Goal: Task Accomplishment & Management: Manage account settings

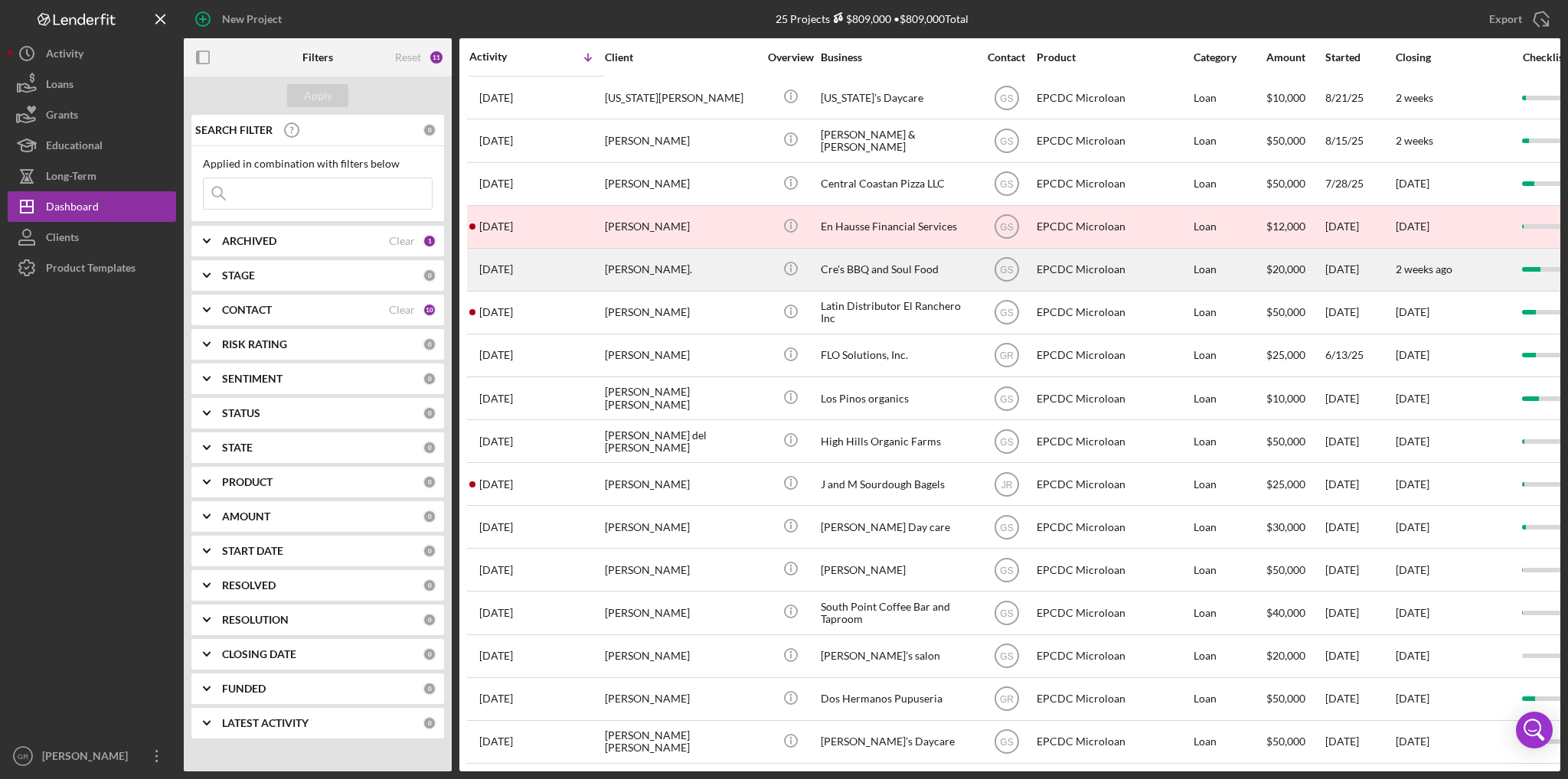
scroll to position [398, 0]
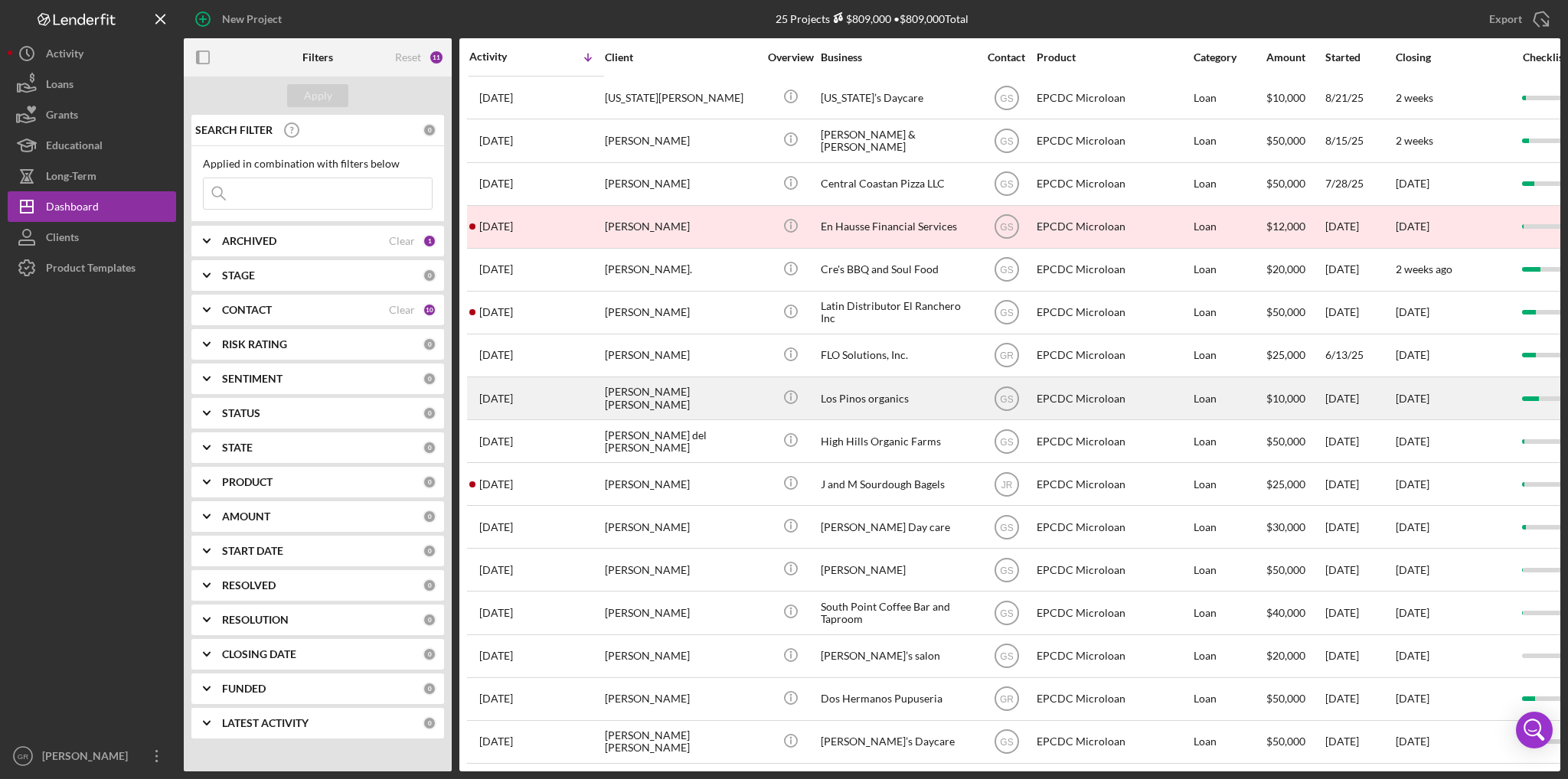
click at [592, 401] on div "[DATE] [PERSON_NAME] [PERSON_NAME]" at bounding box center [536, 398] width 134 height 41
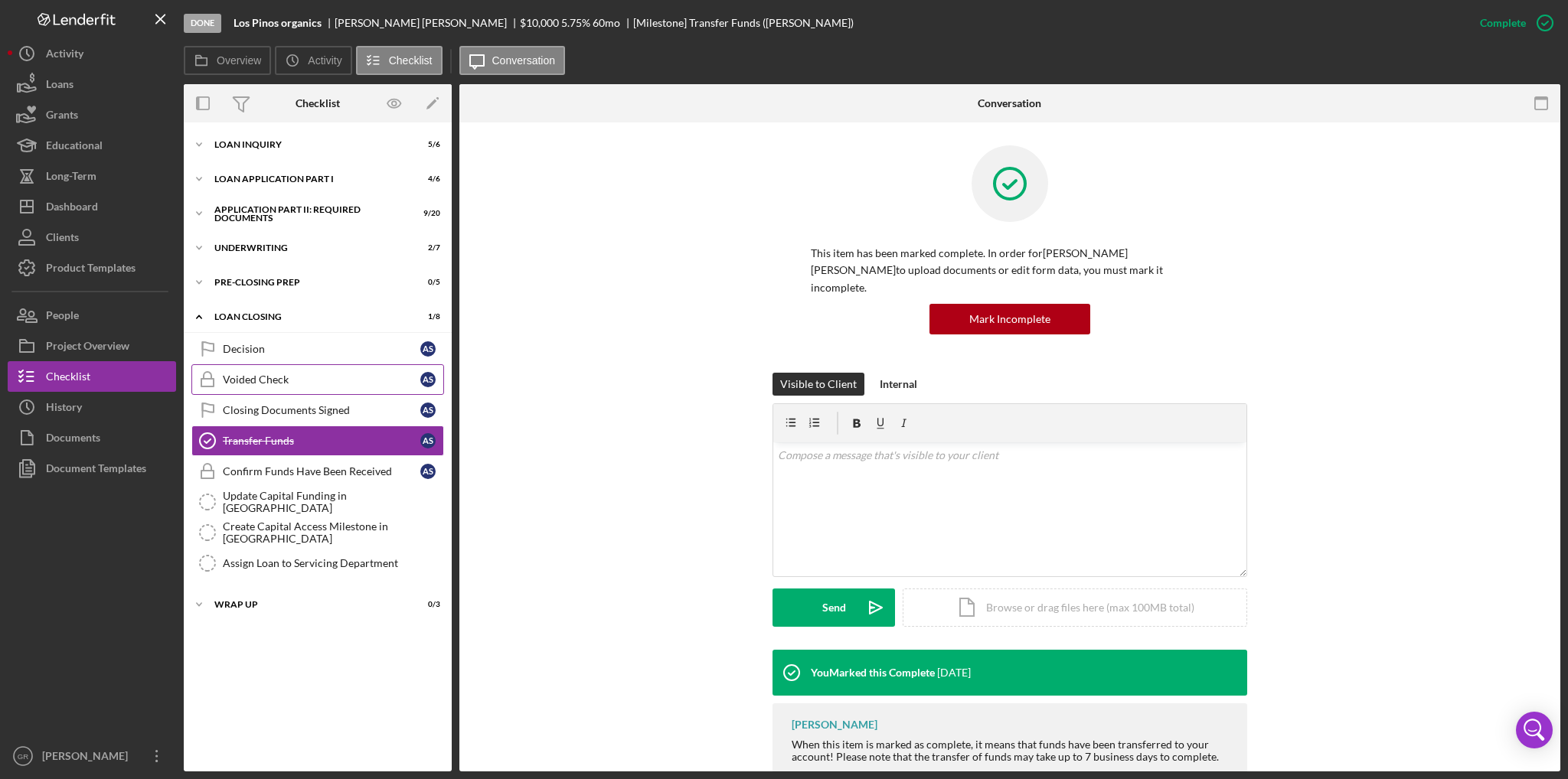
click at [293, 387] on link "Voided Check Voided Check A S" at bounding box center [317, 379] width 253 height 30
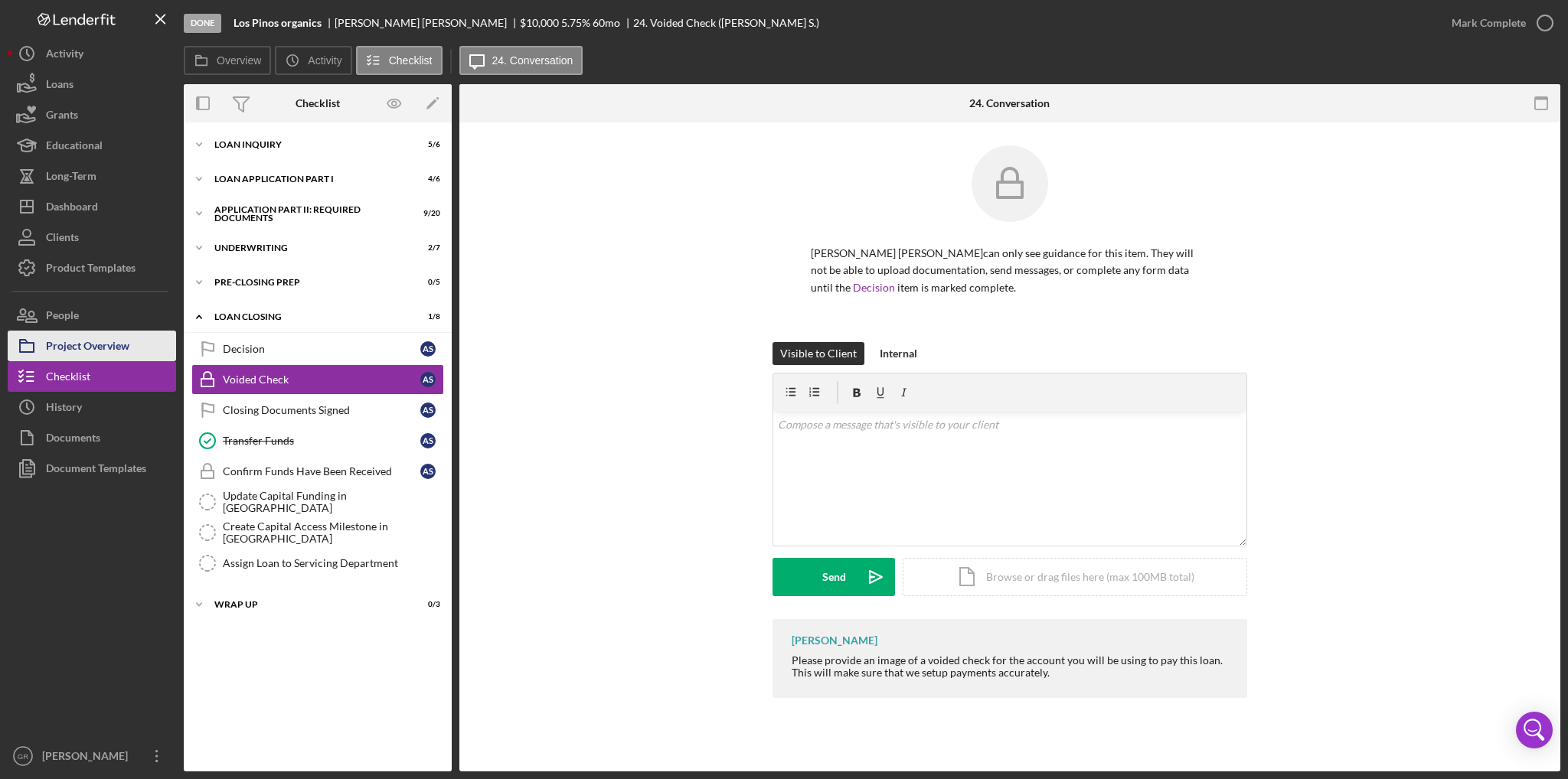
click at [123, 354] on div "Project Overview" at bounding box center [88, 347] width 84 height 34
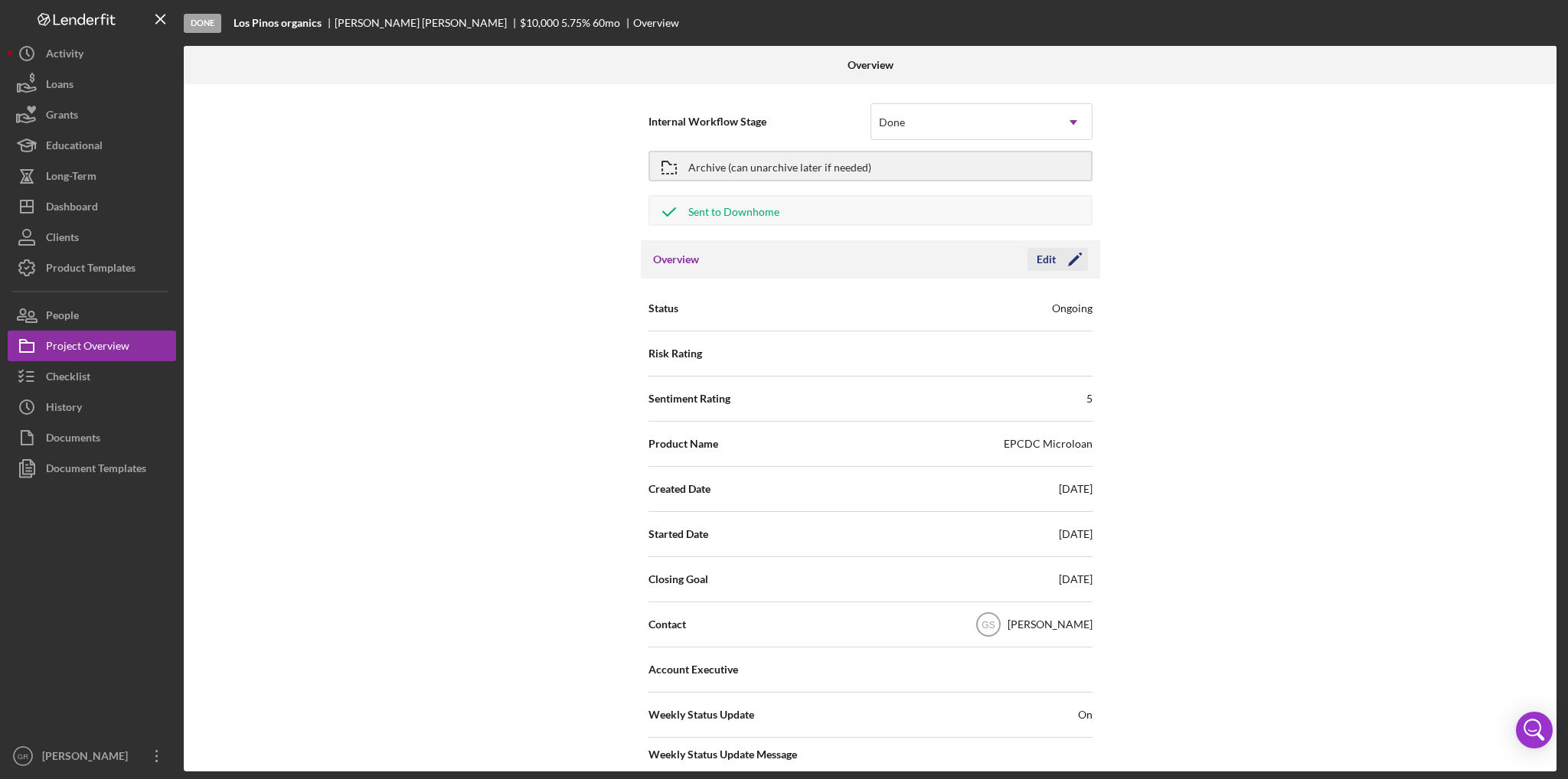
click at [1043, 267] on div "Edit" at bounding box center [1046, 259] width 19 height 23
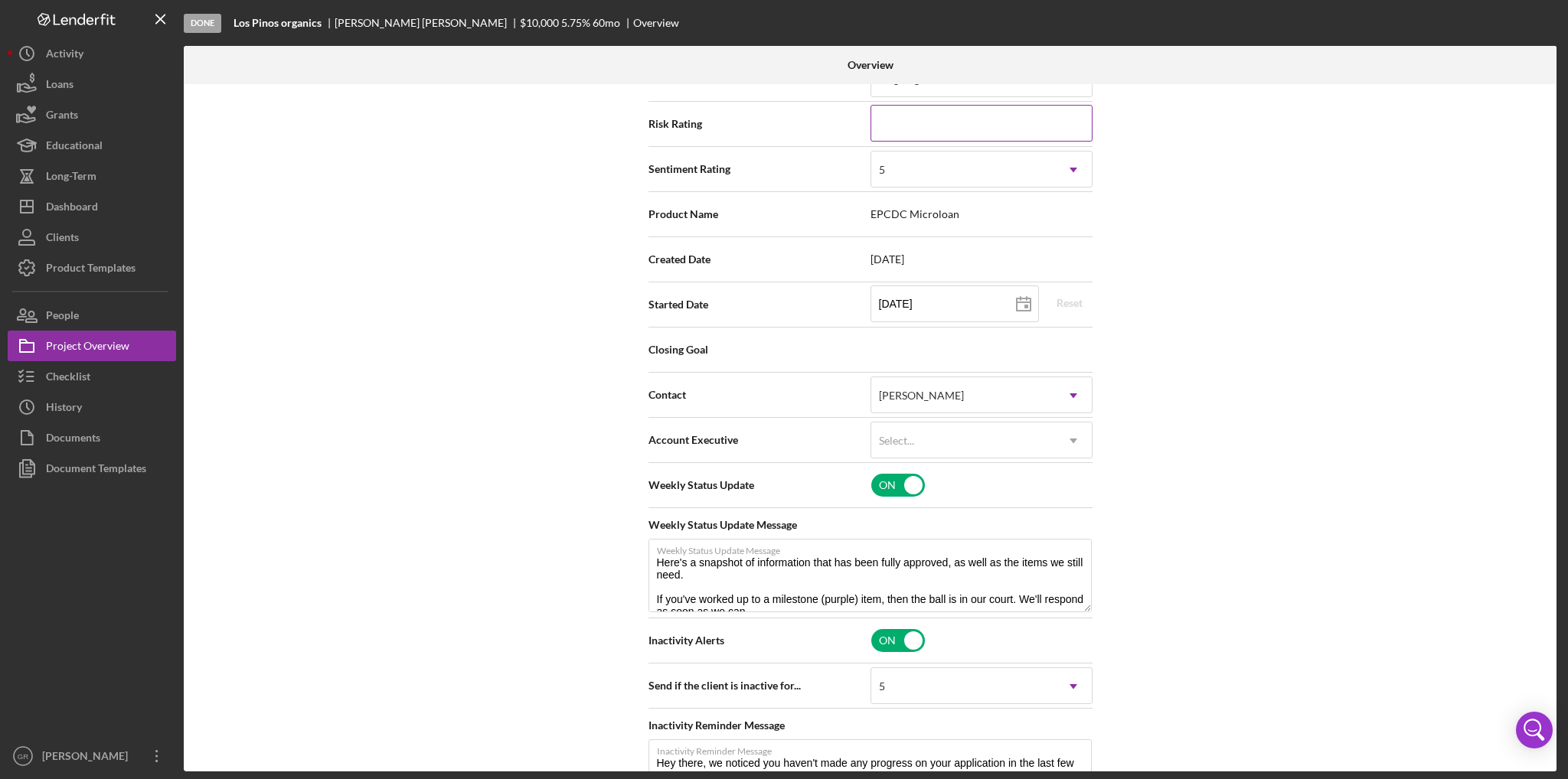
scroll to position [306, 0]
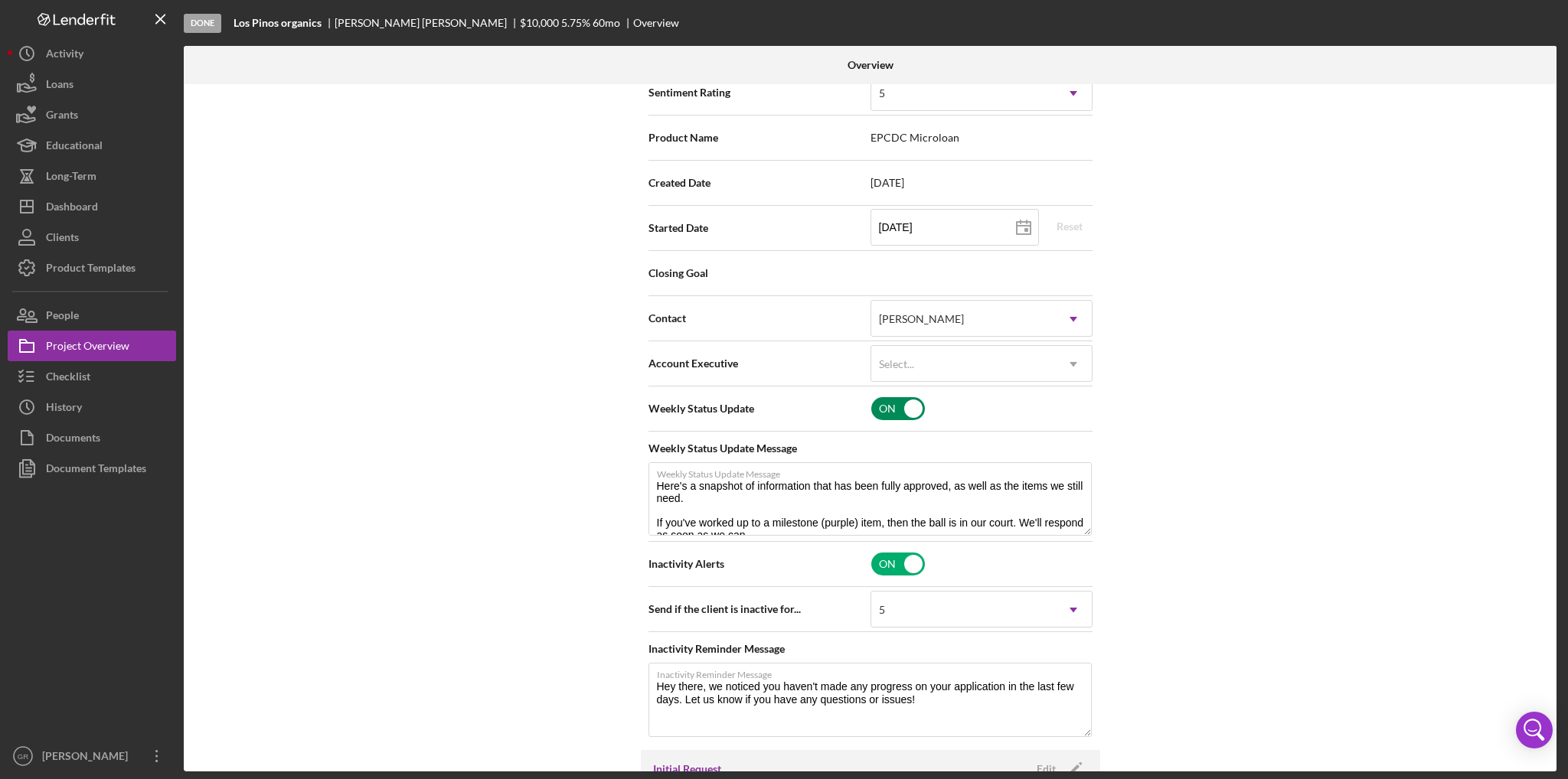
click at [913, 405] on input "checkbox" at bounding box center [898, 409] width 53 height 23
checkbox input "false"
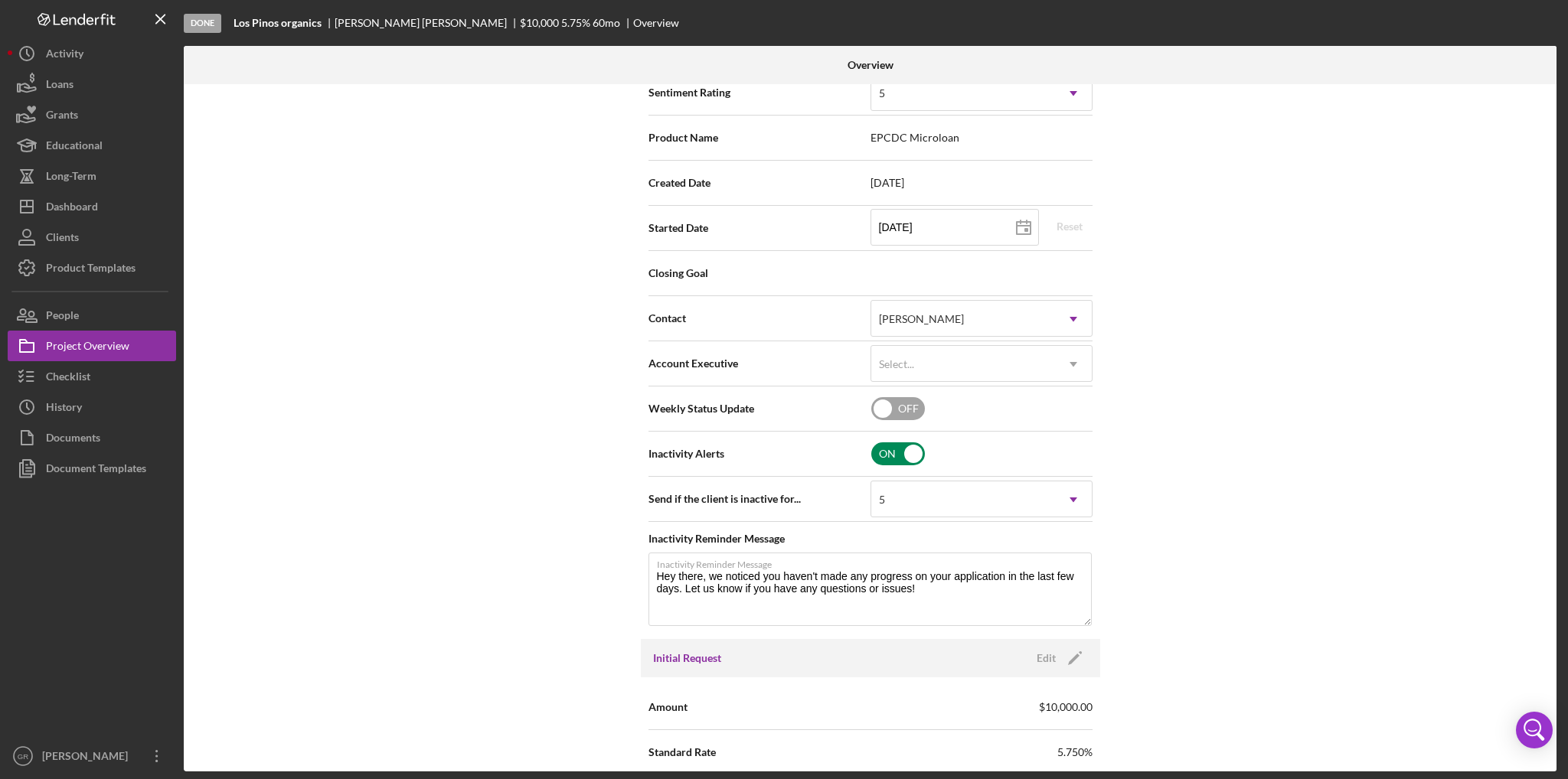
type textarea "Hey there, we noticed you haven't made any progress on your application in the …"
click at [907, 454] on input "checkbox" at bounding box center [898, 454] width 53 height 23
checkbox input "false"
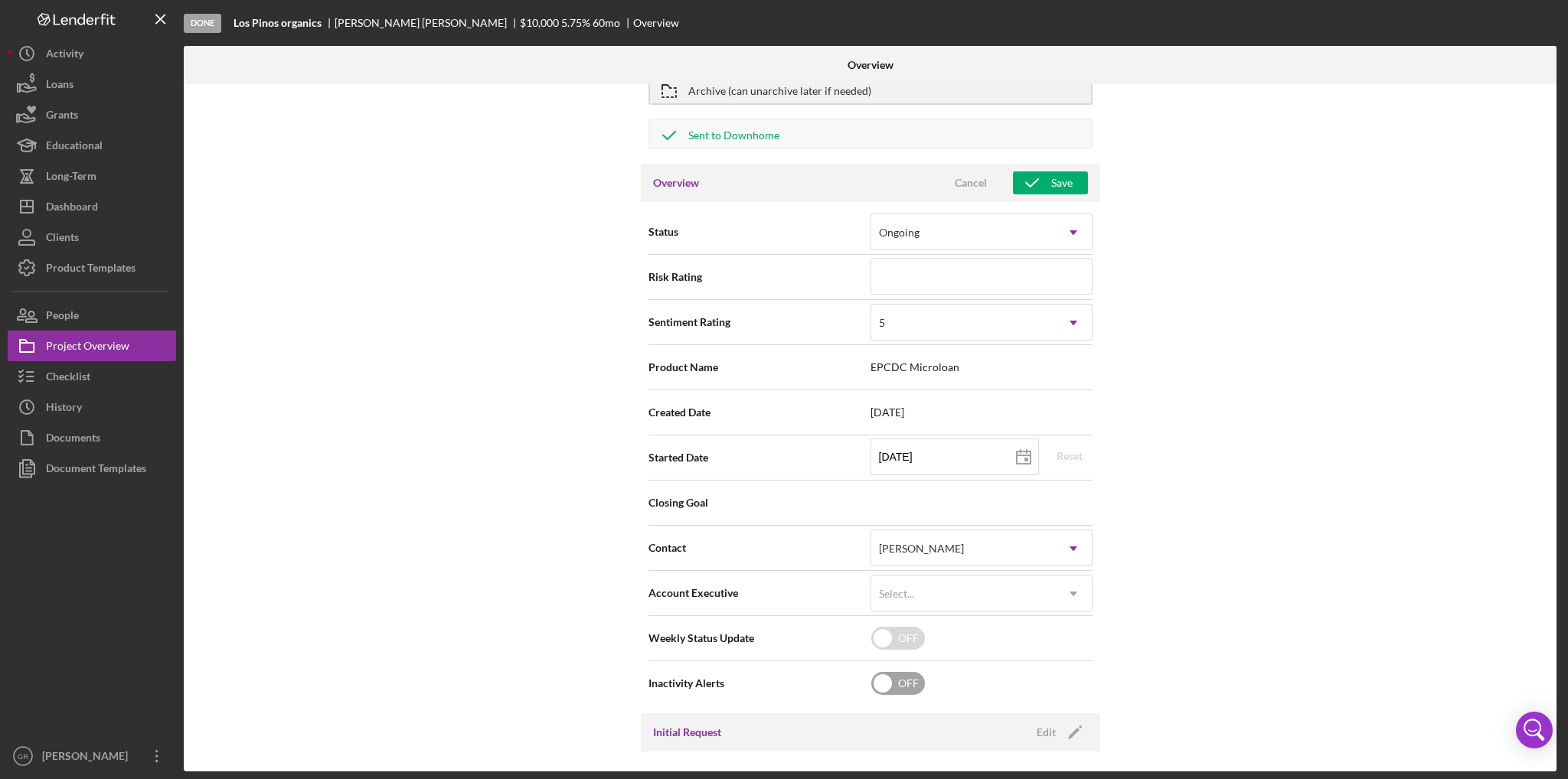
scroll to position [0, 0]
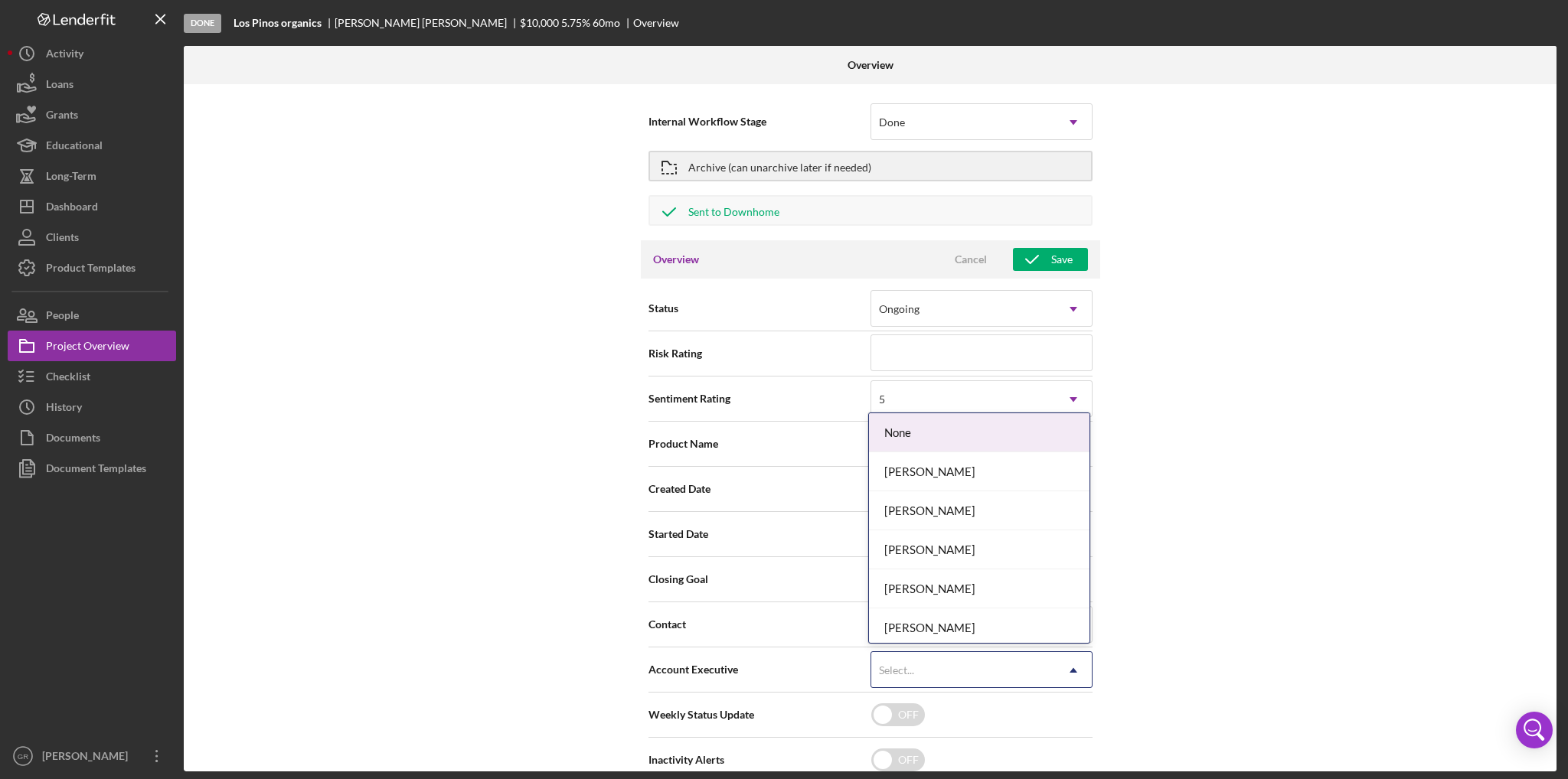
click at [1081, 665] on icon "Icon/Dropdown Arrow" at bounding box center [1073, 671] width 37 height 37
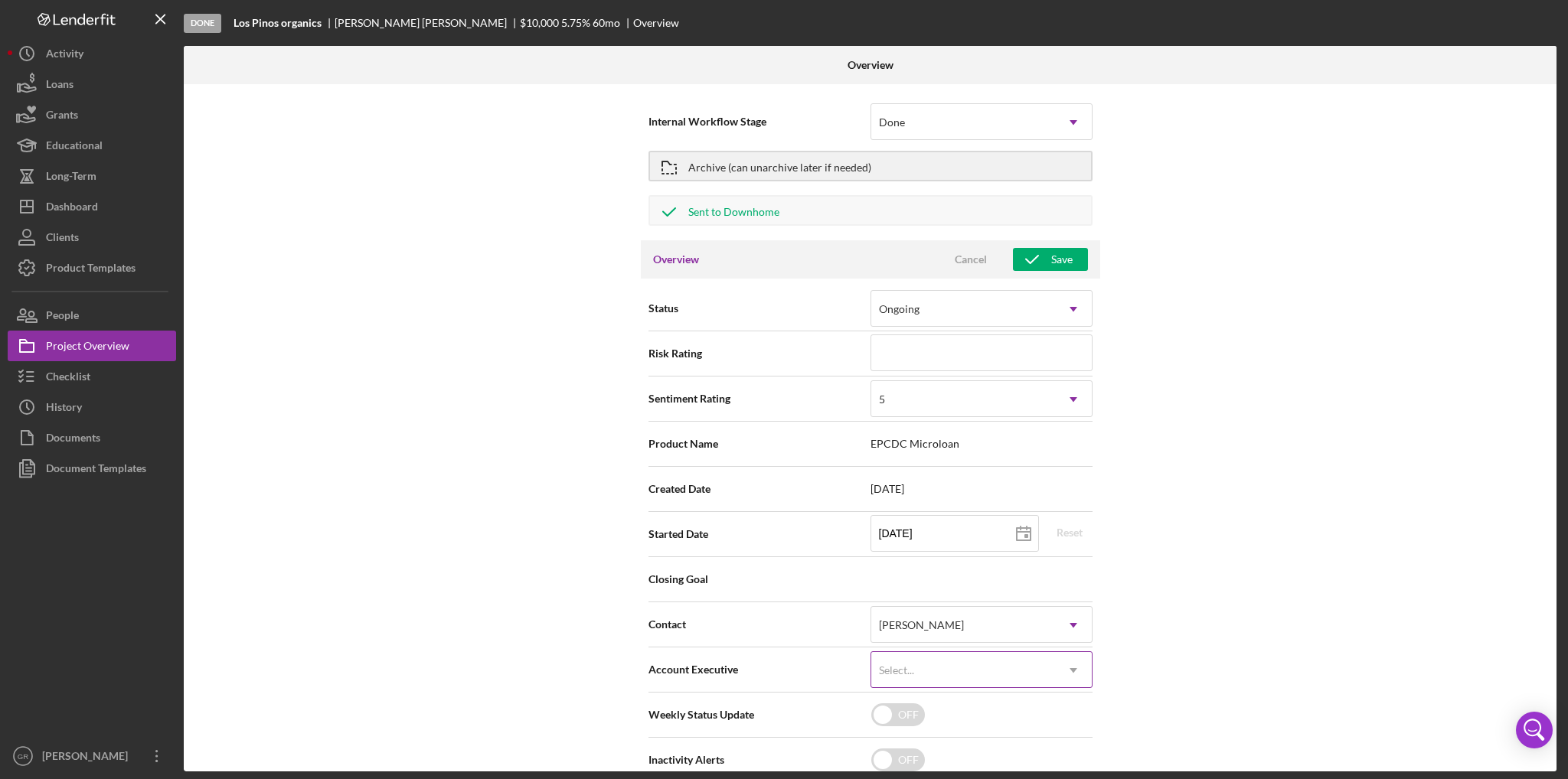
click at [1081, 665] on icon "Icon/Dropdown Arrow" at bounding box center [1073, 671] width 37 height 37
click at [1054, 243] on div "Overview Cancel Save" at bounding box center [870, 260] width 460 height 38
click at [1060, 257] on div "Save" at bounding box center [1062, 259] width 22 height 23
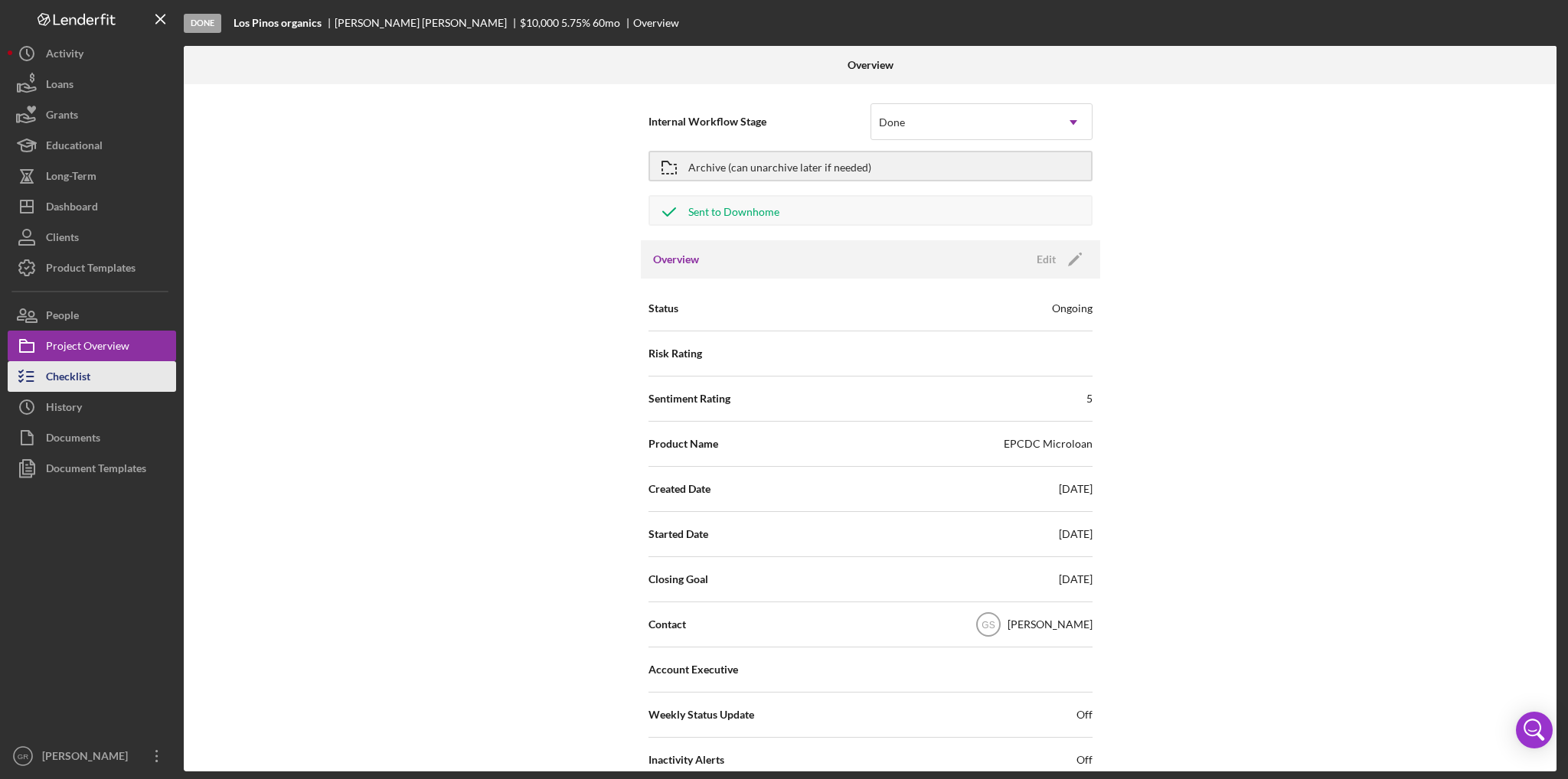
click at [113, 371] on button "Checklist" at bounding box center [92, 377] width 168 height 30
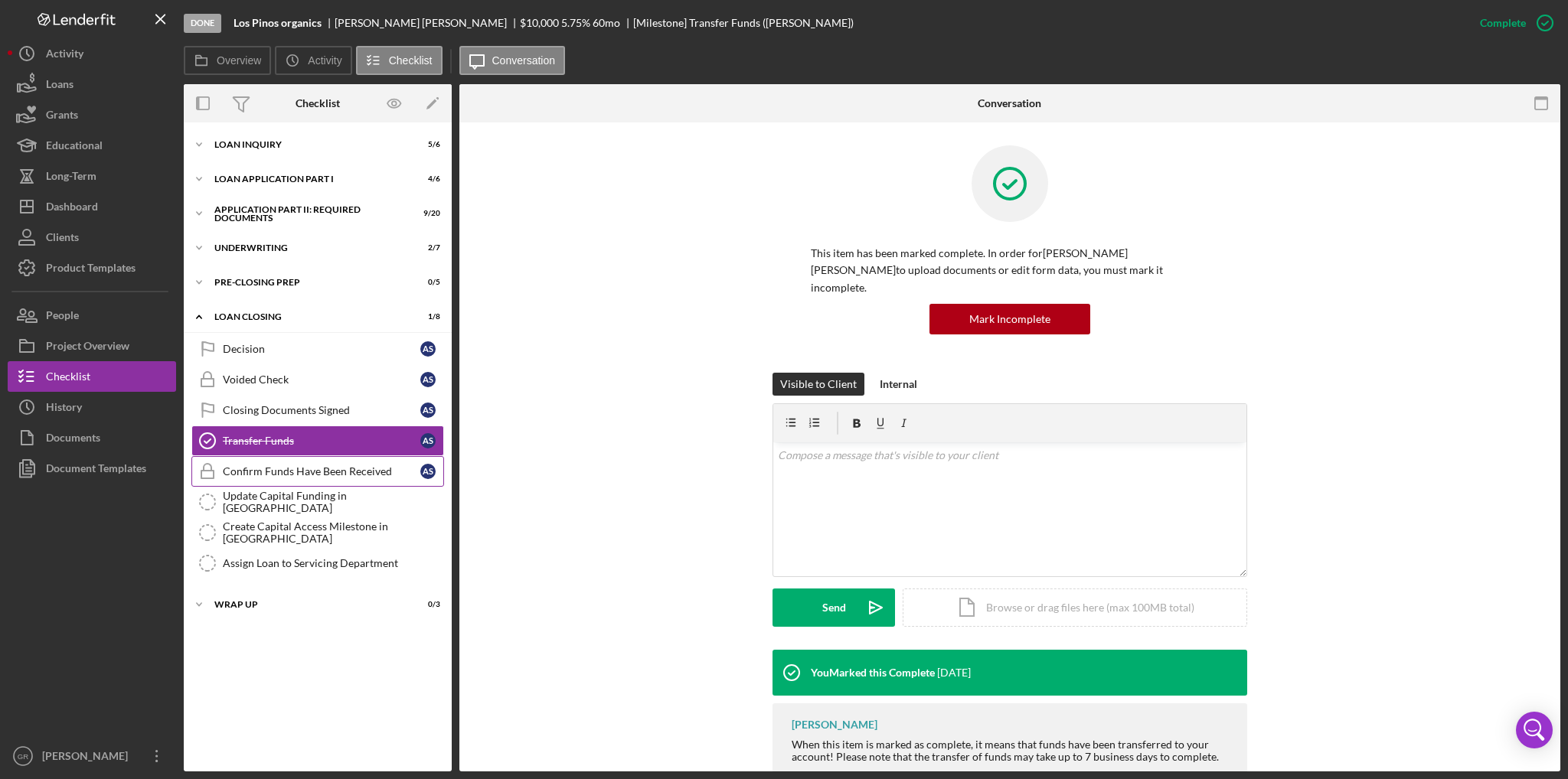
click at [331, 471] on div "Confirm Funds Have Been Received" at bounding box center [322, 471] width 198 height 12
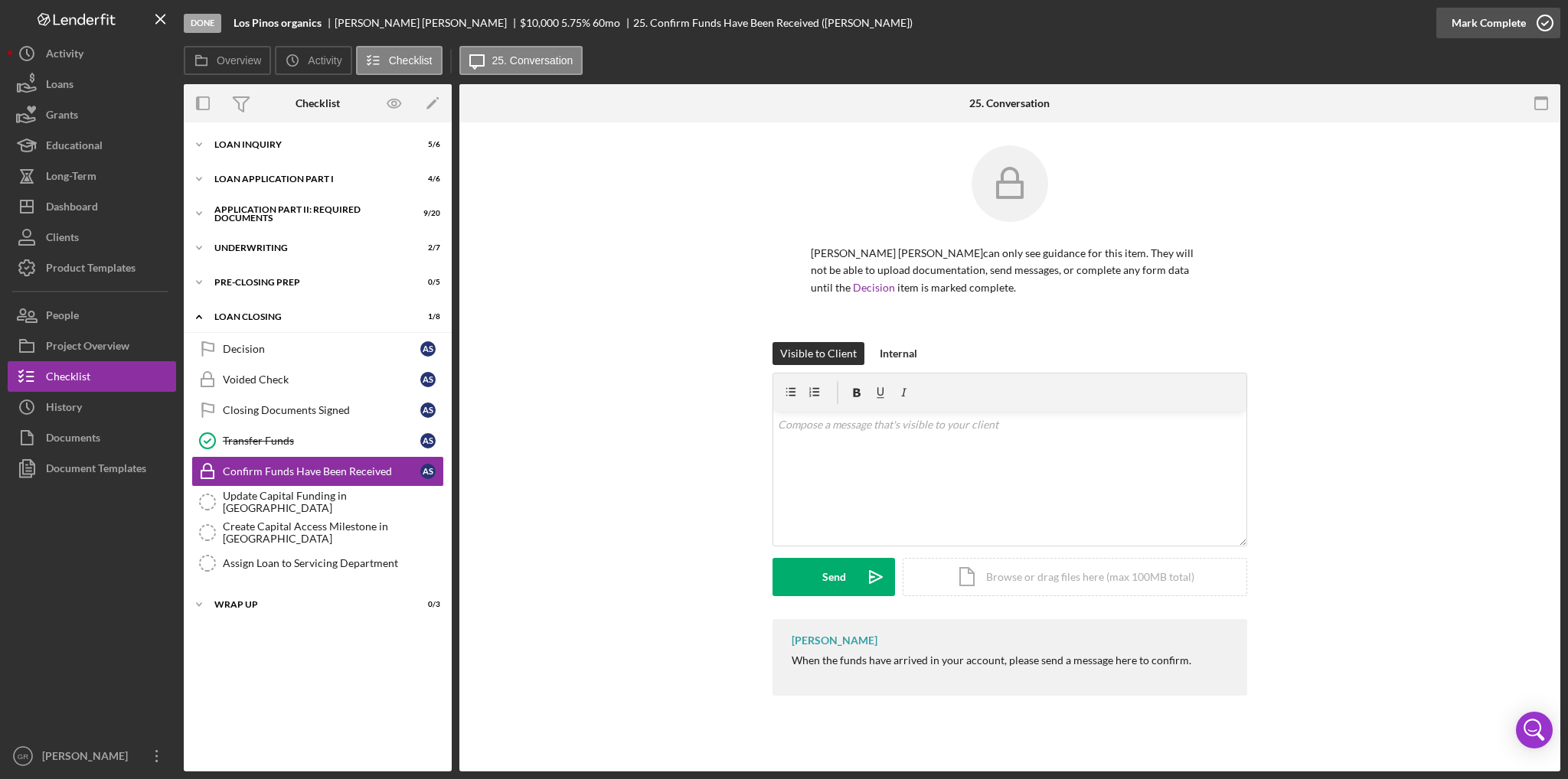
click at [1527, 29] on icon "button" at bounding box center [1546, 23] width 38 height 38
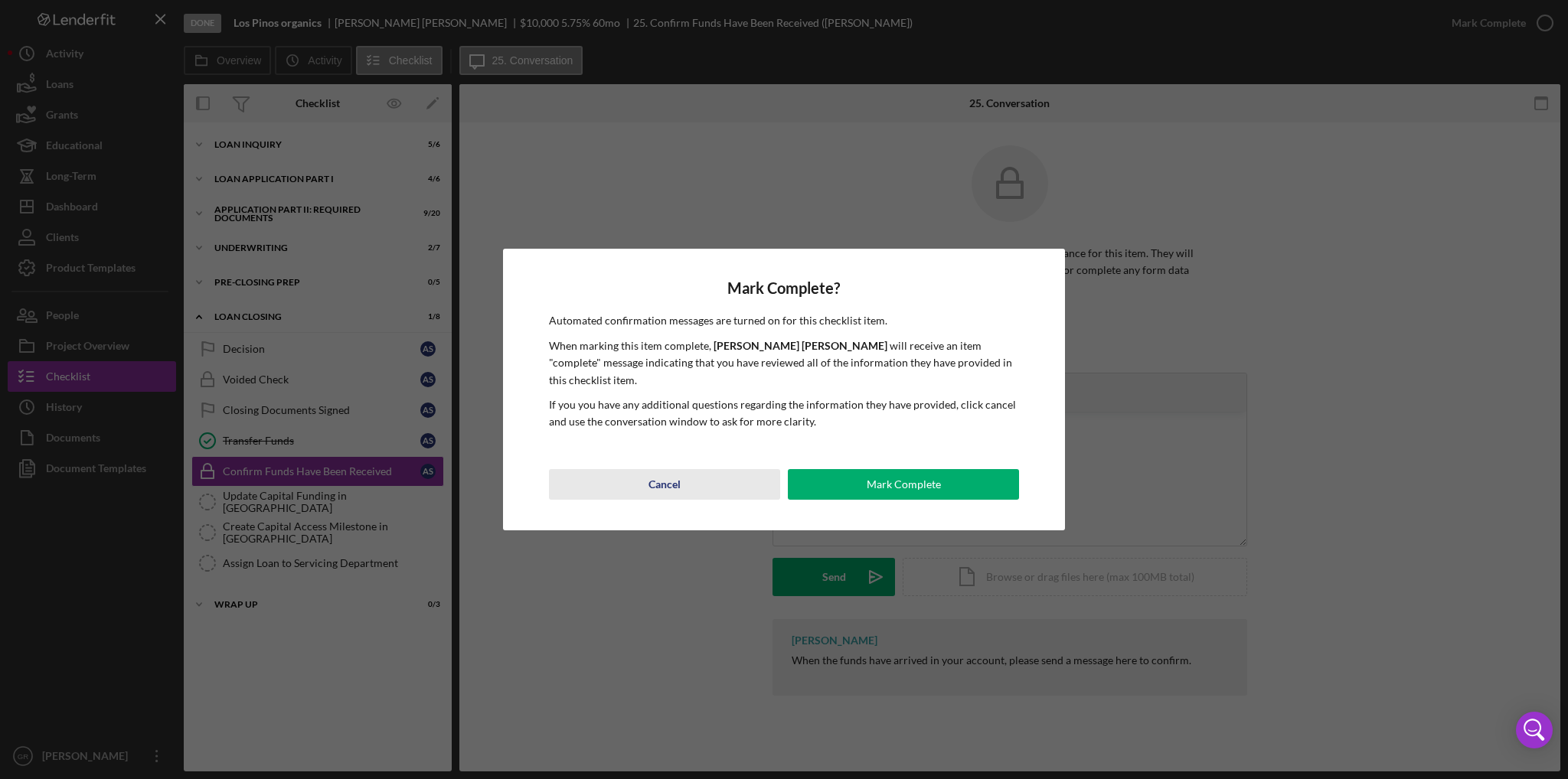
click at [689, 469] on button "Cancel" at bounding box center [664, 484] width 231 height 30
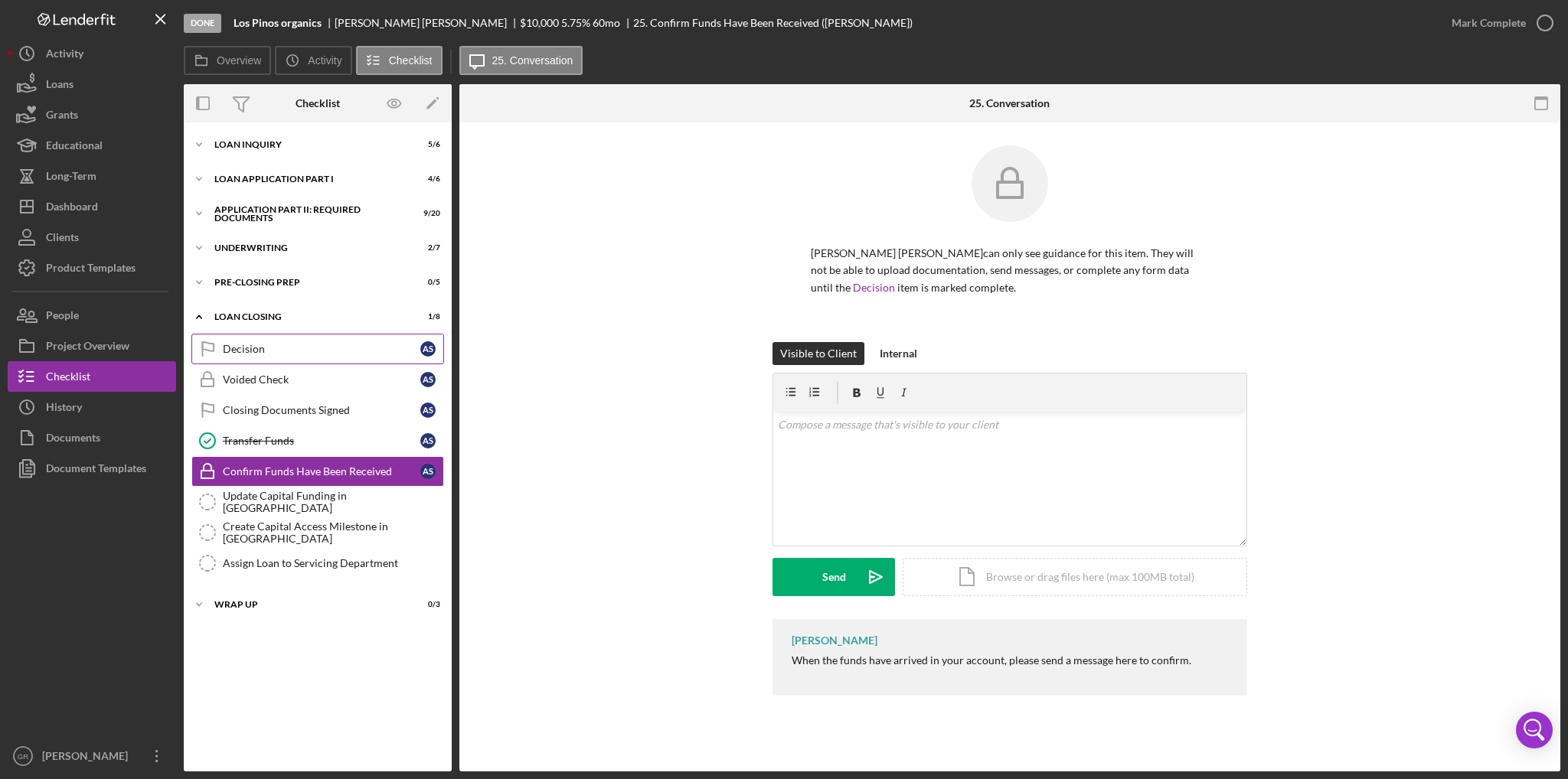
click at [276, 353] on div "Decision" at bounding box center [322, 349] width 198 height 12
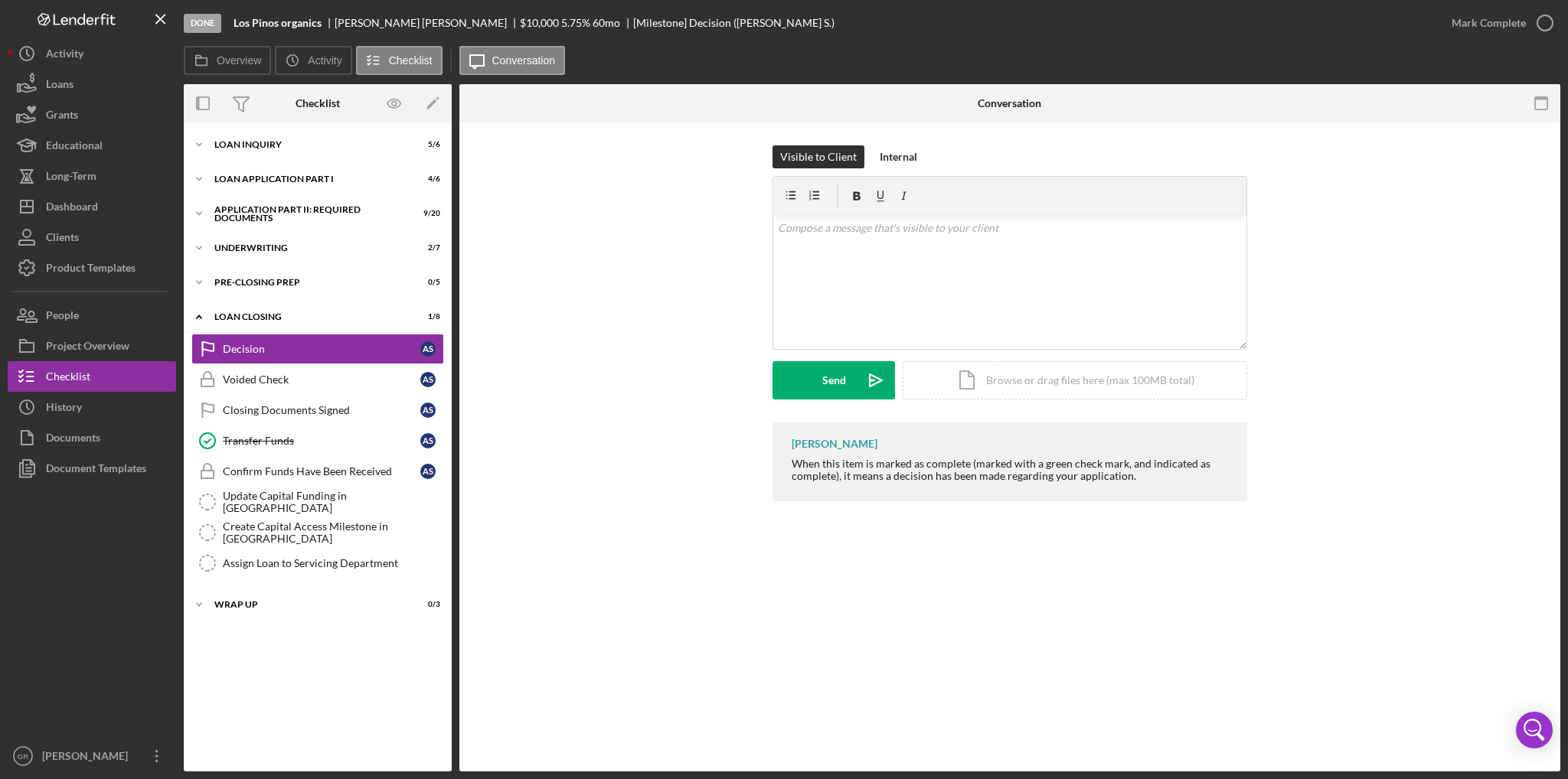
click at [1486, 39] on div "Mark Complete" at bounding box center [1499, 23] width 124 height 46
click at [1488, 29] on div "Mark Complete" at bounding box center [1488, 23] width 74 height 30
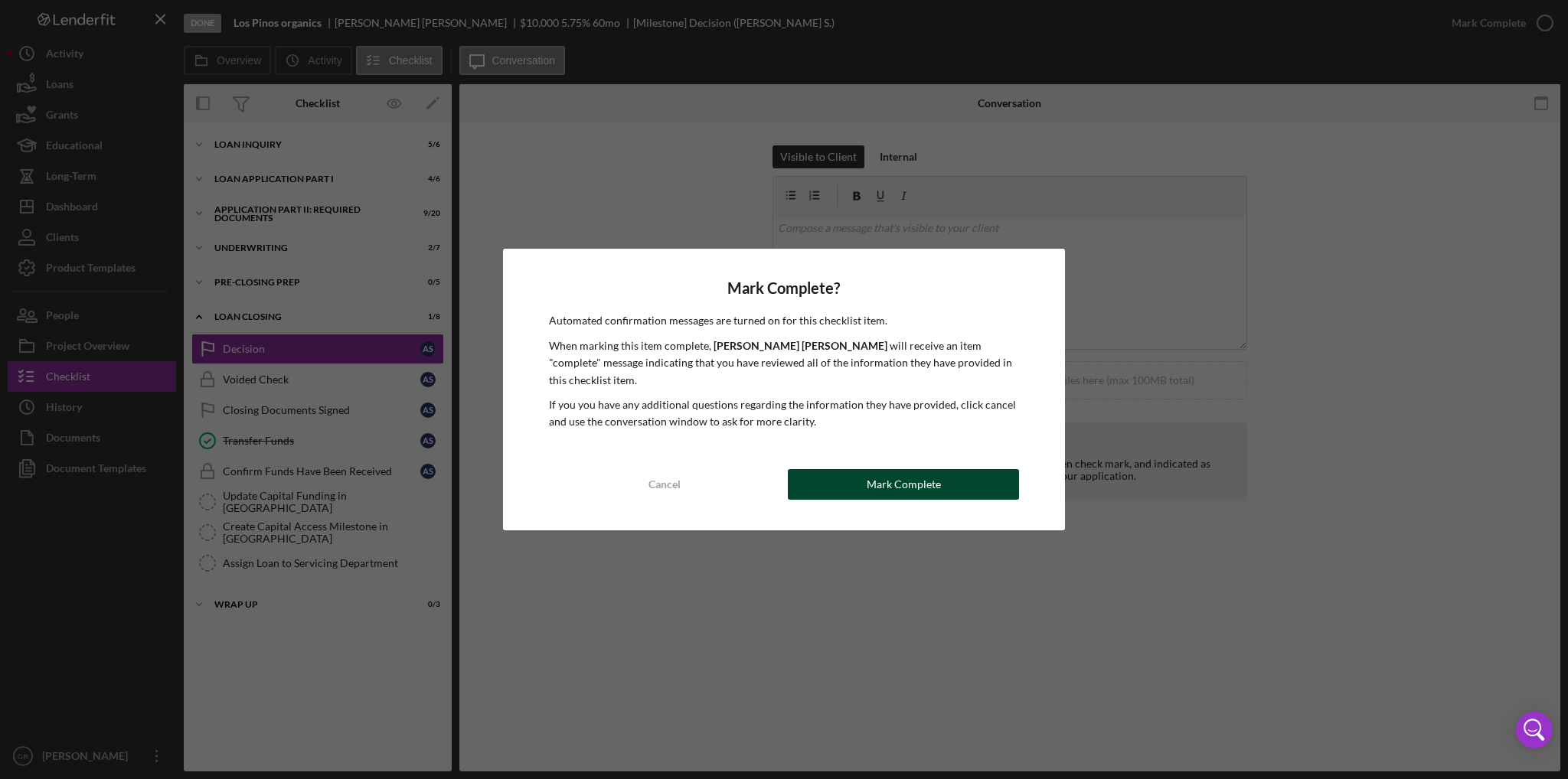
click at [852, 487] on button "Mark Complete" at bounding box center [904, 484] width 231 height 30
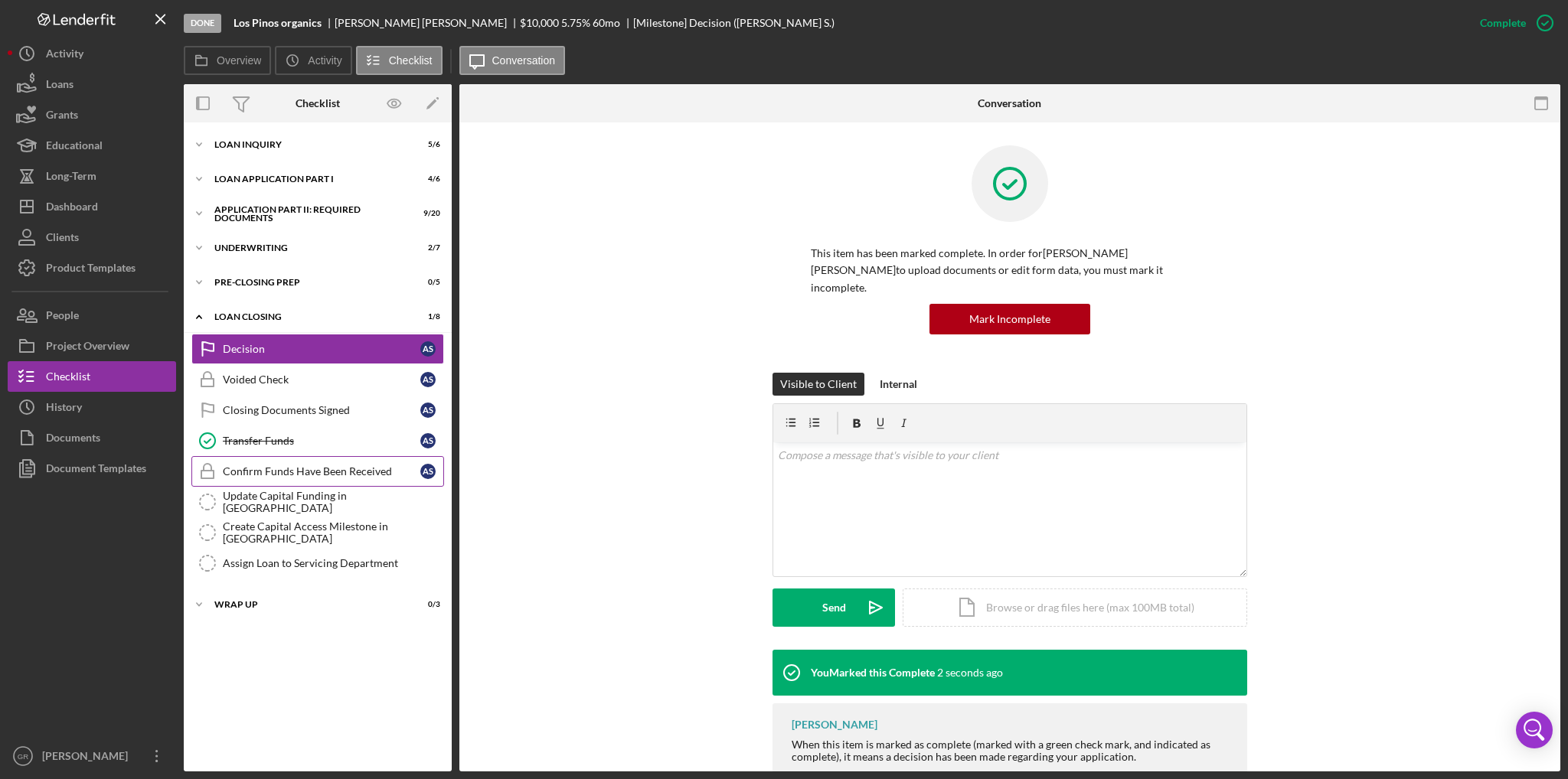
click at [335, 476] on div "Confirm Funds Have Been Received" at bounding box center [322, 471] width 198 height 12
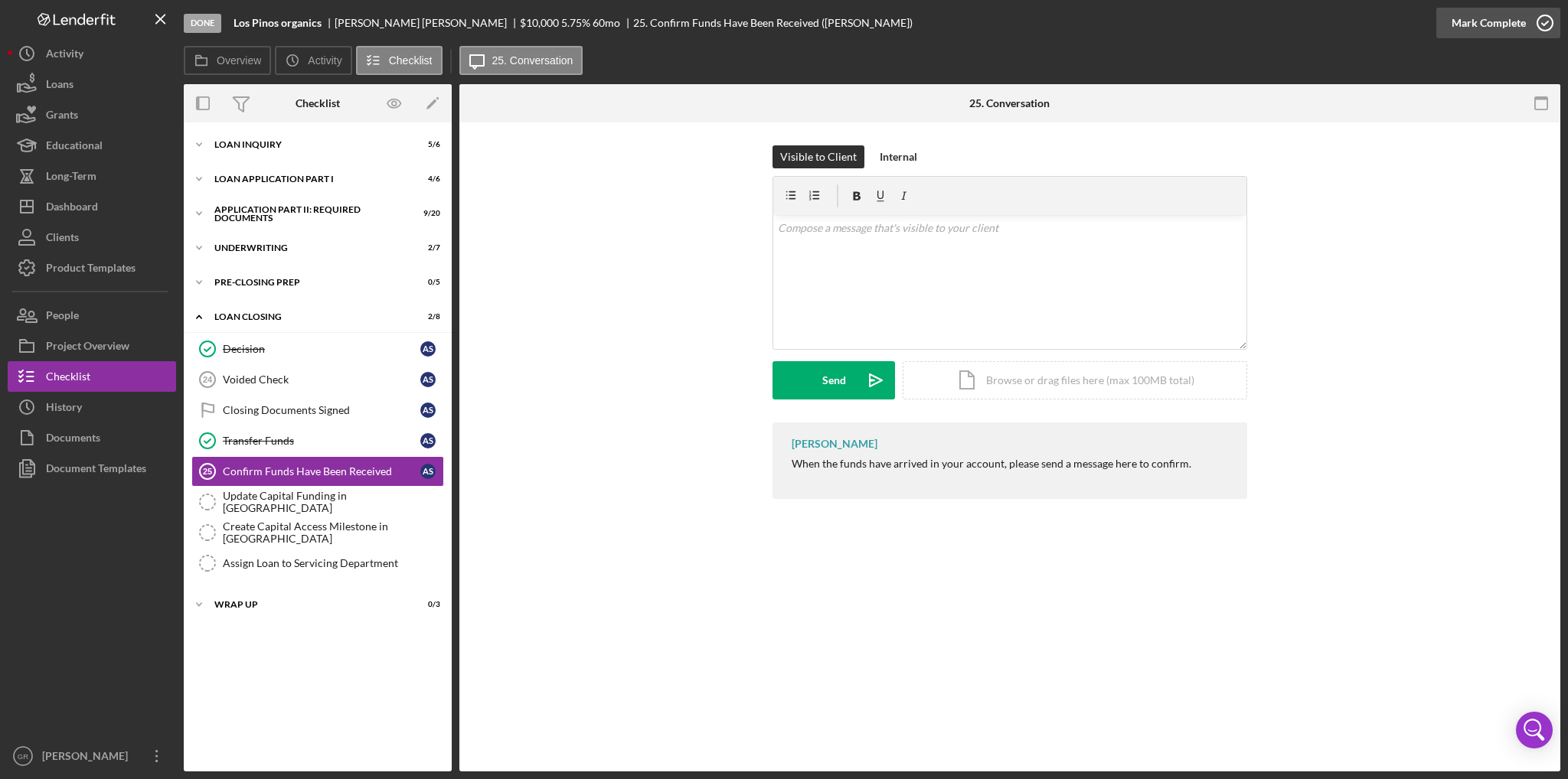
click at [1486, 16] on div "Mark Complete" at bounding box center [1488, 23] width 74 height 30
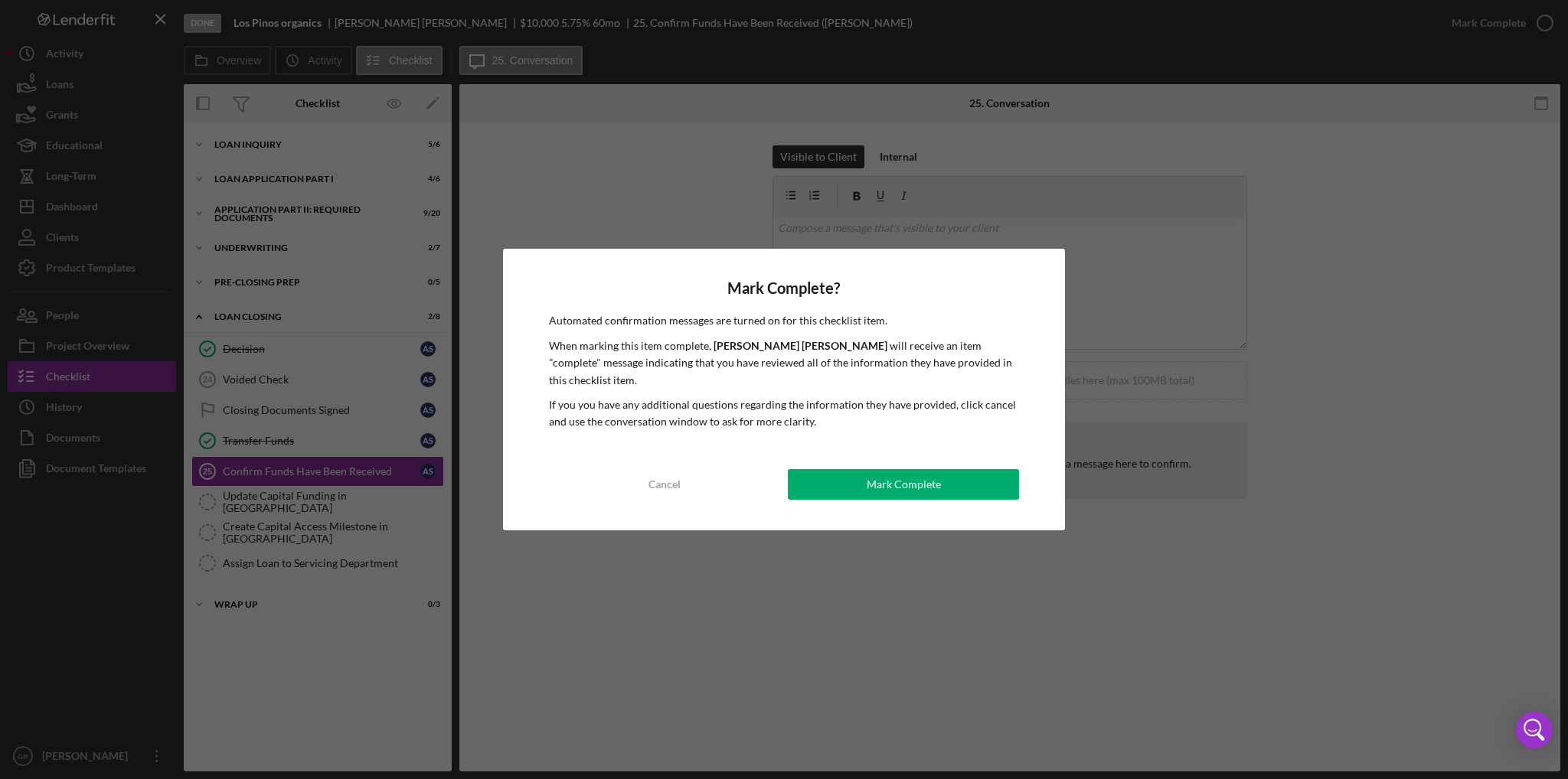
click at [958, 457] on div "Mark Complete? Automated confirmation messages are turned on for this checklist…" at bounding box center [783, 389] width 562 height 281
click at [972, 483] on button "Mark Complete" at bounding box center [904, 484] width 231 height 30
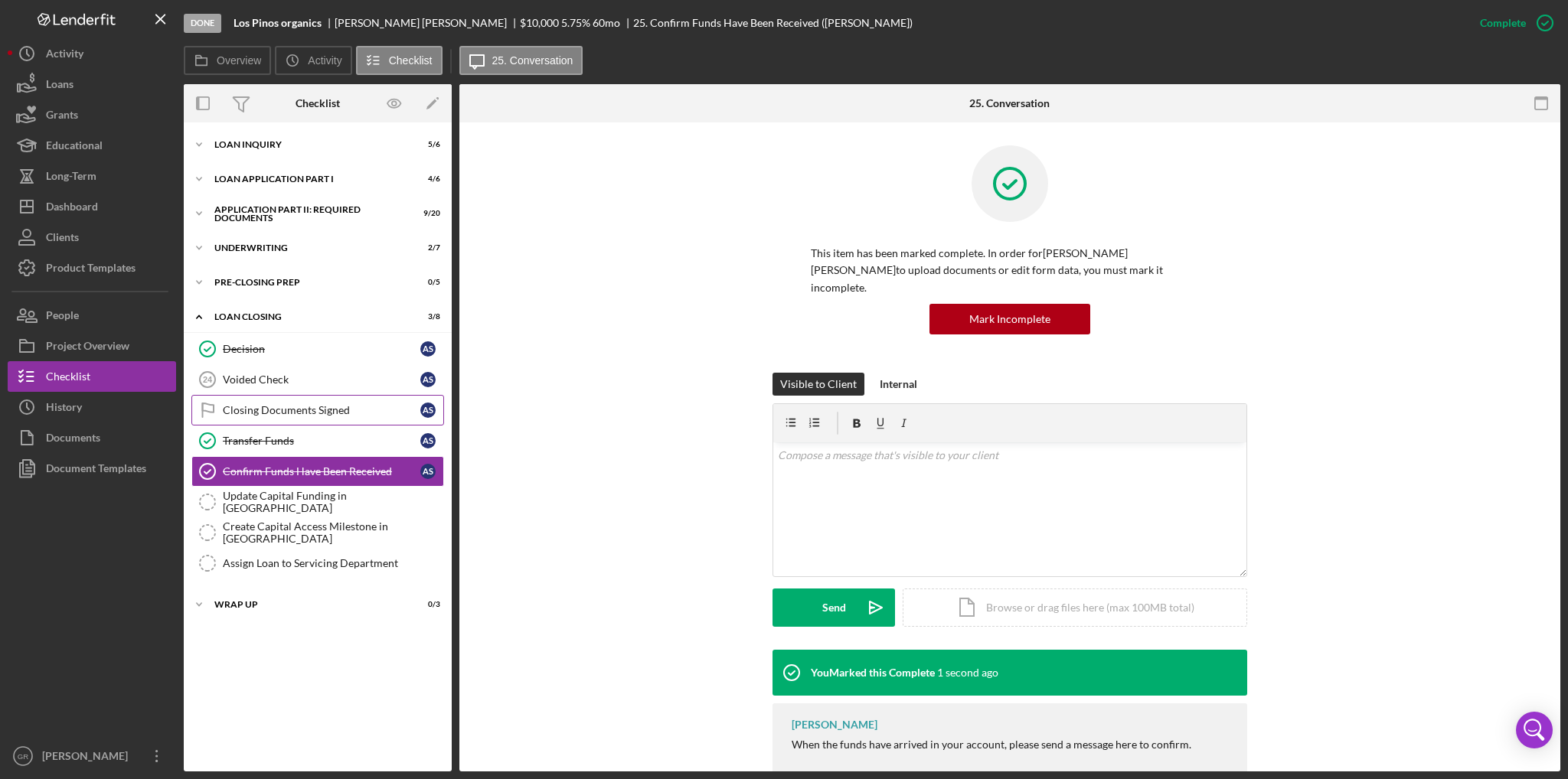
click at [267, 421] on link "Closing Documents Signed Closing Documents Signed A S" at bounding box center [317, 410] width 253 height 30
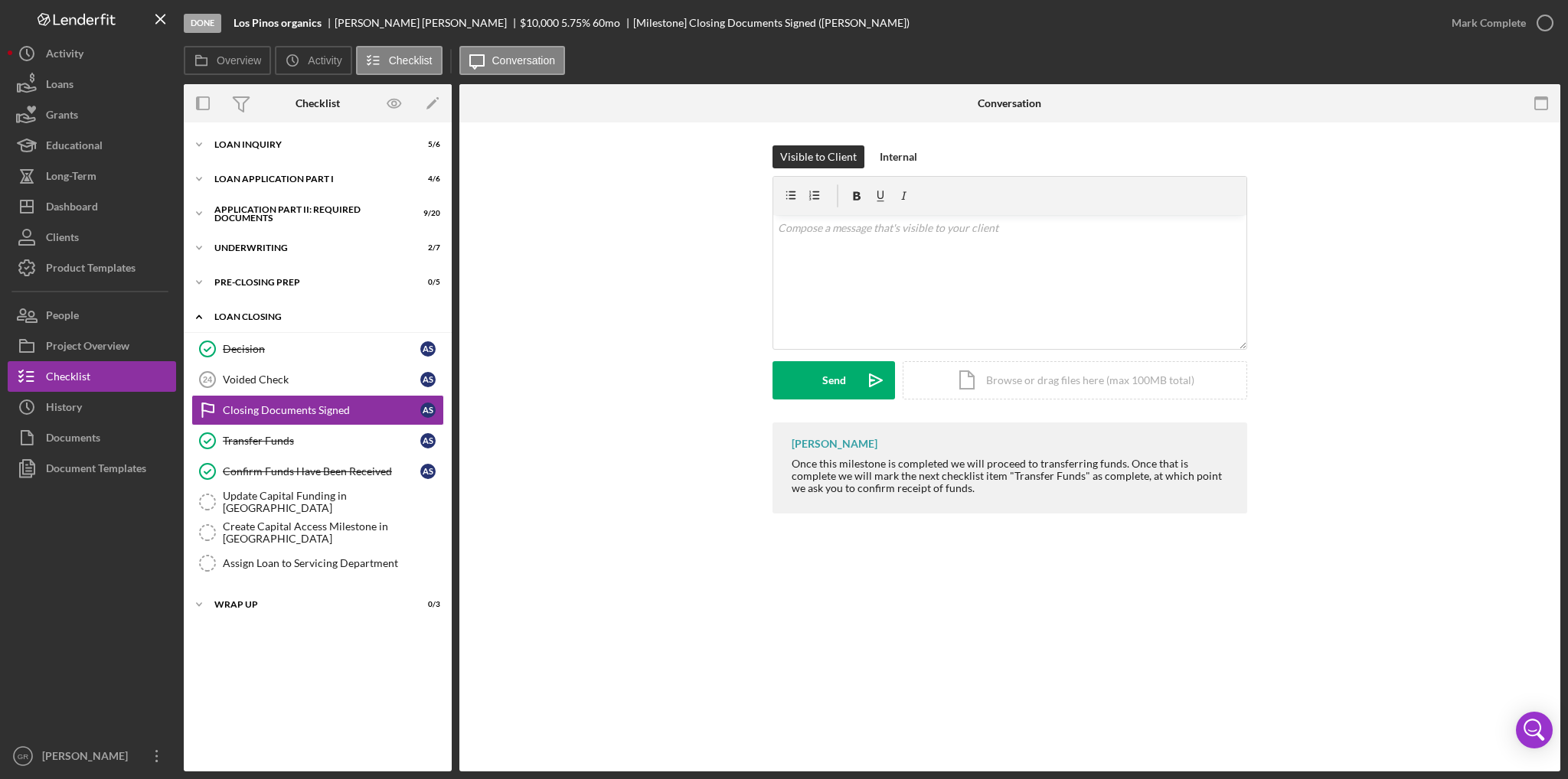
click at [280, 312] on div "Loan Closing" at bounding box center [323, 317] width 218 height 10
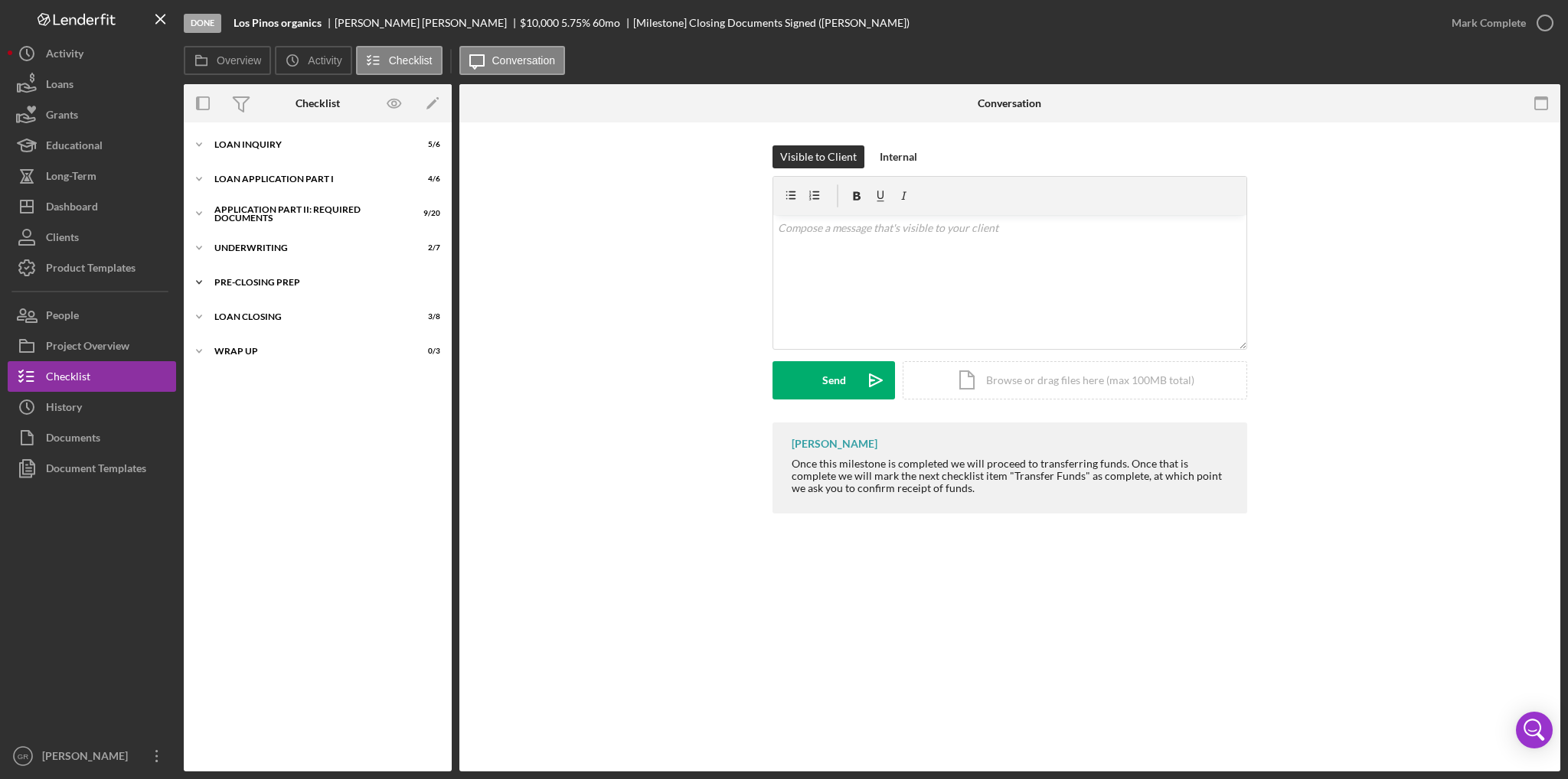
click at [285, 286] on div "Pre-Closing Prep" at bounding box center [323, 283] width 218 height 10
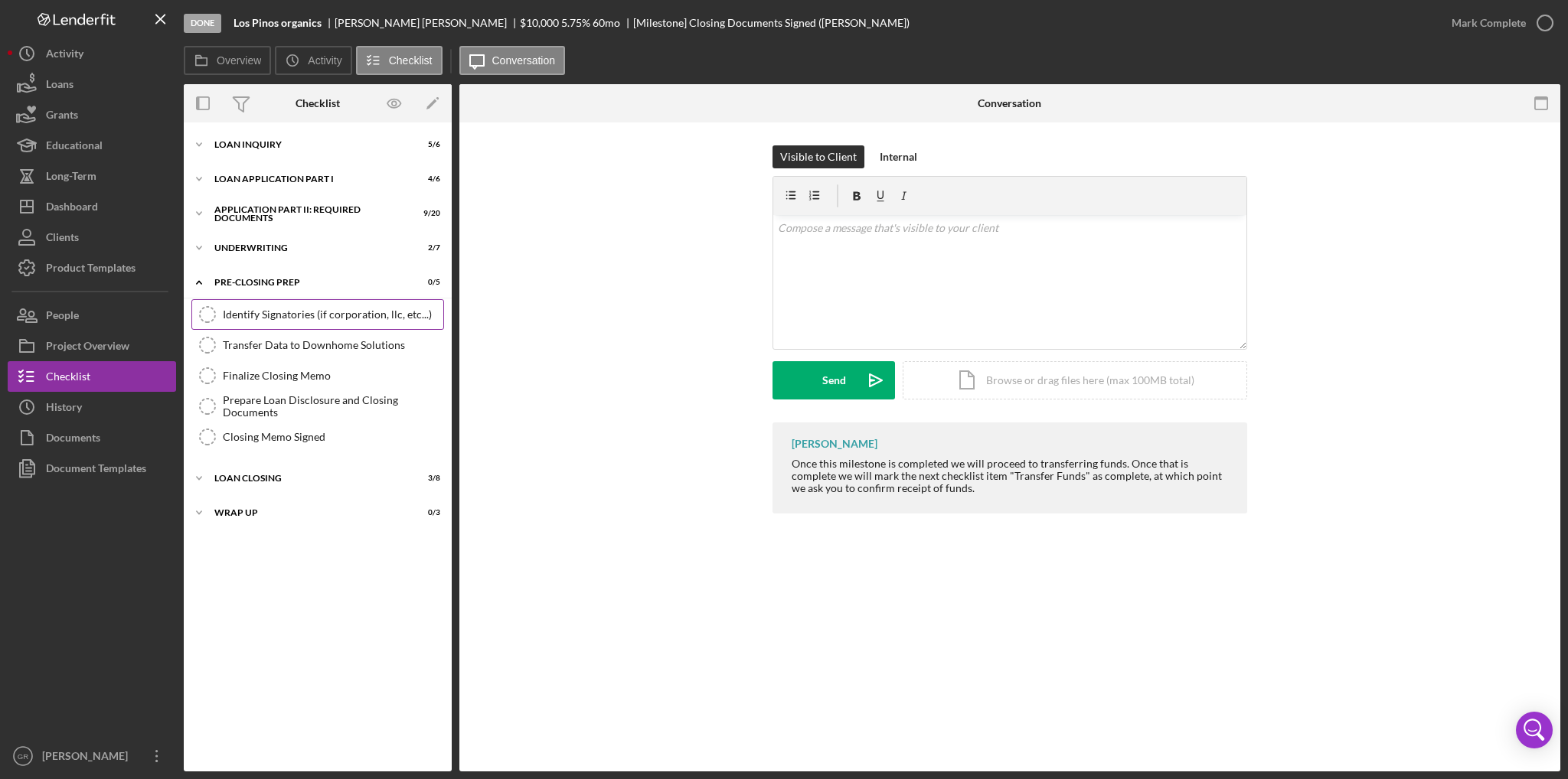
click at [274, 323] on link "Identify Signatories (if corporation, llc, etc...) Identify Signatories (if cor…" at bounding box center [317, 315] width 253 height 30
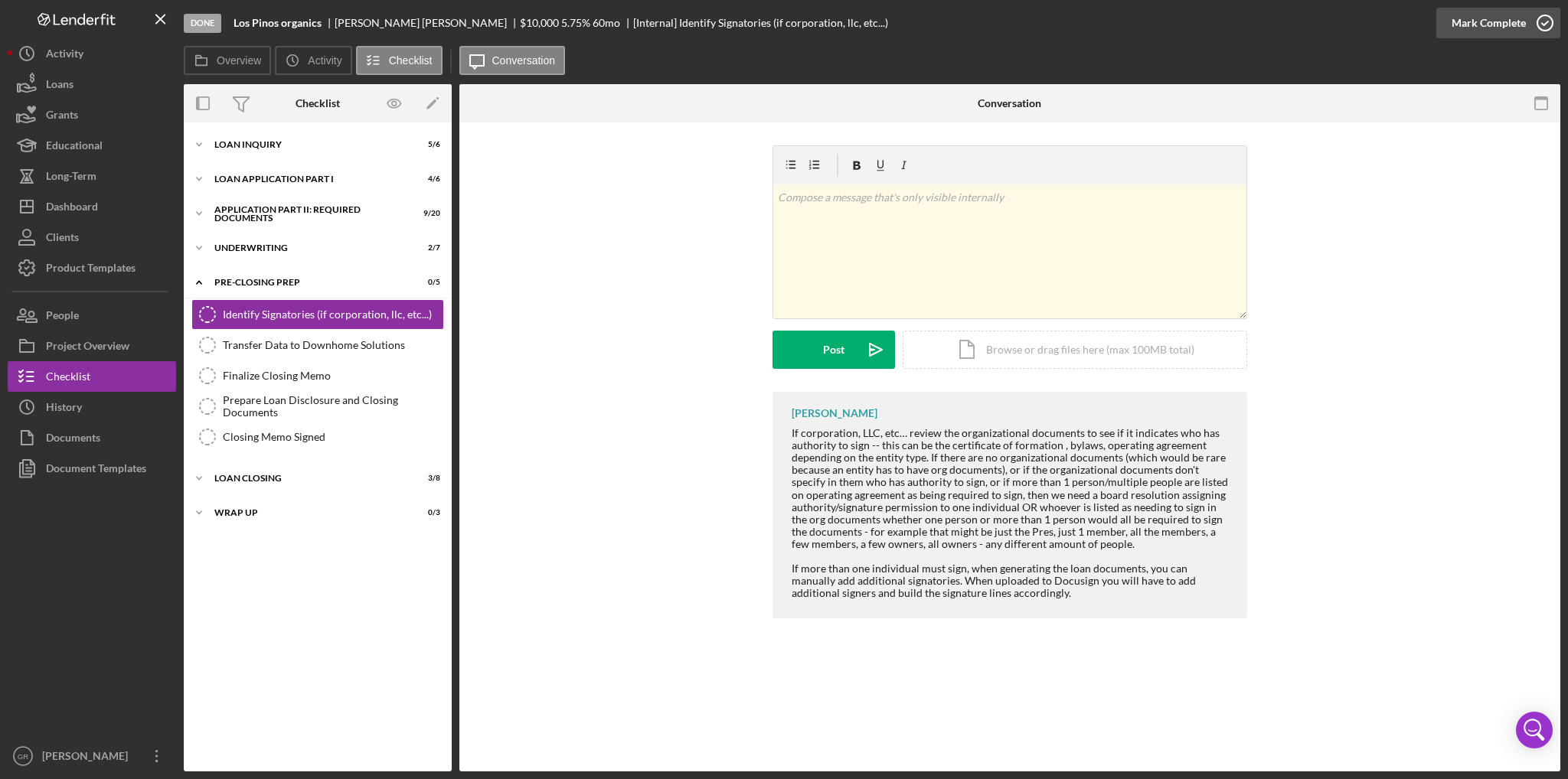
click at [1522, 16] on div "Mark Complete" at bounding box center [1488, 23] width 74 height 30
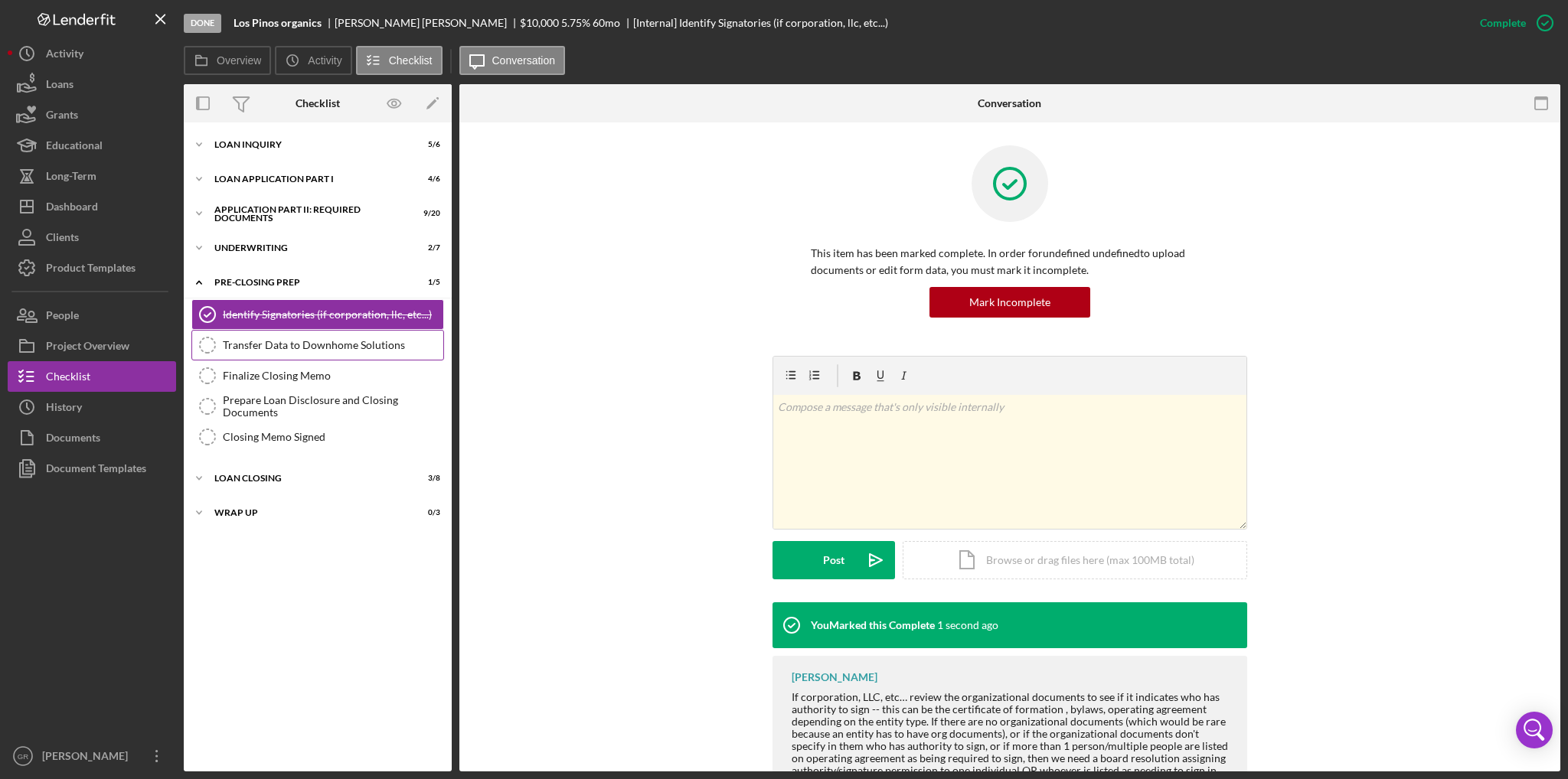
click at [344, 350] on link "Transfer Data to Downhome Solutions Transfer Data to Downhome Solutions" at bounding box center [317, 345] width 253 height 30
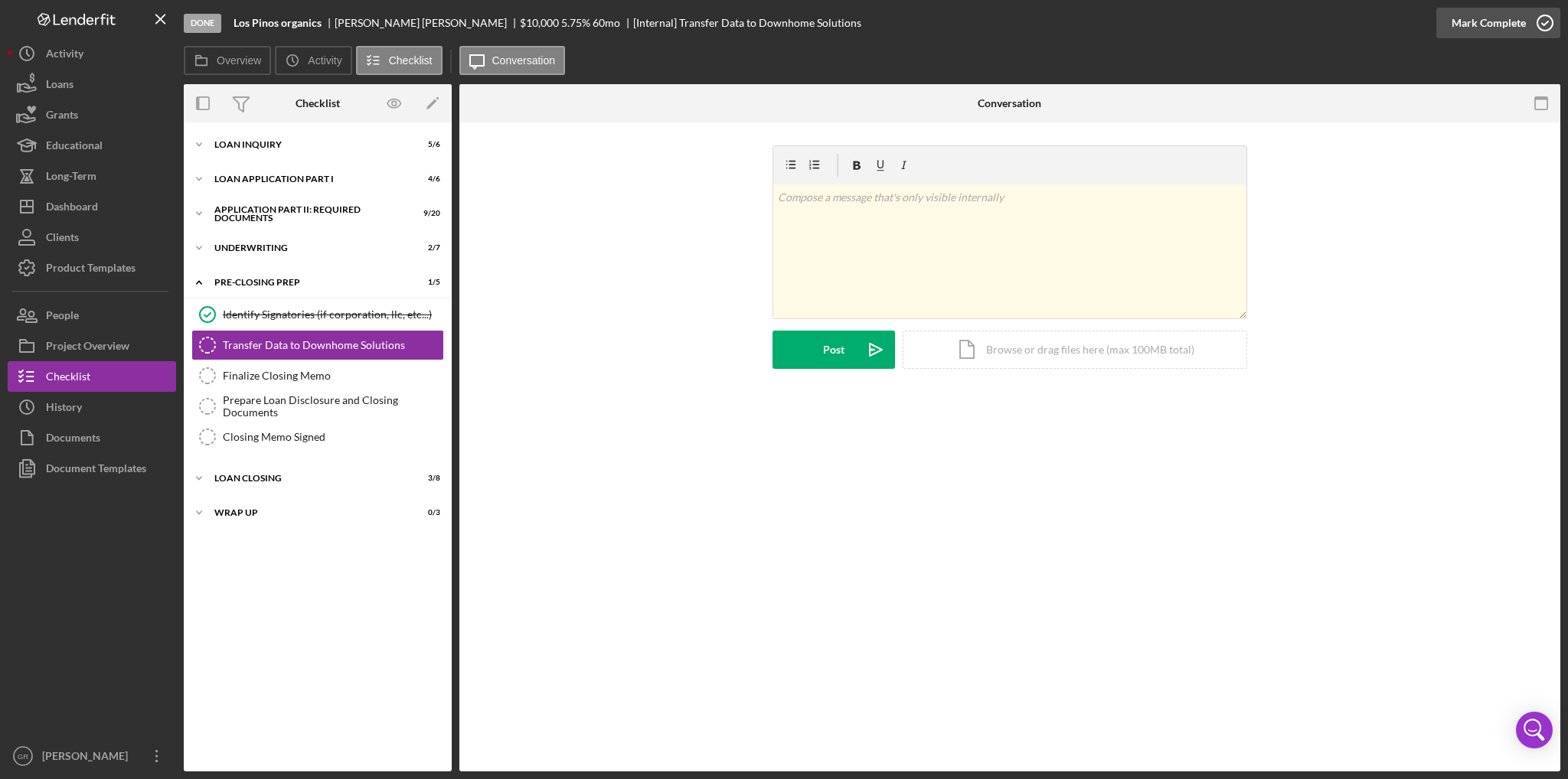
click at [1493, 20] on div "Mark Complete" at bounding box center [1488, 23] width 74 height 30
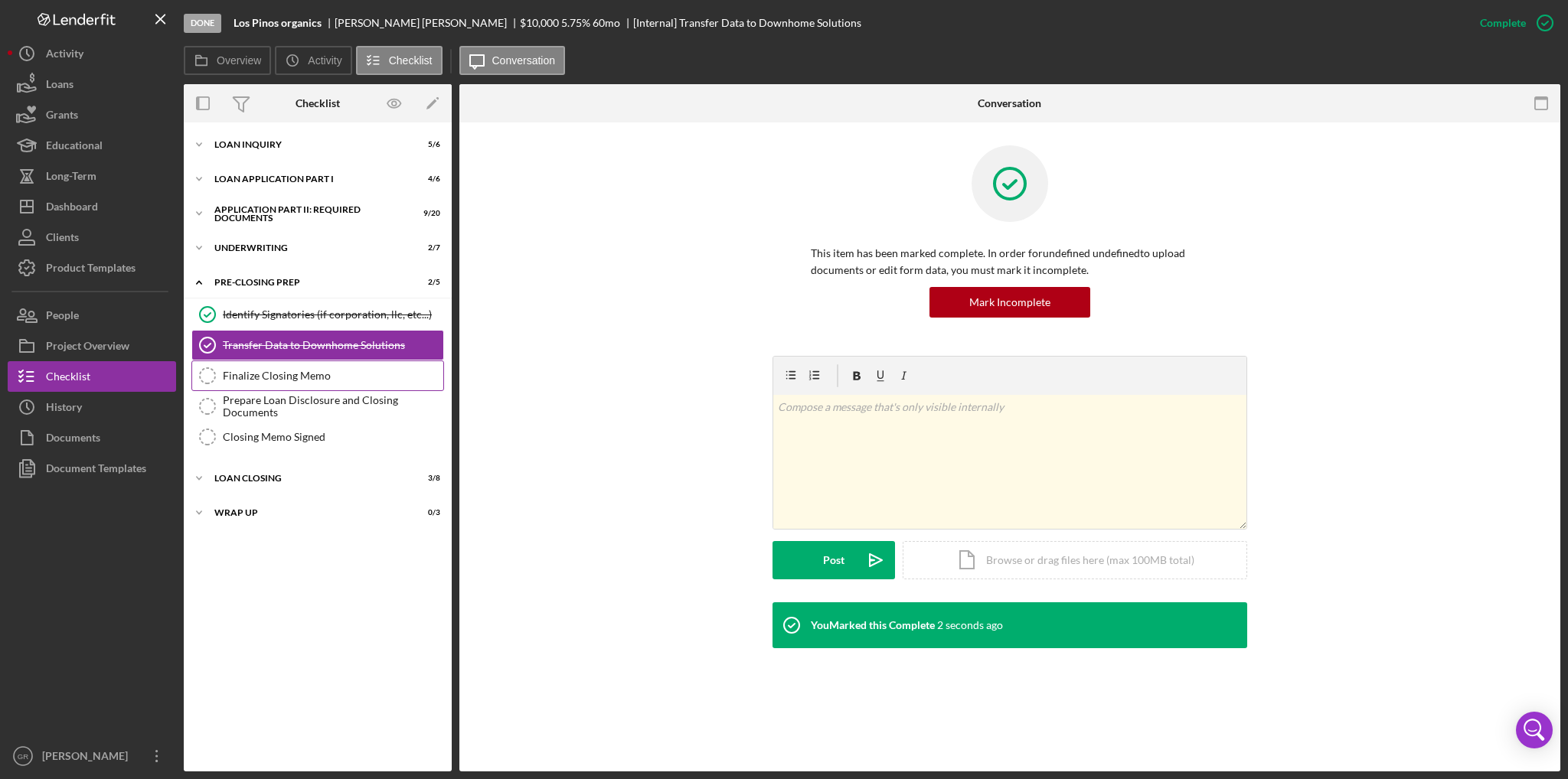
click at [340, 374] on div "Finalize Closing Memo" at bounding box center [333, 375] width 221 height 12
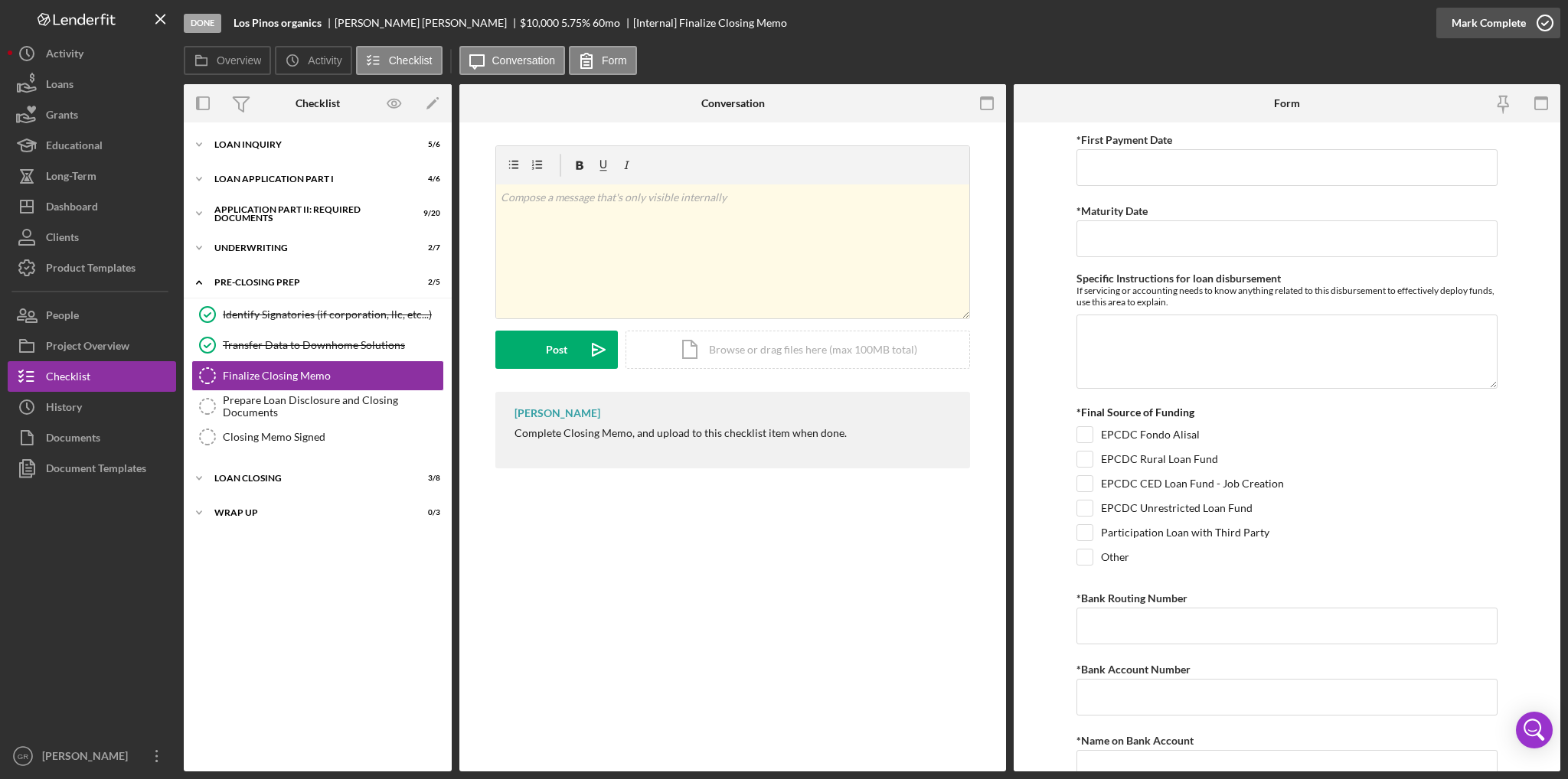
click at [1558, 14] on div "Mark Complete" at bounding box center [1499, 23] width 124 height 46
click at [1512, 24] on div "Mark Complete" at bounding box center [1488, 23] width 74 height 30
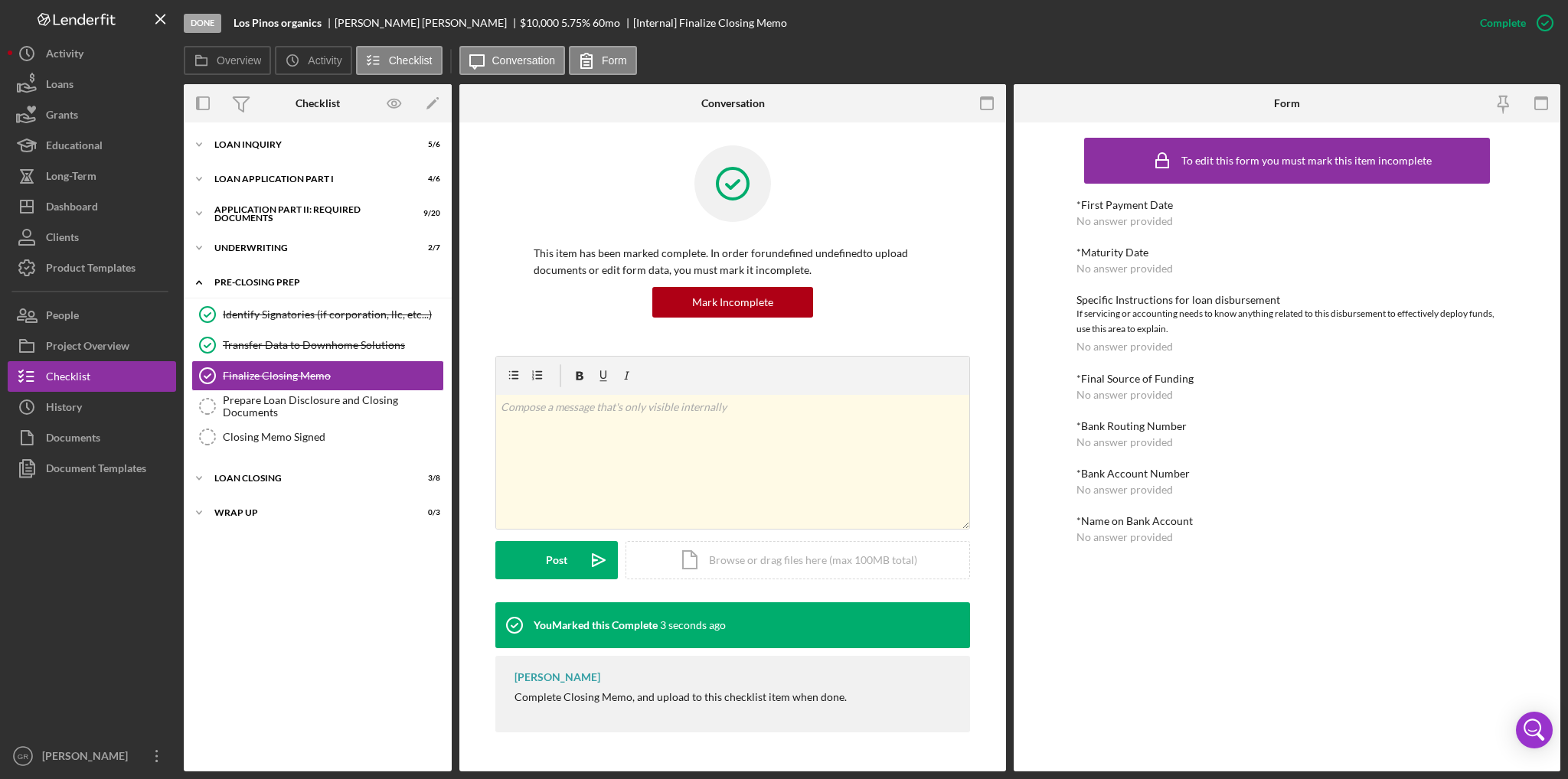
click at [284, 276] on div "Icon/Expander Pre-Closing Prep 3 / 5" at bounding box center [318, 282] width 268 height 31
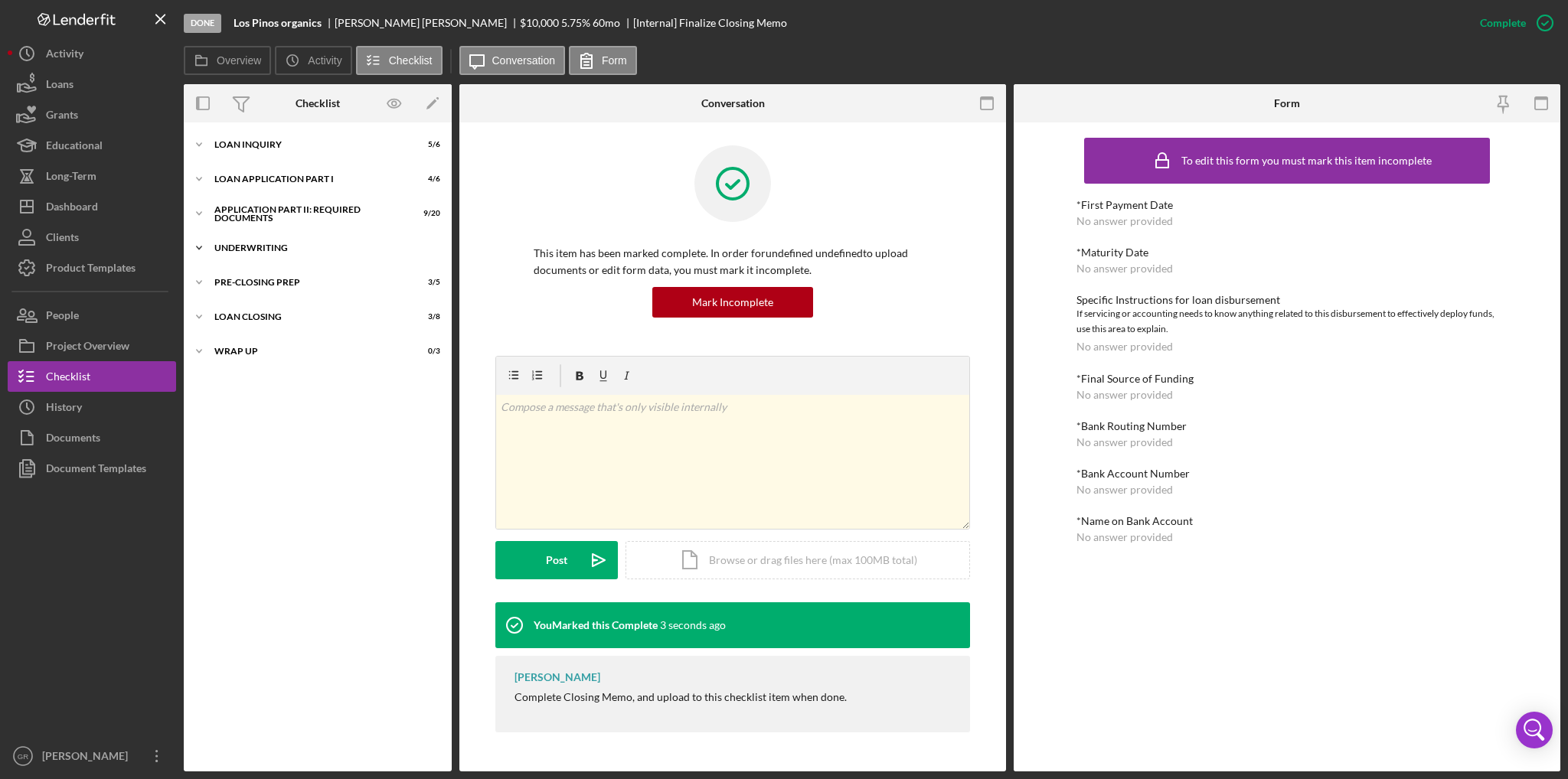
click at [285, 257] on div "Icon/Expander Underwriting 2 / 7" at bounding box center [318, 248] width 268 height 30
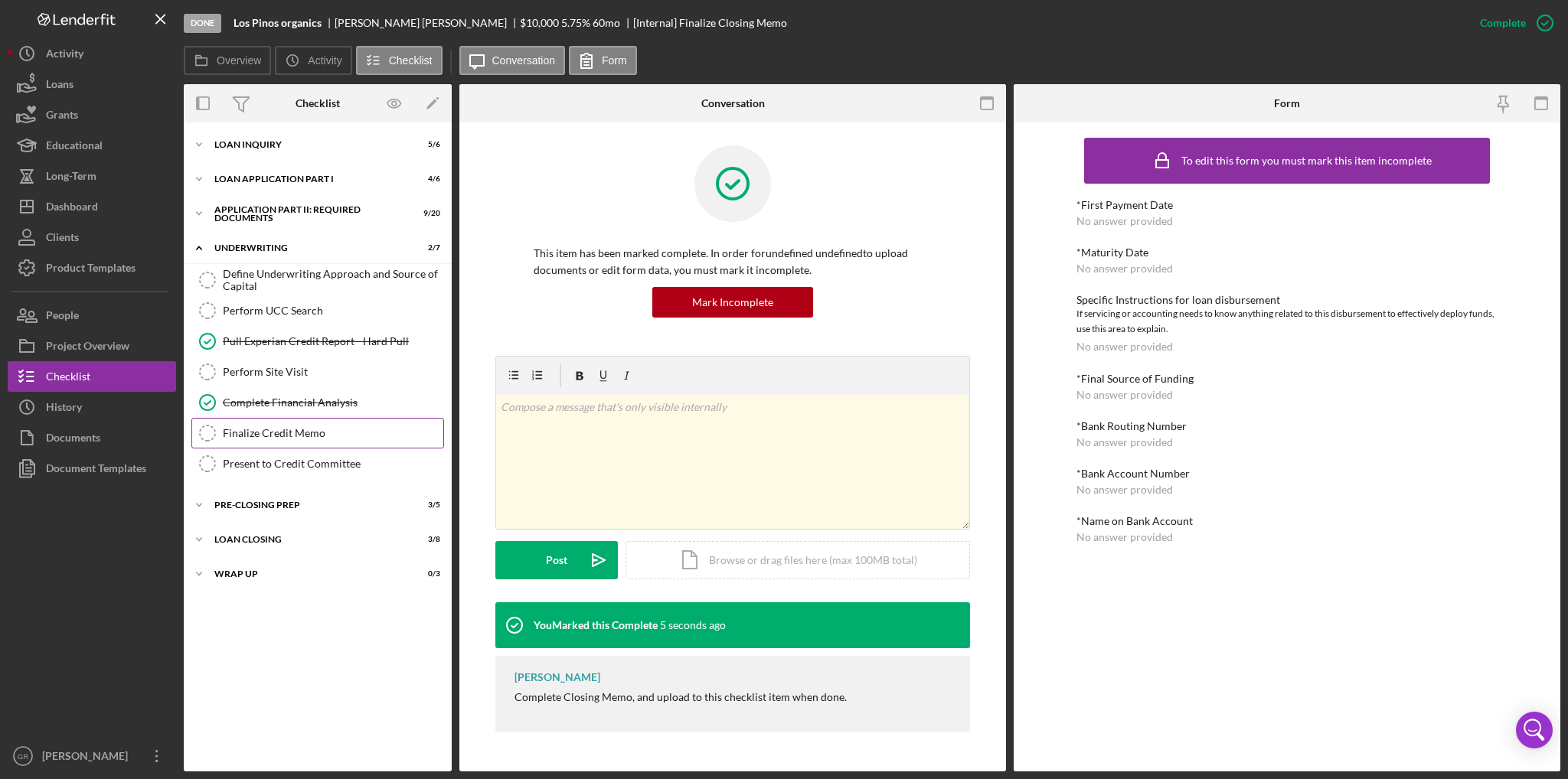
click at [288, 433] on div "Finalize Credit Memo" at bounding box center [333, 433] width 221 height 12
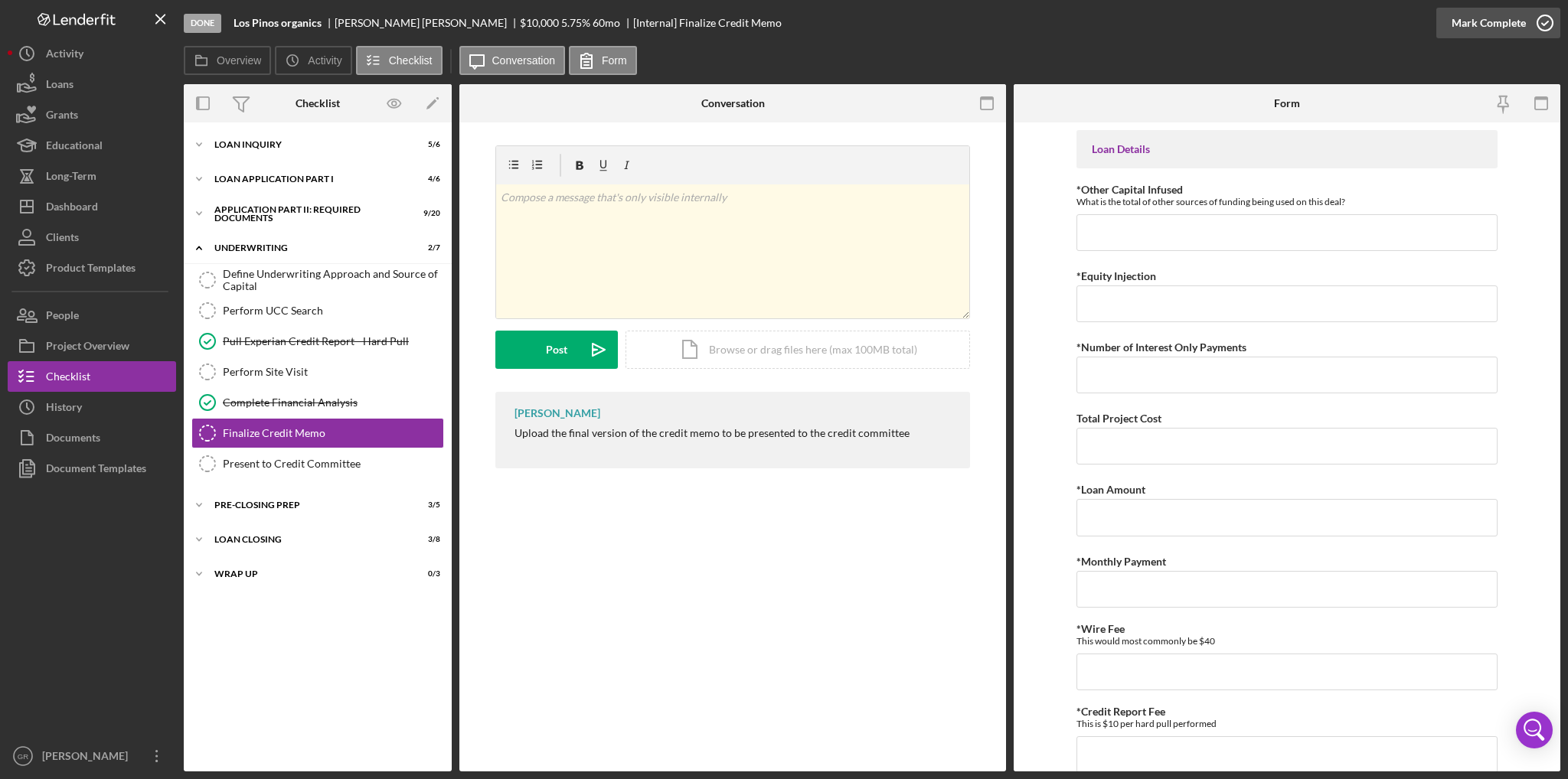
click at [1498, 23] on div "Mark Complete" at bounding box center [1488, 23] width 74 height 30
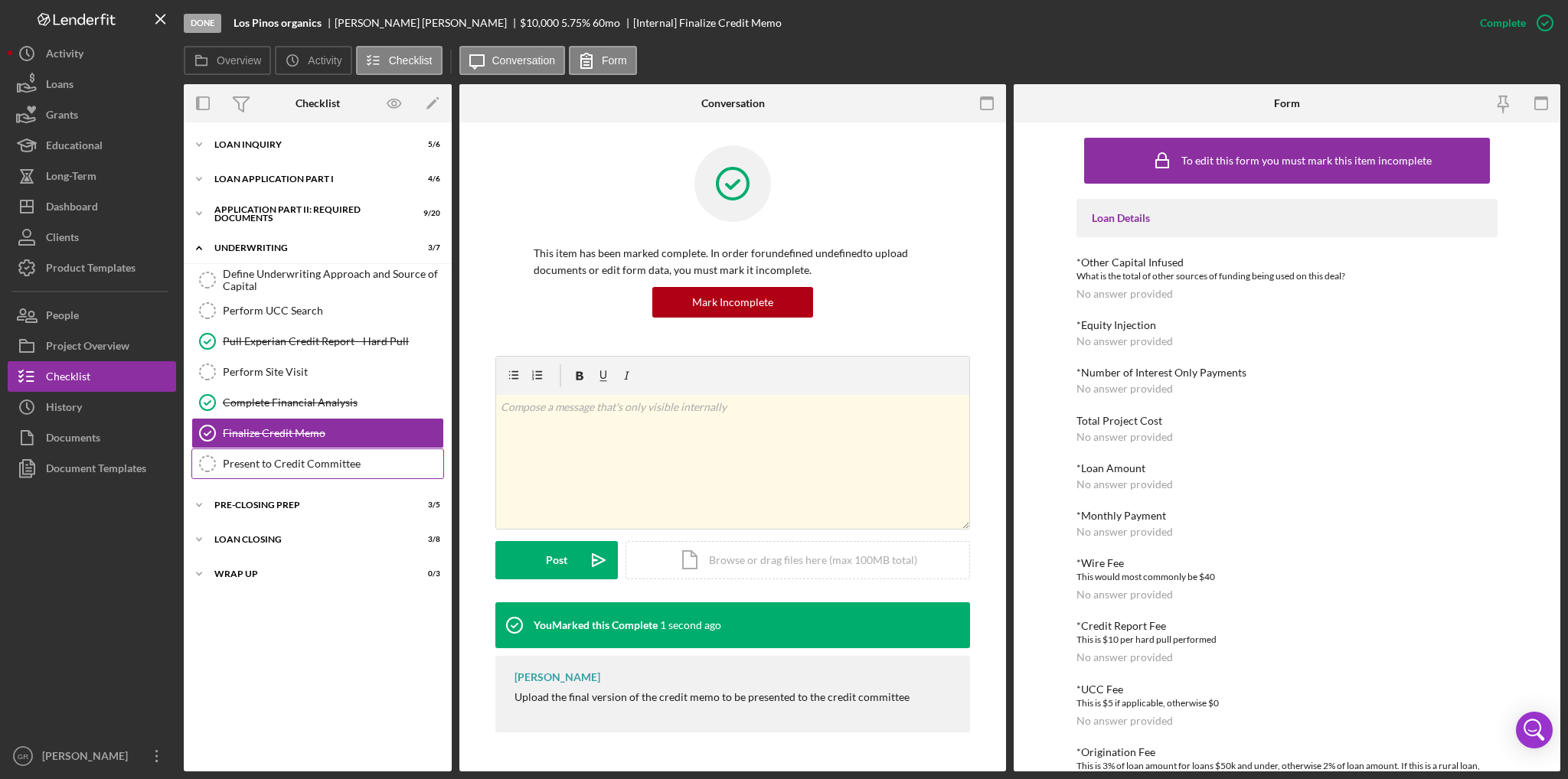
click at [316, 460] on div "Present to Credit Committee" at bounding box center [333, 464] width 221 height 12
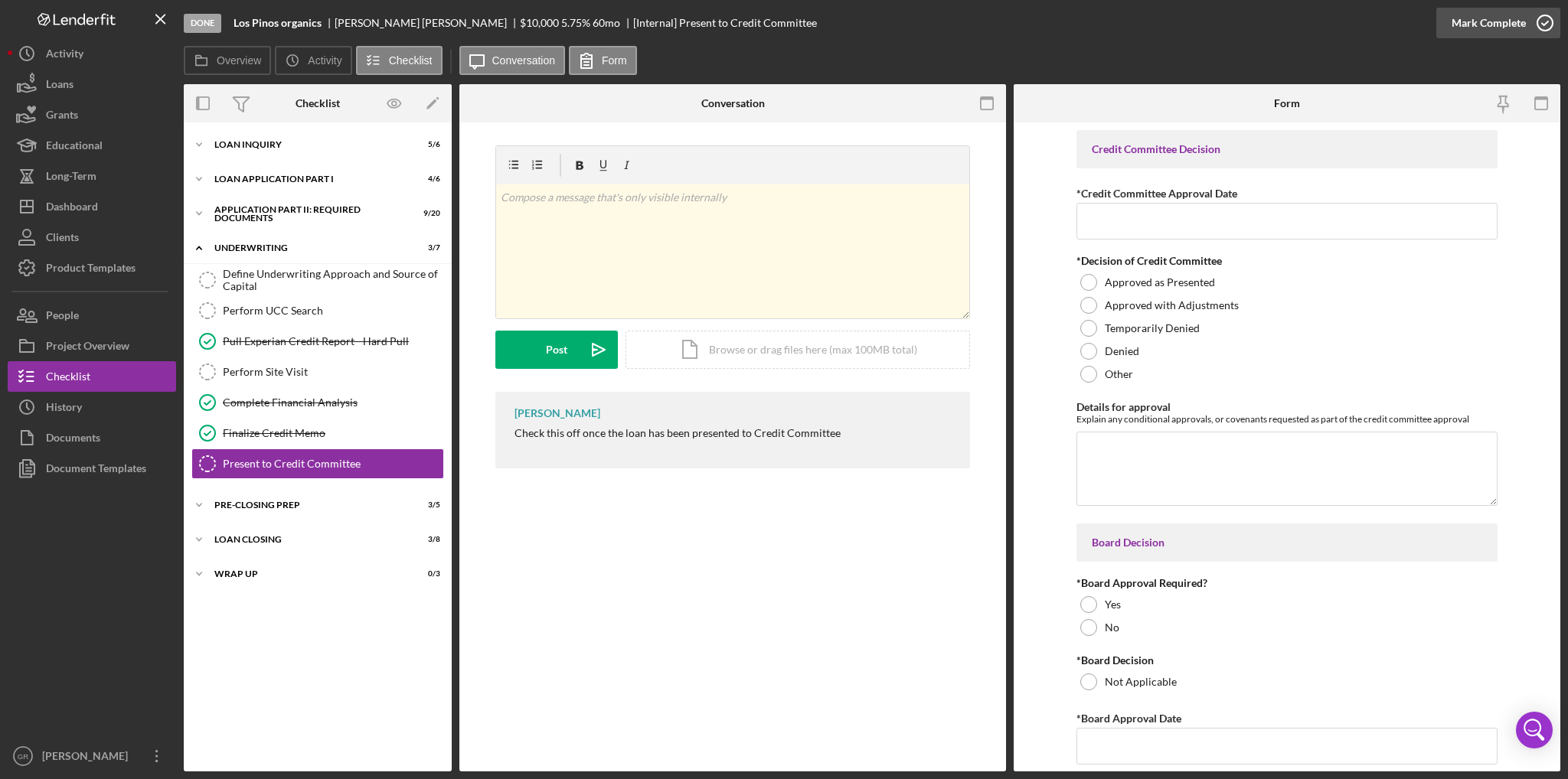
click at [1550, 17] on icon "button" at bounding box center [1546, 23] width 38 height 38
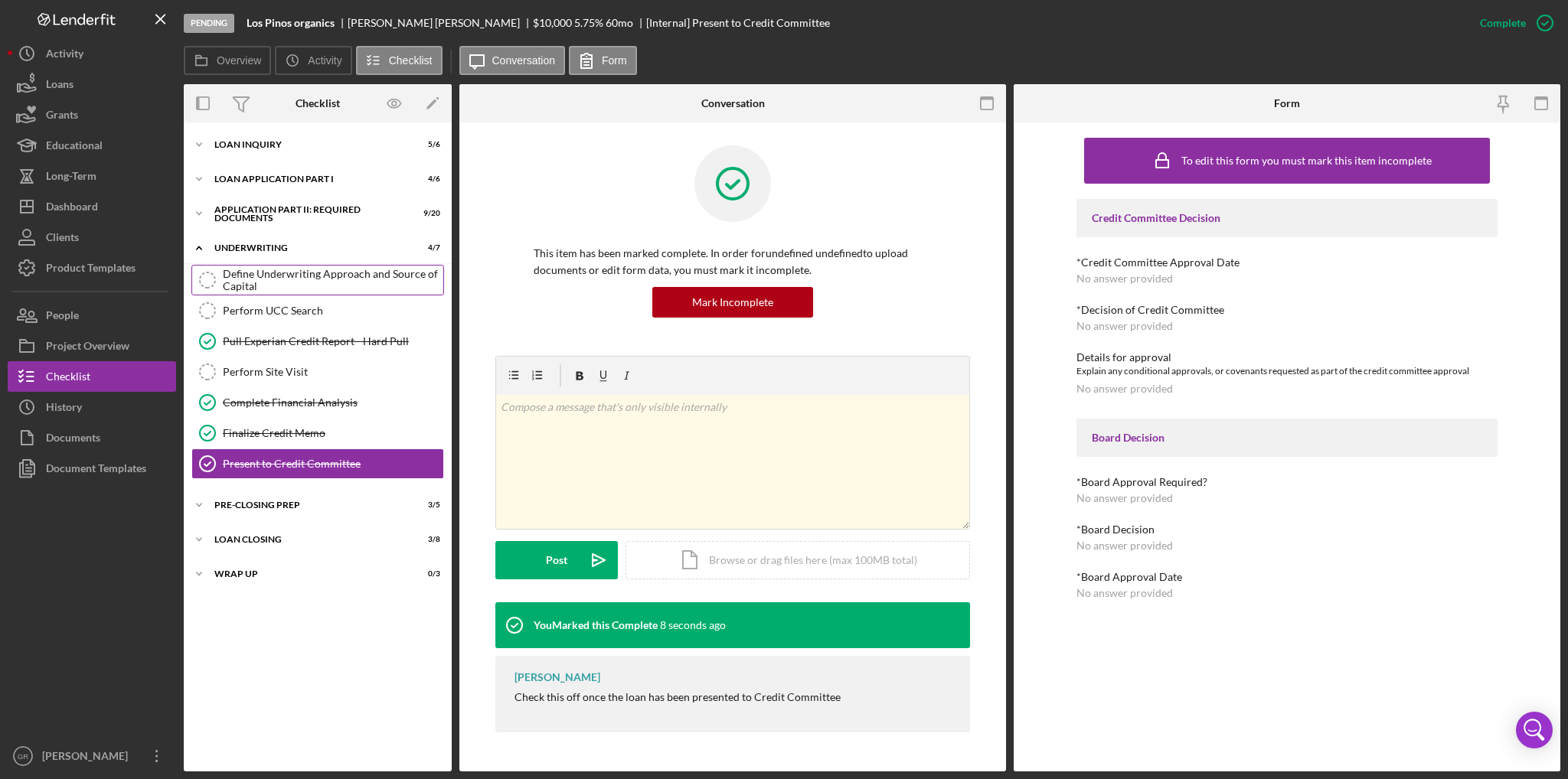
click at [369, 279] on div "Define Underwriting Approach and Source of Capital" at bounding box center [333, 280] width 221 height 25
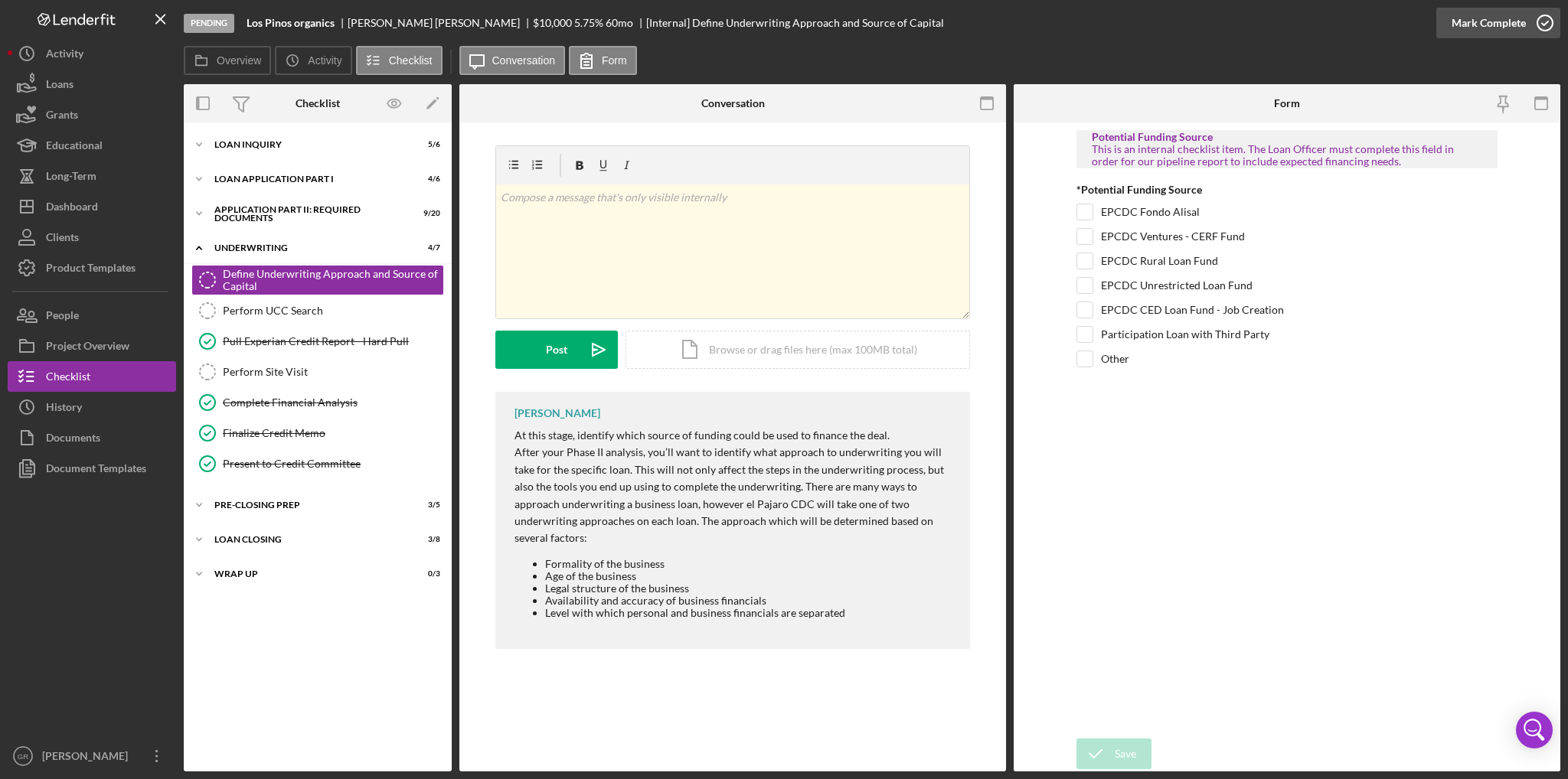
click at [1524, 29] on button "Mark Complete" at bounding box center [1499, 23] width 124 height 30
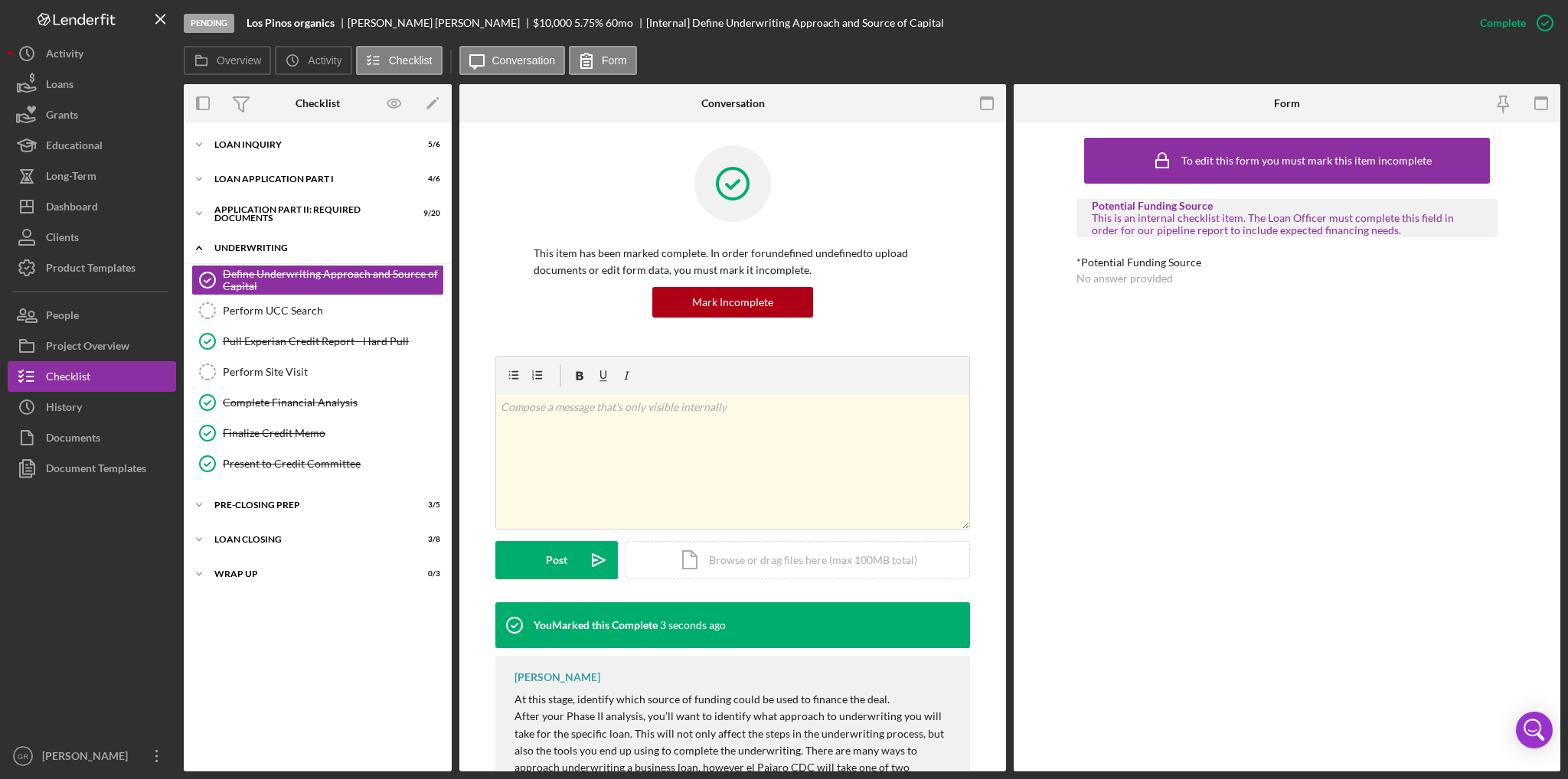
click at [291, 259] on div "Icon/Expander Underwriting 5 / 7" at bounding box center [318, 248] width 268 height 31
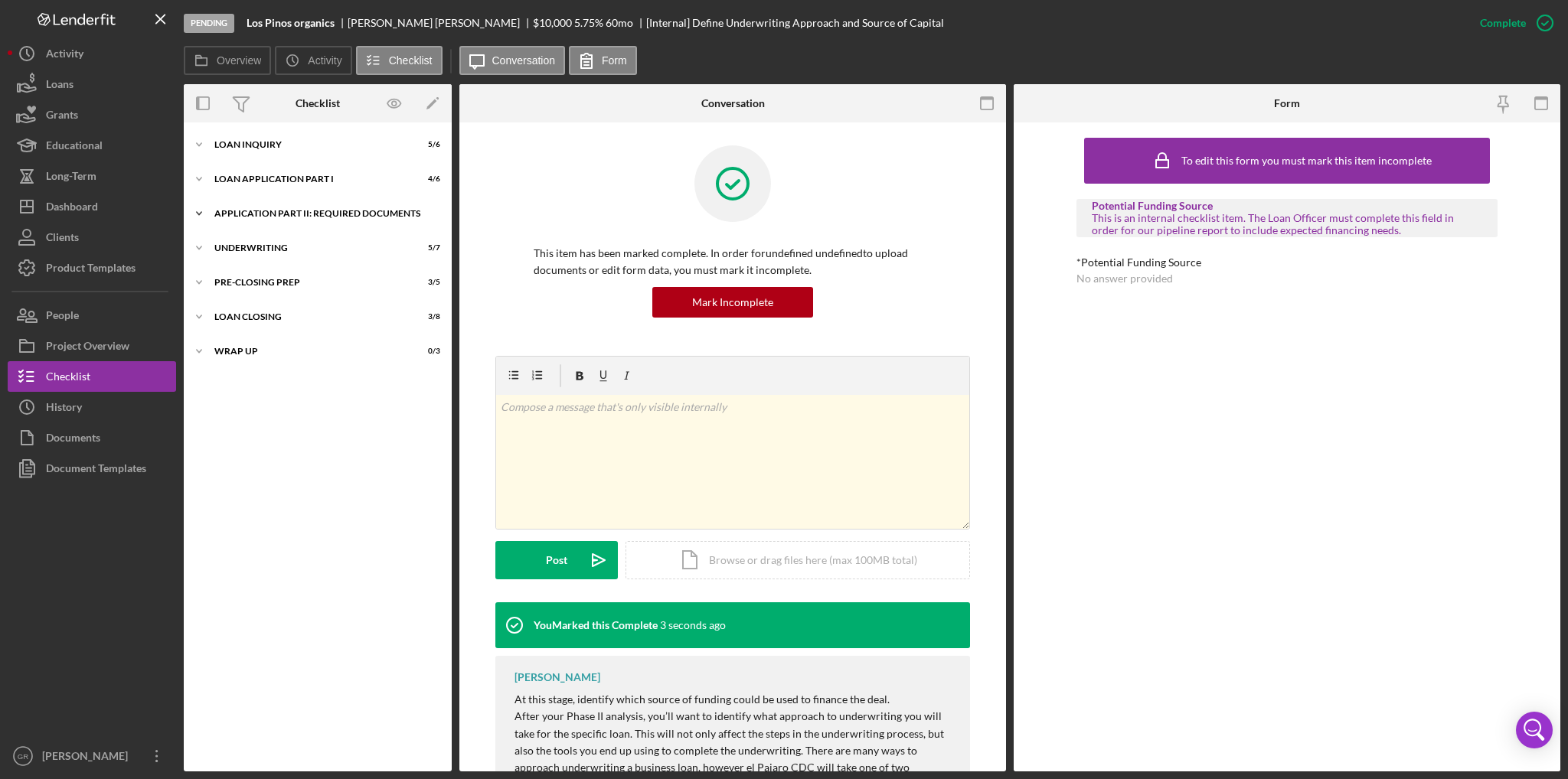
click at [299, 221] on div "Icon/Expander Application Part II: Required Documents 9 / 20" at bounding box center [318, 213] width 268 height 30
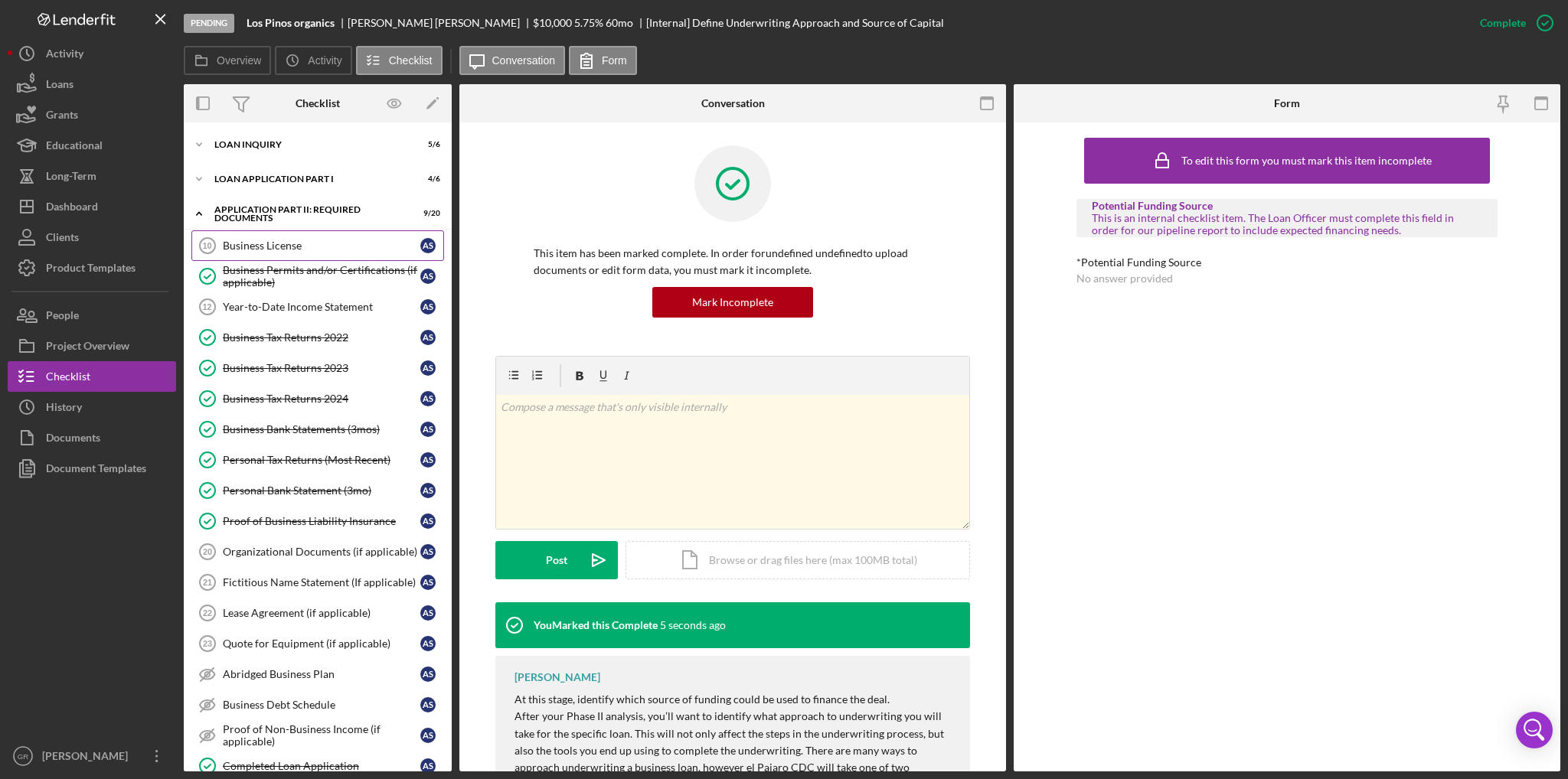
click at [304, 256] on link "Business License 10 Business License A S" at bounding box center [317, 245] width 253 height 30
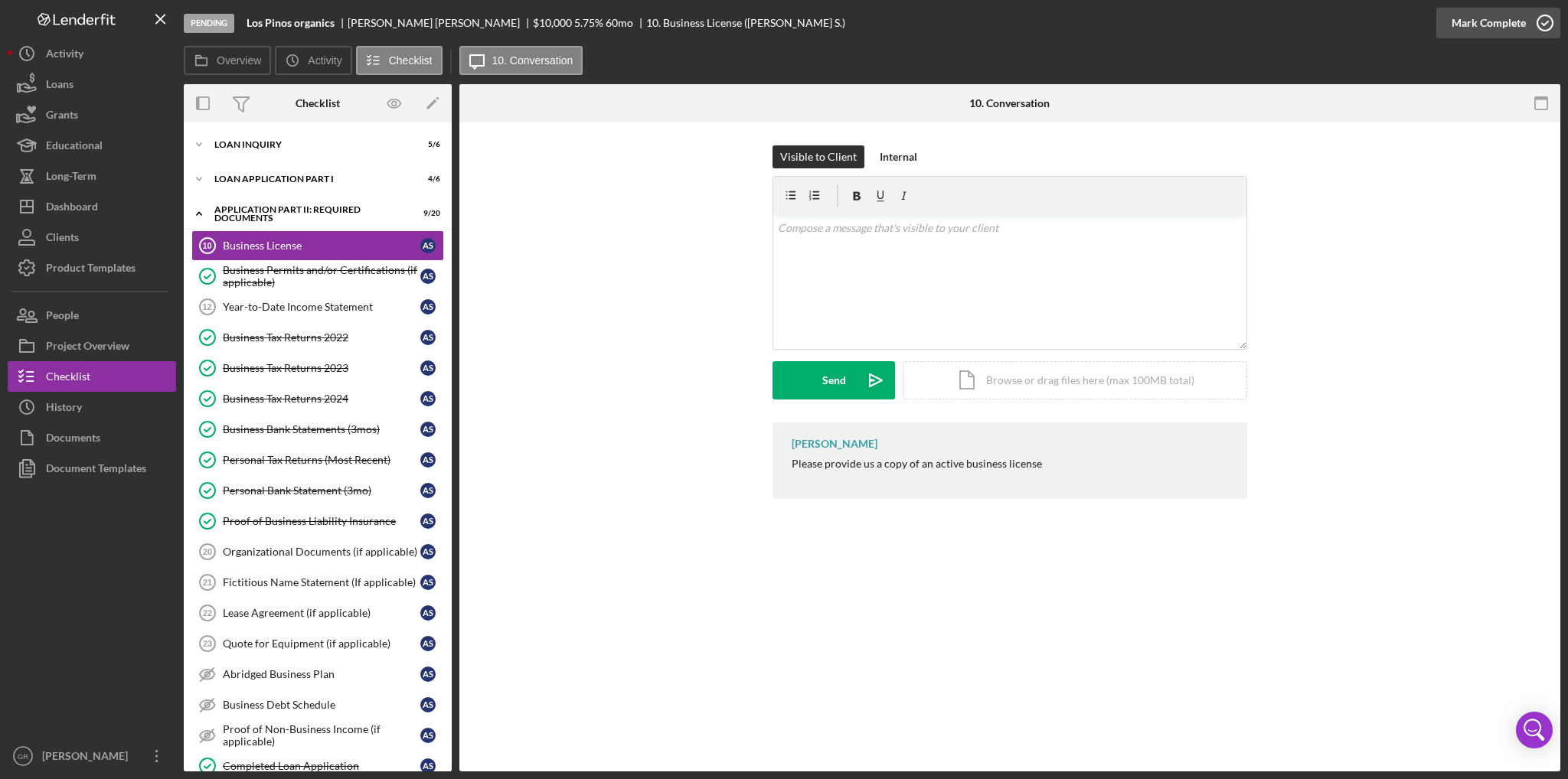
click at [1477, 34] on div "Mark Complete" at bounding box center [1488, 23] width 74 height 30
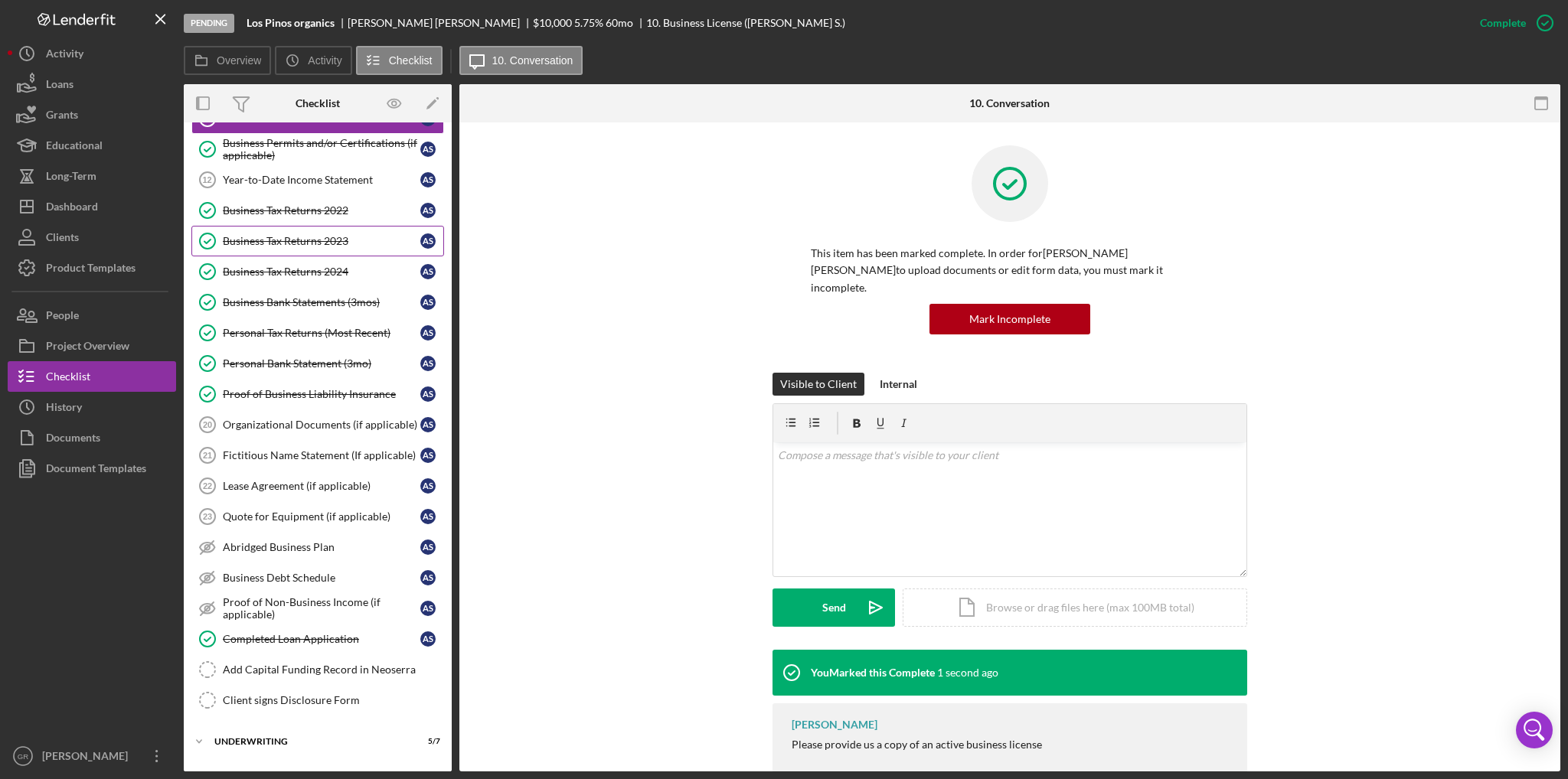
scroll to position [217, 0]
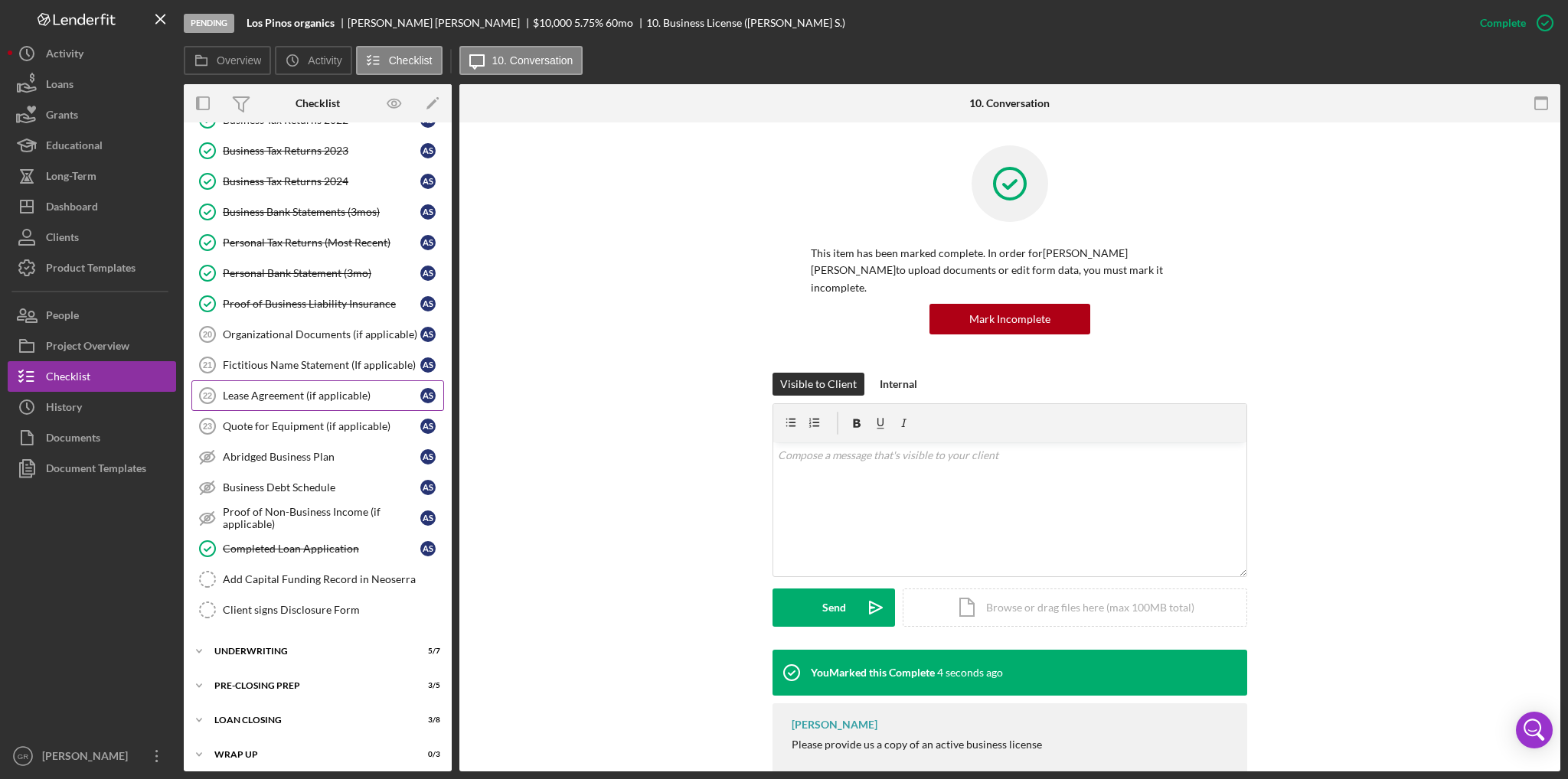
click at [272, 392] on div "Lease Agreement (if applicable)" at bounding box center [322, 395] width 198 height 12
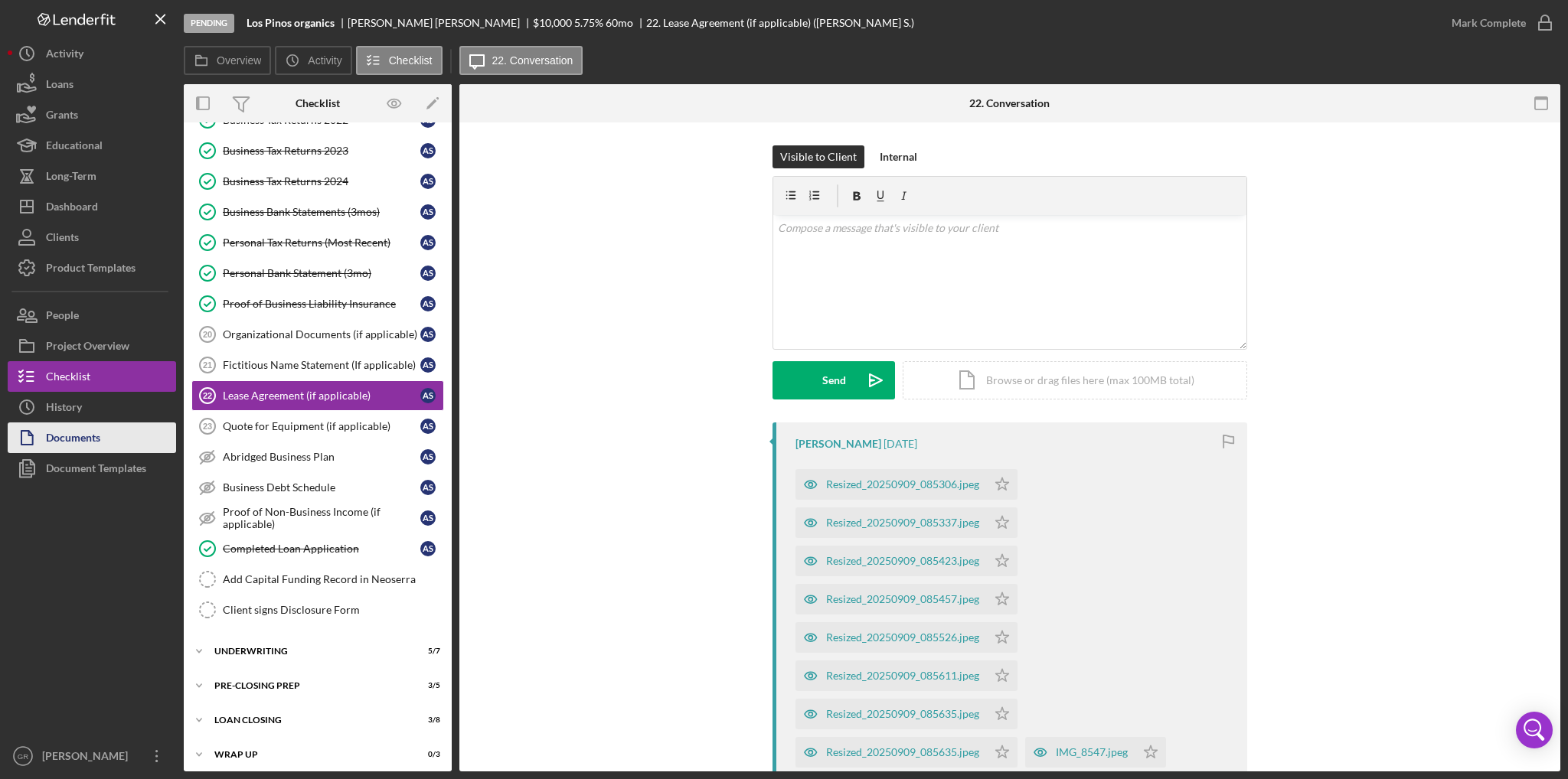
click at [127, 442] on button "Documents" at bounding box center [92, 438] width 168 height 30
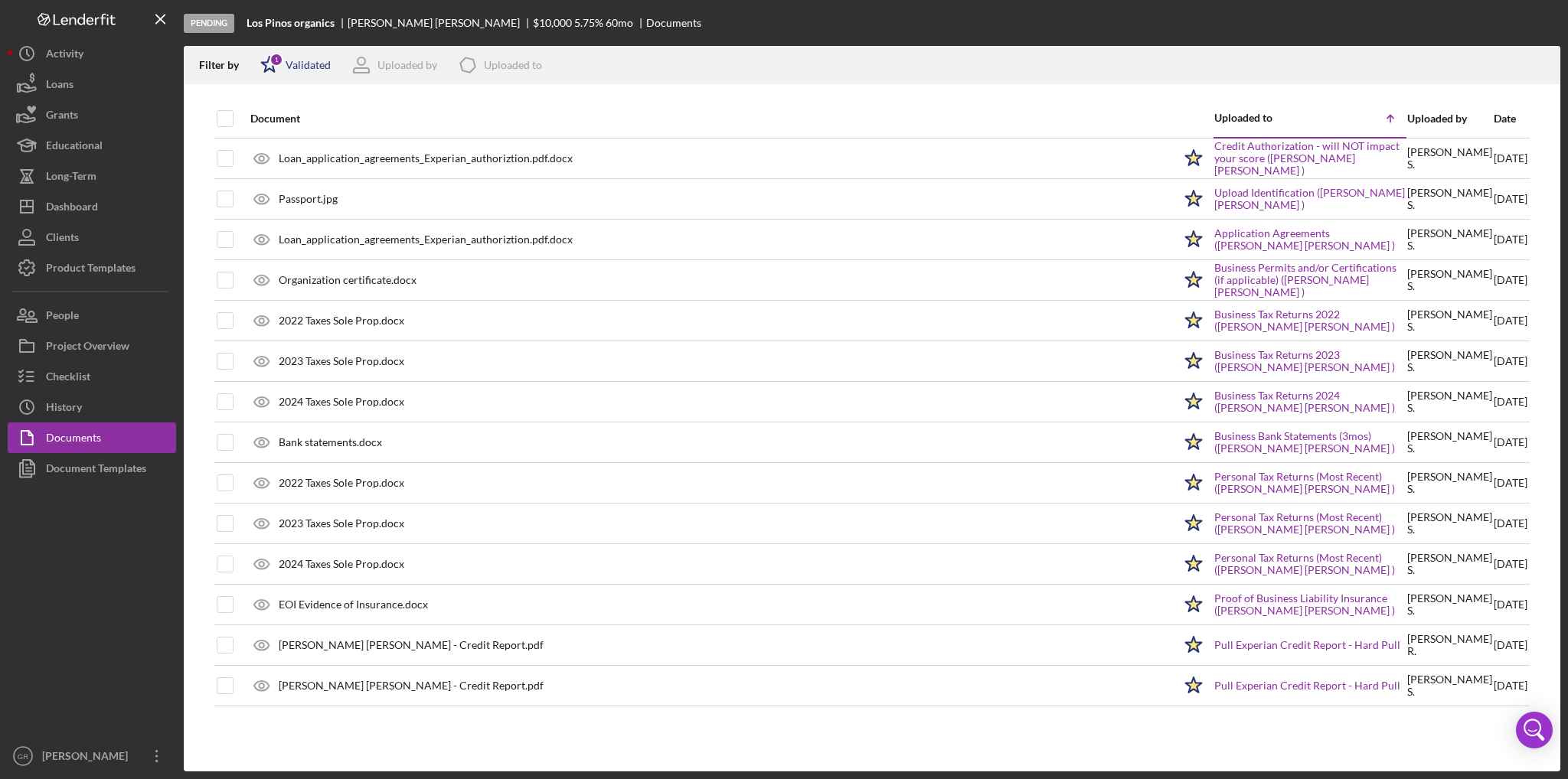
click at [291, 65] on div "Validated" at bounding box center [308, 65] width 45 height 12
click at [269, 118] on input "checkbox" at bounding box center [268, 121] width 15 height 15
checkbox input "false"
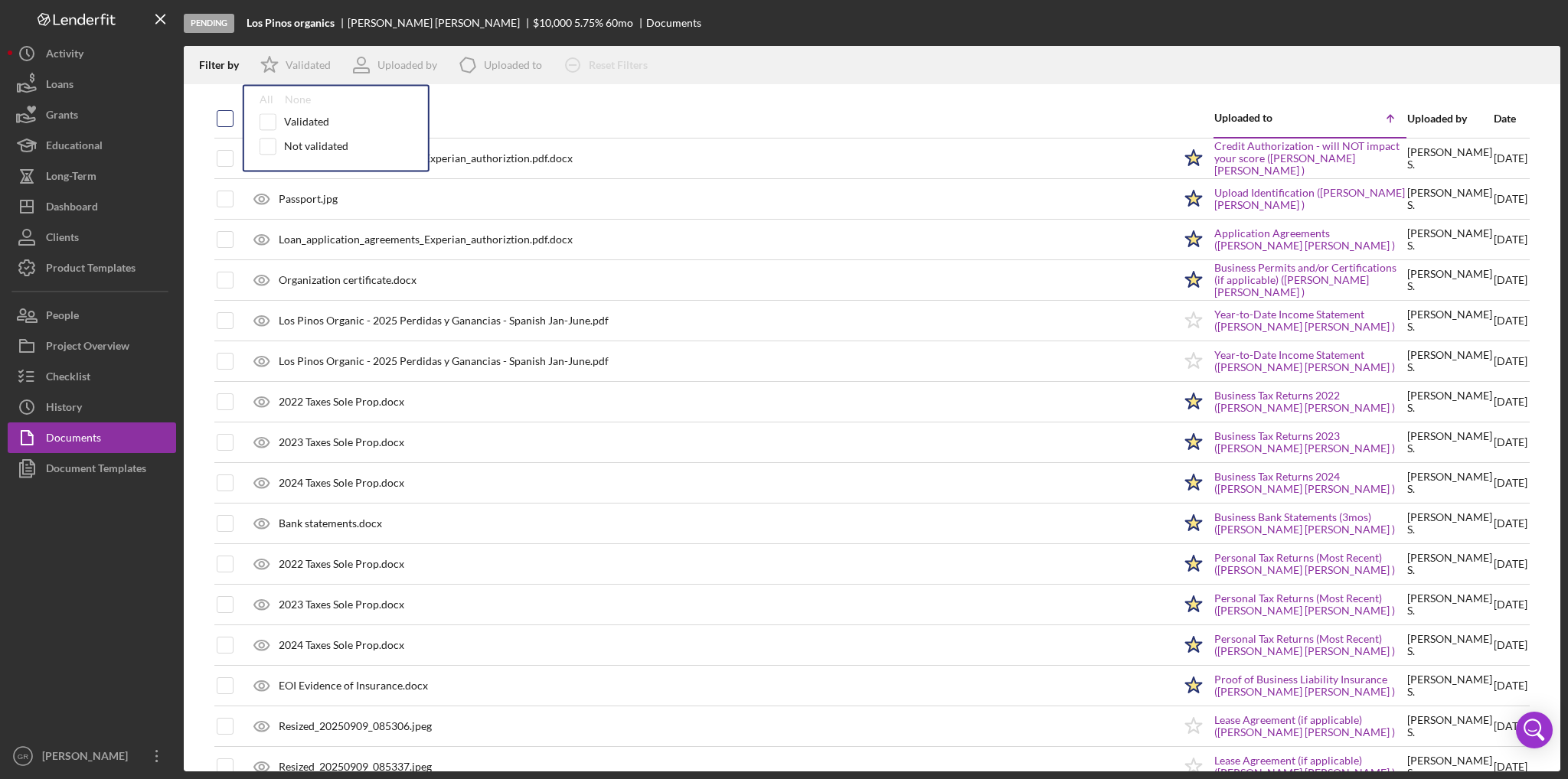
click at [222, 123] on input "checkbox" at bounding box center [225, 118] width 15 height 15
checkbox input "true"
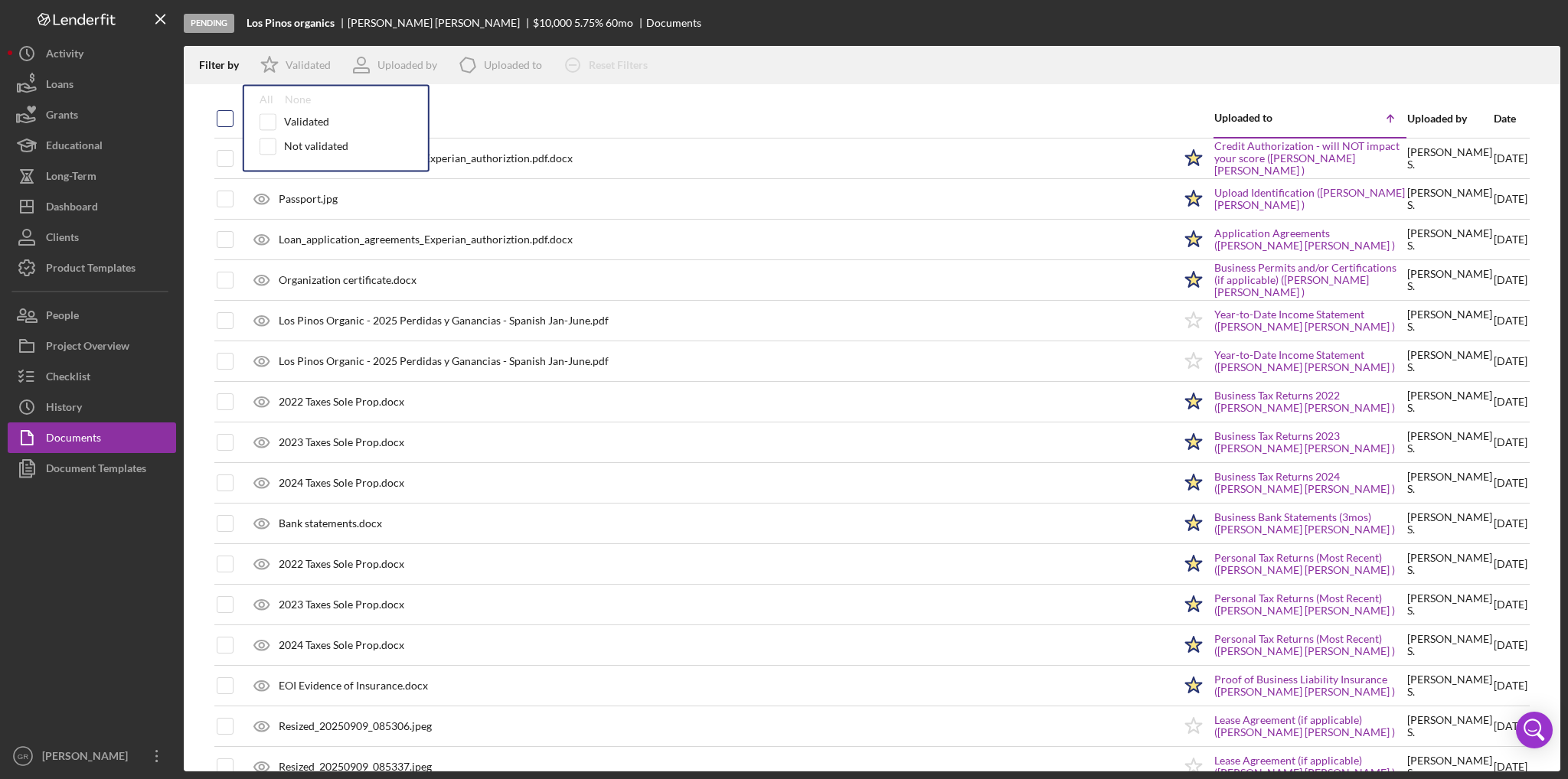
checkbox input "true"
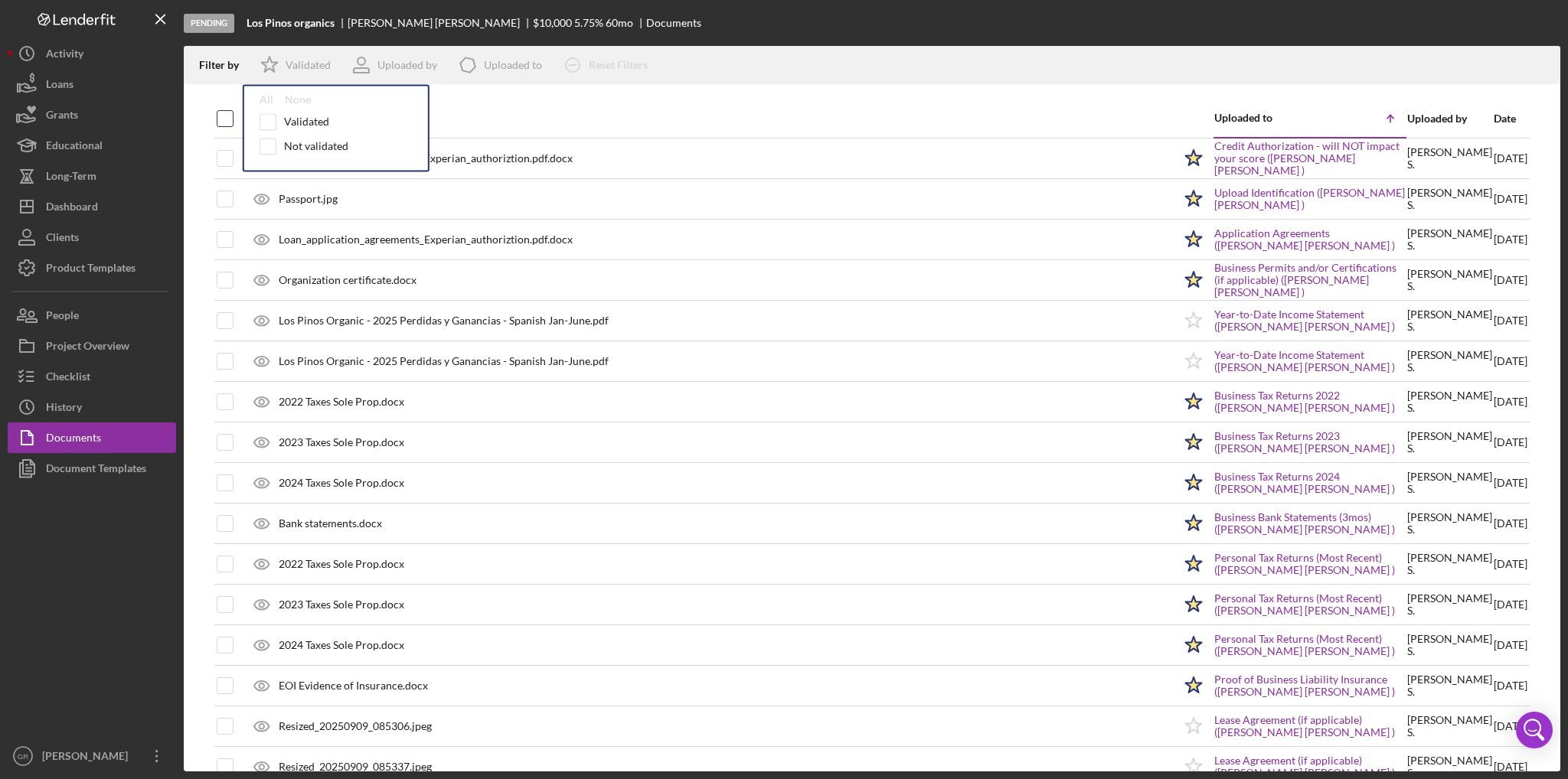
checkbox input "true"
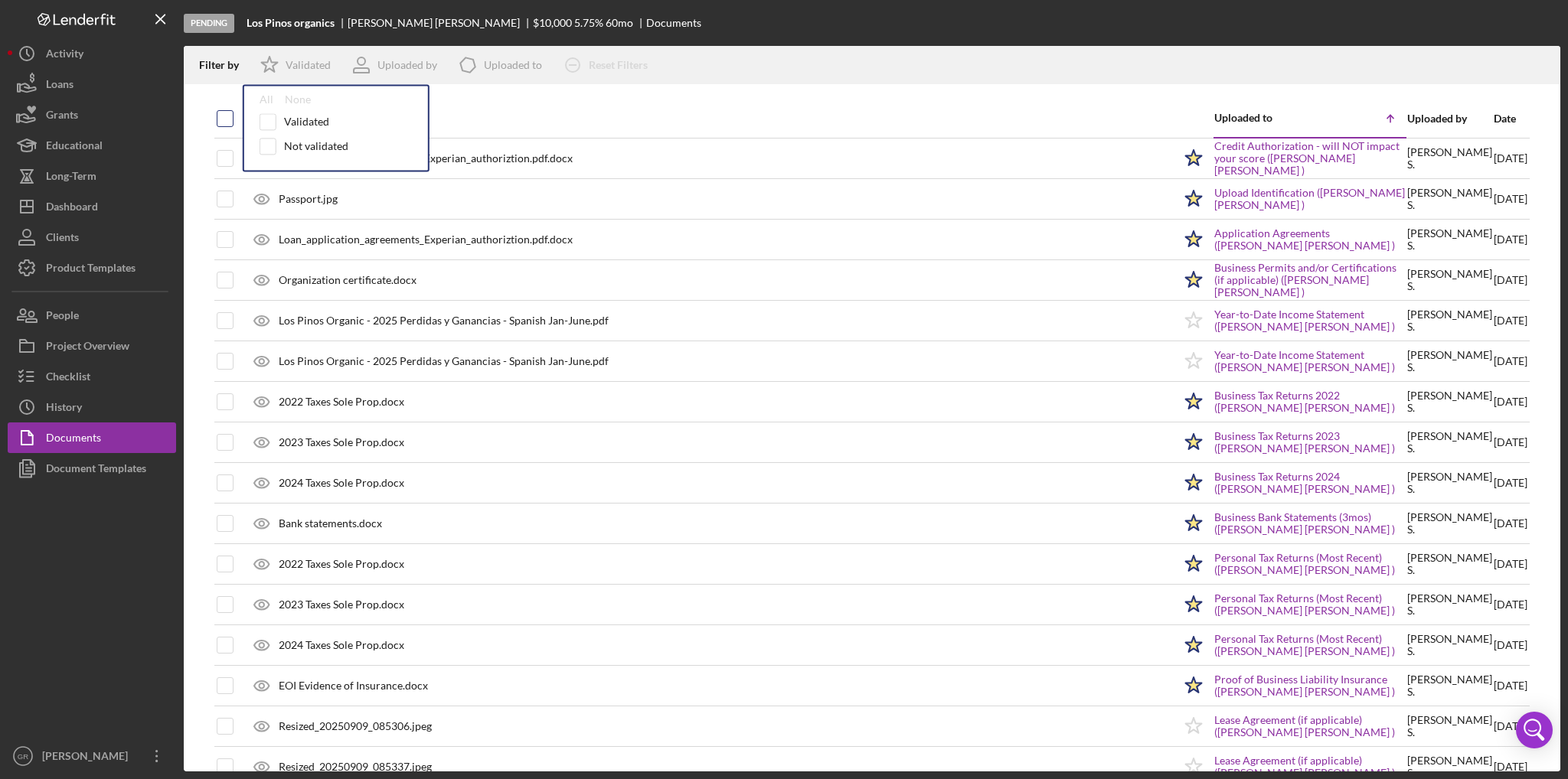
checkbox input "true"
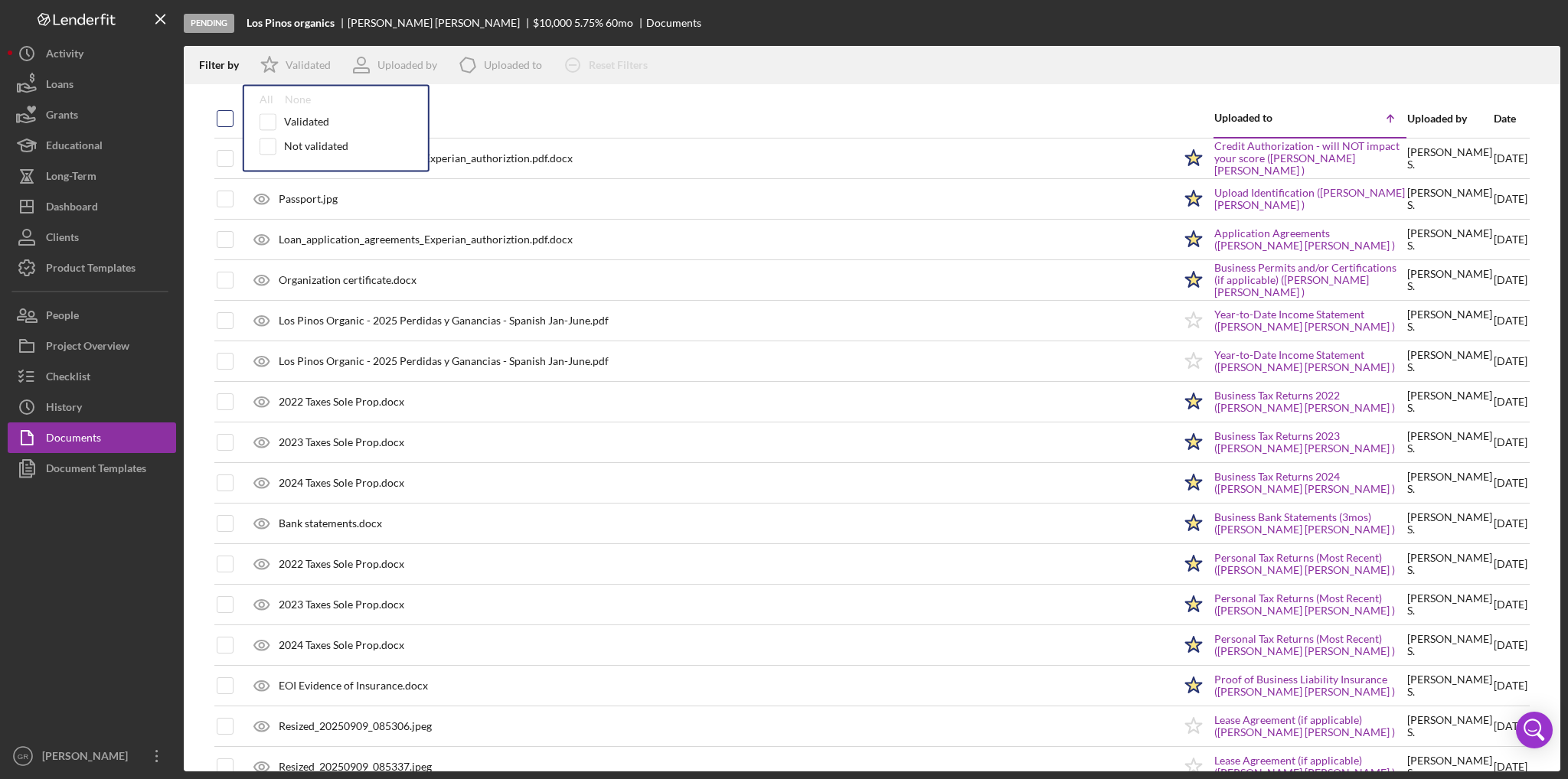
checkbox input "true"
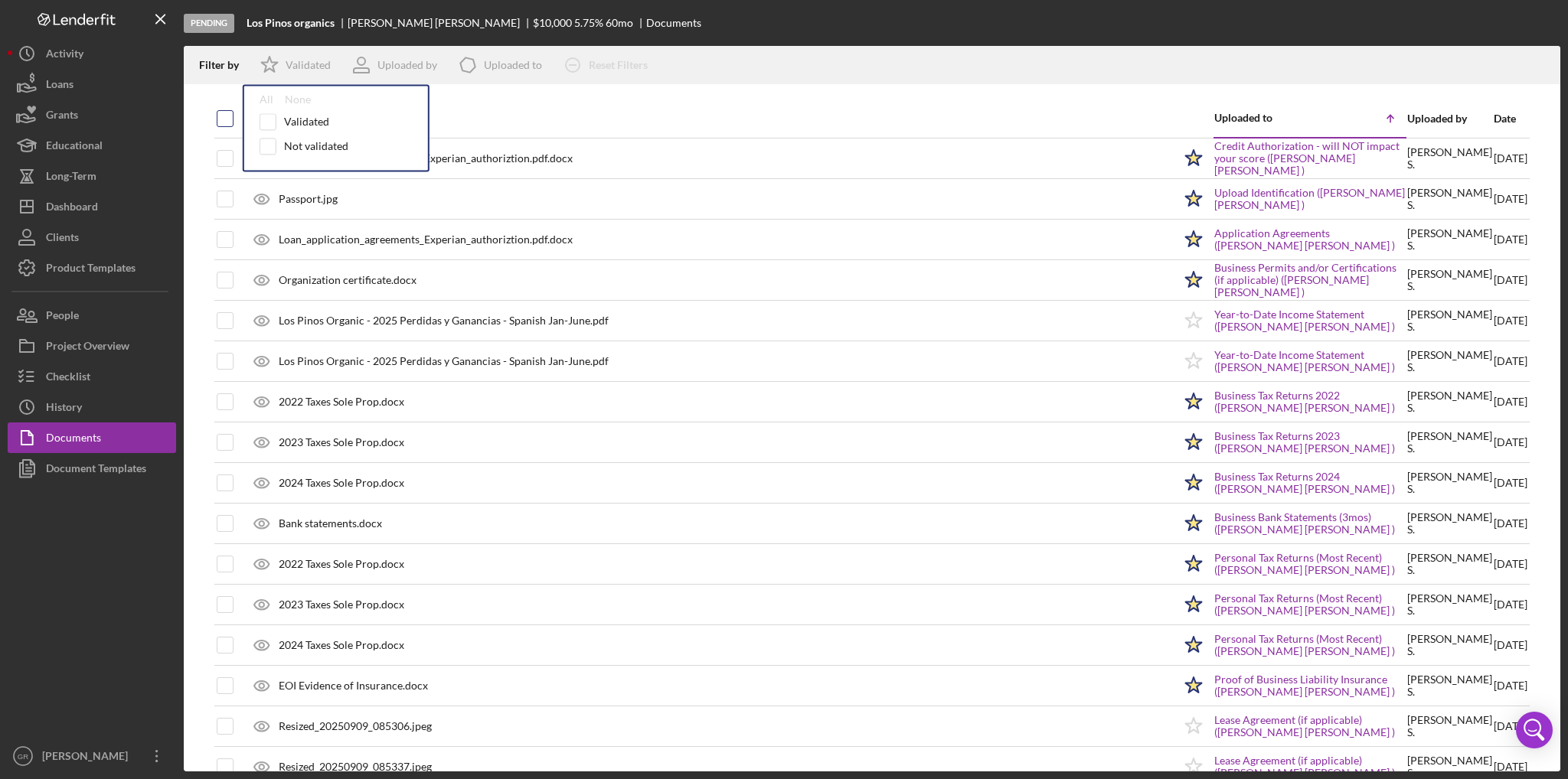
checkbox input "true"
click at [1539, 61] on icon "Icon/Download" at bounding box center [1542, 65] width 34 height 34
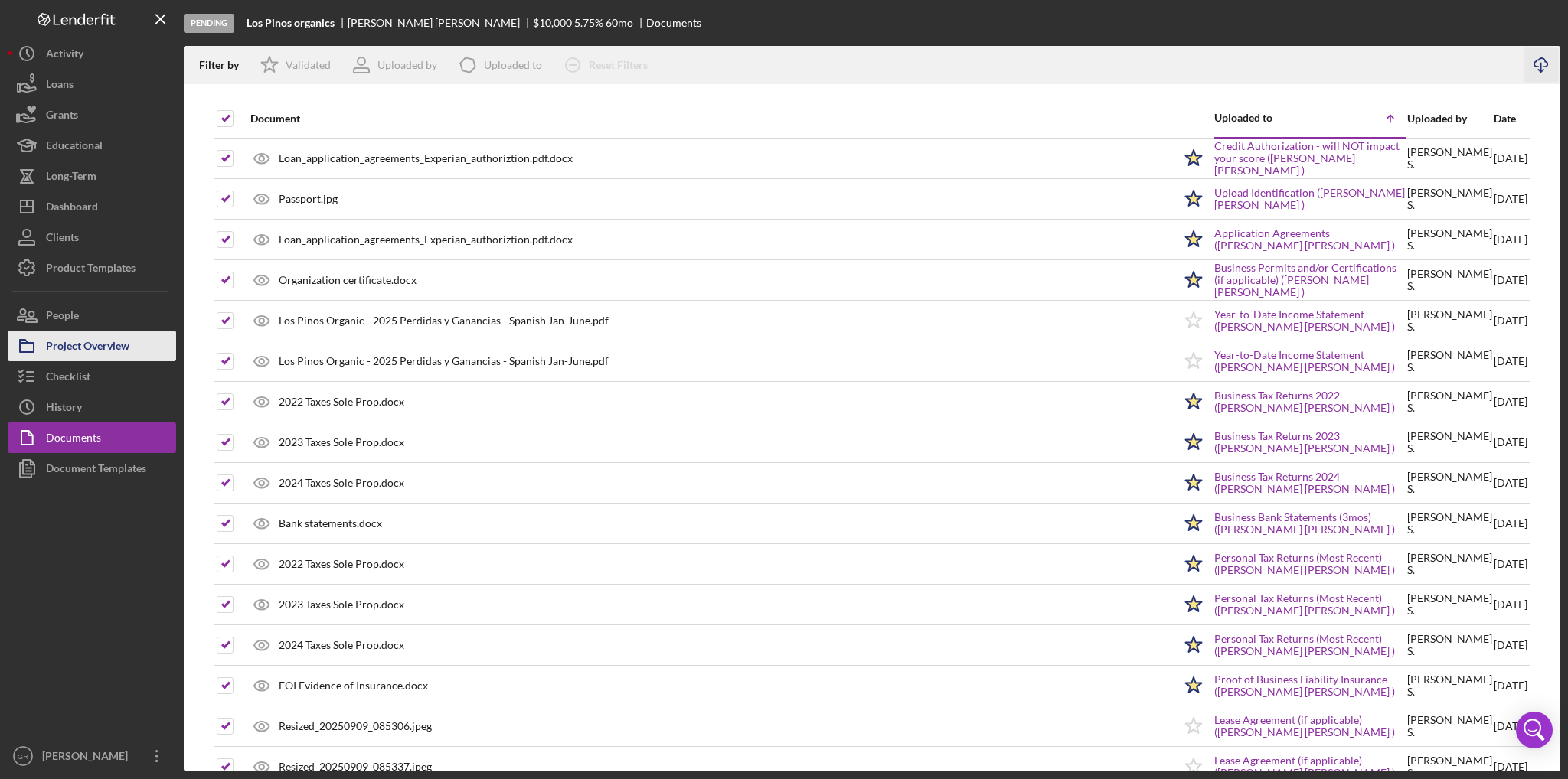
click at [117, 345] on div "Project Overview" at bounding box center [88, 347] width 84 height 34
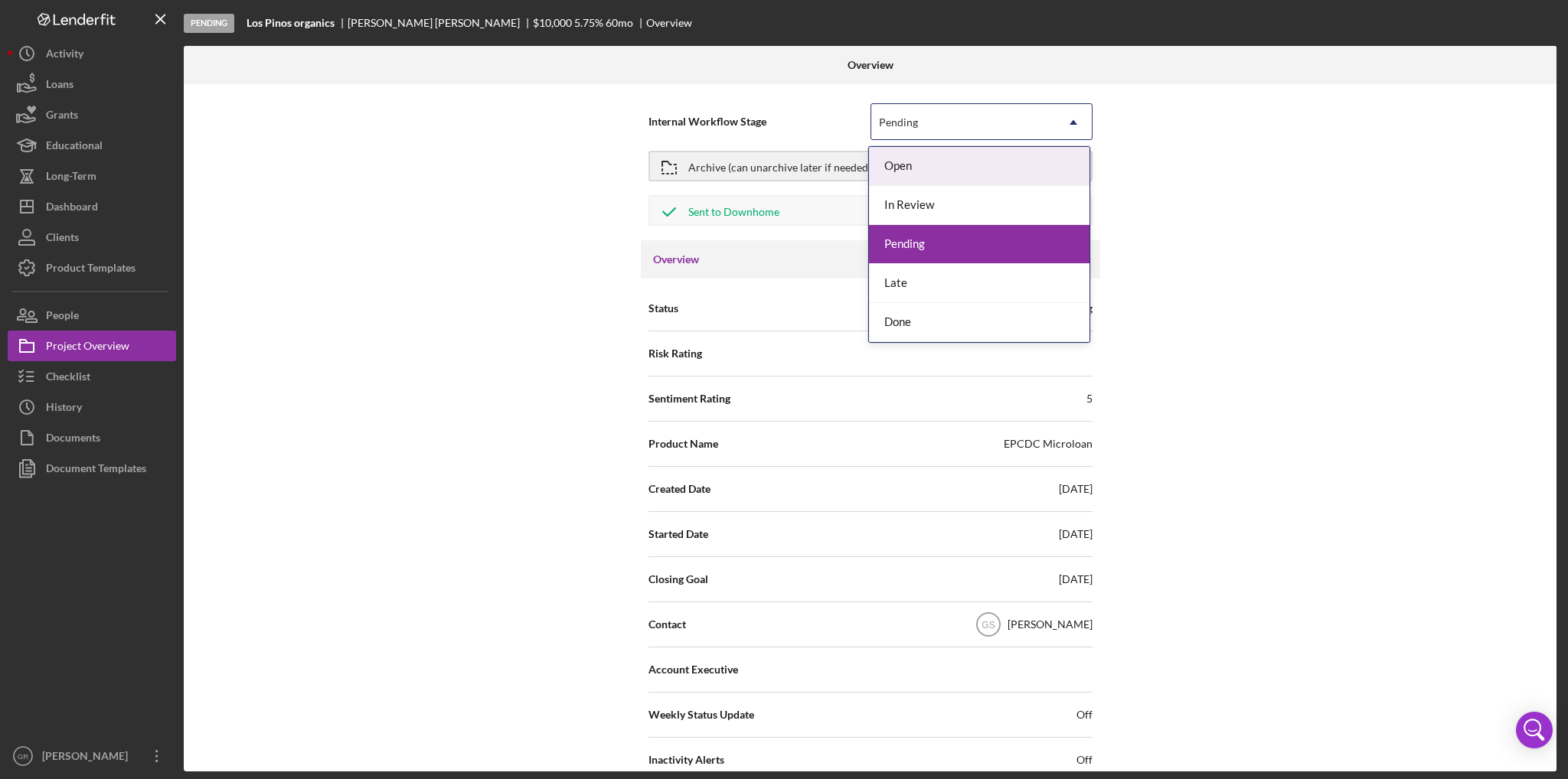
click at [899, 133] on div "Pending" at bounding box center [963, 123] width 184 height 35
click at [919, 328] on div "Done" at bounding box center [979, 323] width 221 height 39
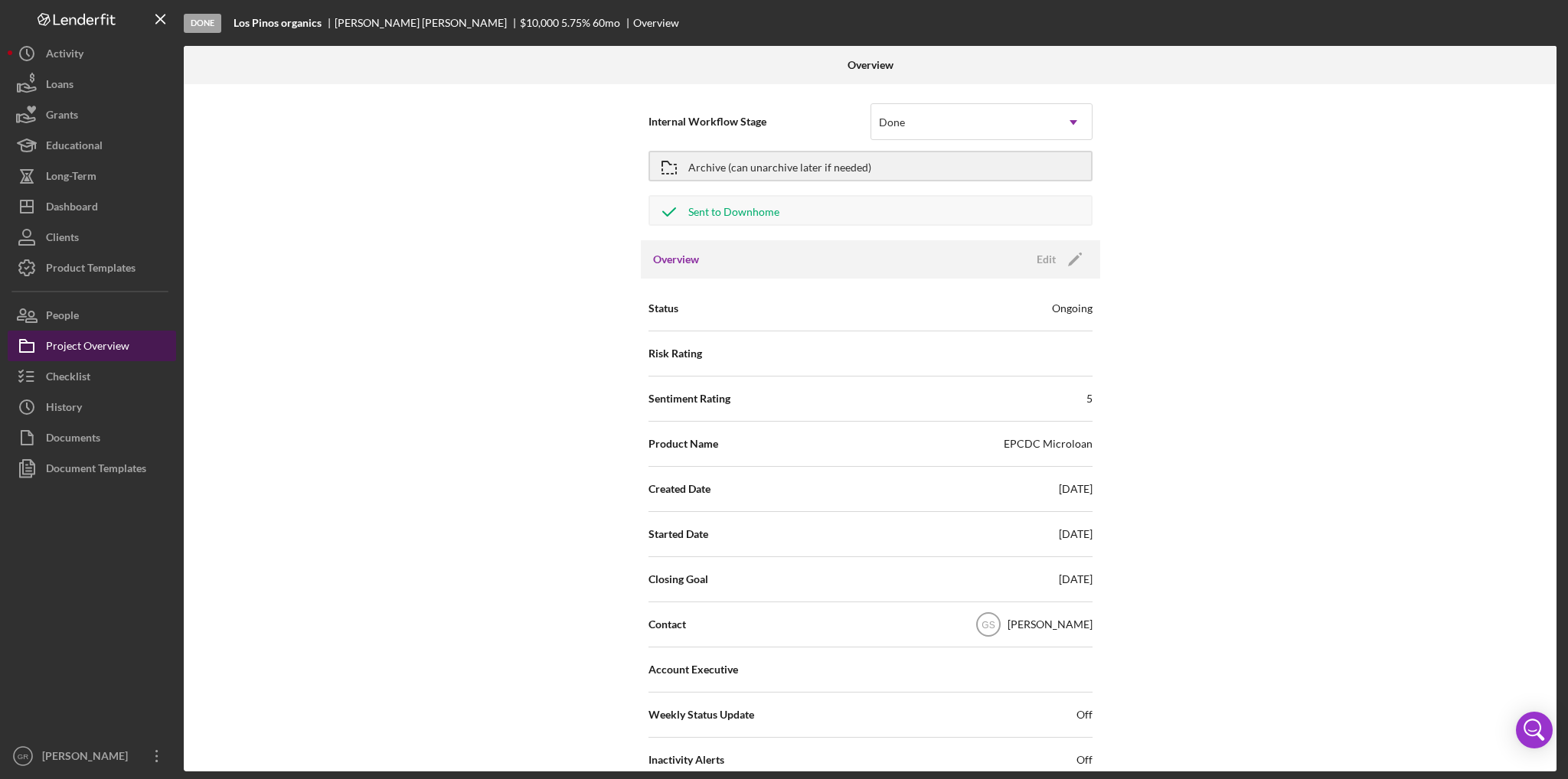
click at [75, 341] on div "Project Overview" at bounding box center [88, 347] width 84 height 34
click at [1041, 260] on div "Edit" at bounding box center [1046, 259] width 19 height 23
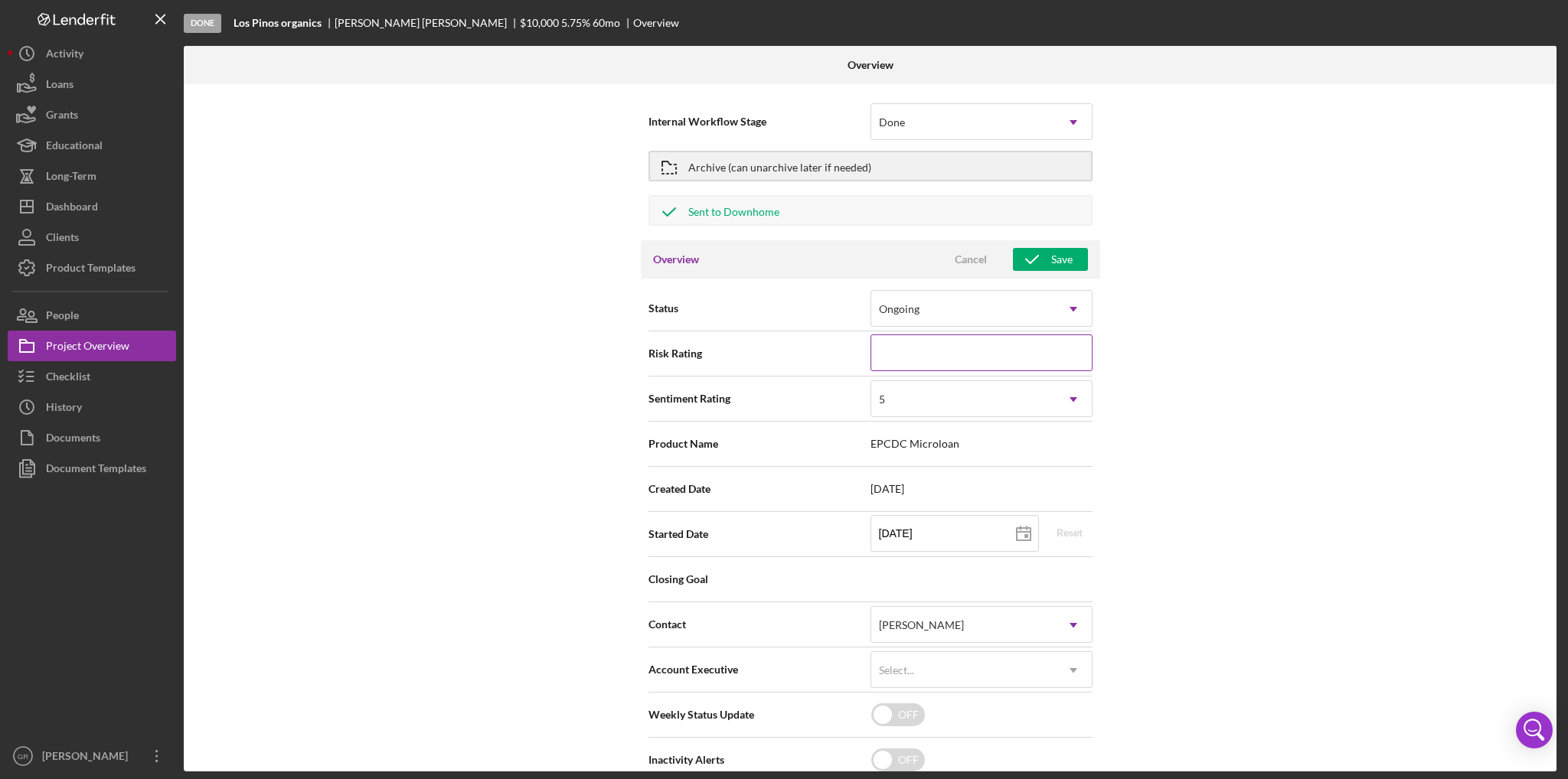
click at [955, 348] on input at bounding box center [982, 353] width 222 height 37
click at [905, 365] on input at bounding box center [982, 353] width 222 height 37
click at [783, 383] on div "Sentiment Rating 5 Icon/Dropdown Arrow" at bounding box center [870, 399] width 444 height 38
click at [1045, 256] on icon "button" at bounding box center [1033, 260] width 38 height 38
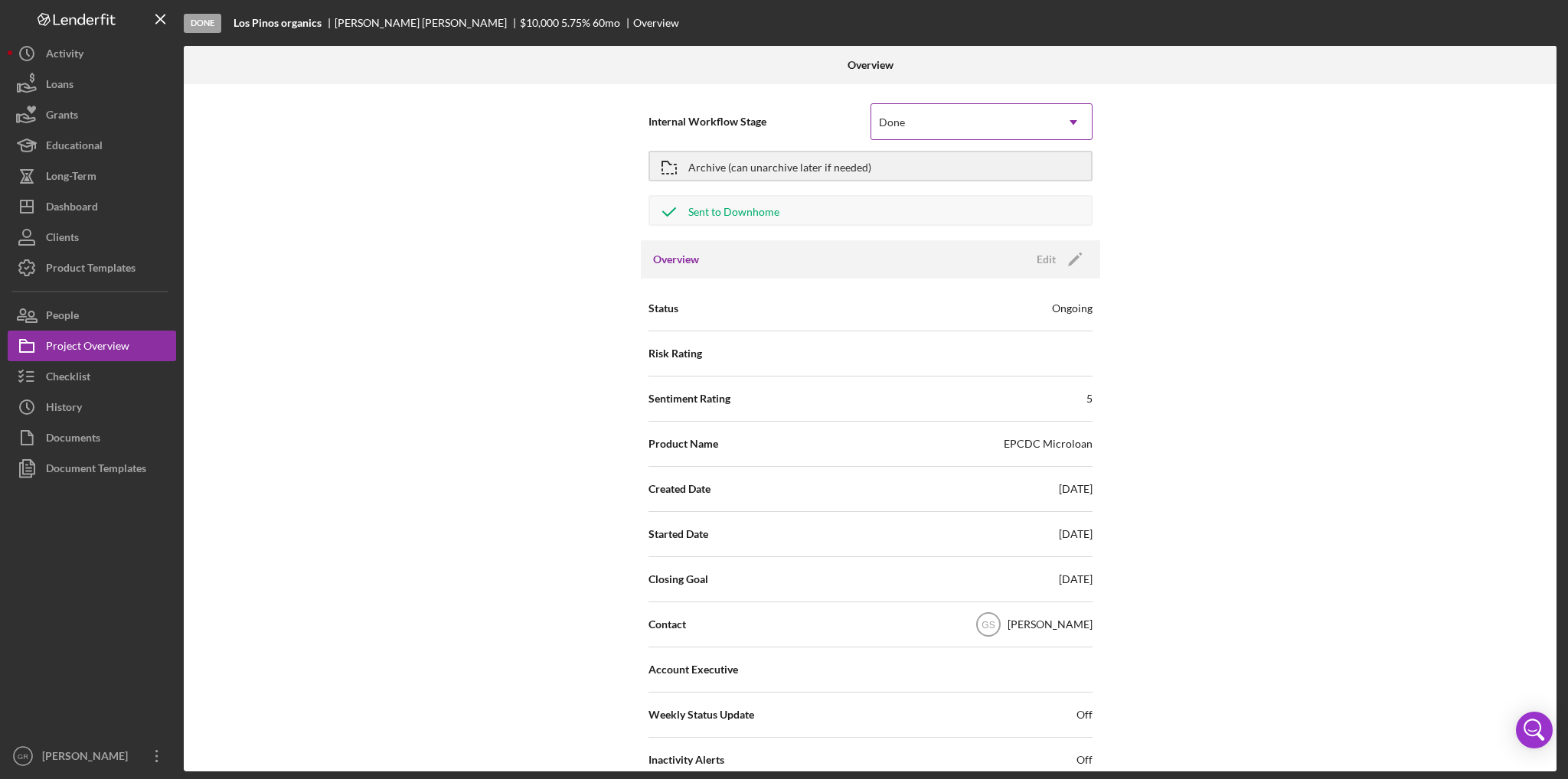
click at [1002, 128] on div "Done" at bounding box center [963, 123] width 184 height 35
click at [1045, 264] on div "Edit" at bounding box center [1046, 259] width 19 height 23
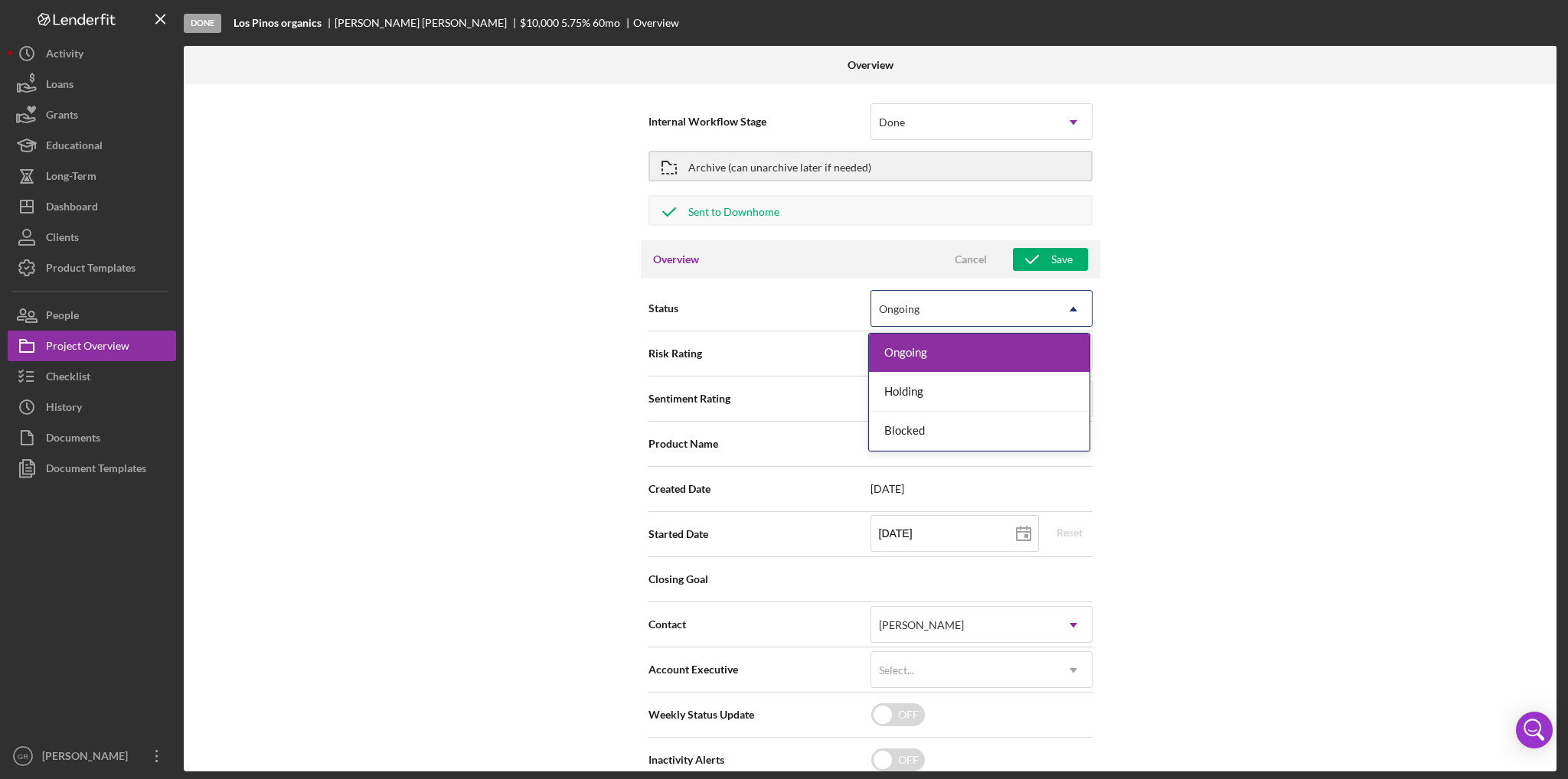
click at [1002, 310] on div "Ongoing" at bounding box center [963, 309] width 184 height 35
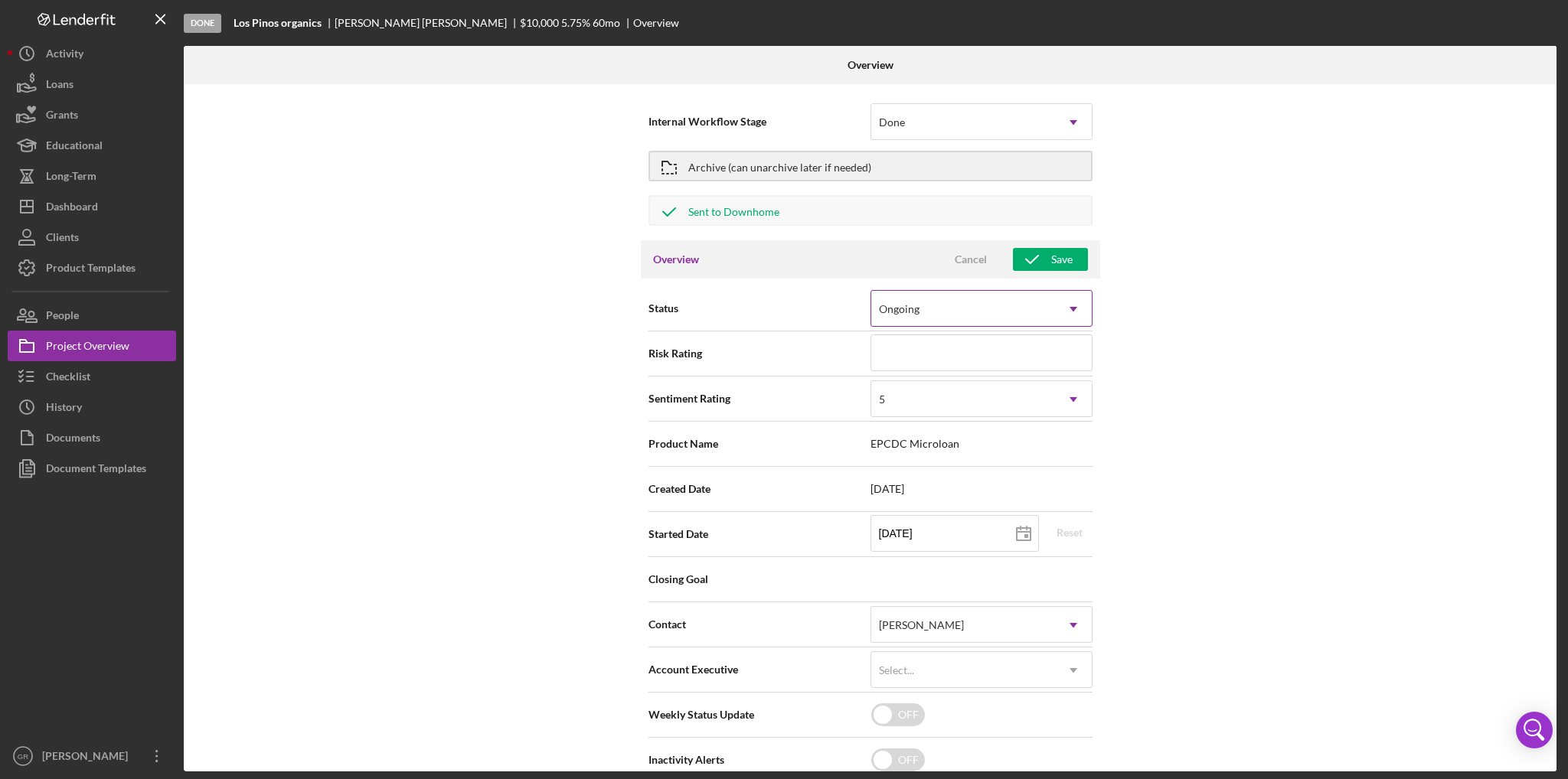
click at [1002, 310] on div "Ongoing" at bounding box center [963, 309] width 184 height 35
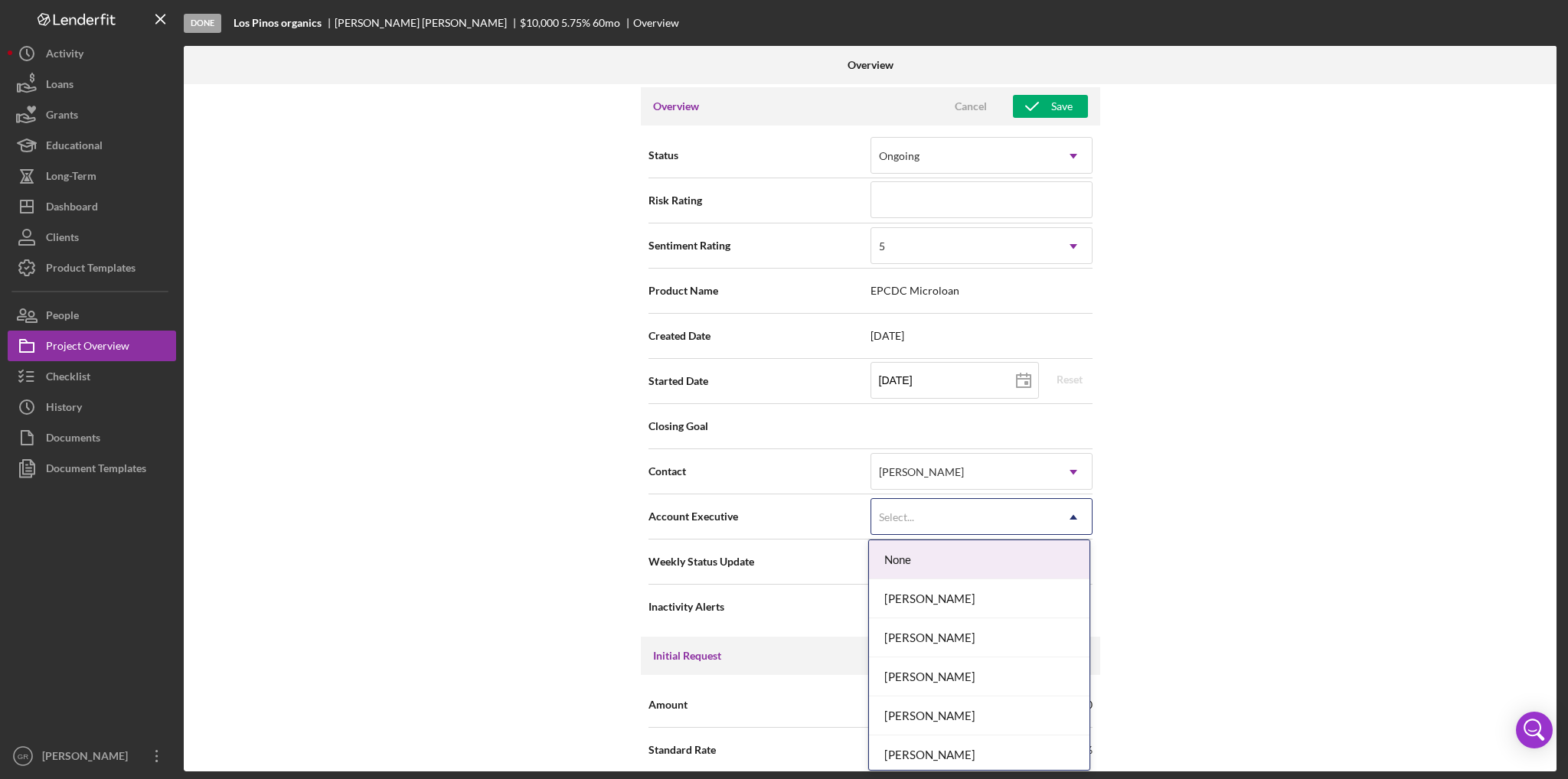
click at [982, 501] on div "Select..." at bounding box center [963, 518] width 184 height 35
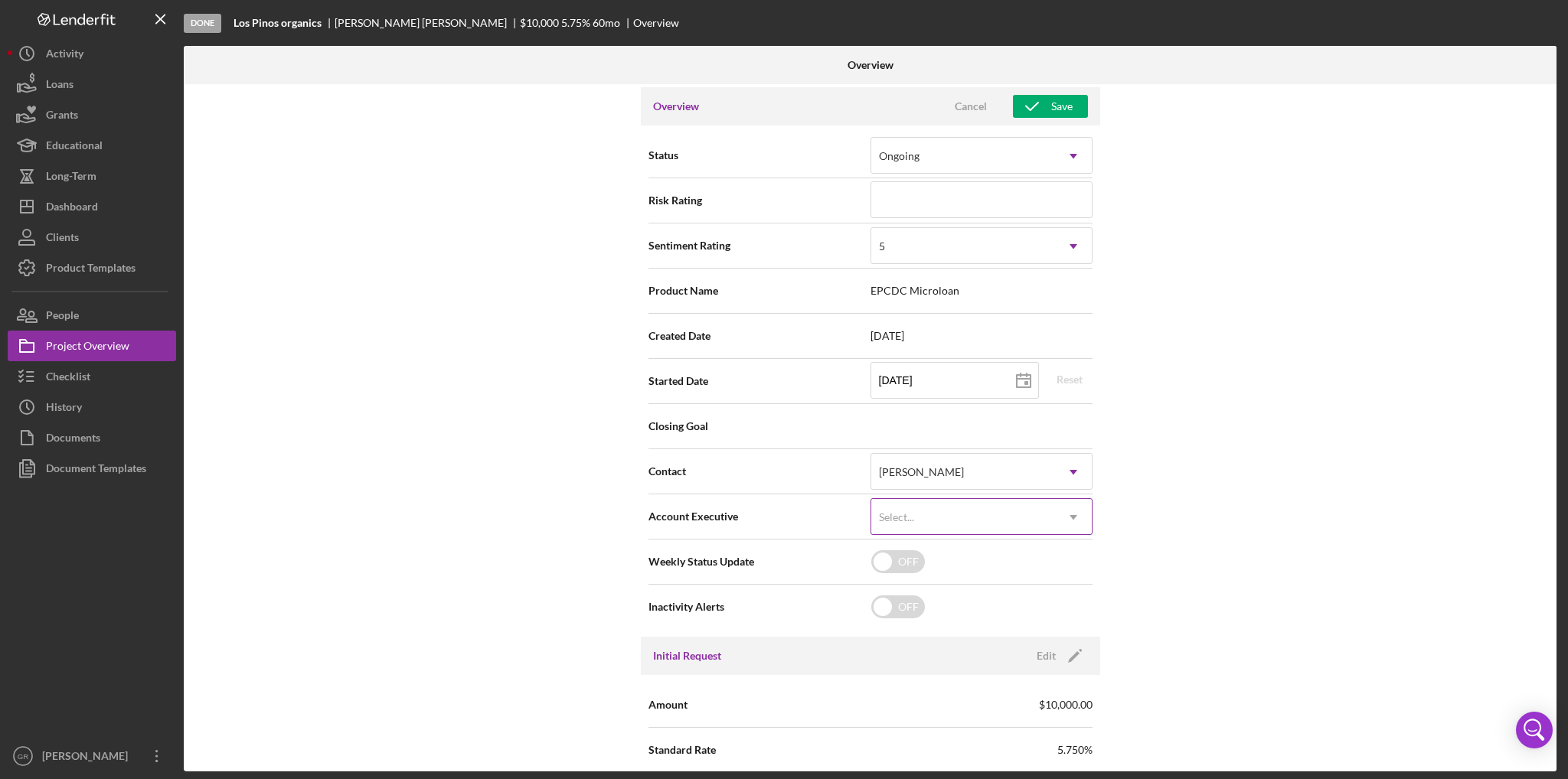
click at [983, 506] on div "Select..." at bounding box center [963, 518] width 184 height 35
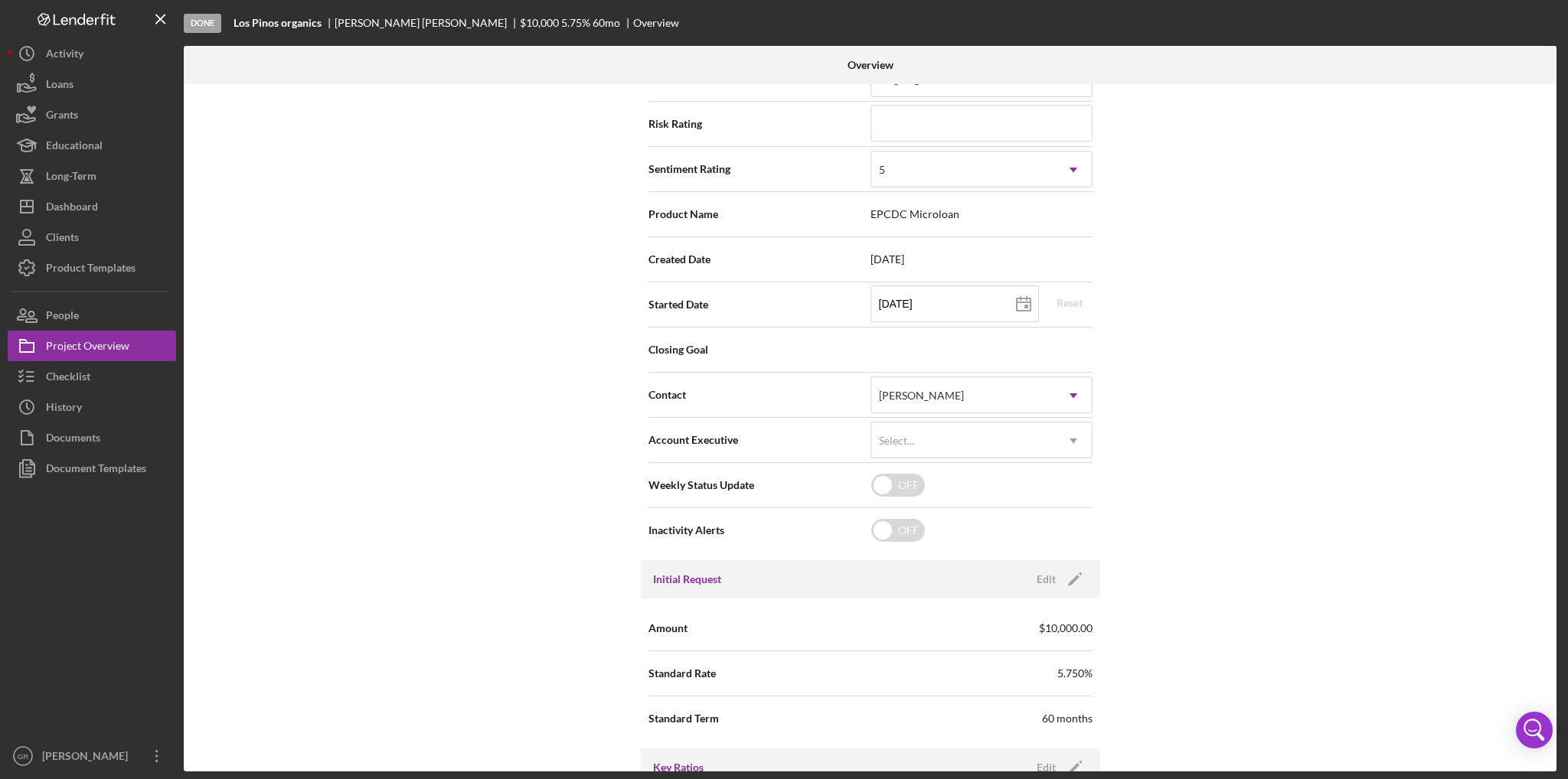
scroll to position [0, 0]
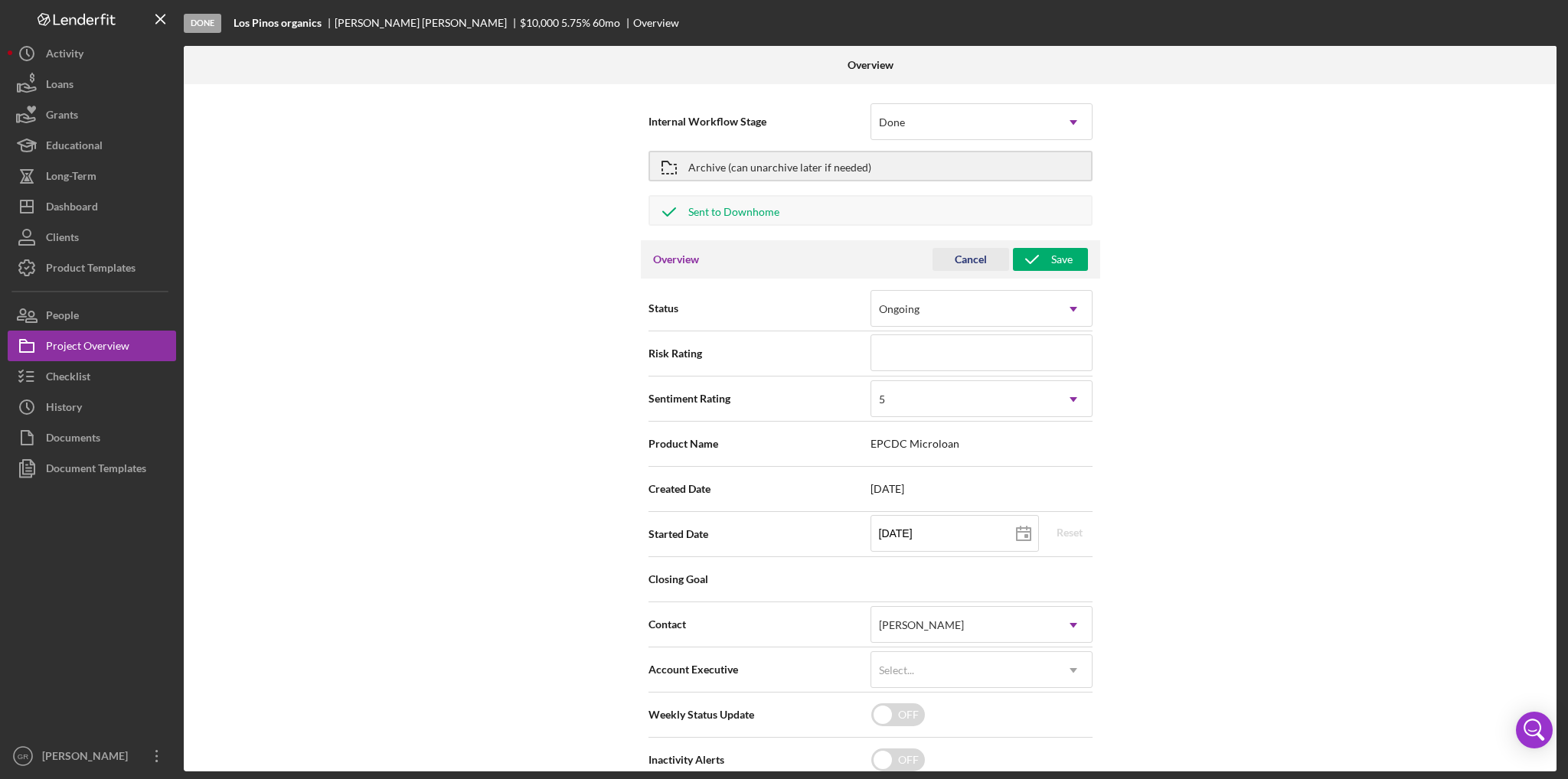
click at [962, 265] on div "Cancel" at bounding box center [971, 259] width 32 height 23
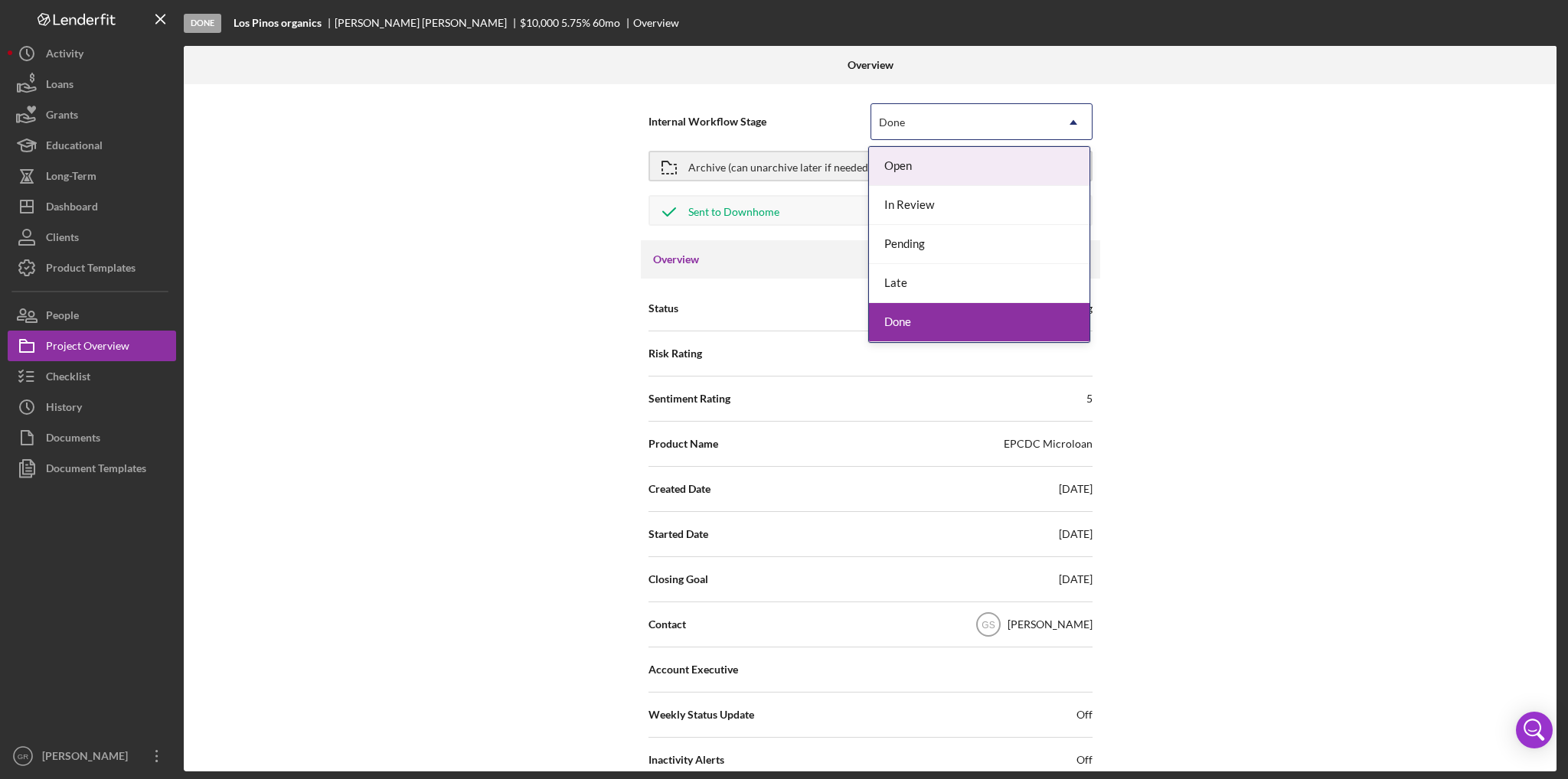
click at [998, 116] on div "Done" at bounding box center [963, 123] width 184 height 35
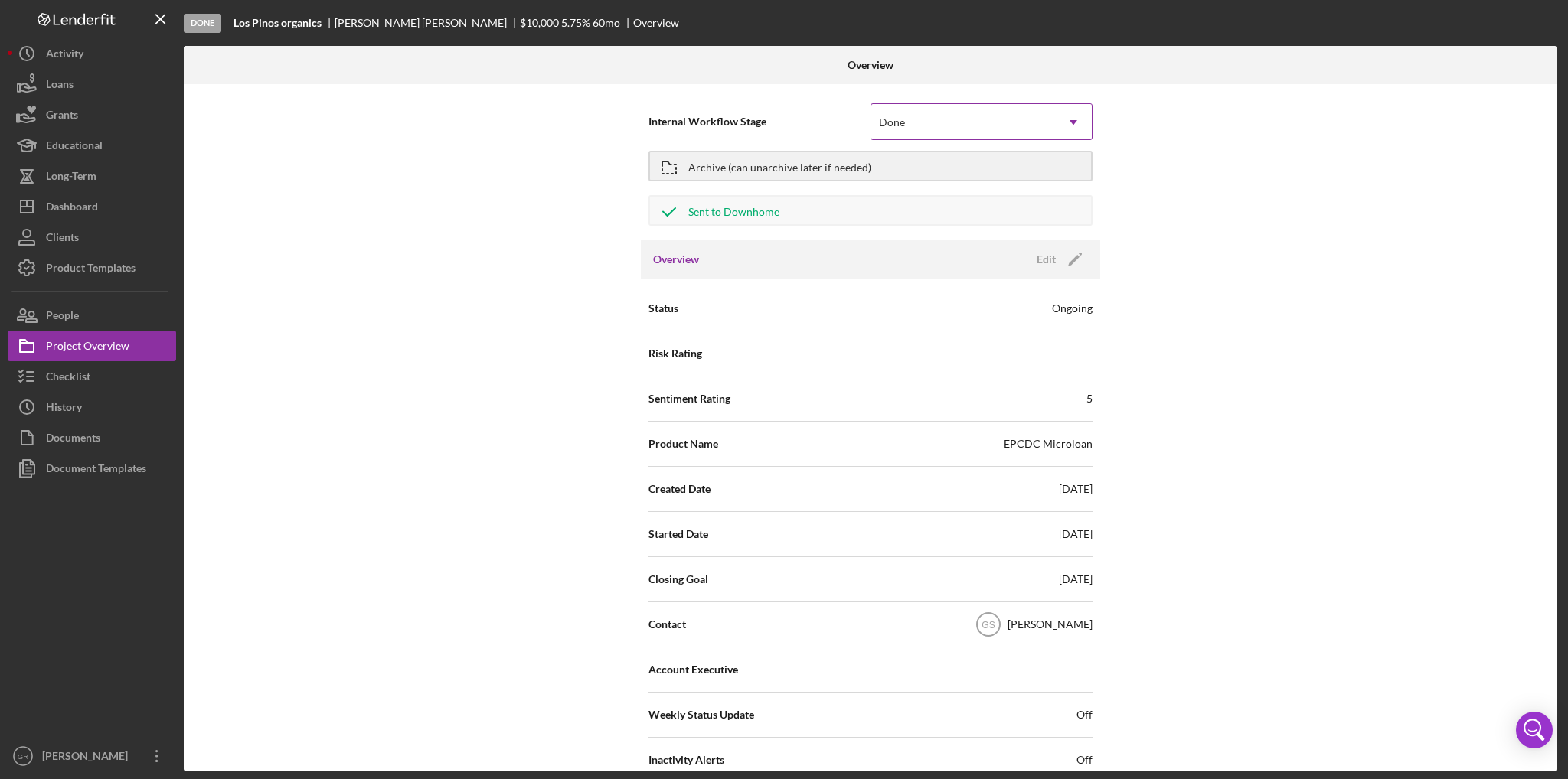
click at [998, 116] on div "Done" at bounding box center [963, 123] width 184 height 35
click at [130, 346] on button "Project Overview" at bounding box center [92, 346] width 168 height 30
click at [116, 366] on button "Checklist" at bounding box center [92, 377] width 168 height 30
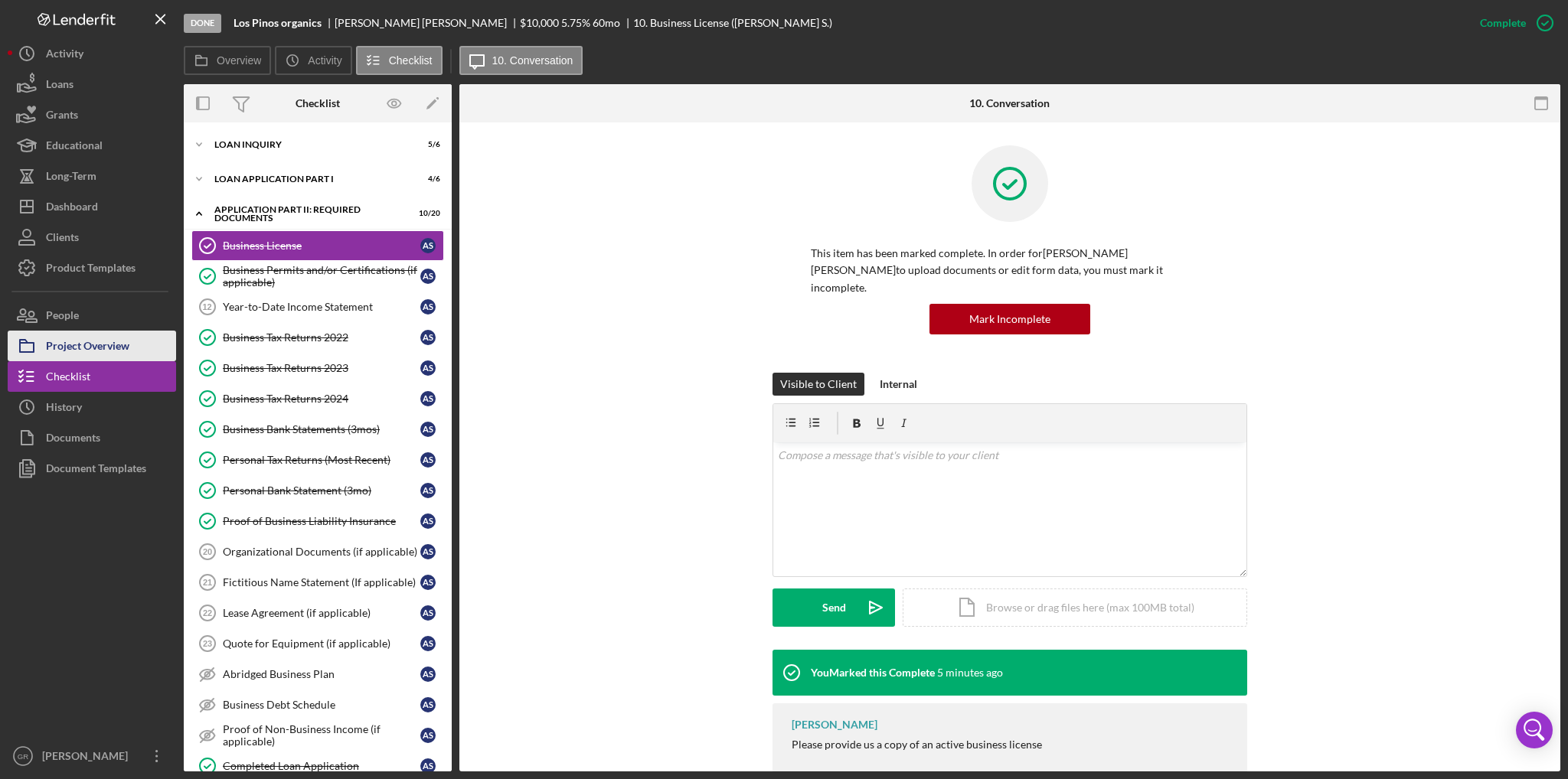
click at [126, 344] on div "Project Overview" at bounding box center [88, 347] width 84 height 34
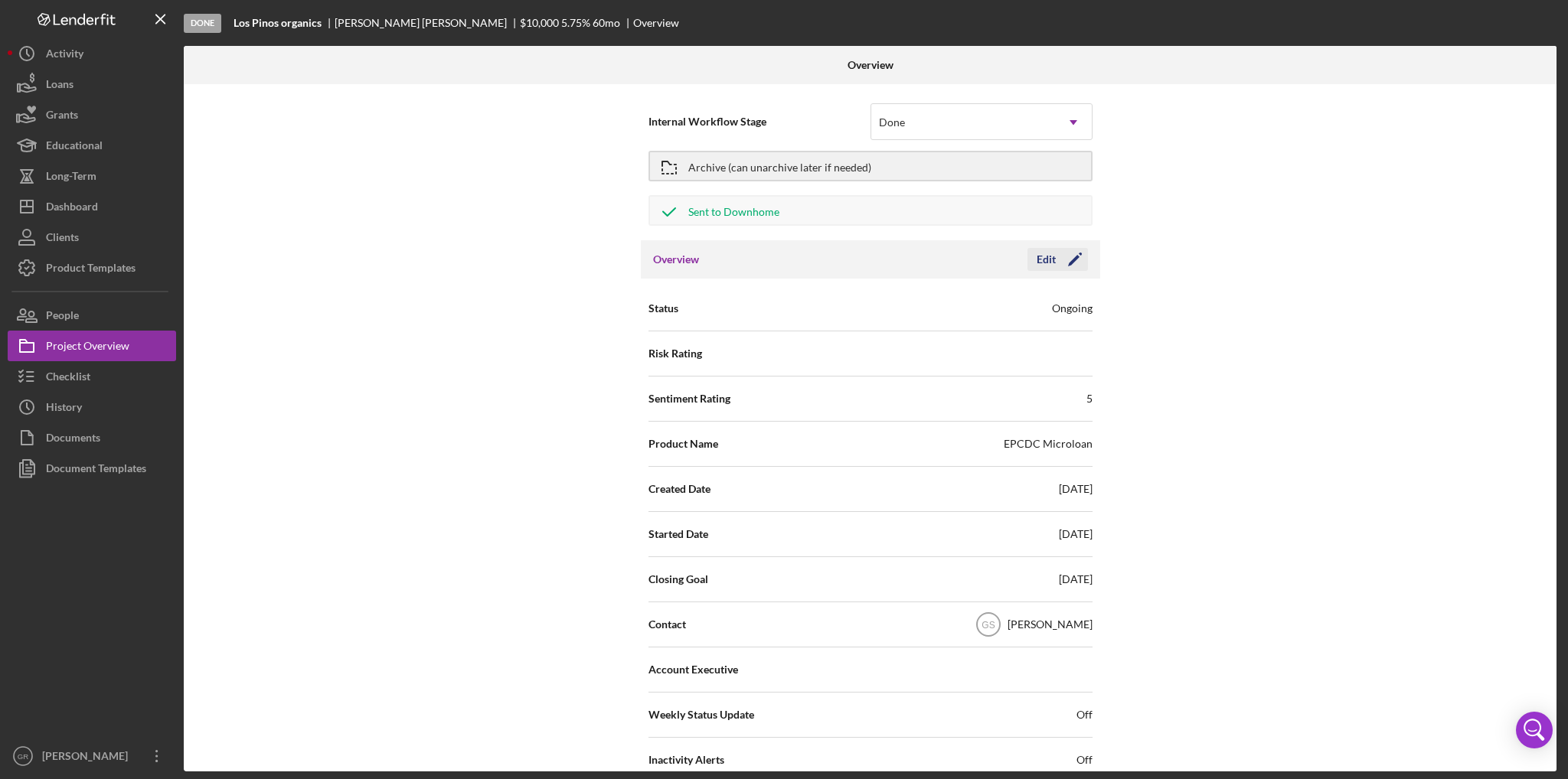
click at [1056, 250] on icon "Icon/Edit" at bounding box center [1075, 260] width 38 height 38
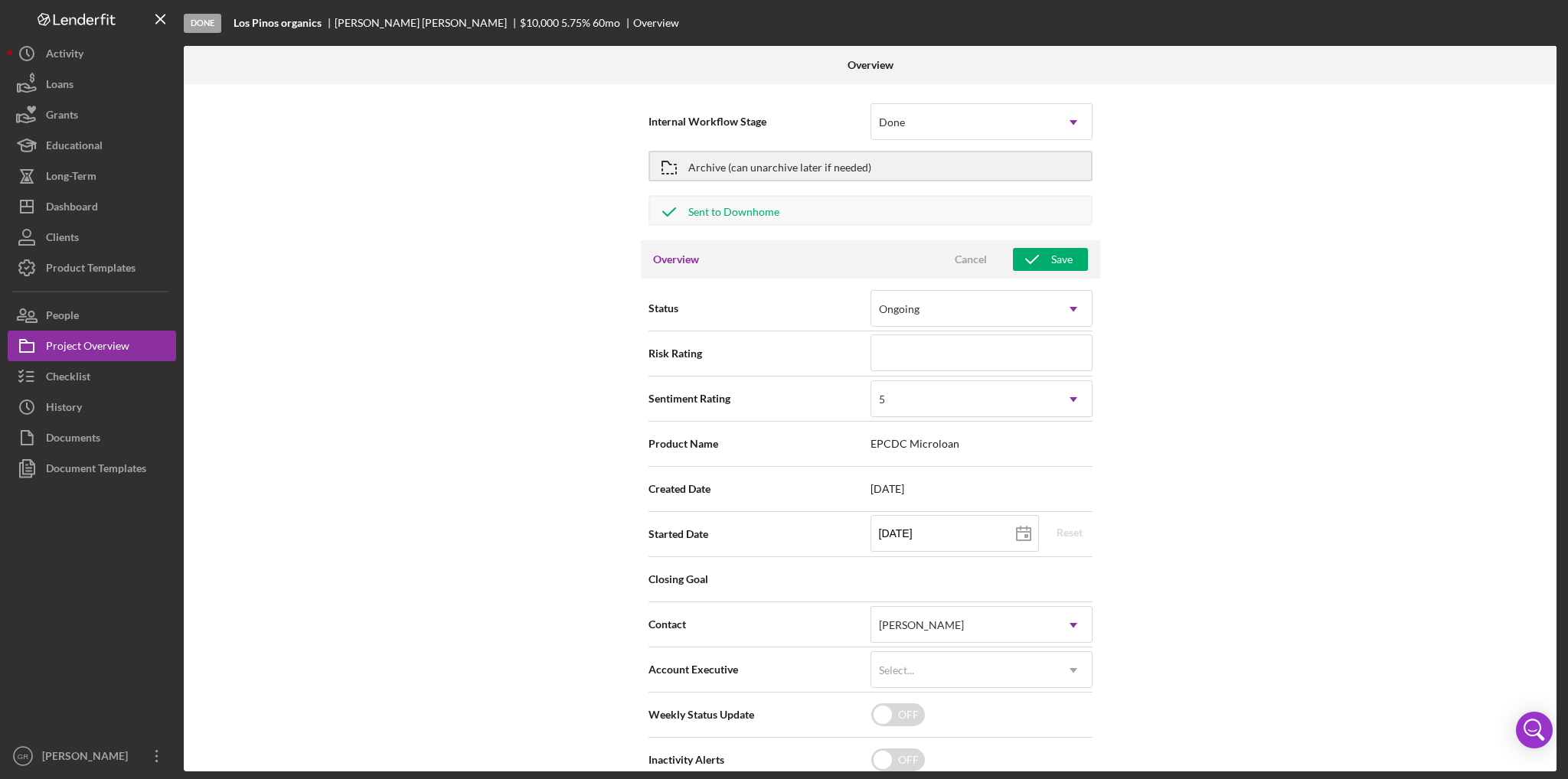
click at [1194, 308] on div "Internal Workflow Stage Done Icon/Dropdown Arrow Archive (can unarchive later i…" at bounding box center [870, 428] width 1373 height 687
click at [976, 256] on div "Cancel" at bounding box center [971, 259] width 32 height 23
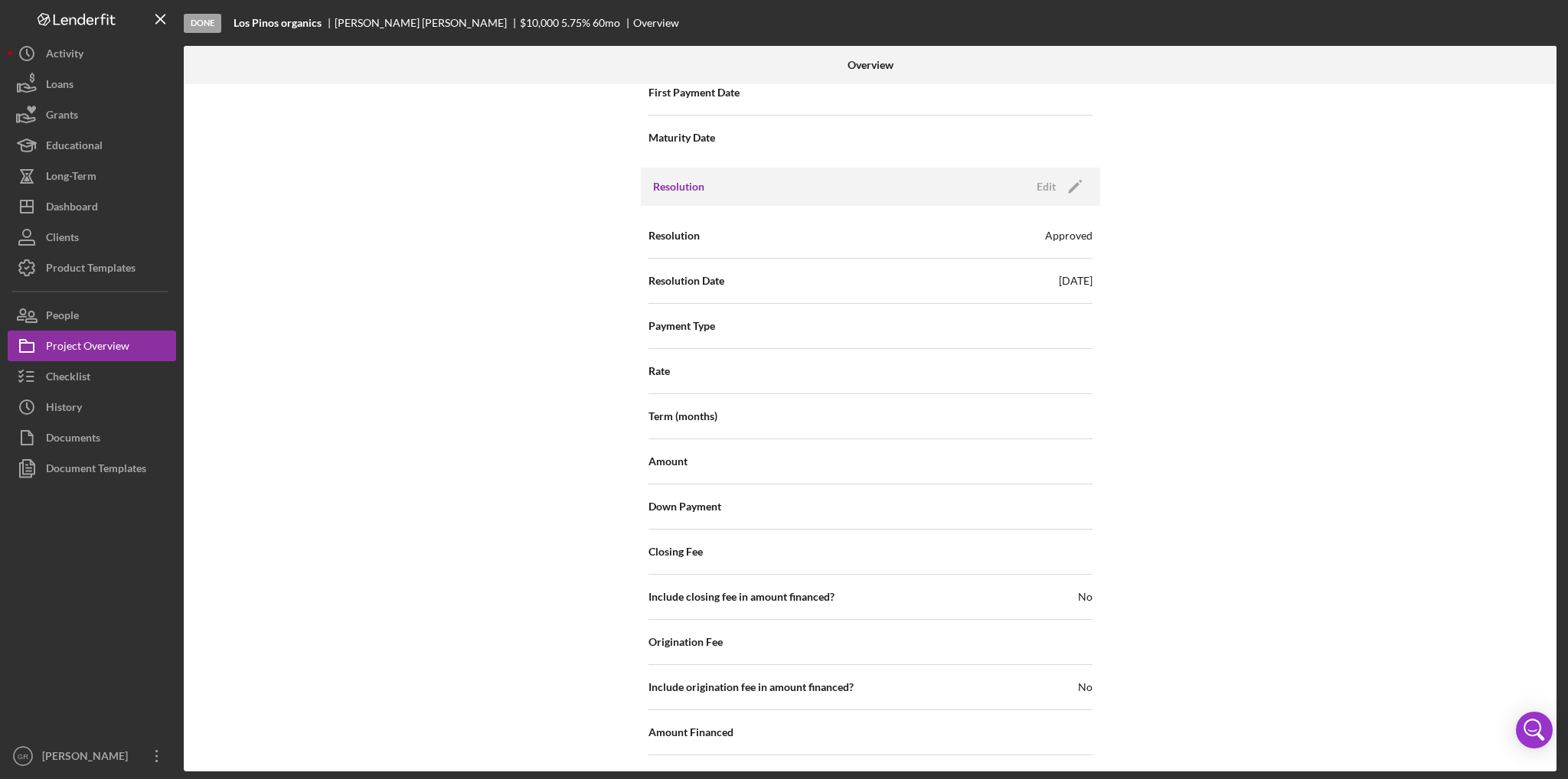
scroll to position [1839, 0]
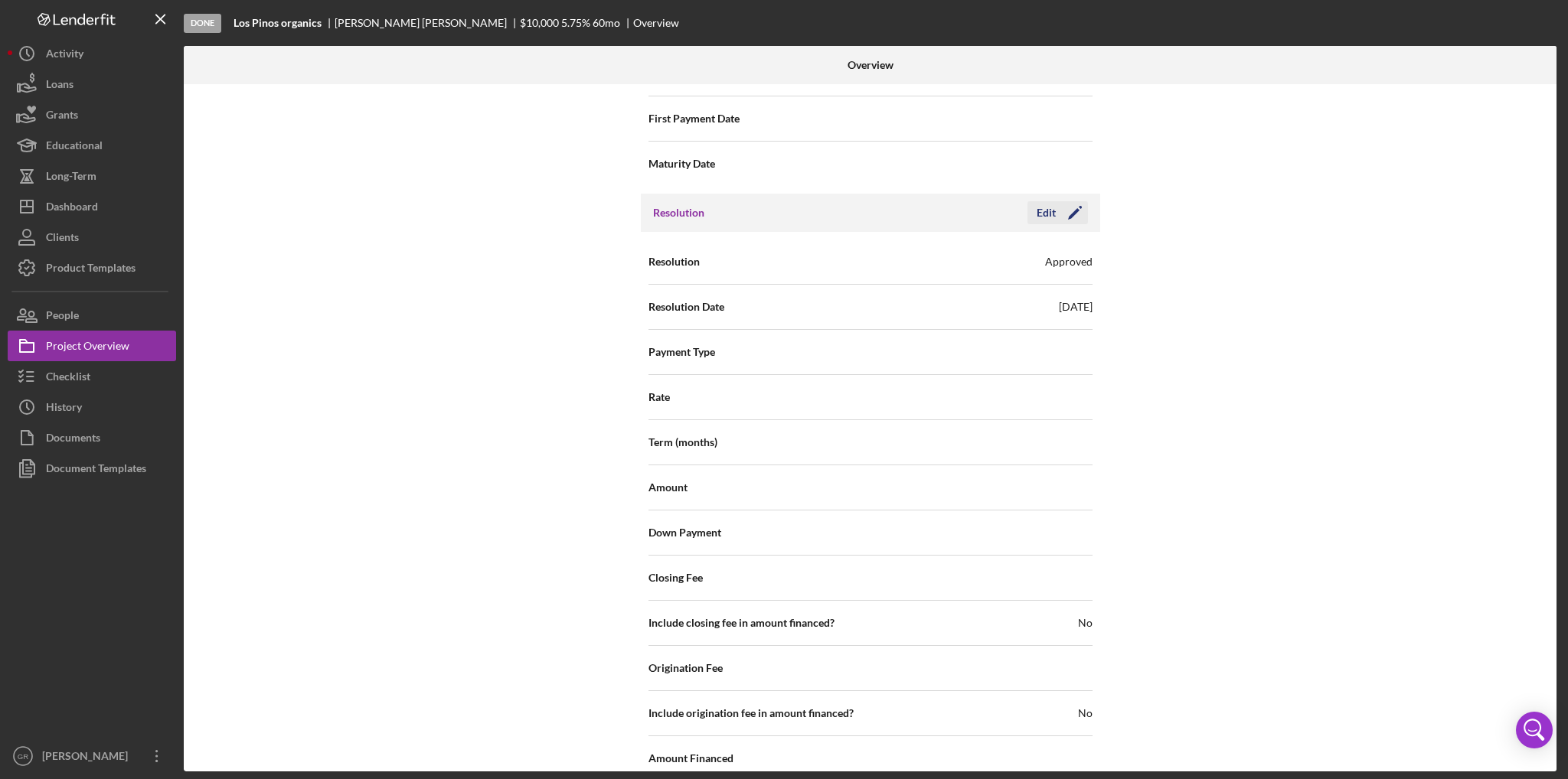
click at [1038, 205] on div "Edit" at bounding box center [1046, 213] width 19 height 23
click at [1007, 252] on div "Approved" at bounding box center [963, 263] width 184 height 35
click at [1205, 342] on div "Internal Workflow Stage Done Icon/Dropdown Arrow Archive (can unarchive later i…" at bounding box center [870, 428] width 1373 height 687
click at [971, 209] on div "Cancel" at bounding box center [971, 213] width 32 height 23
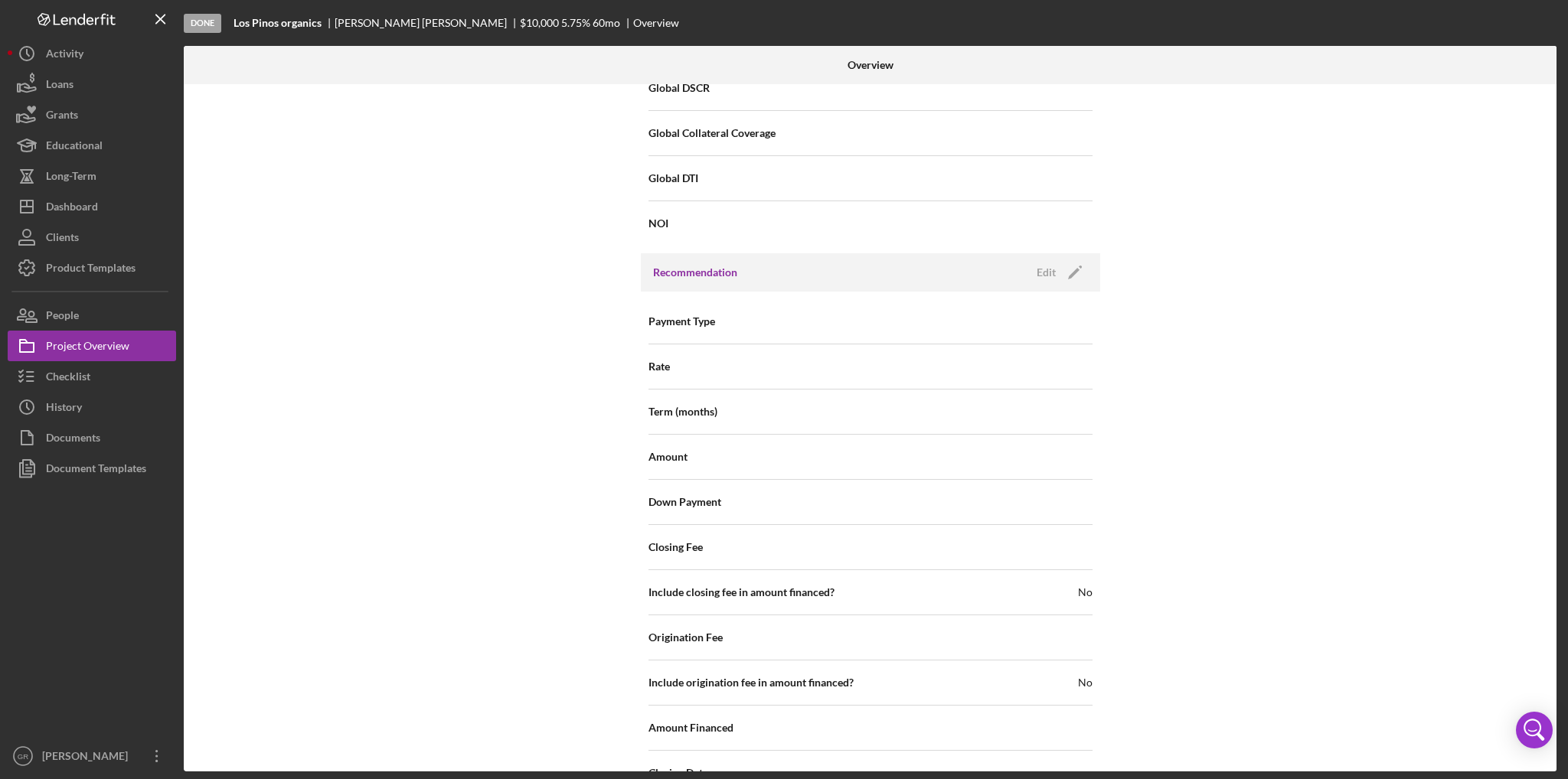
scroll to position [1073, 0]
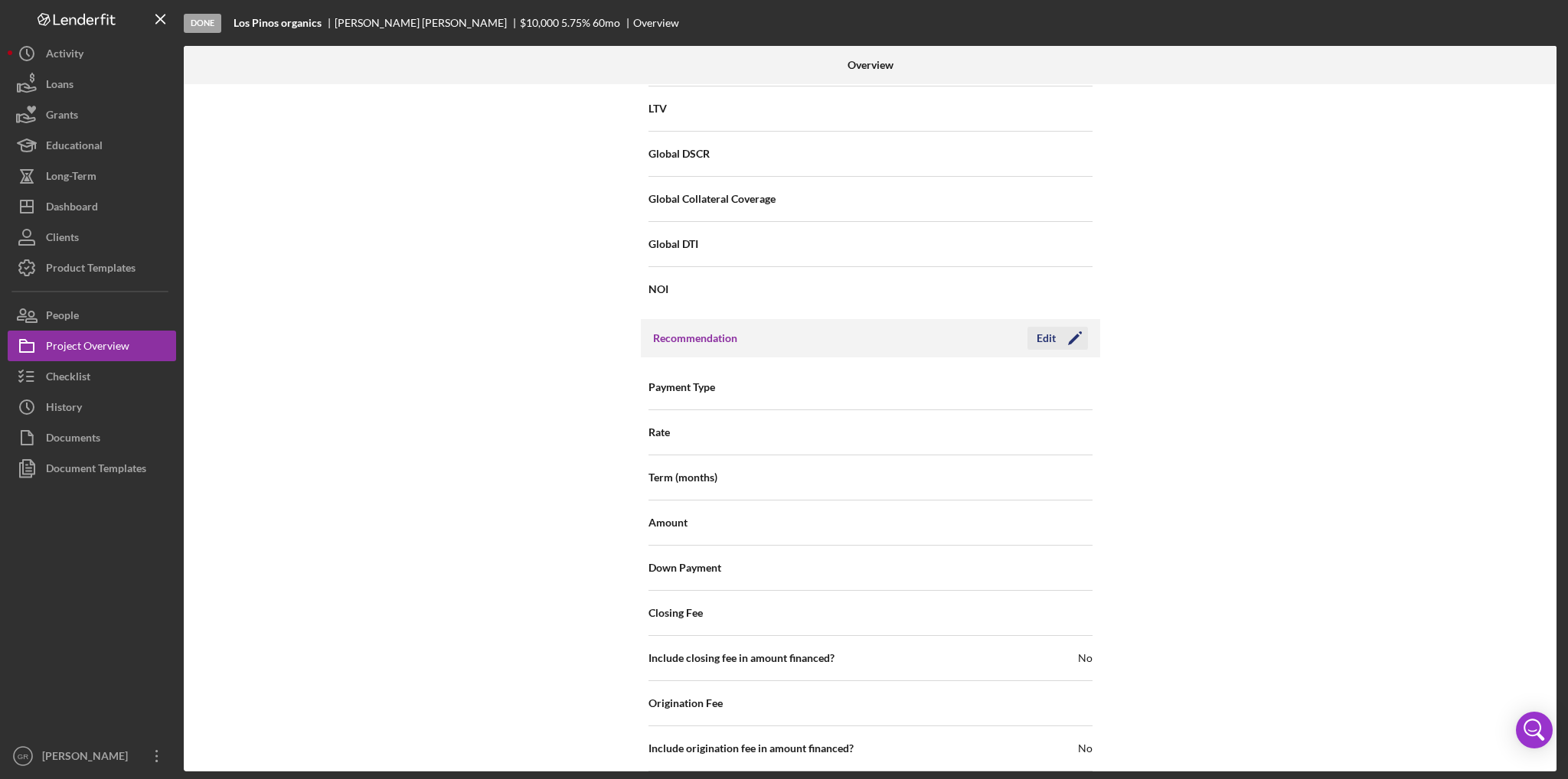
click at [1030, 335] on button "Edit Icon/Edit" at bounding box center [1058, 338] width 61 height 23
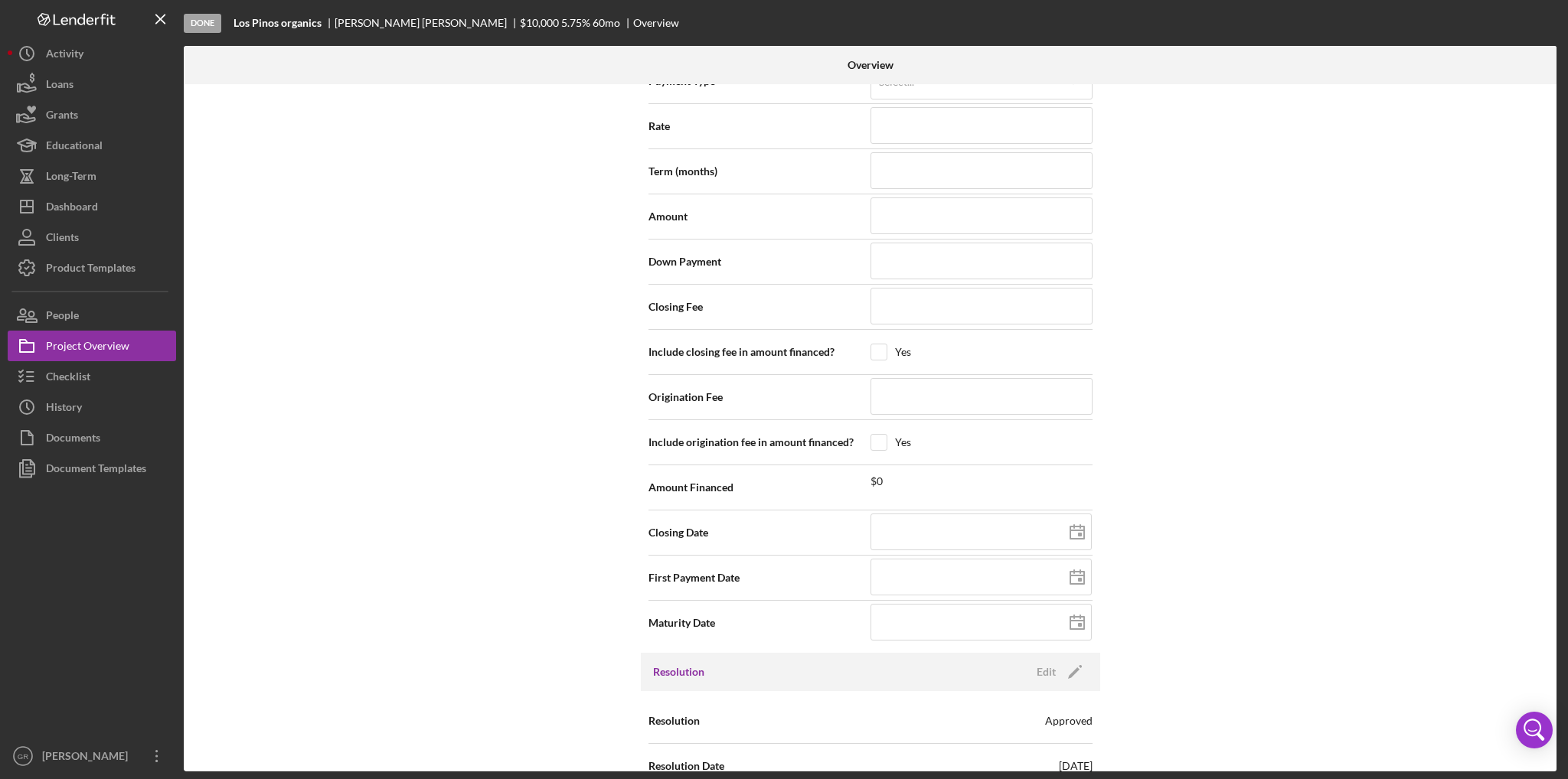
scroll to position [996, 0]
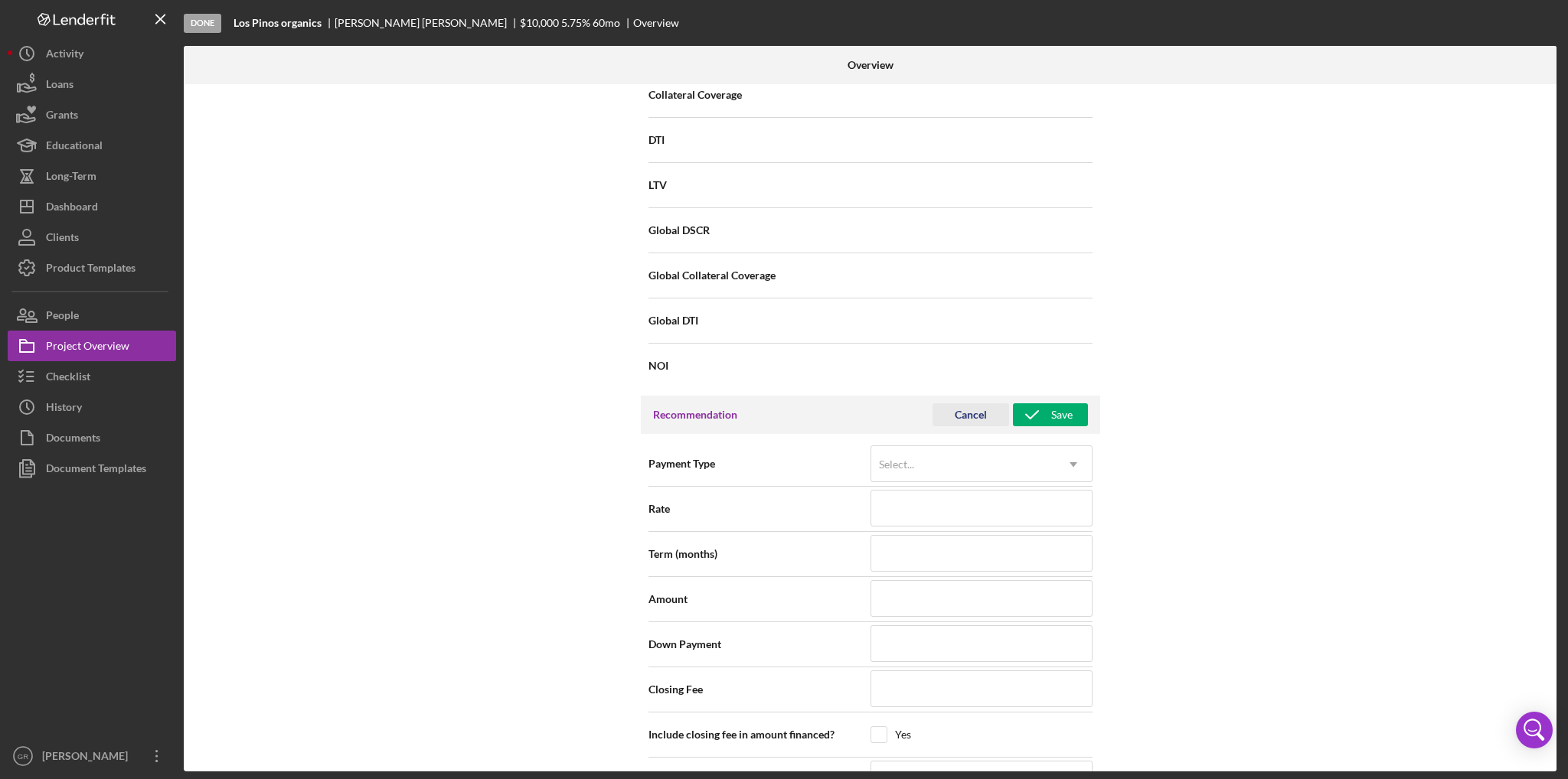
click at [981, 408] on div "Cancel" at bounding box center [971, 415] width 32 height 23
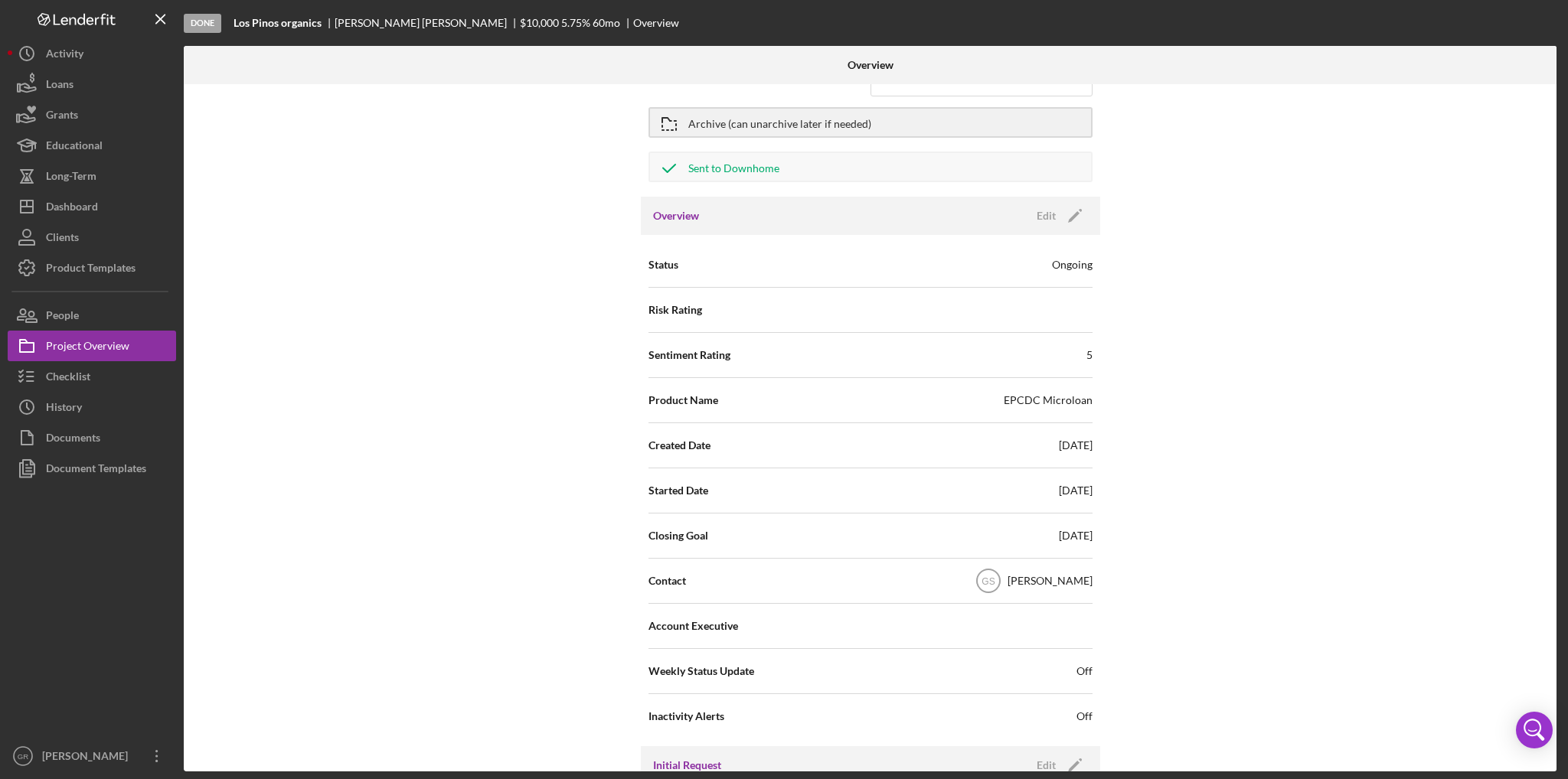
scroll to position [0, 0]
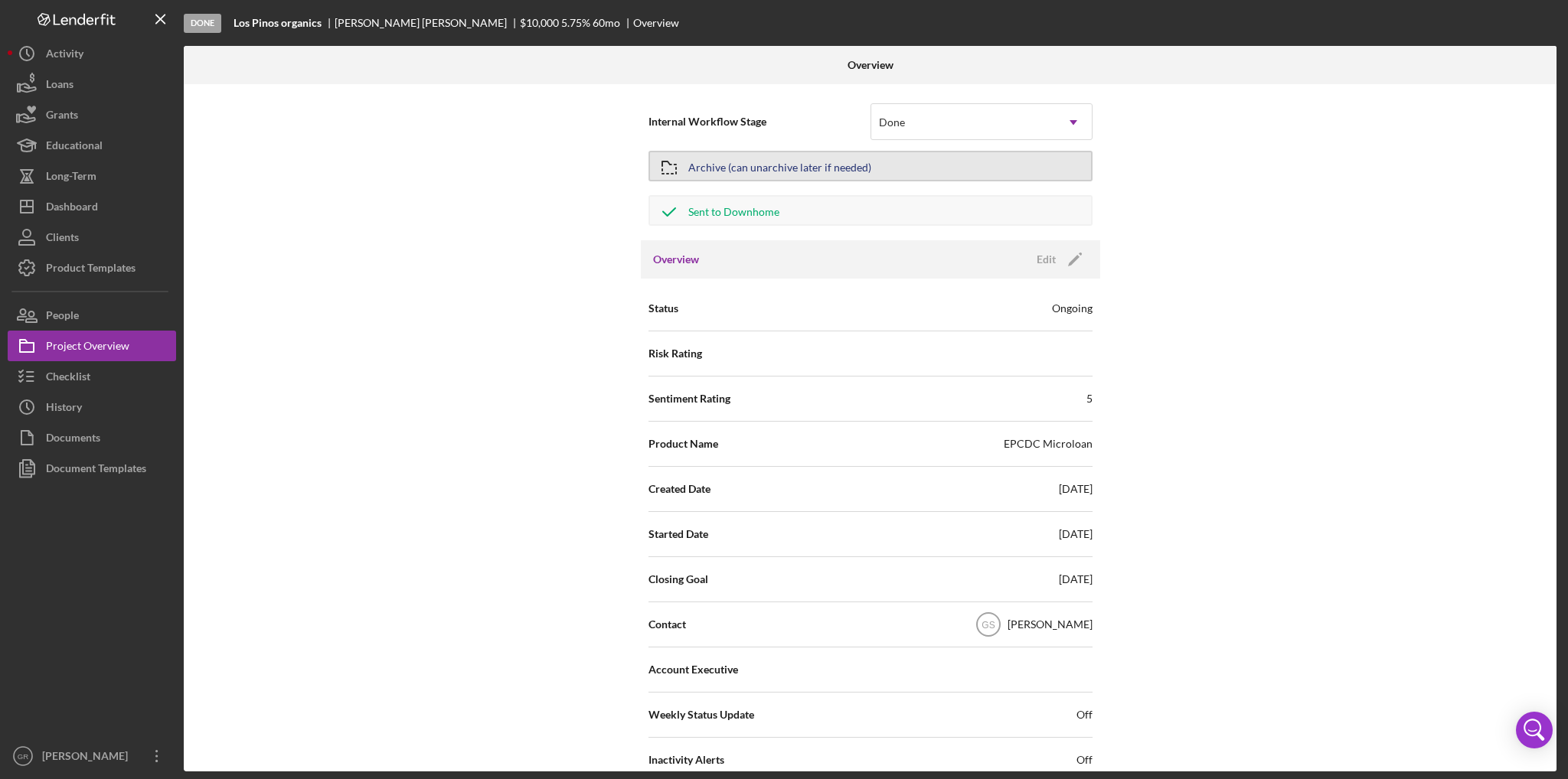
click at [735, 168] on div "Archive (can unarchive later if needed)" at bounding box center [780, 166] width 183 height 28
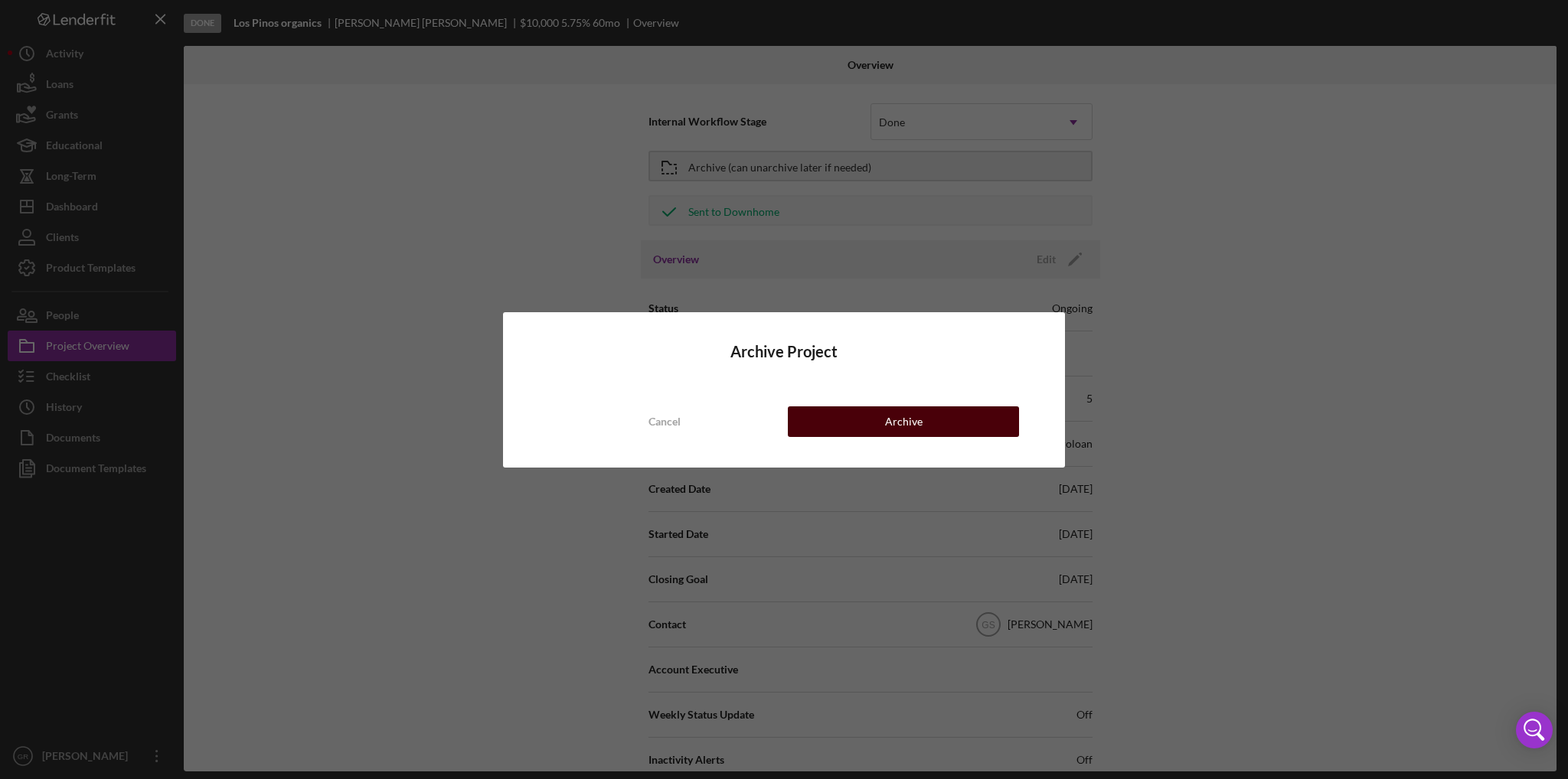
click at [897, 420] on div "Archive" at bounding box center [904, 421] width 37 height 30
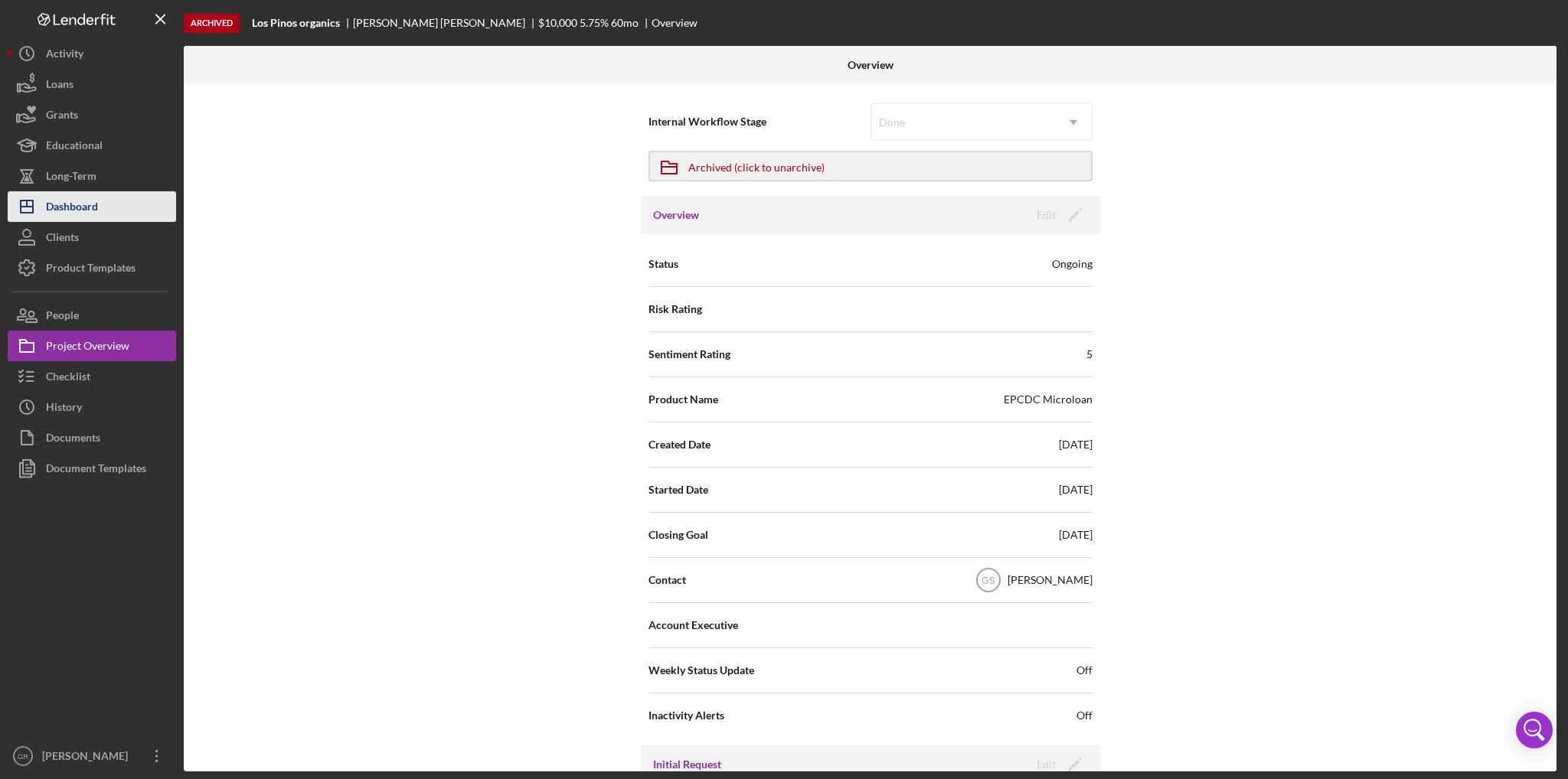
click at [98, 199] on div "Dashboard" at bounding box center [72, 208] width 52 height 34
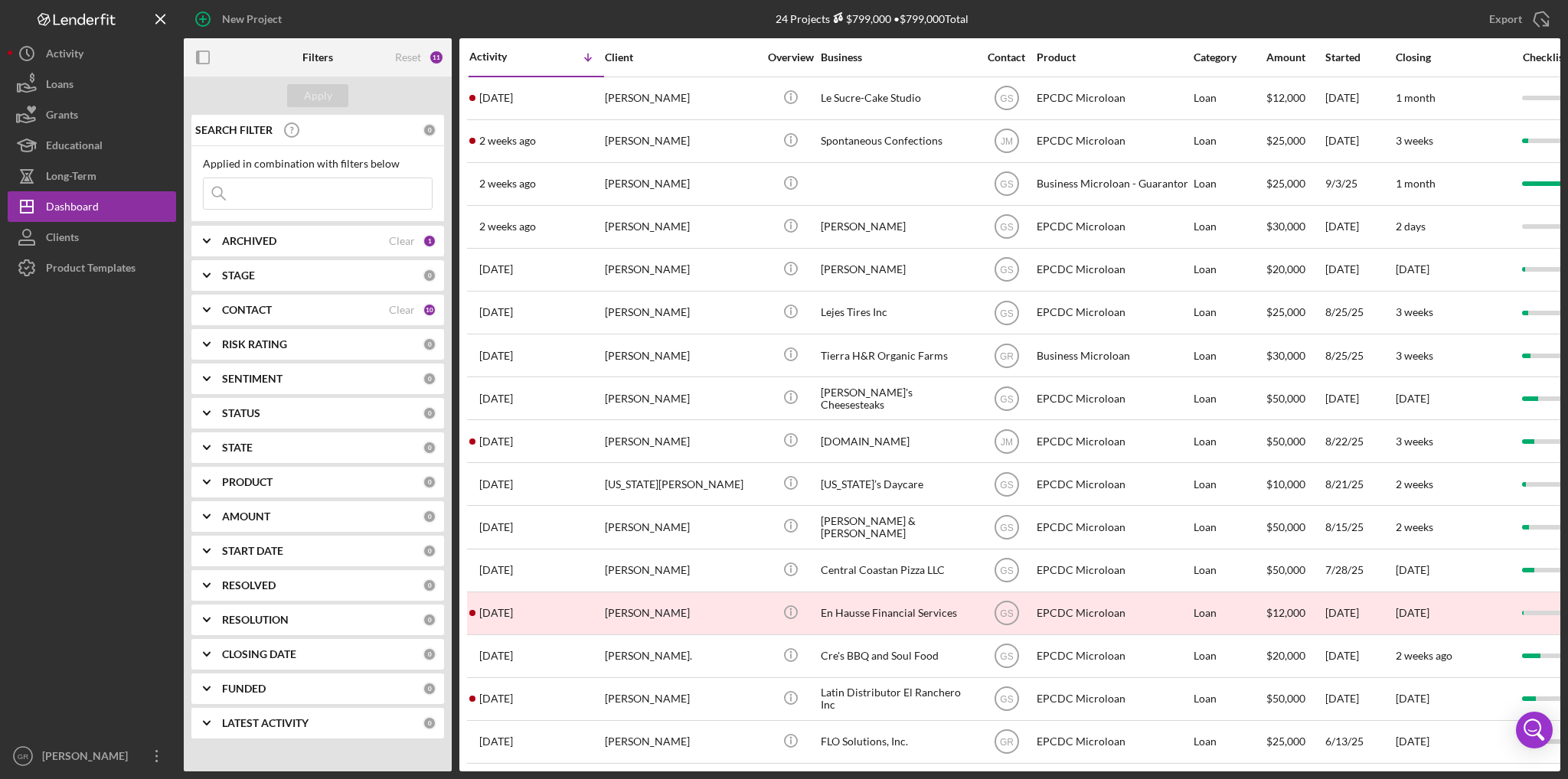
drag, startPoint x: 120, startPoint y: 213, endPoint x: 75, endPoint y: 431, distance: 222.6
click at [75, 431] on div at bounding box center [92, 512] width 168 height 458
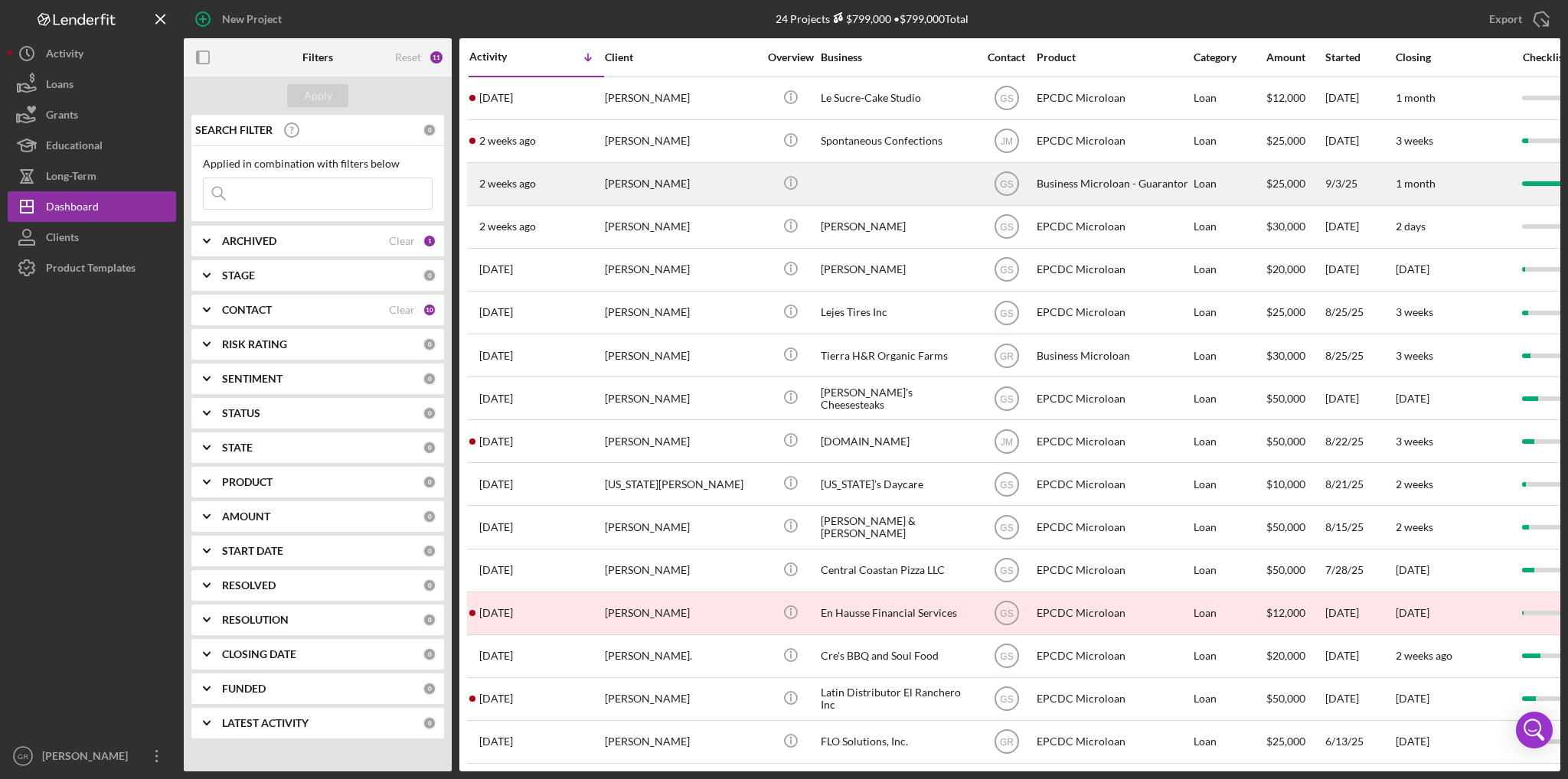
click at [723, 176] on div "[PERSON_NAME]" at bounding box center [681, 184] width 153 height 41
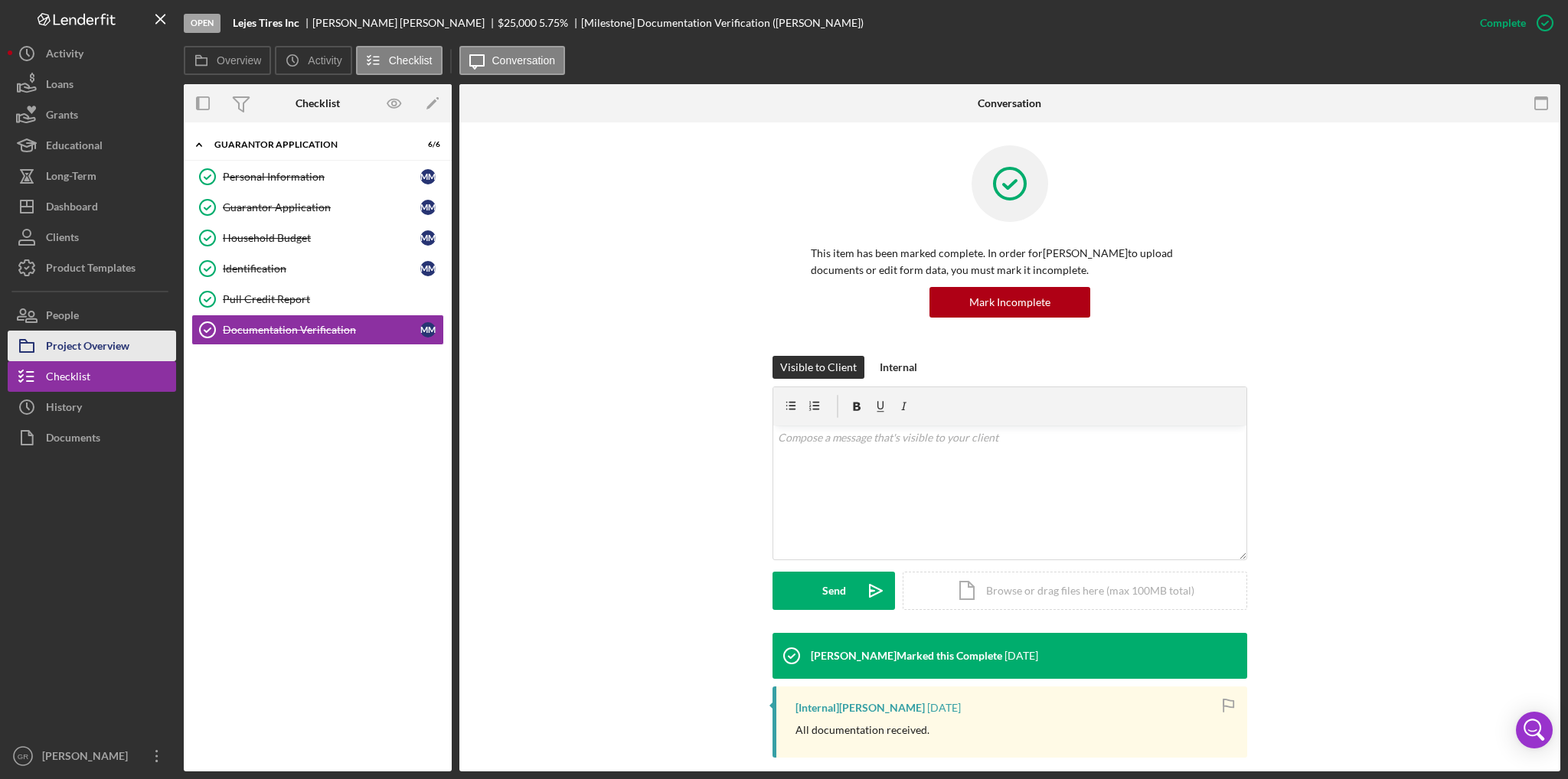
click at [146, 355] on button "Project Overview" at bounding box center [92, 346] width 168 height 30
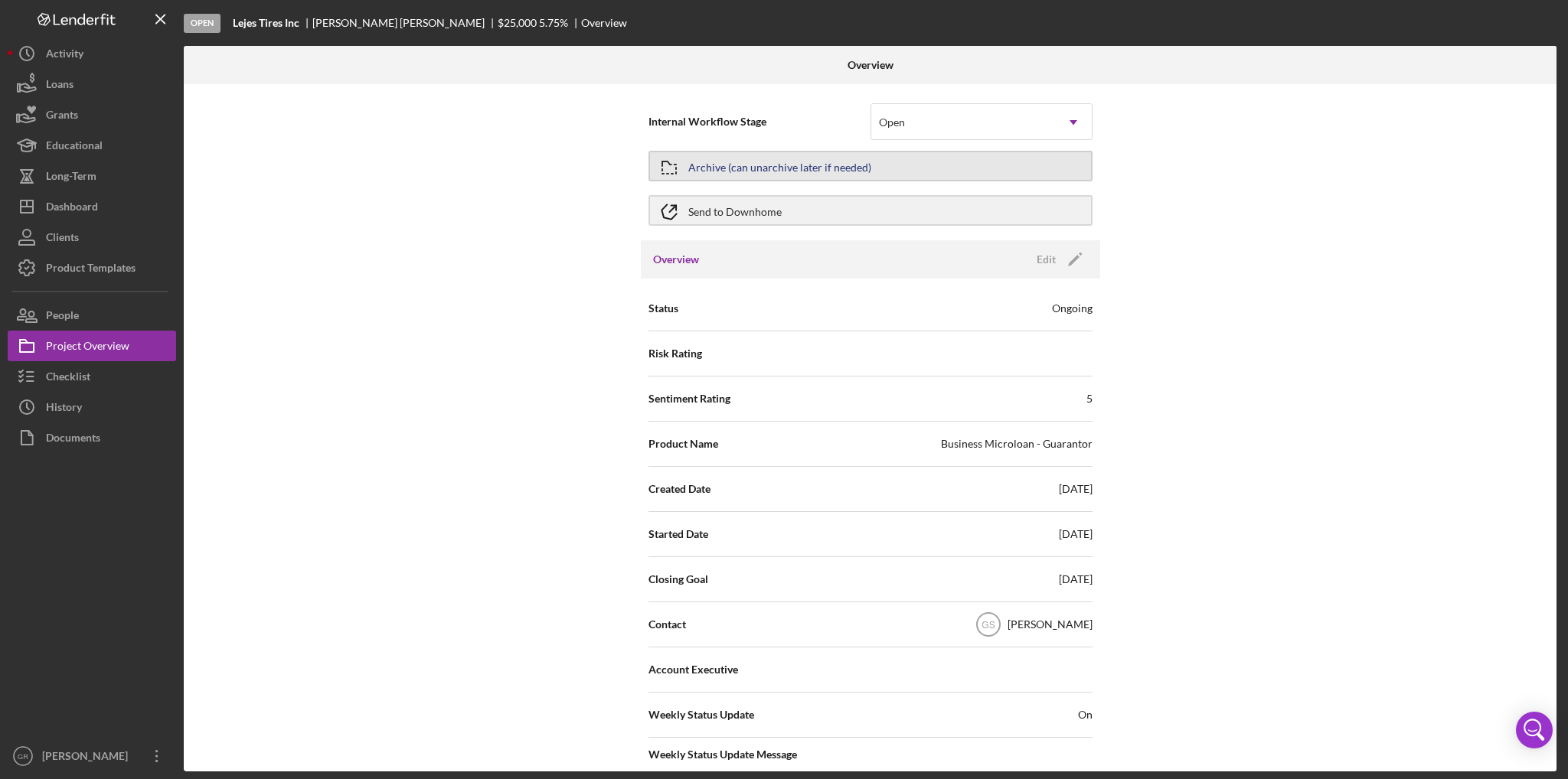
click at [724, 171] on div "Archive (can unarchive later if needed)" at bounding box center [780, 166] width 183 height 28
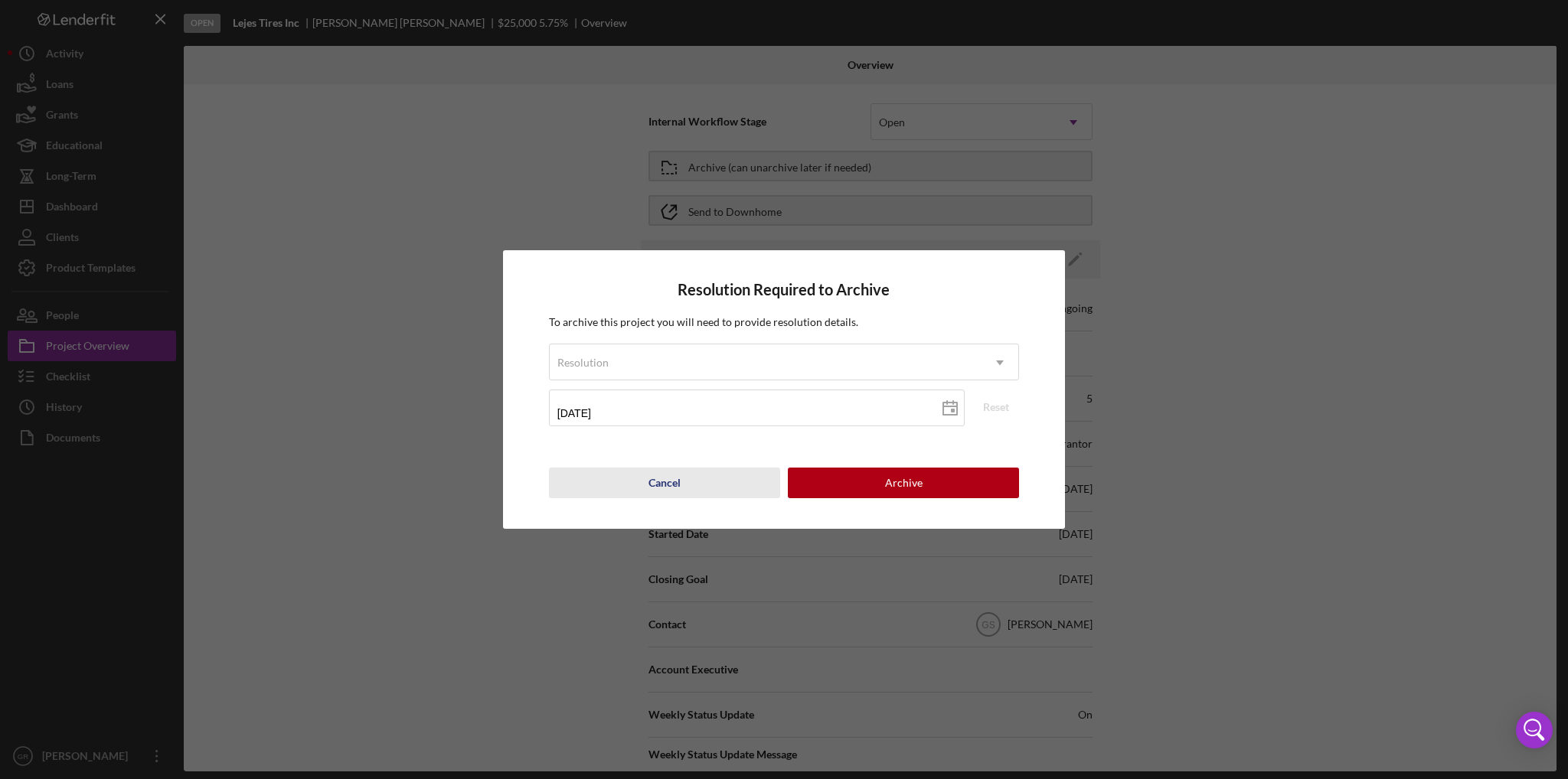
click at [669, 475] on div "Cancel" at bounding box center [664, 483] width 32 height 30
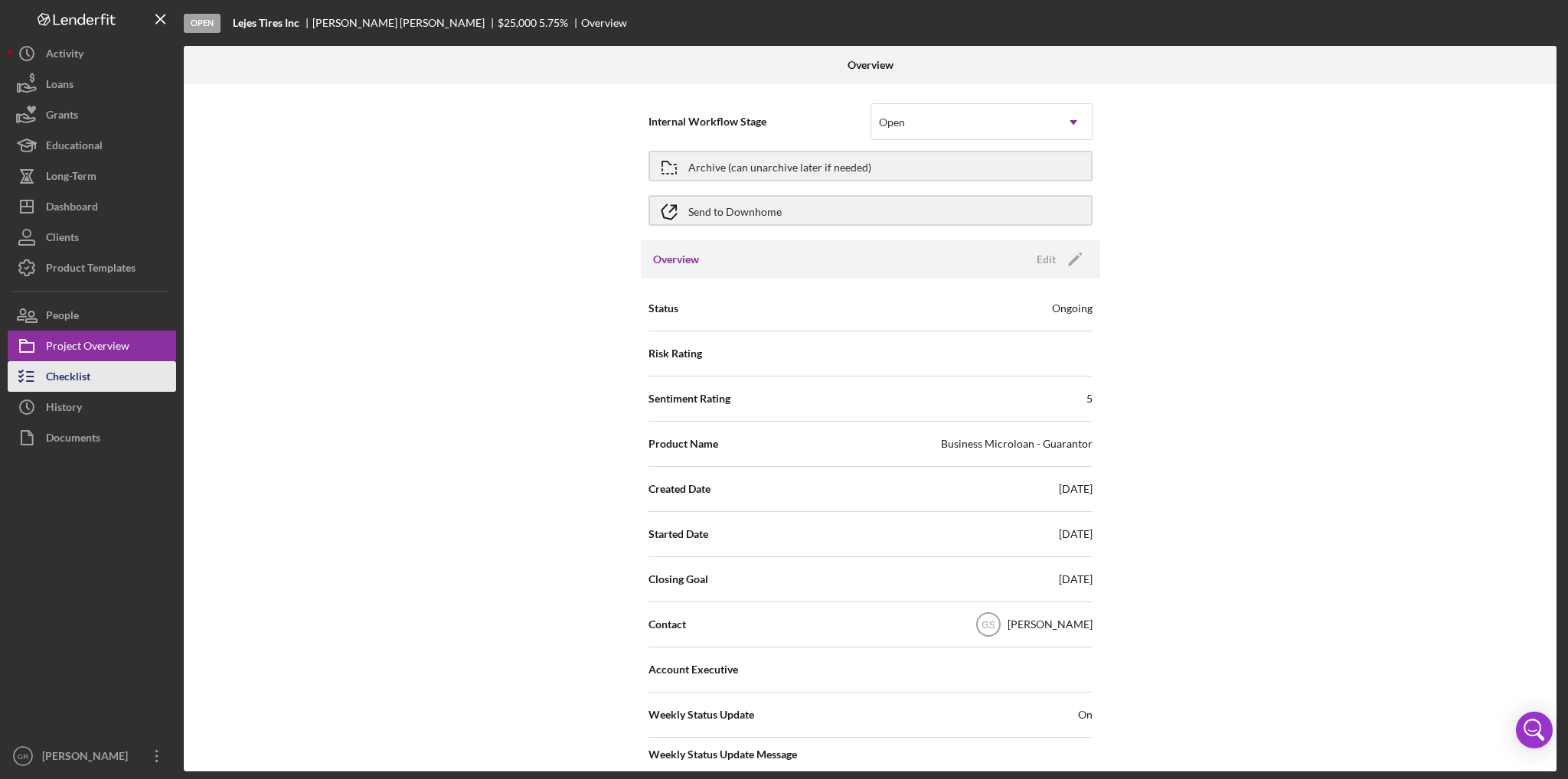
click at [95, 368] on button "Checklist" at bounding box center [92, 377] width 168 height 30
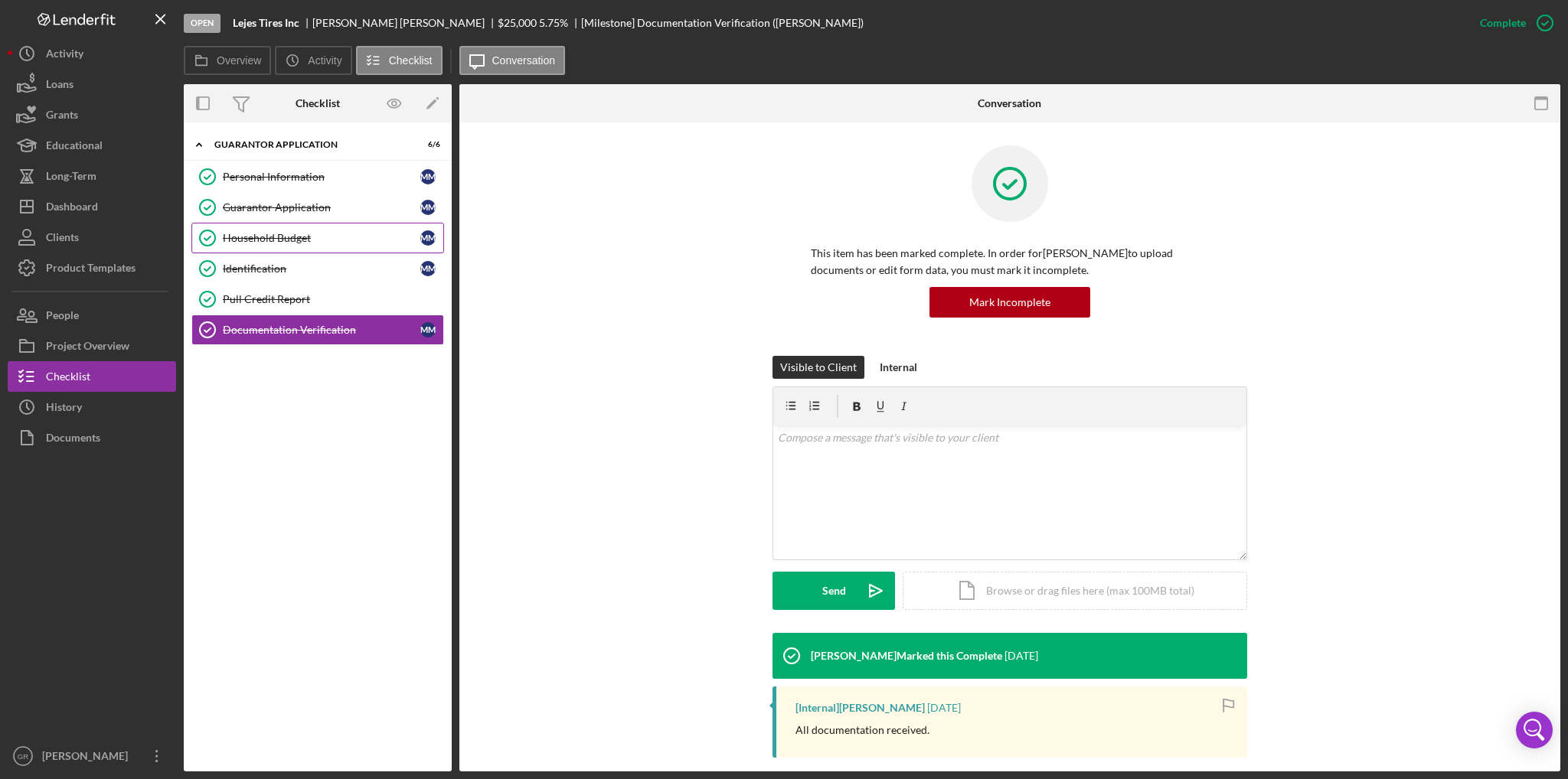
click at [316, 226] on link "Household Budget Household Budget M M" at bounding box center [317, 238] width 253 height 30
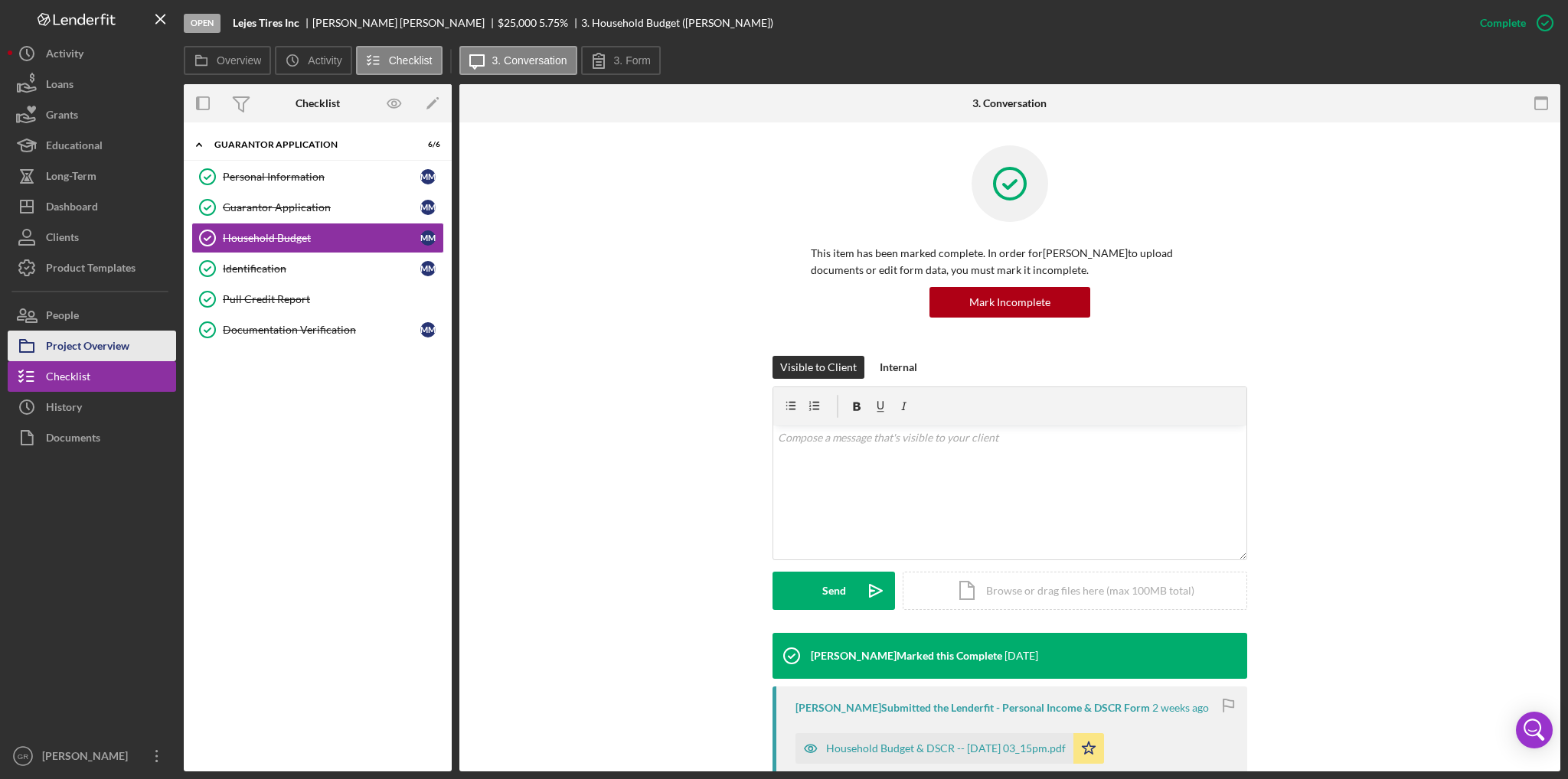
click at [129, 349] on div "Project Overview" at bounding box center [88, 347] width 84 height 34
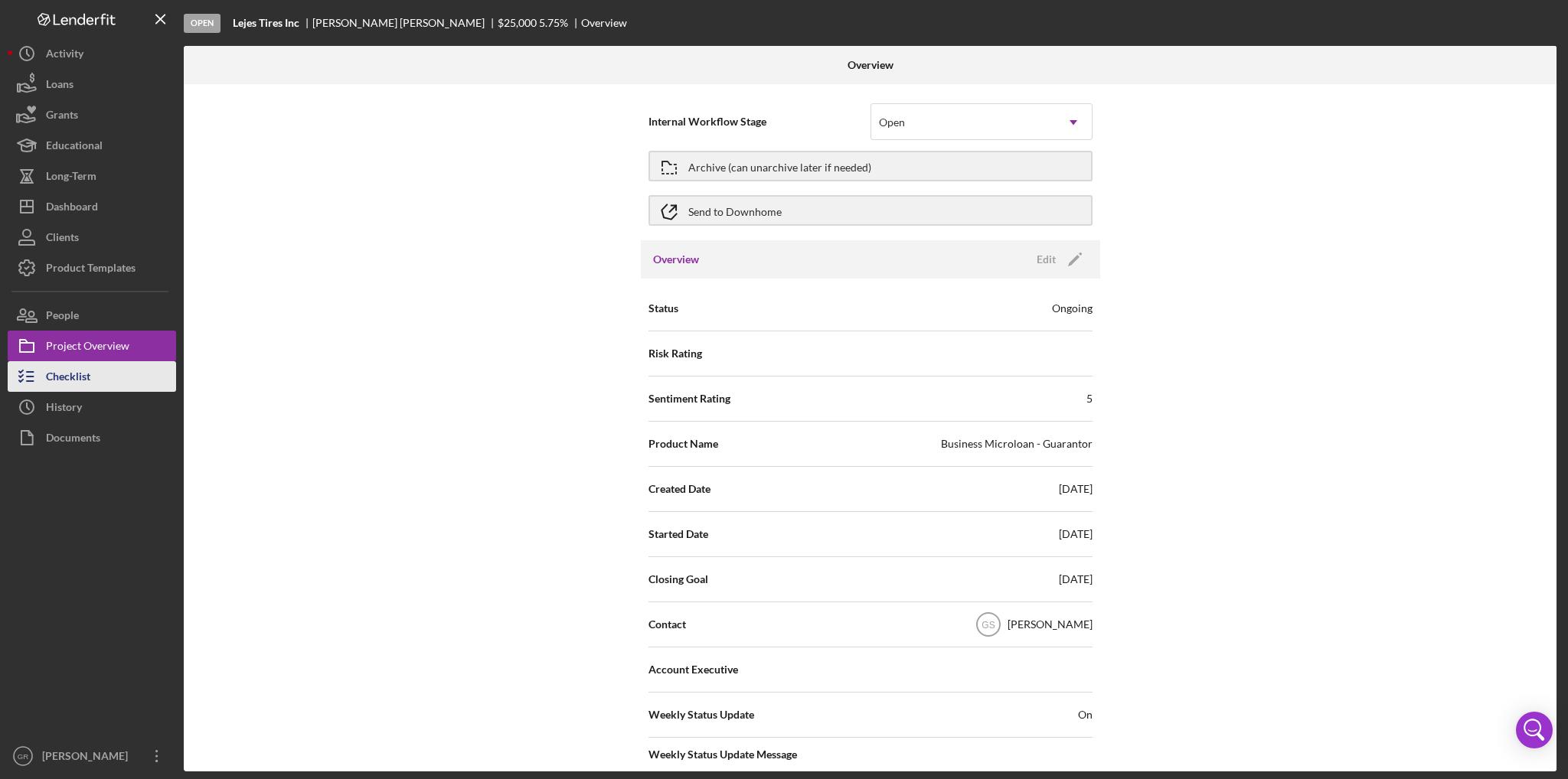
click at [110, 381] on button "Checklist" at bounding box center [92, 377] width 168 height 30
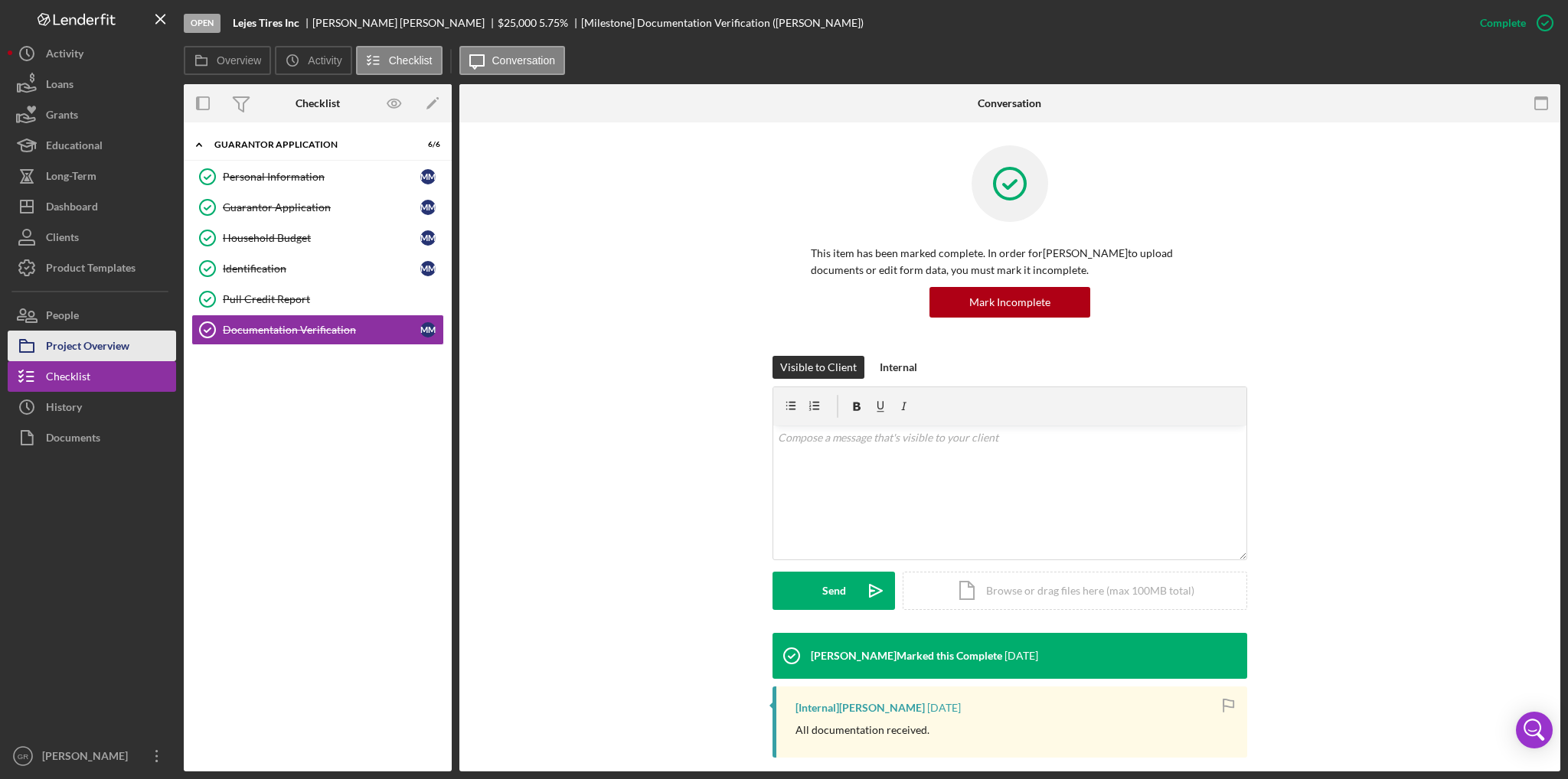
click at [91, 356] on div "Project Overview" at bounding box center [88, 347] width 84 height 34
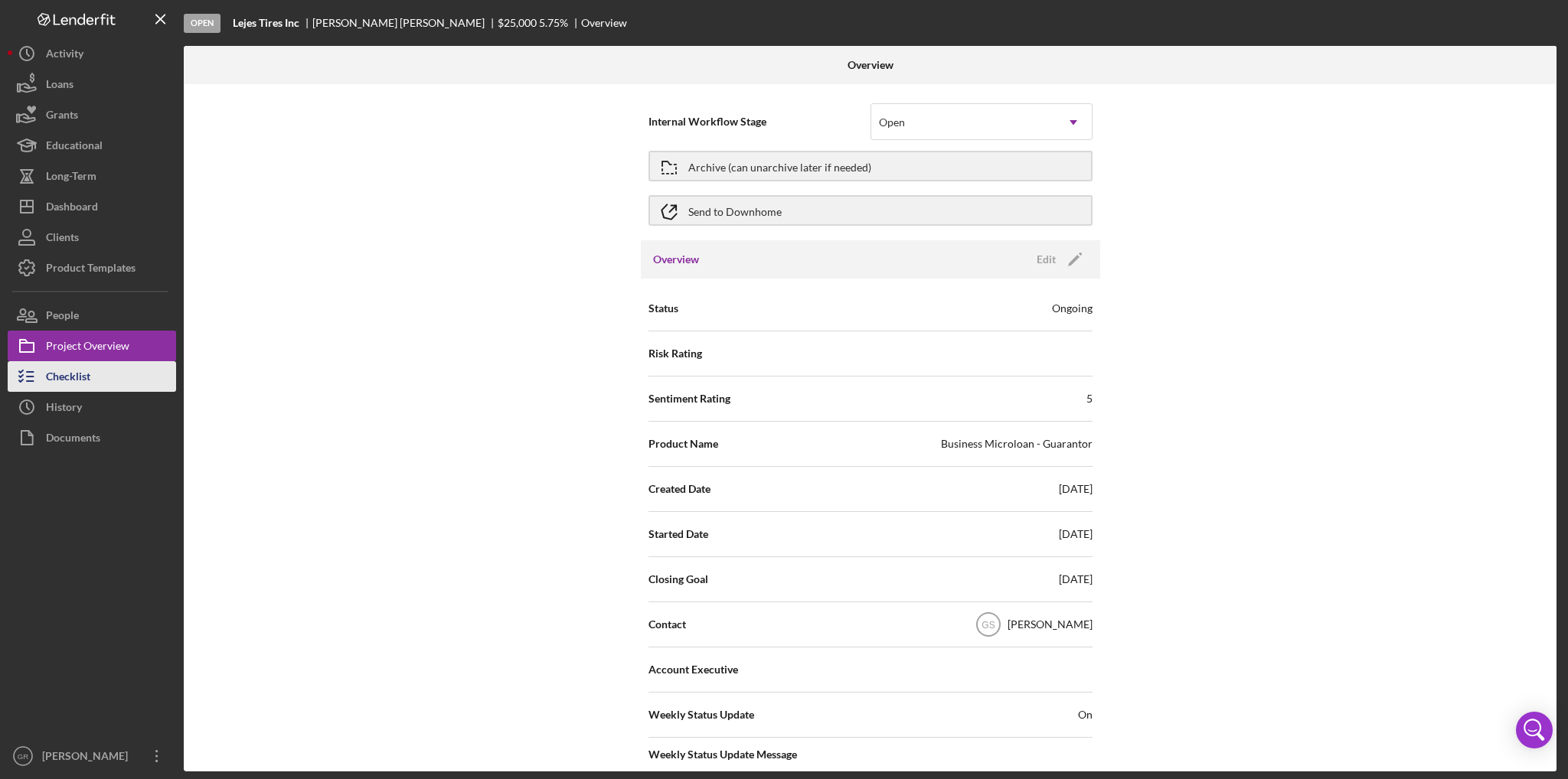
click at [74, 371] on div "Checklist" at bounding box center [69, 378] width 45 height 34
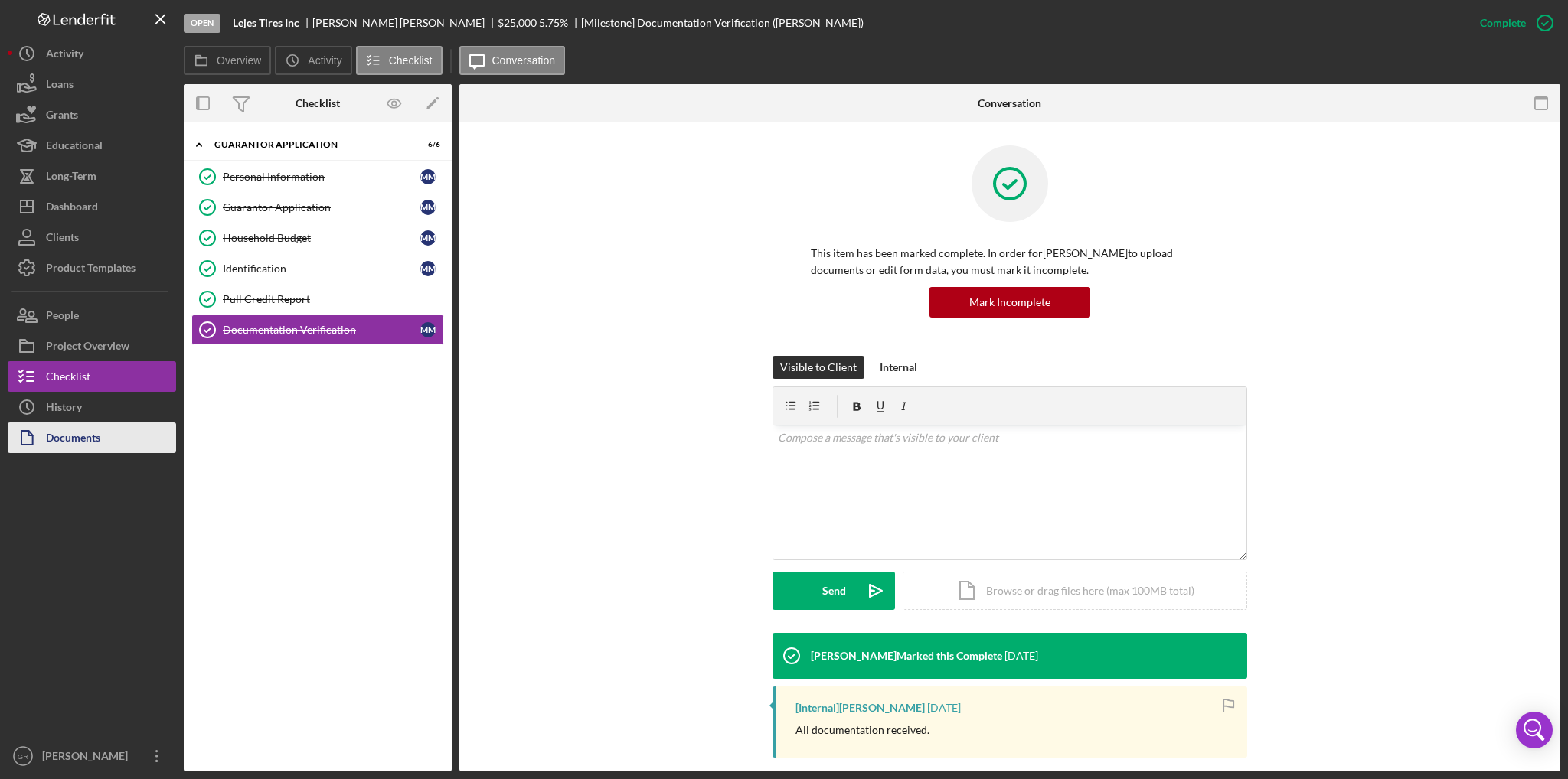
click at [123, 427] on button "Documents" at bounding box center [92, 438] width 168 height 30
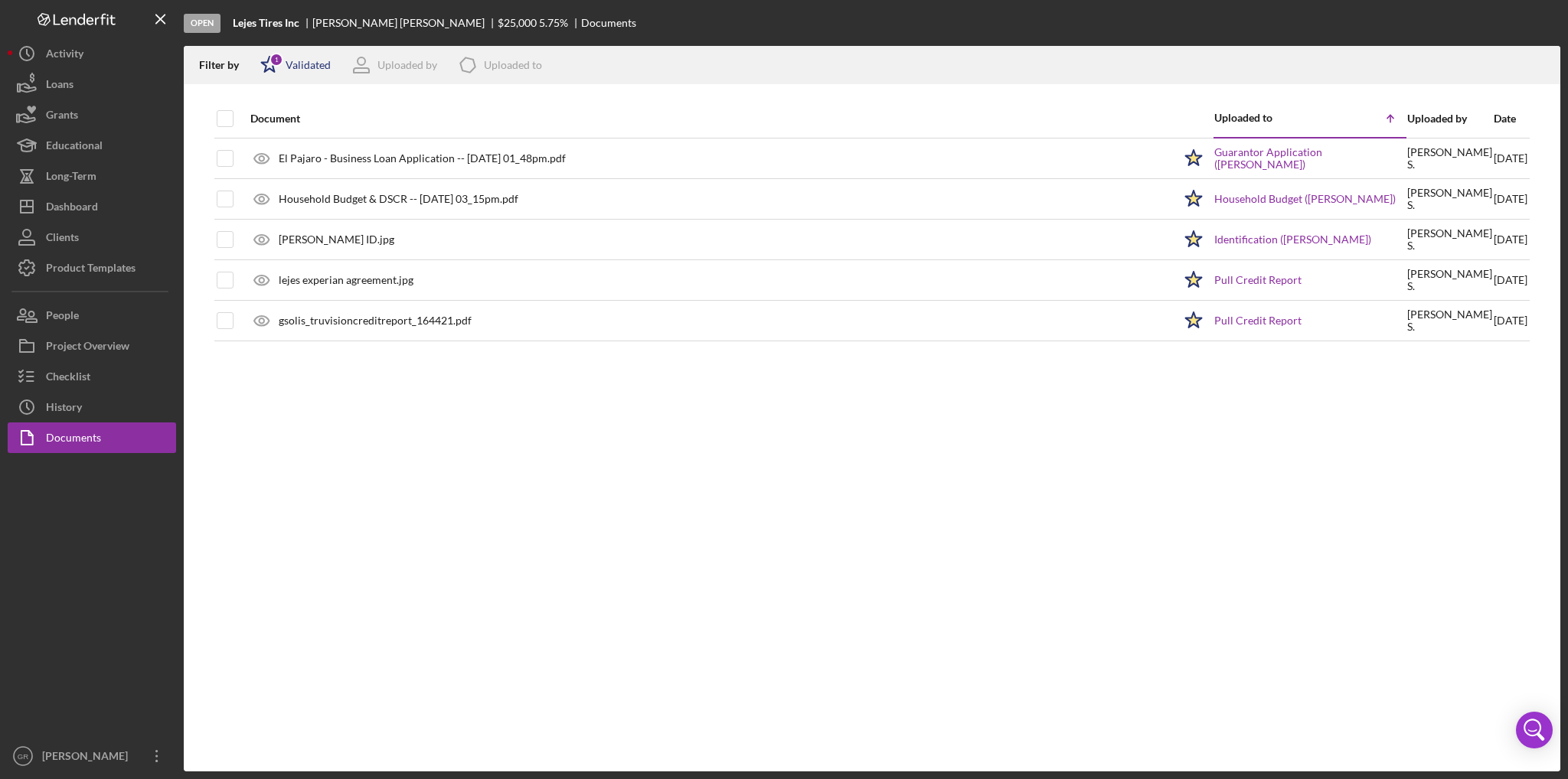
click at [266, 65] on icon "Icon/Star" at bounding box center [269, 65] width 38 height 38
click at [276, 116] on div "Validated" at bounding box center [336, 121] width 153 height 17
click at [269, 116] on input "checkbox" at bounding box center [268, 121] width 15 height 15
checkbox input "false"
click at [349, 384] on div "Document Uploaded to Icon/Table Sort Arrow Uploaded by Date El Pajaro - Busines…" at bounding box center [872, 436] width 1377 height 672
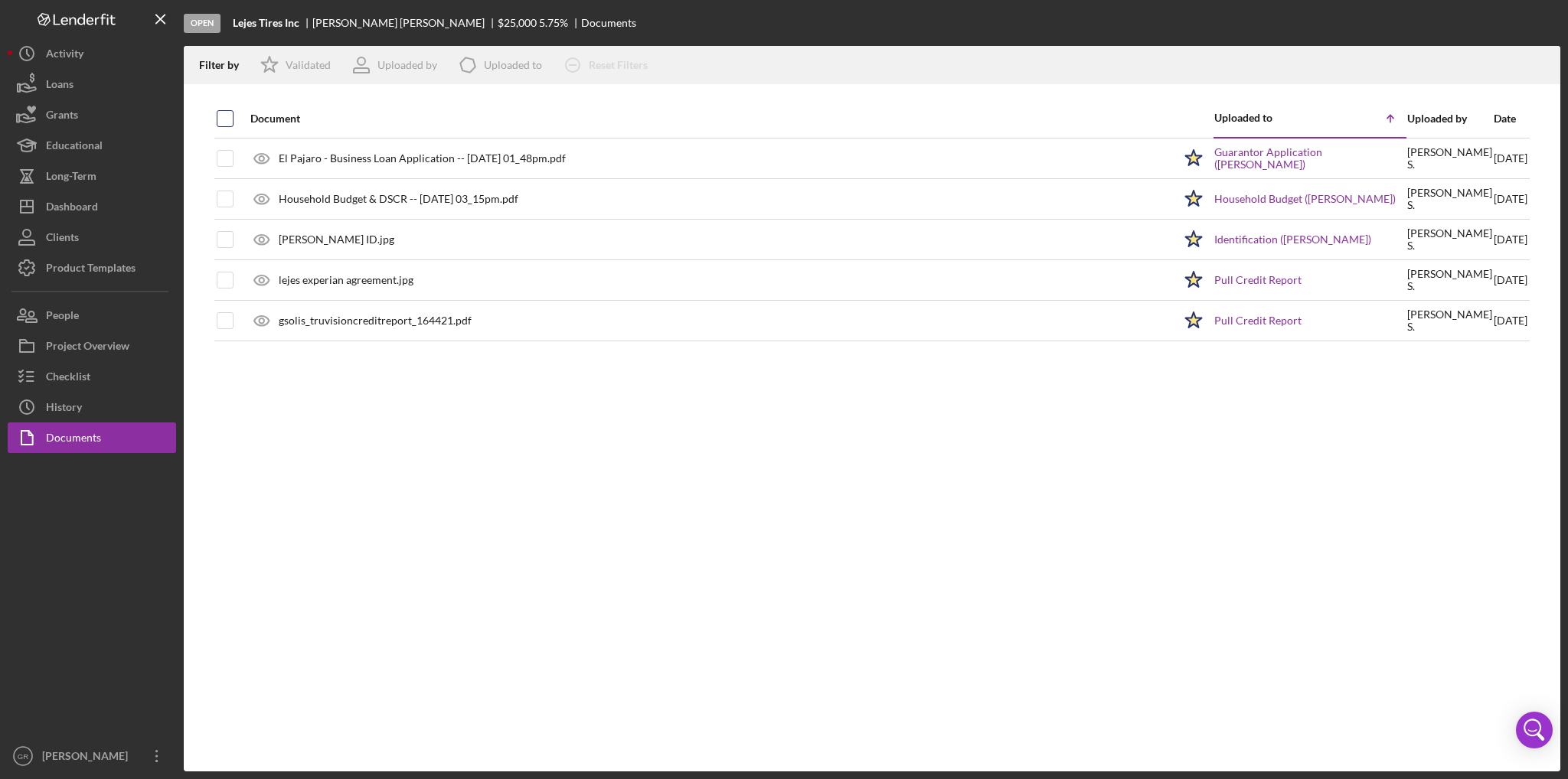
click at [223, 127] on div at bounding box center [225, 118] width 17 height 17
click at [218, 123] on input "checkbox" at bounding box center [225, 118] width 15 height 15
checkbox input "true"
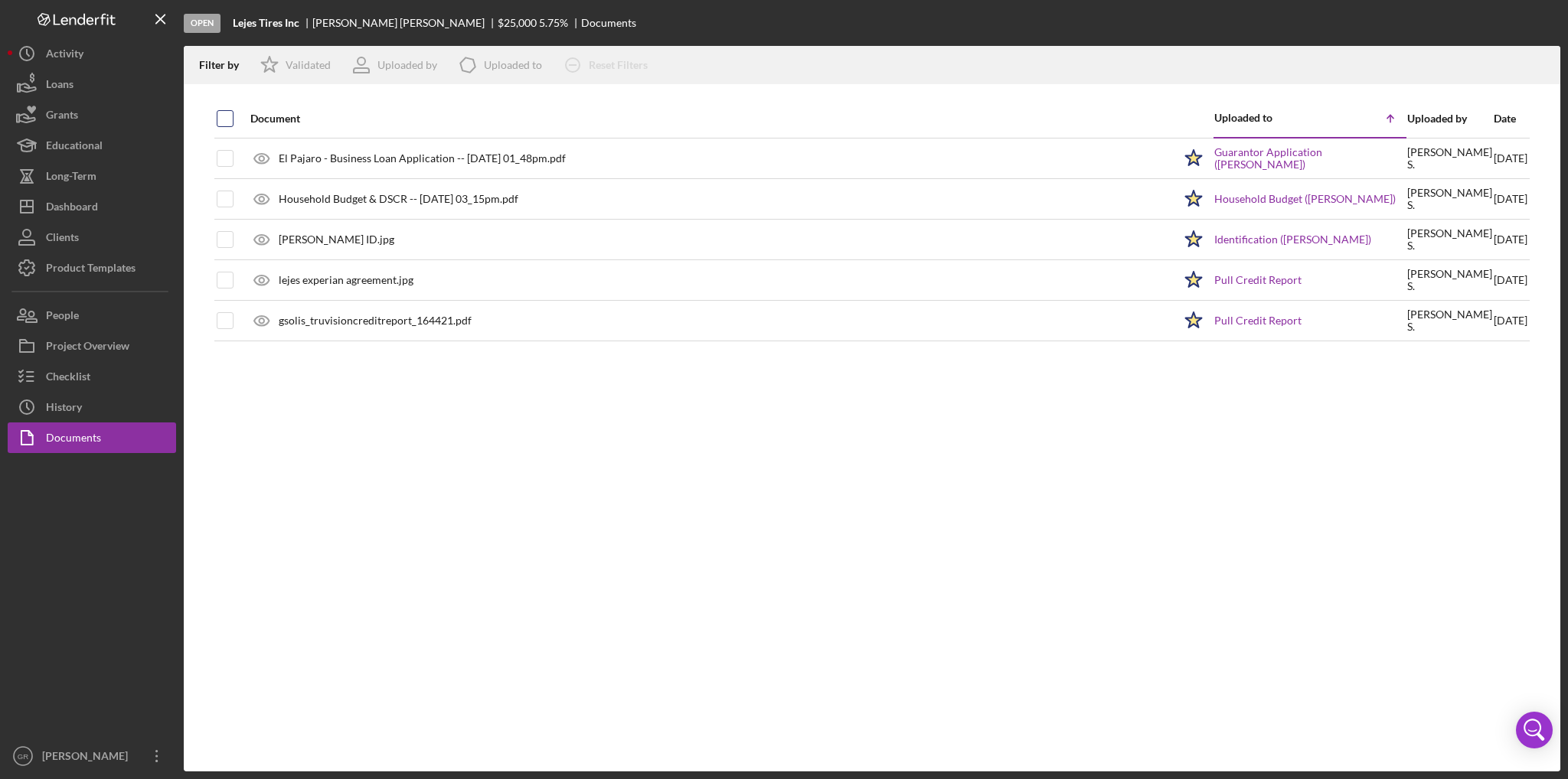
checkbox input "true"
click at [1535, 70] on icon "Icon/Download" at bounding box center [1542, 65] width 34 height 34
click at [96, 209] on div "Dashboard" at bounding box center [72, 208] width 52 height 34
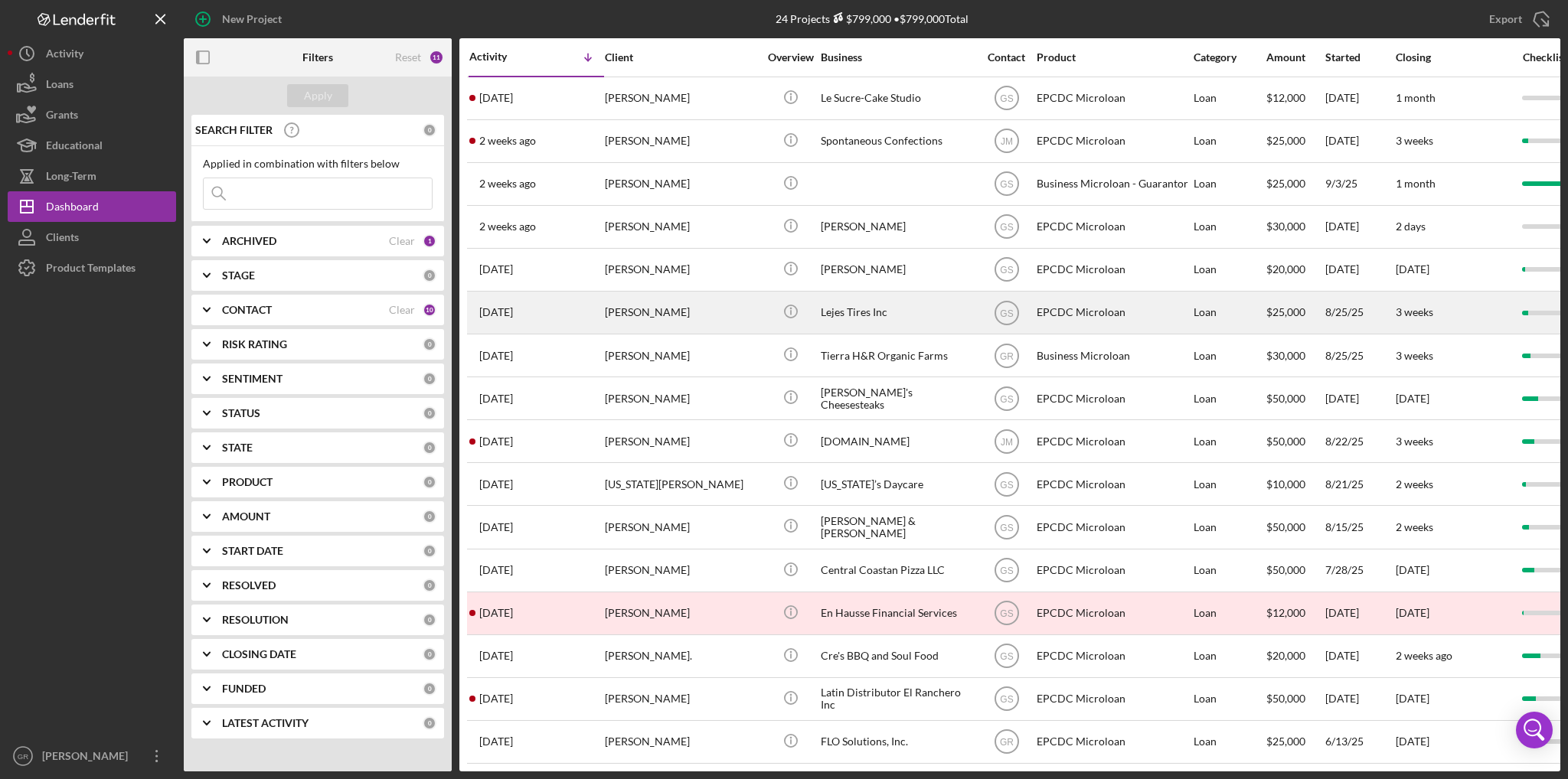
click at [751, 311] on div "[PERSON_NAME]" at bounding box center [681, 312] width 153 height 41
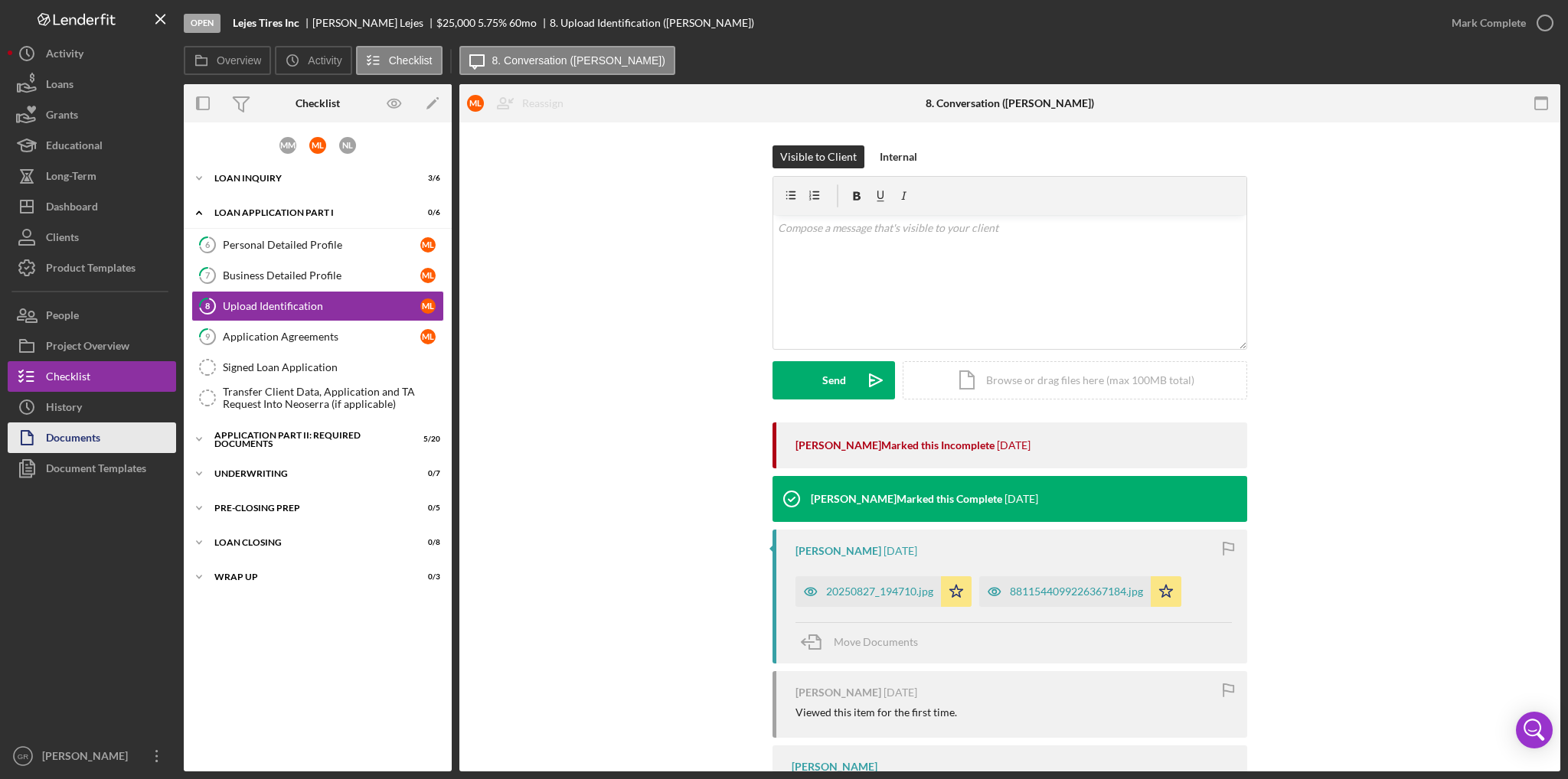
click at [120, 440] on button "Documents" at bounding box center [92, 438] width 168 height 30
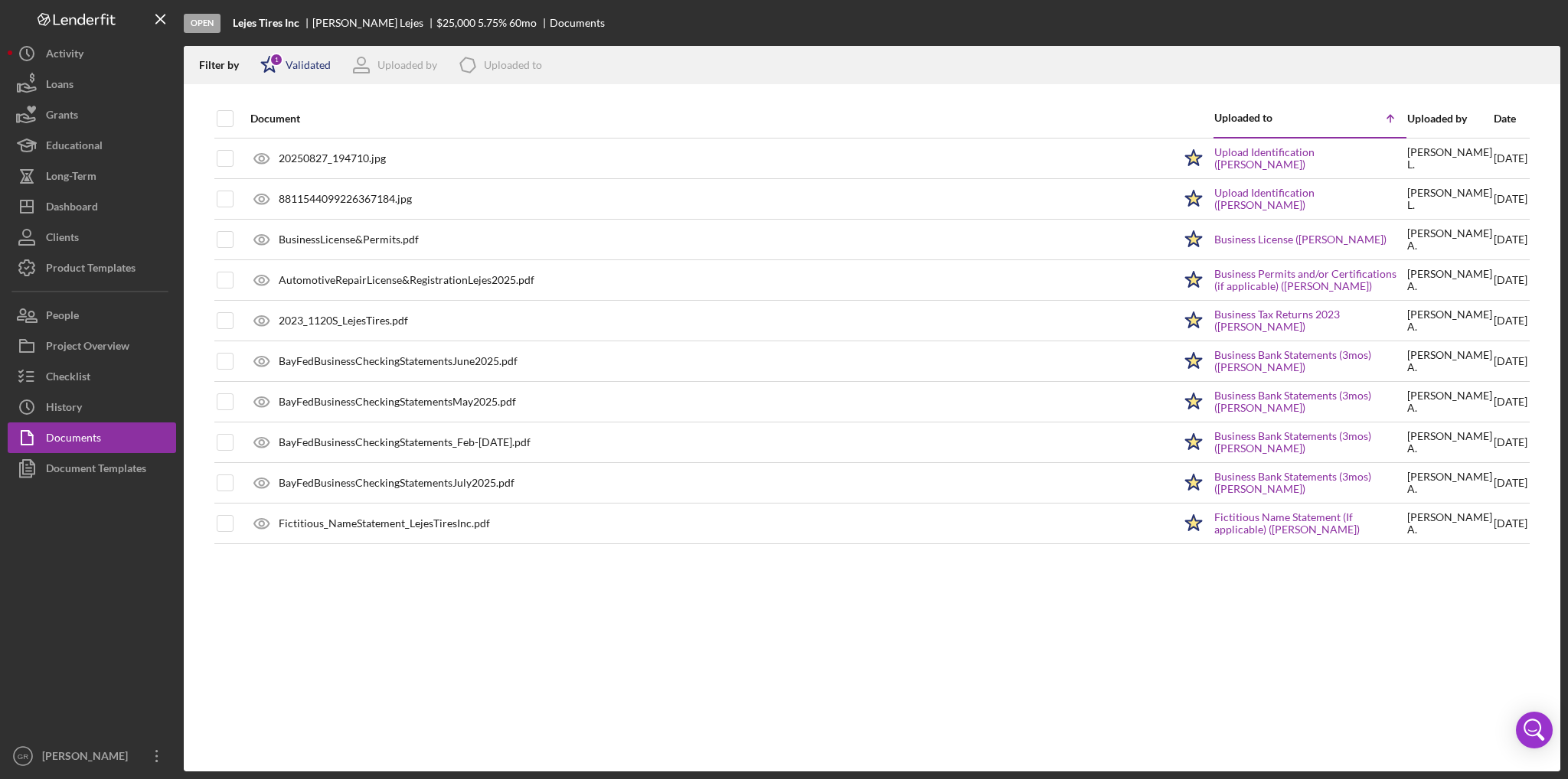
click at [300, 59] on div "Validated" at bounding box center [308, 65] width 45 height 12
click at [266, 117] on input "checkbox" at bounding box center [268, 121] width 15 height 15
checkbox input "false"
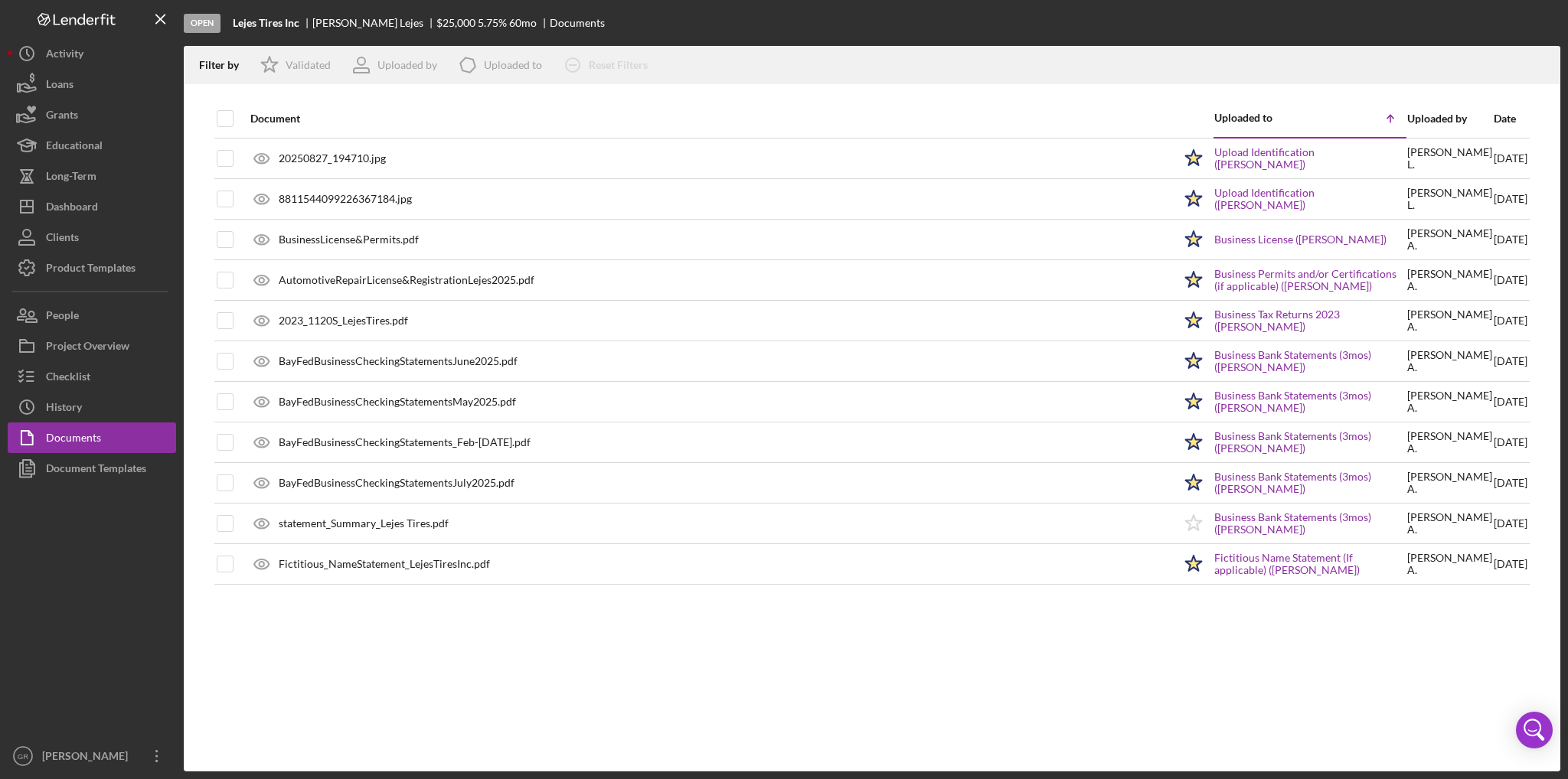
click at [573, 123] on div "Document" at bounding box center [711, 118] width 923 height 12
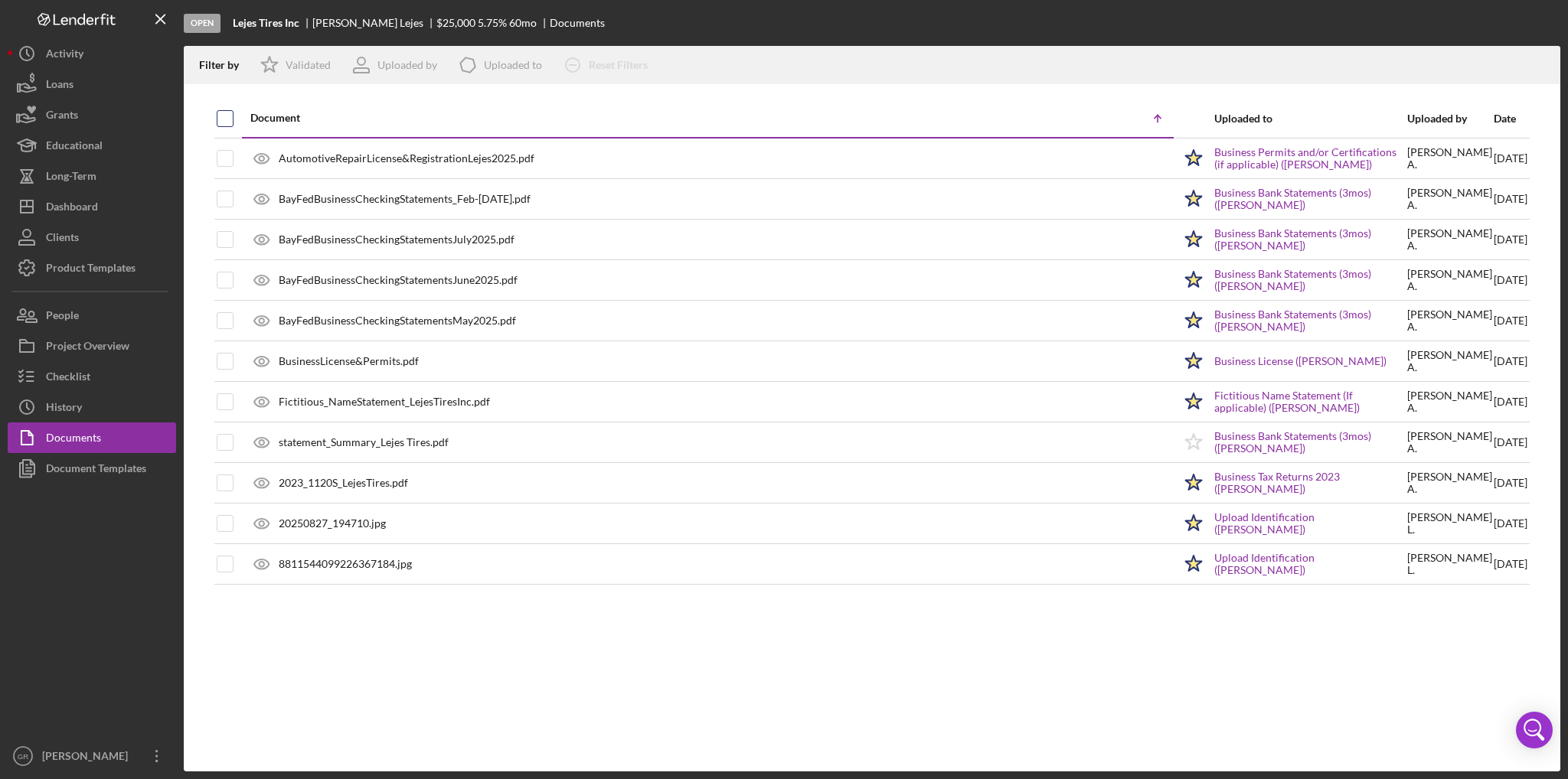
click at [225, 117] on input "checkbox" at bounding box center [225, 118] width 15 height 15
checkbox input "true"
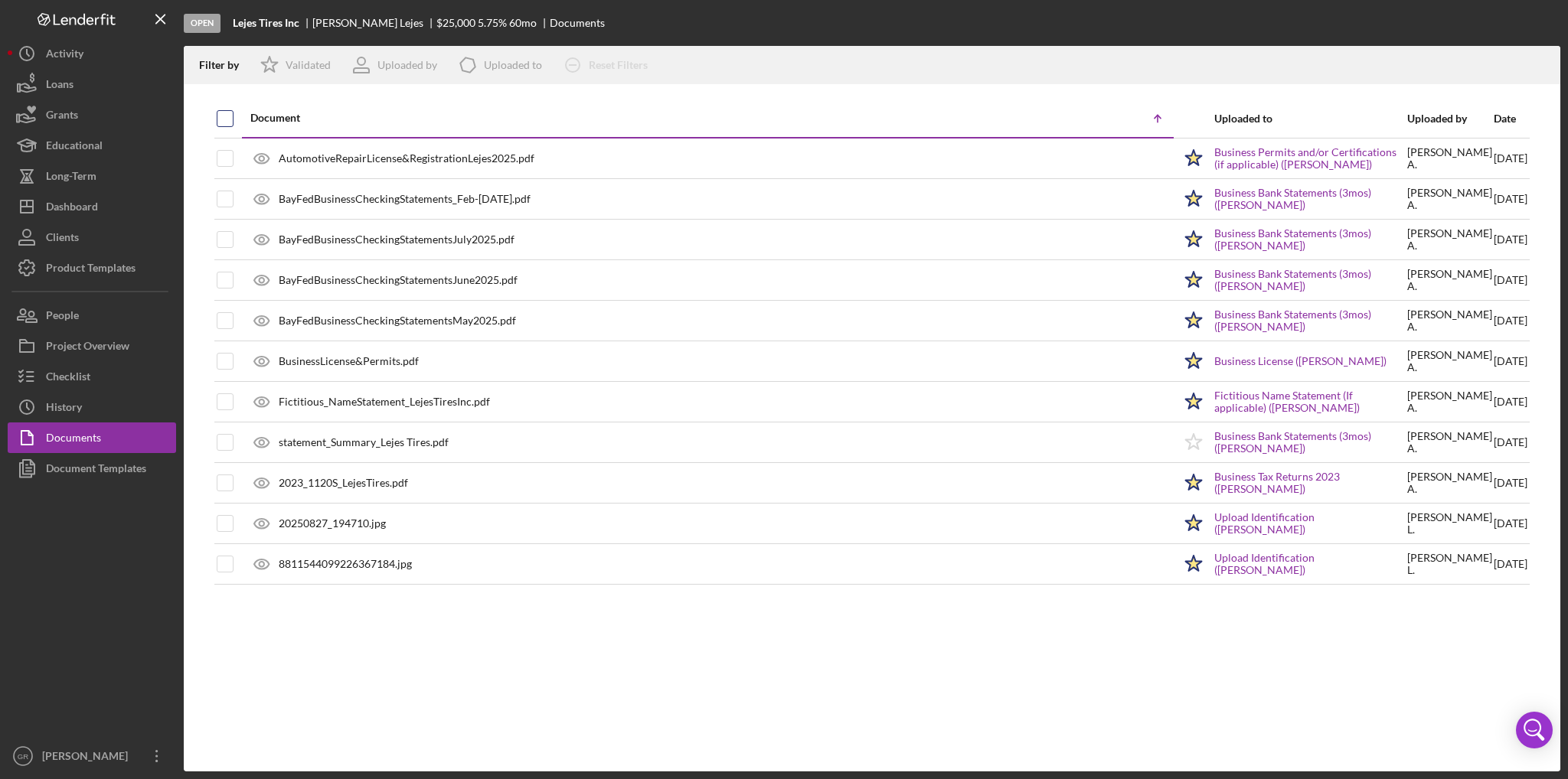
checkbox input "true"
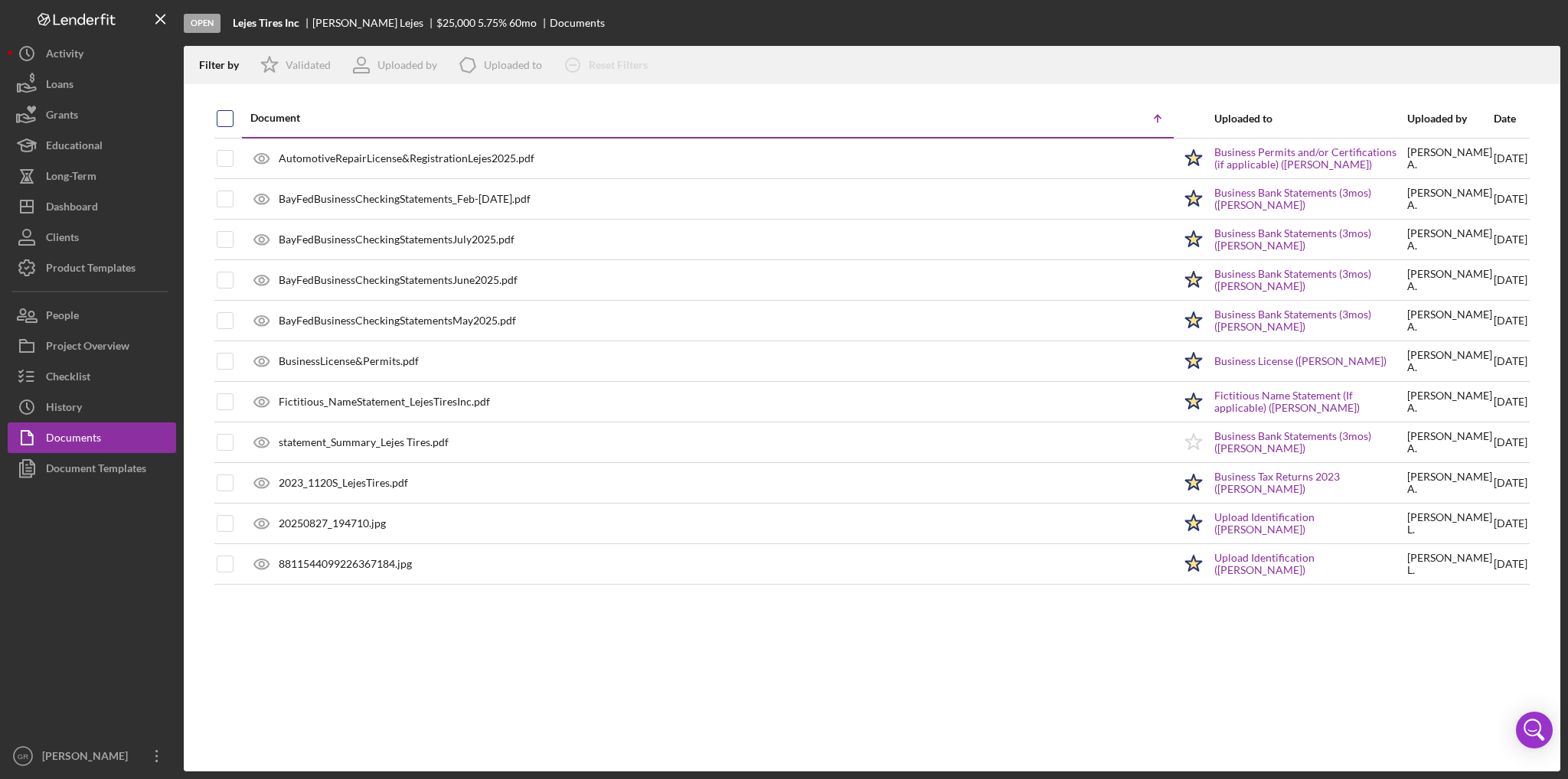
checkbox input "true"
click at [1546, 72] on icon "Icon/Download" at bounding box center [1542, 65] width 34 height 34
click at [548, 629] on div "Document Icon/Table Sort Arrow Uploaded to Uploaded by Date AutomotiveRepairLic…" at bounding box center [872, 436] width 1377 height 672
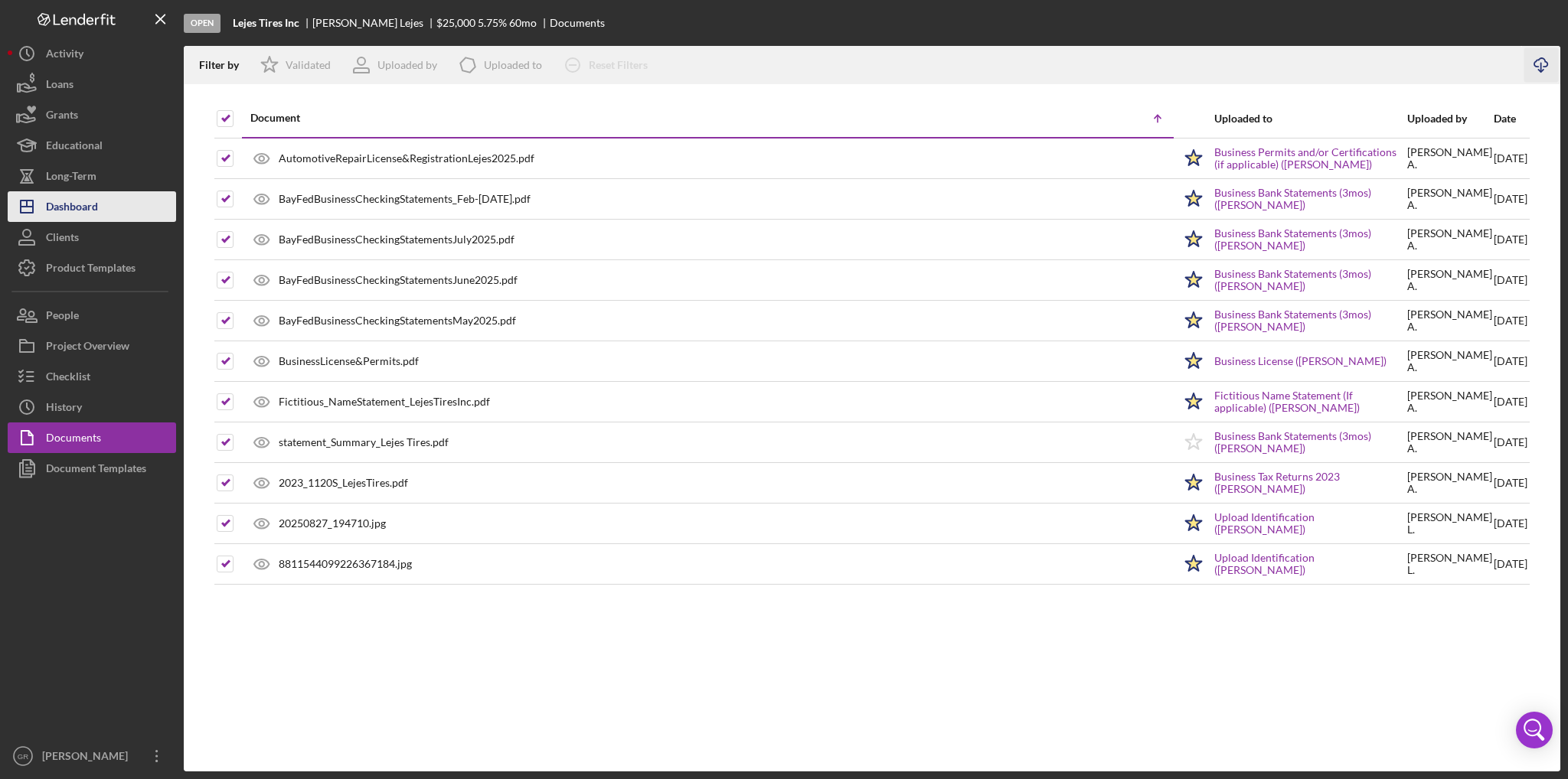
drag, startPoint x: 86, startPoint y: 198, endPoint x: 80, endPoint y: 206, distance: 10.0
click at [86, 198] on div "Dashboard" at bounding box center [72, 208] width 52 height 34
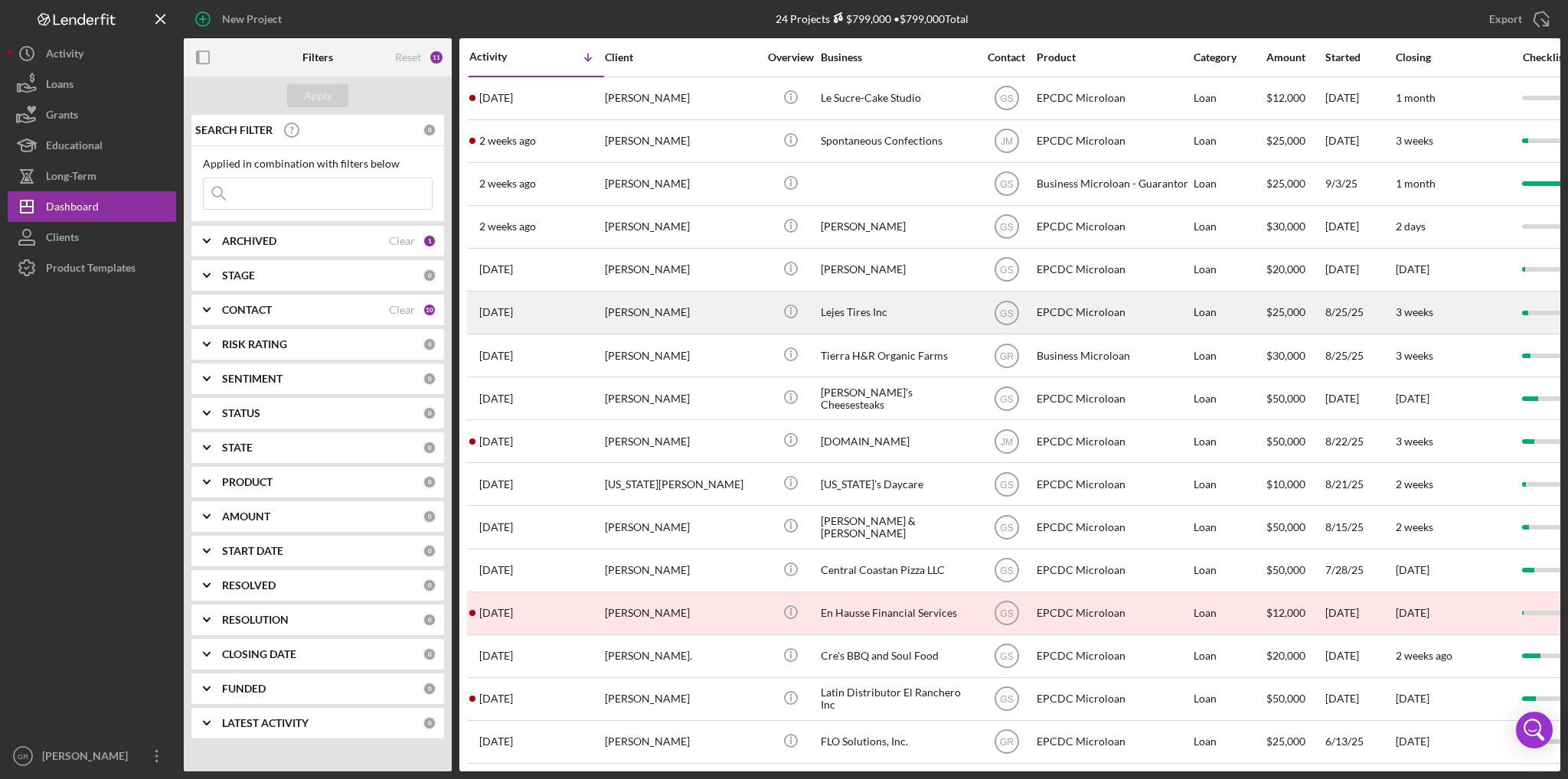
click at [769, 315] on div "Icon/Info" at bounding box center [790, 312] width 57 height 41
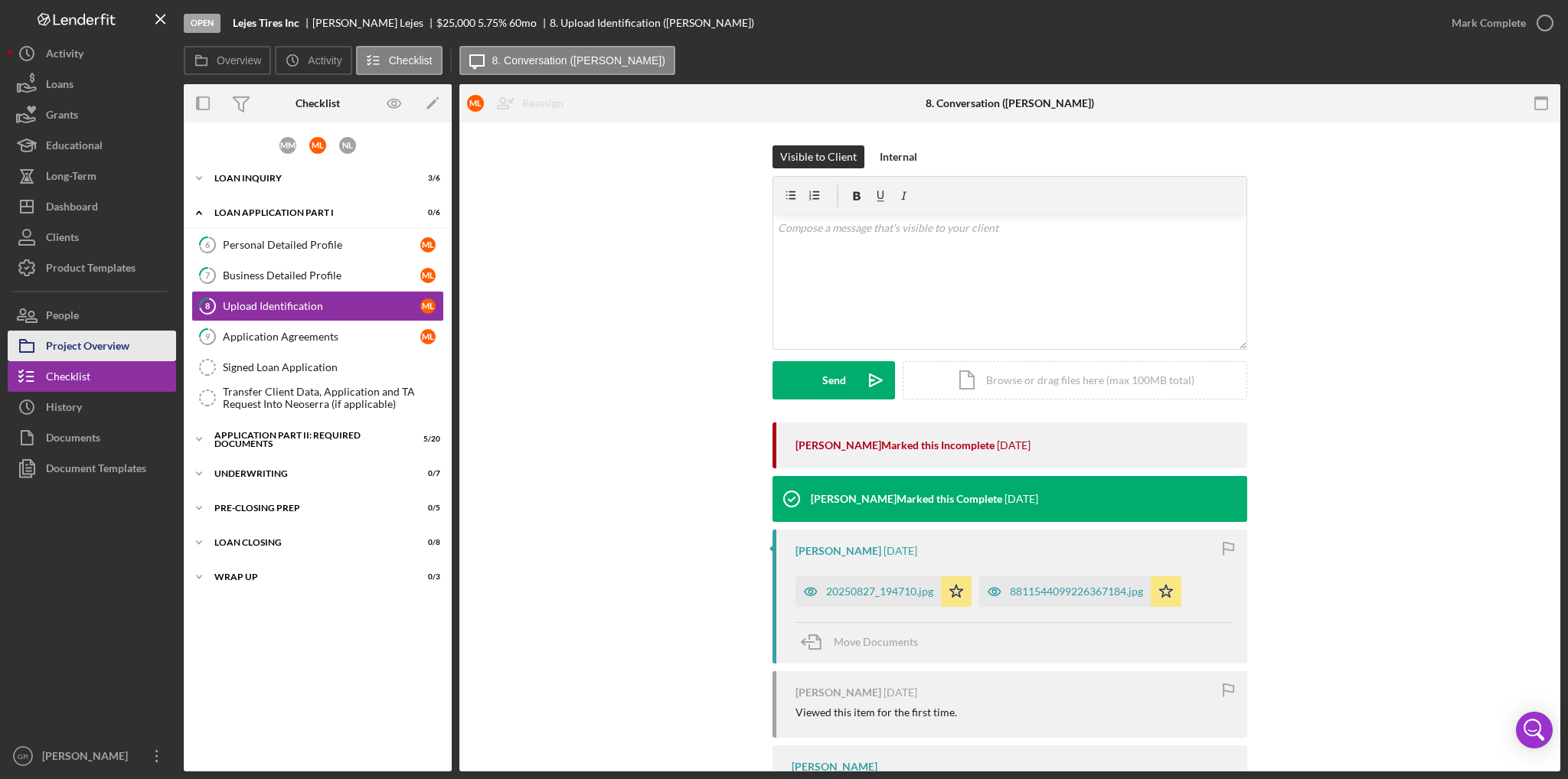
click at [128, 350] on div "Project Overview" at bounding box center [88, 347] width 84 height 34
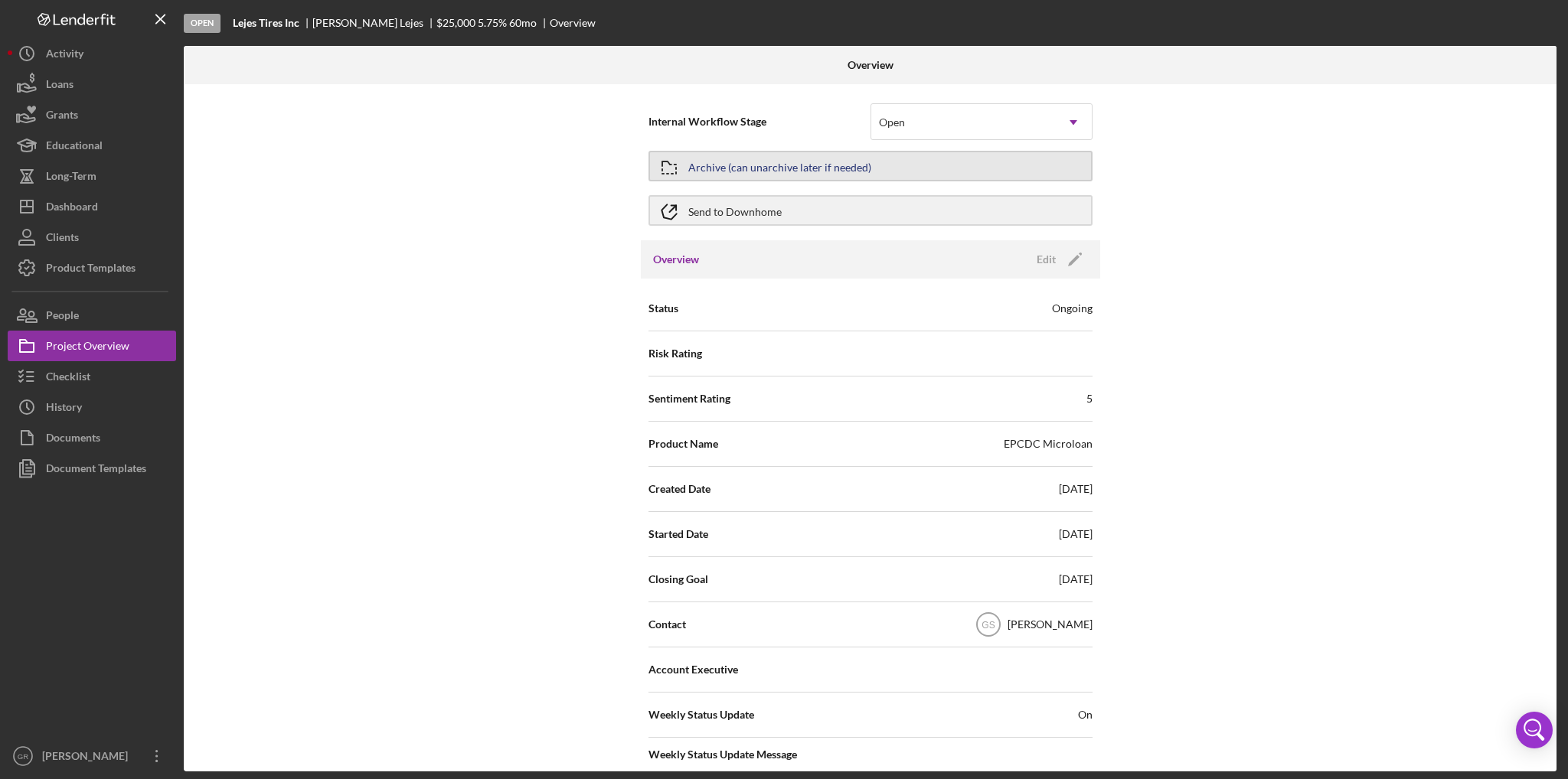
click at [671, 159] on icon "button" at bounding box center [669, 167] width 38 height 38
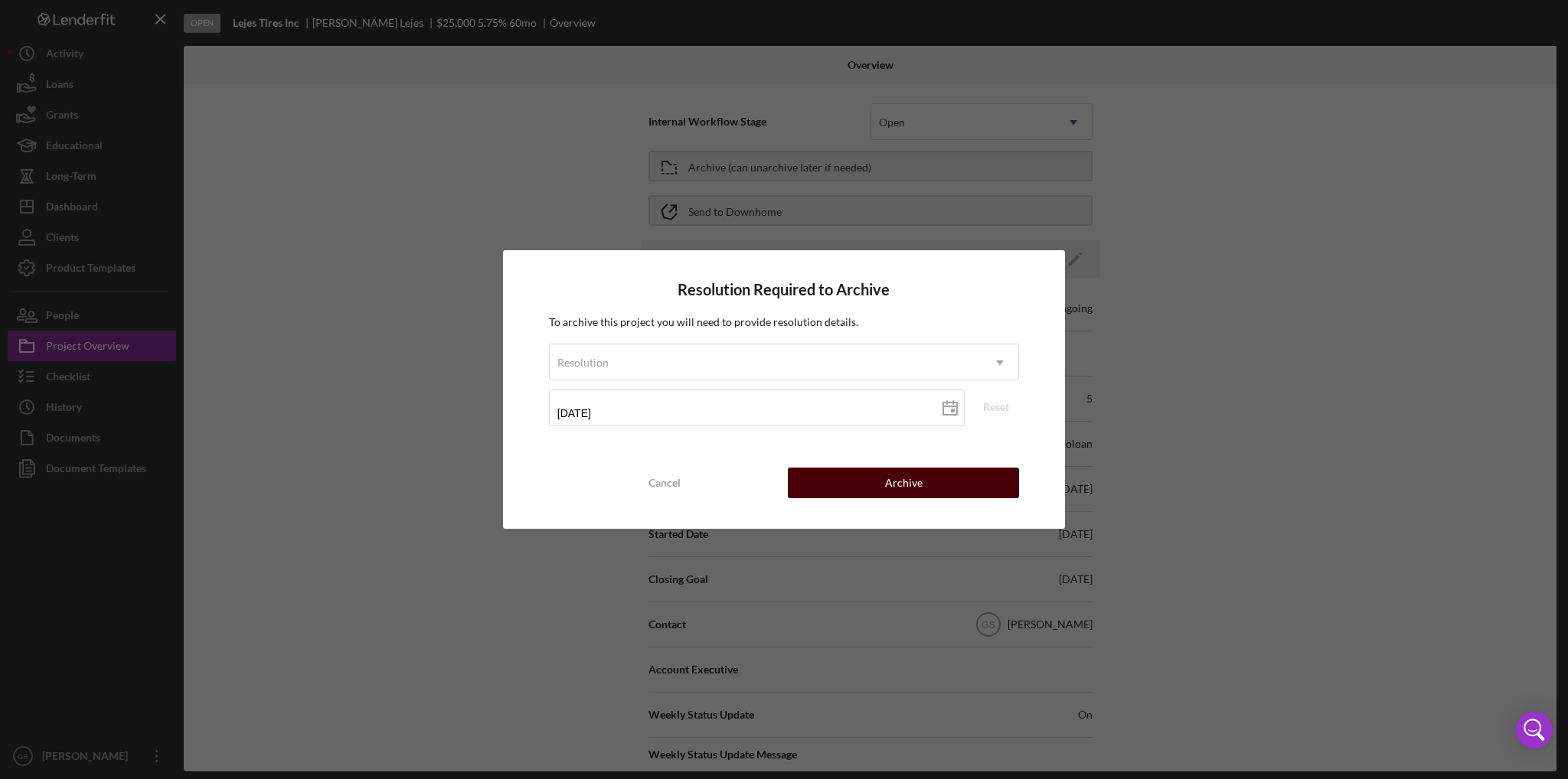
click at [876, 483] on button "Archive" at bounding box center [904, 483] width 231 height 30
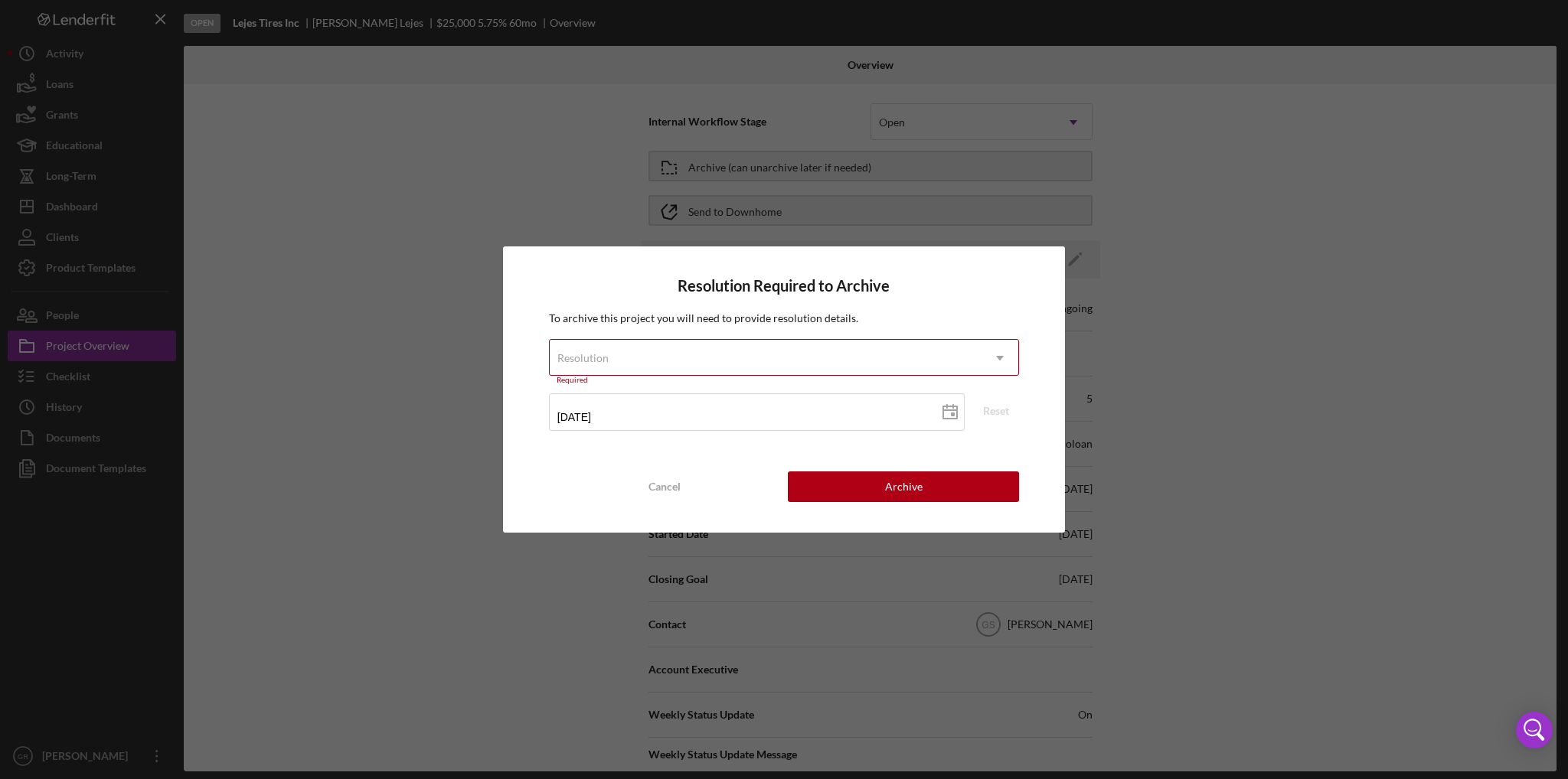
click at [660, 346] on div "Resolution" at bounding box center [766, 358] width 432 height 35
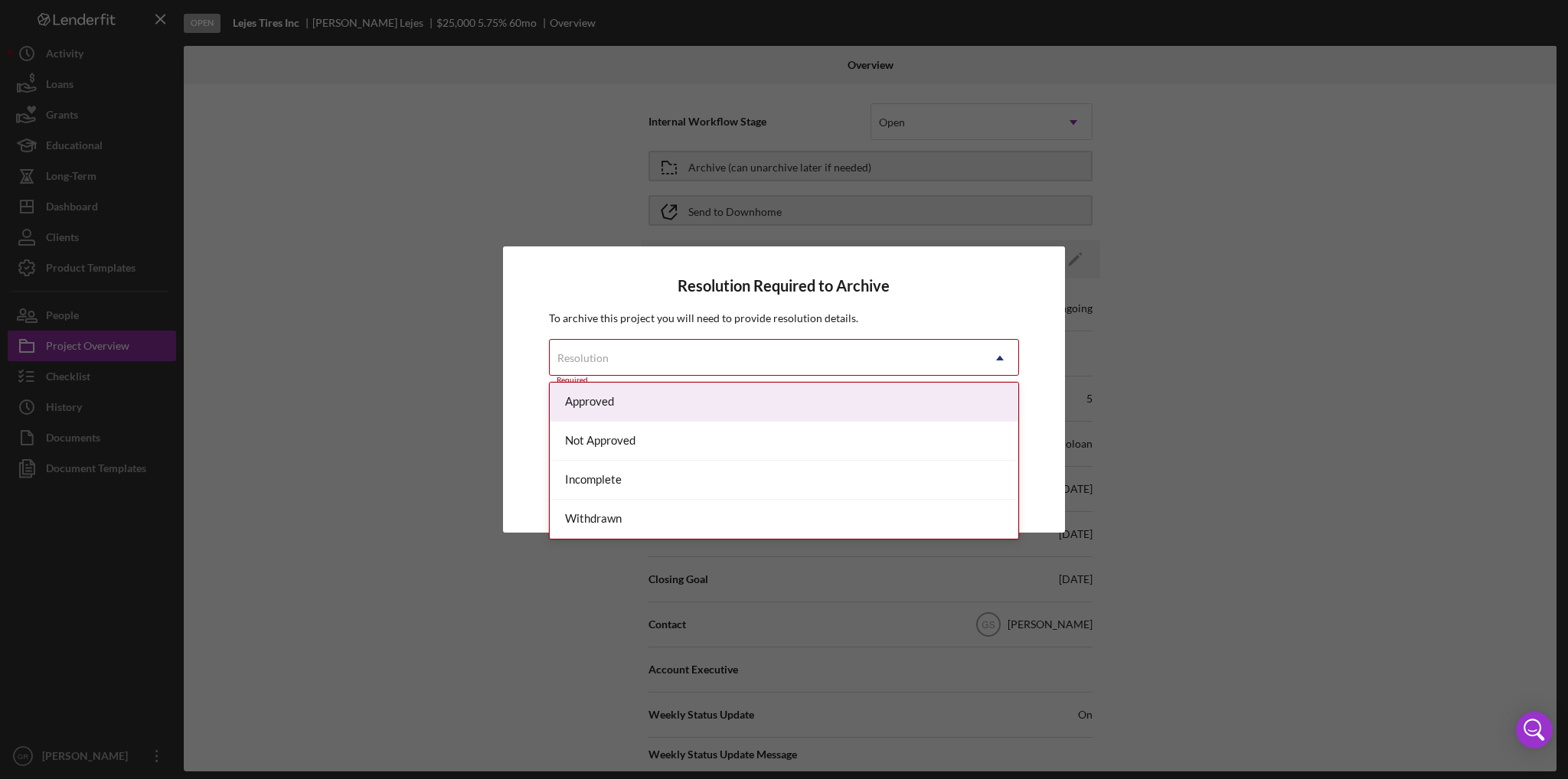
click at [632, 409] on div "Approved" at bounding box center [784, 402] width 468 height 39
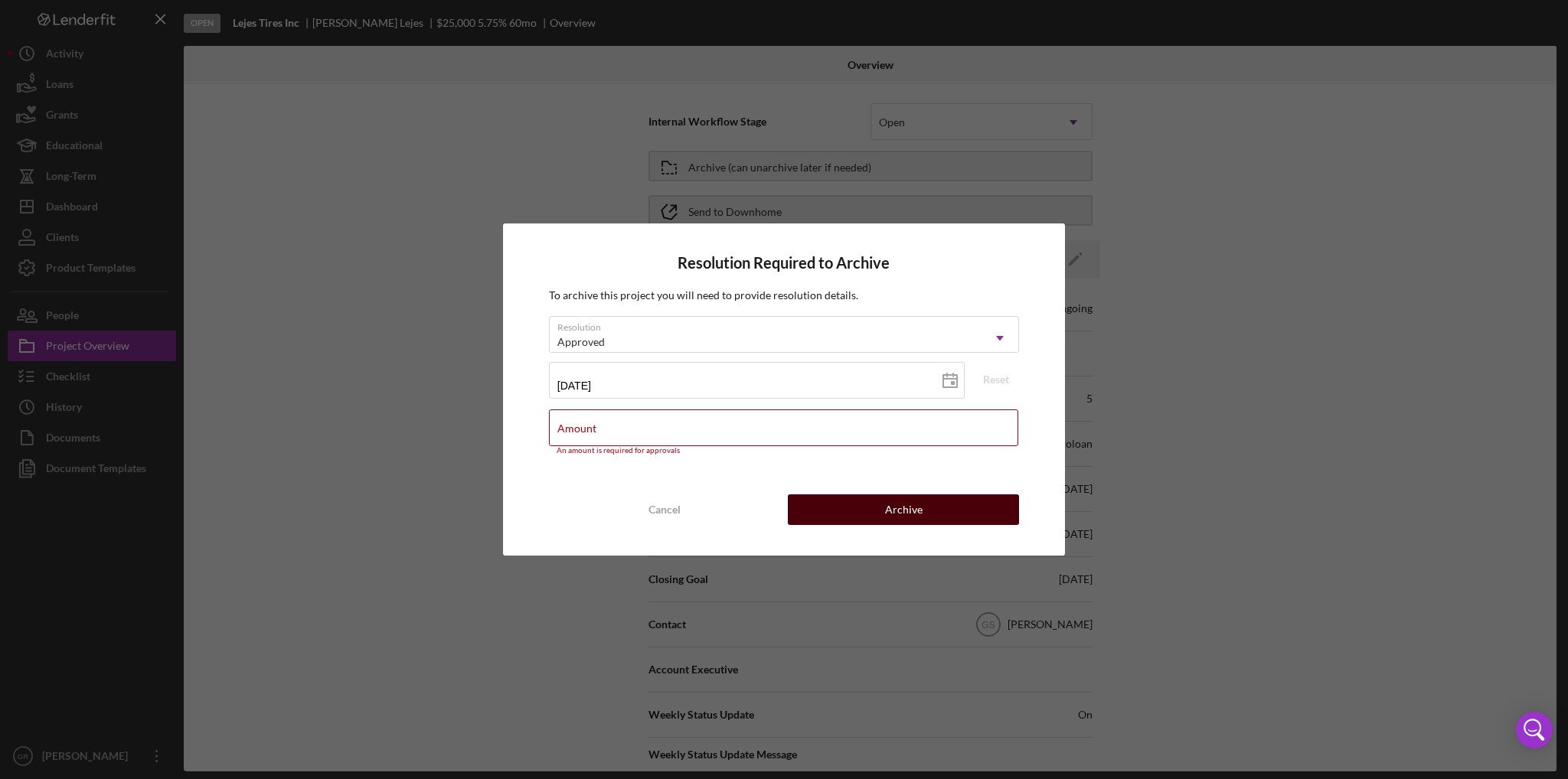
click at [830, 517] on button "Archive" at bounding box center [904, 510] width 231 height 30
click at [689, 438] on input "Amount" at bounding box center [783, 428] width 469 height 37
type input "$2,500,000"
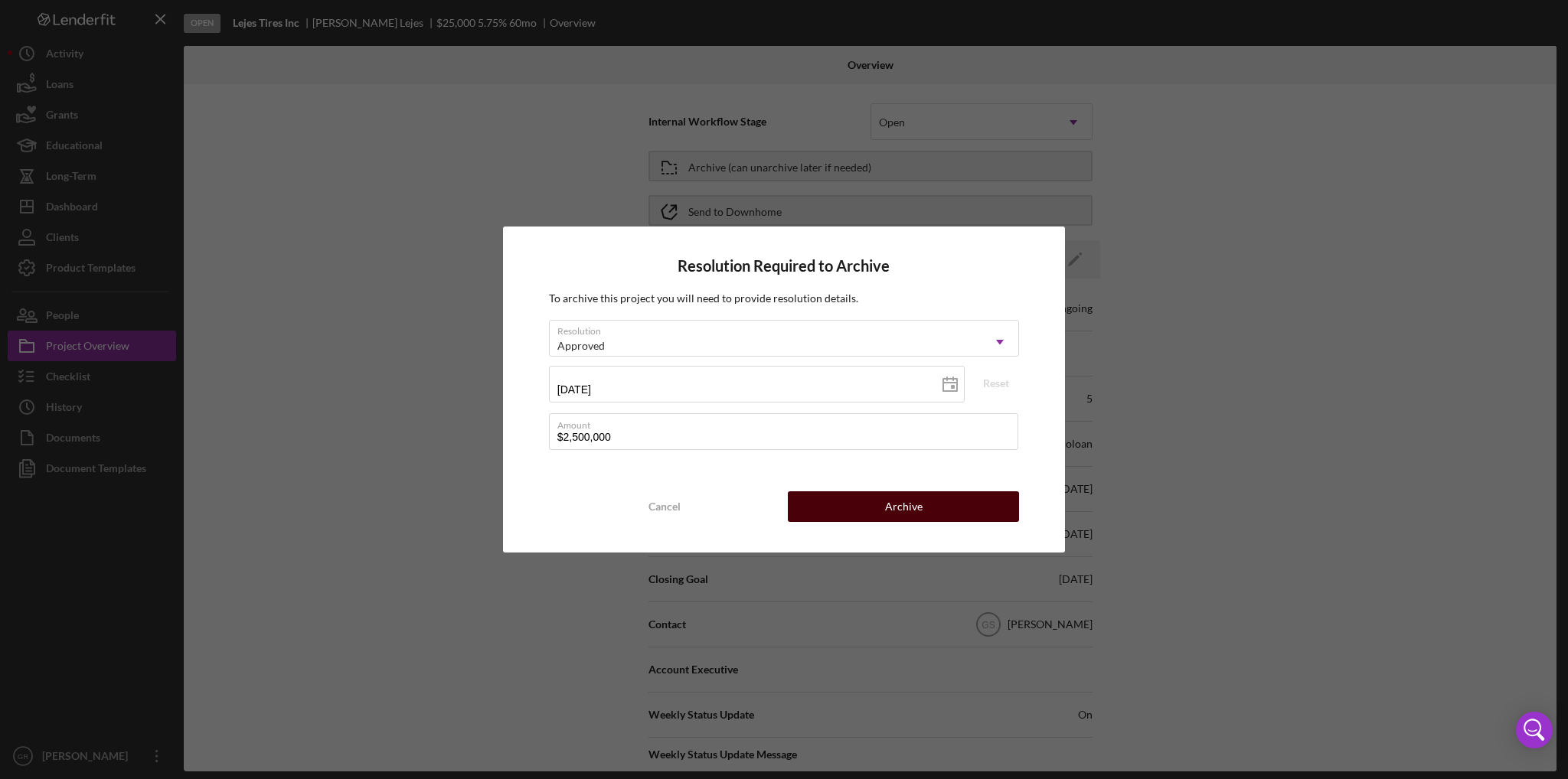
click at [815, 498] on button "Archive" at bounding box center [904, 507] width 231 height 30
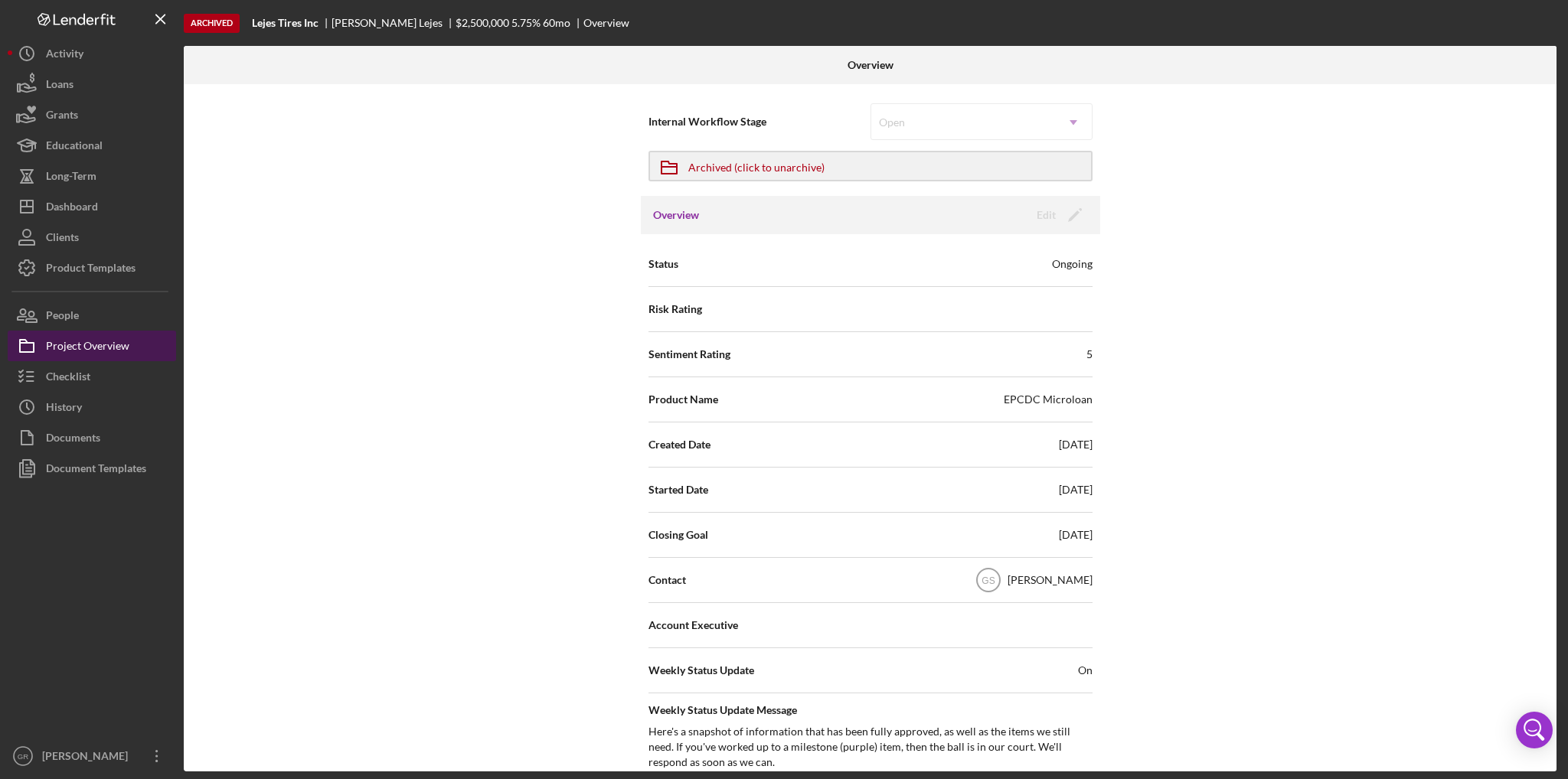
click at [121, 348] on div "Project Overview" at bounding box center [88, 347] width 84 height 34
click at [106, 206] on button "Icon/Dashboard Dashboard" at bounding box center [92, 206] width 168 height 30
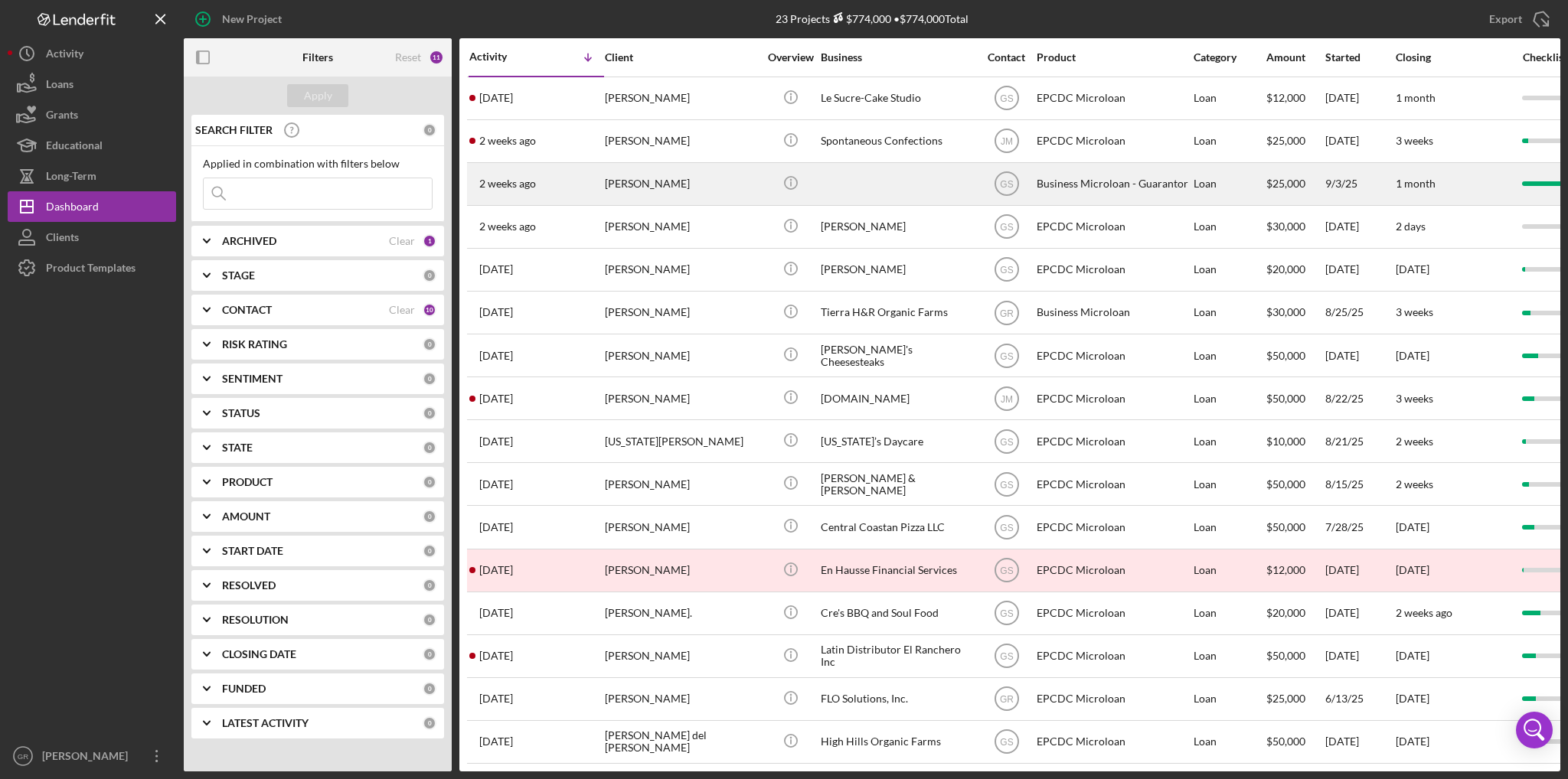
click at [719, 183] on div "[PERSON_NAME]" at bounding box center [681, 184] width 153 height 41
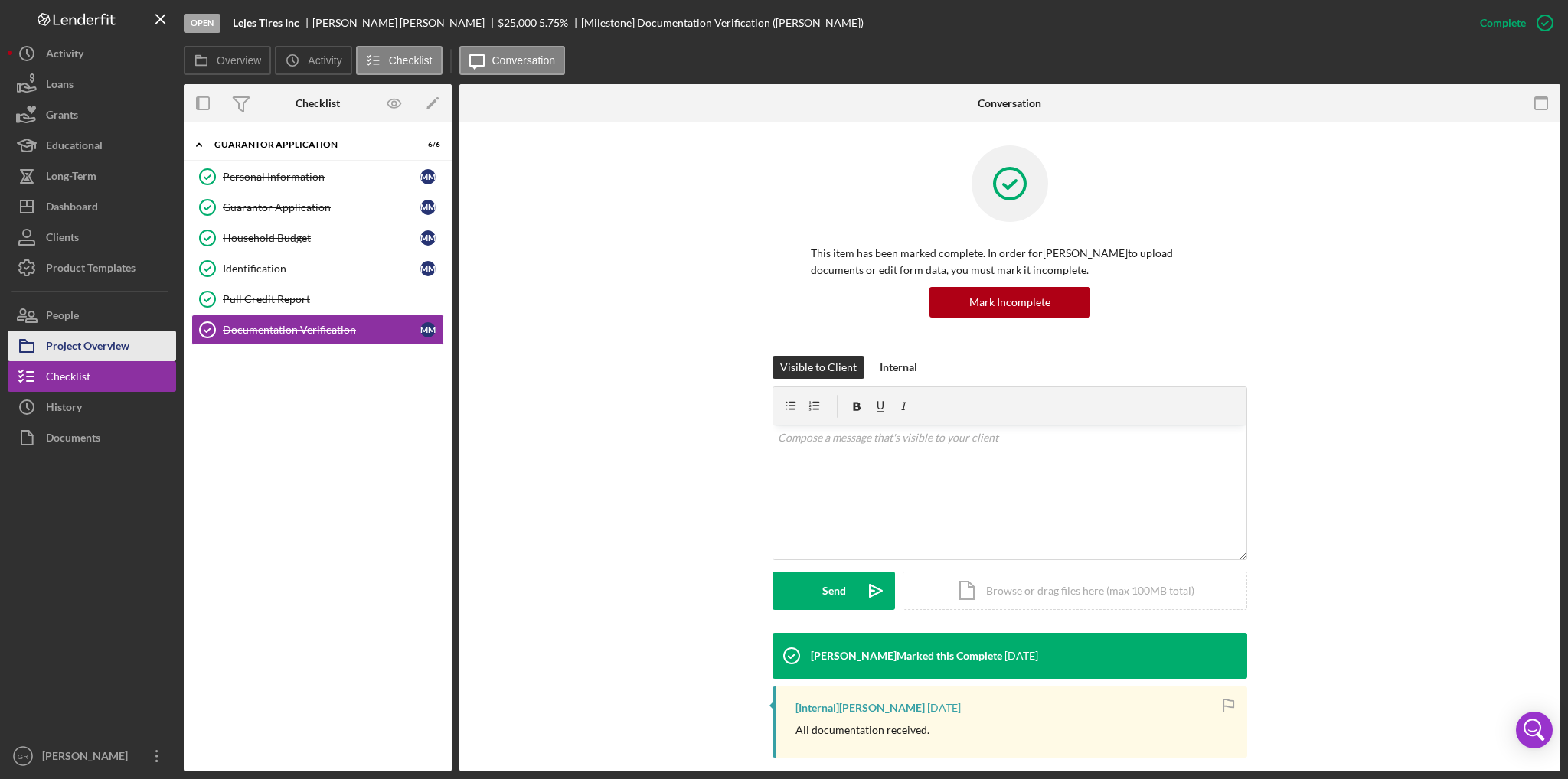
click at [86, 349] on div "Project Overview" at bounding box center [88, 347] width 84 height 34
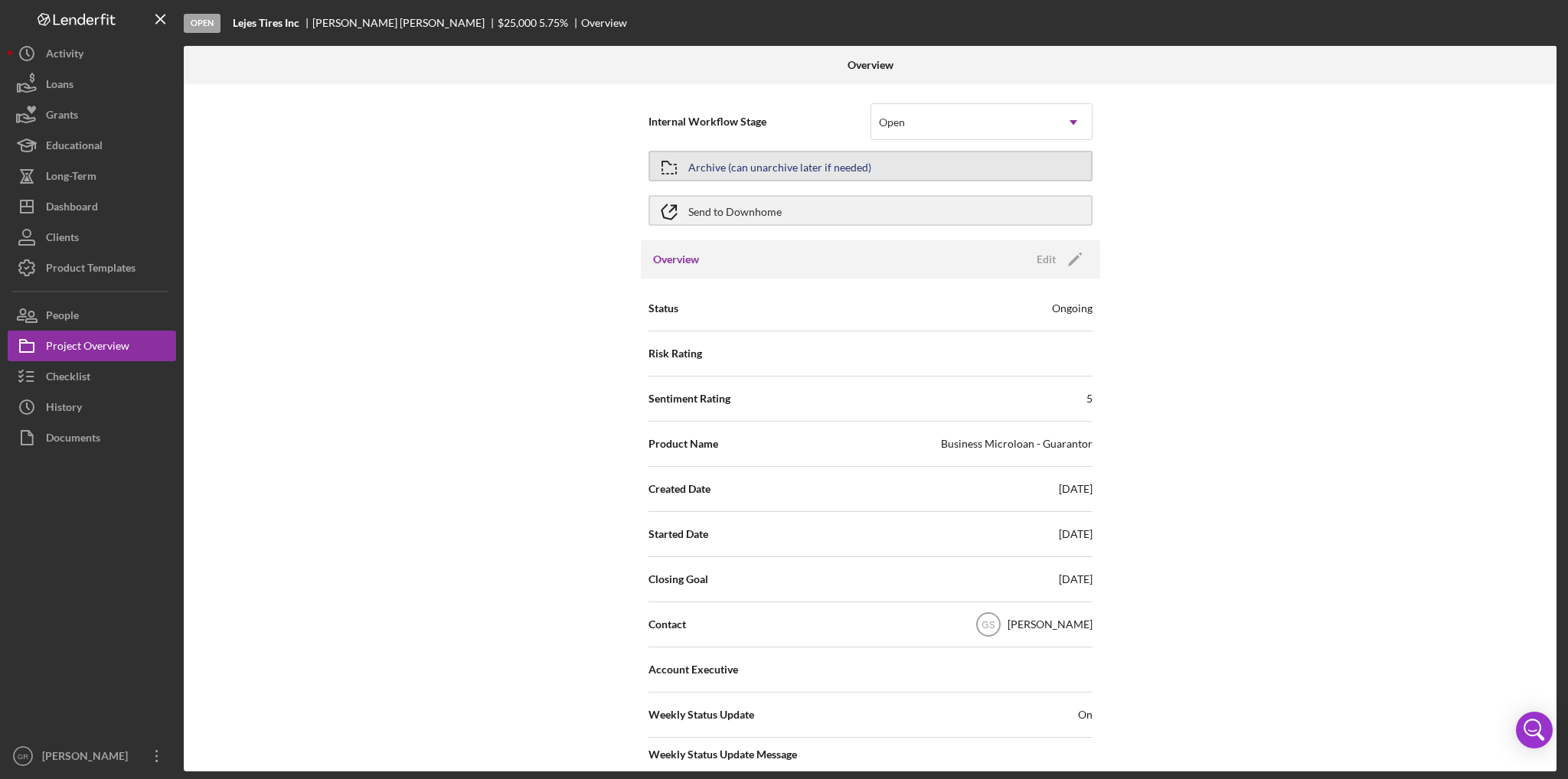
click at [763, 166] on div "Archive (can unarchive later if needed)" at bounding box center [780, 166] width 183 height 28
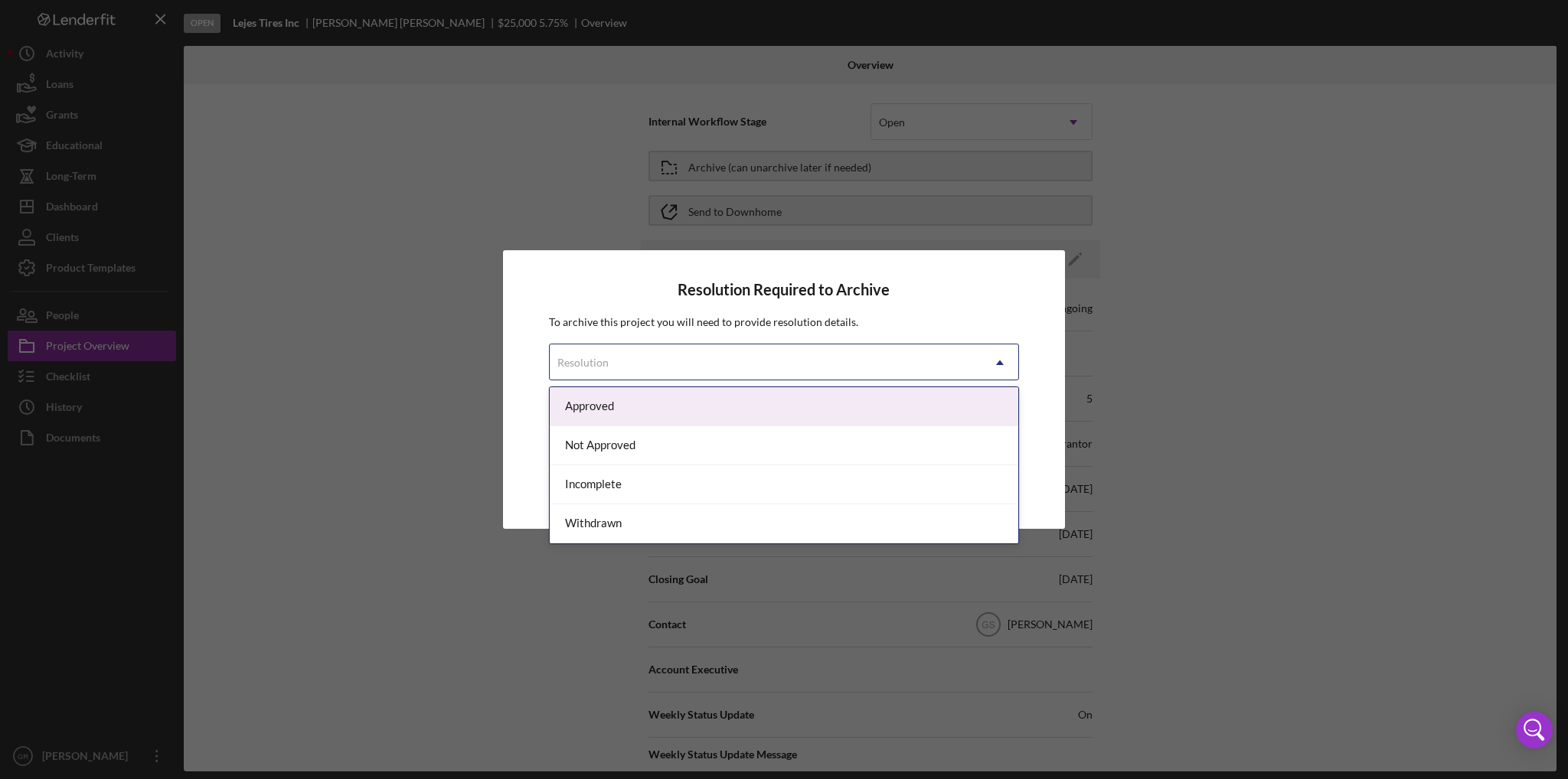
click at [751, 350] on div "Resolution" at bounding box center [766, 362] width 432 height 35
click at [621, 408] on div "Approved" at bounding box center [784, 406] width 468 height 39
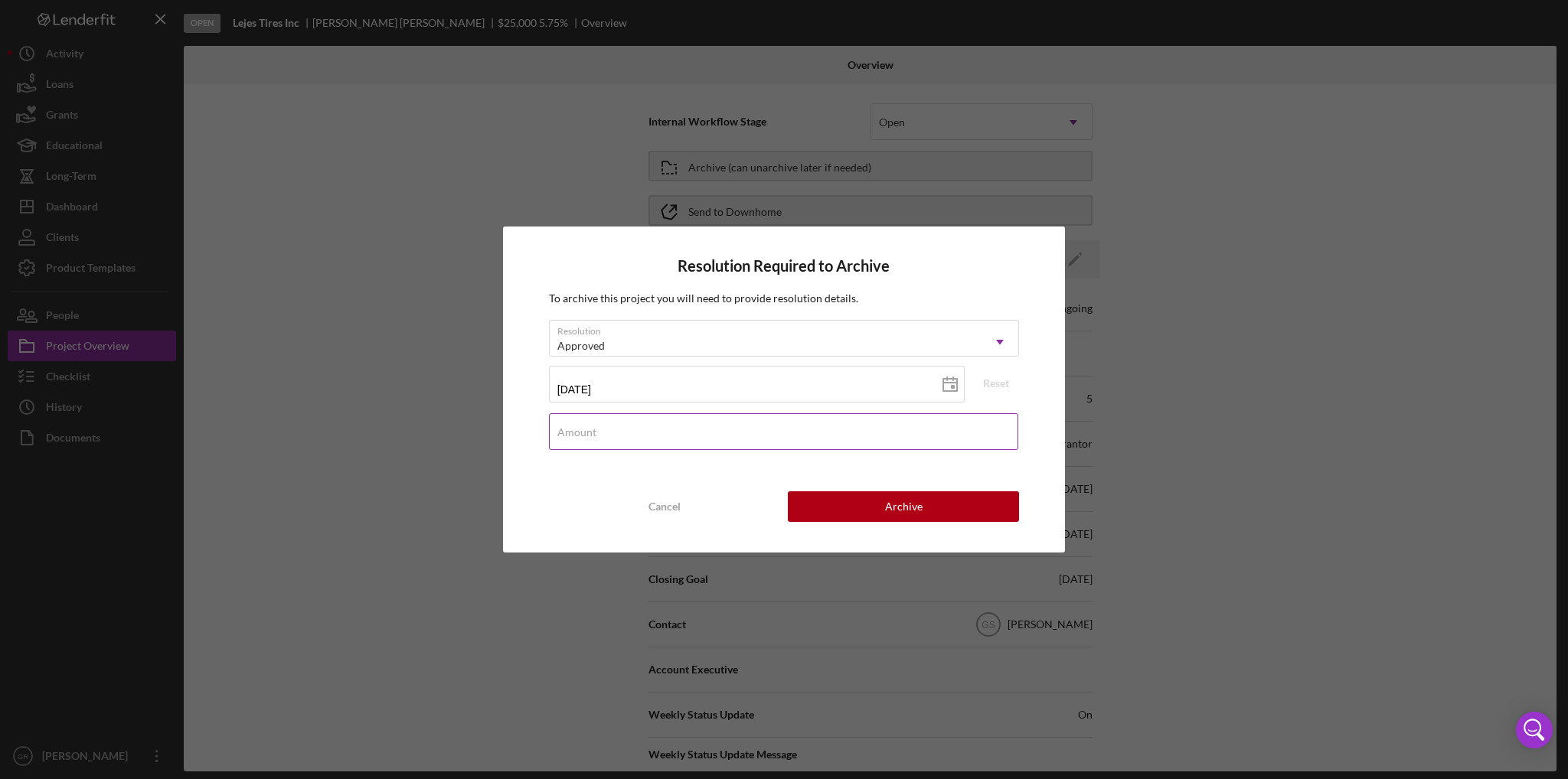
click at [708, 439] on input "Amount" at bounding box center [783, 432] width 469 height 37
click at [696, 423] on label "Amount" at bounding box center [788, 422] width 461 height 17
click at [696, 423] on input "$2,500,000" at bounding box center [783, 432] width 469 height 37
click at [577, 436] on input "$2,500,000" at bounding box center [783, 432] width 469 height 37
click at [572, 435] on input "$2,500,000" at bounding box center [783, 432] width 469 height 37
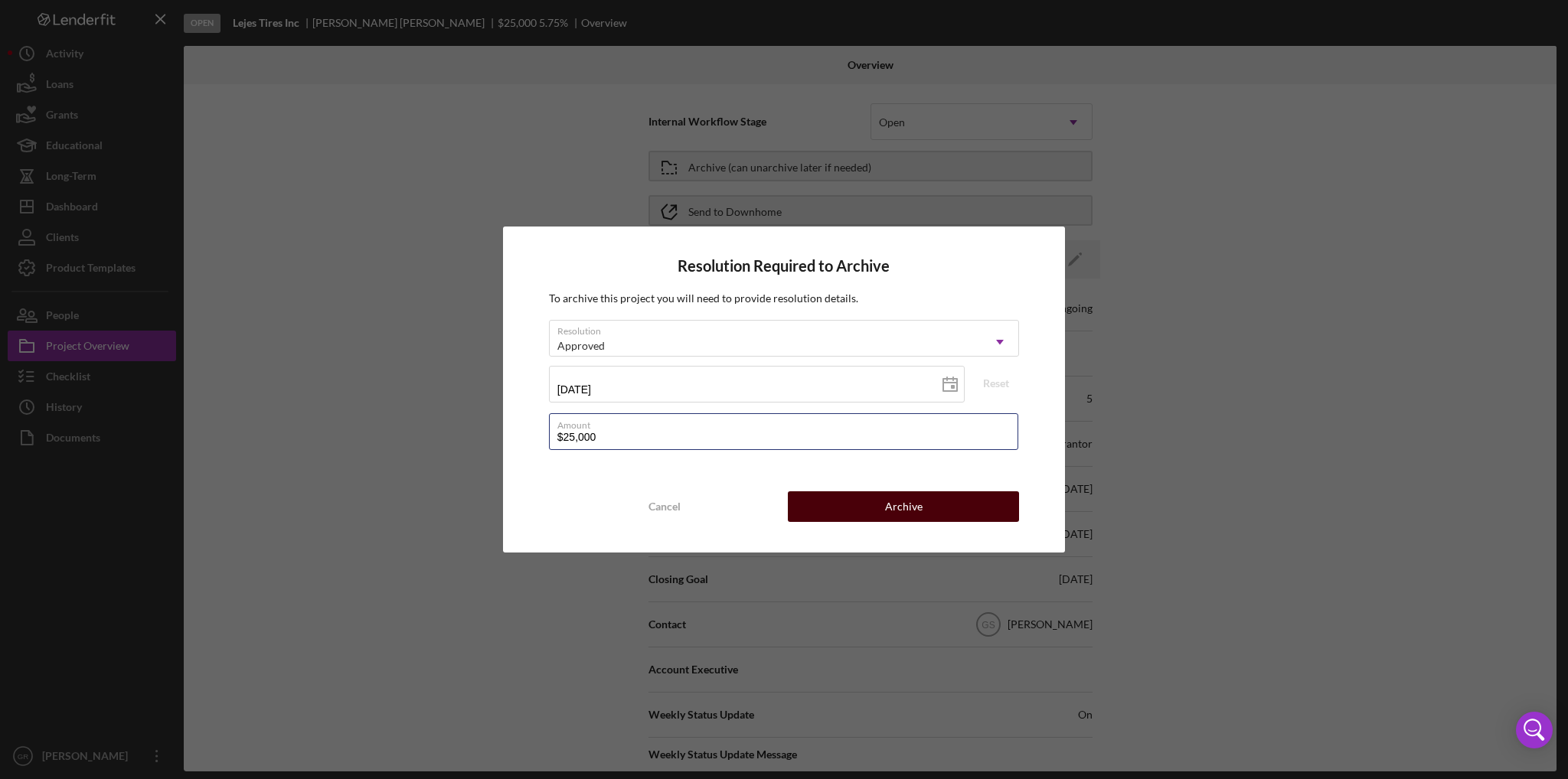
type input "$25,000"
click at [837, 497] on button "Archive" at bounding box center [904, 507] width 231 height 30
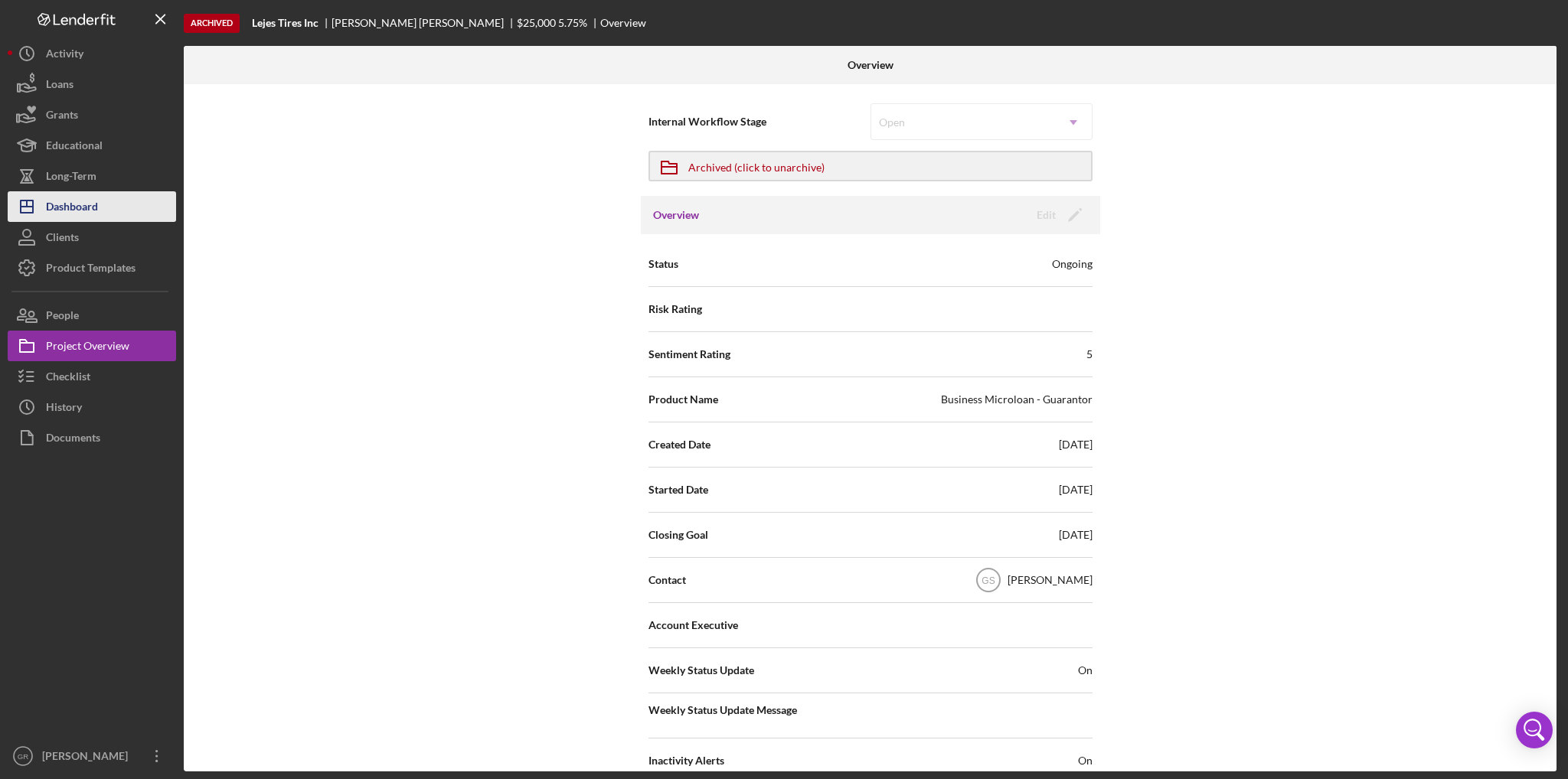
click at [88, 210] on div "Dashboard" at bounding box center [72, 208] width 52 height 34
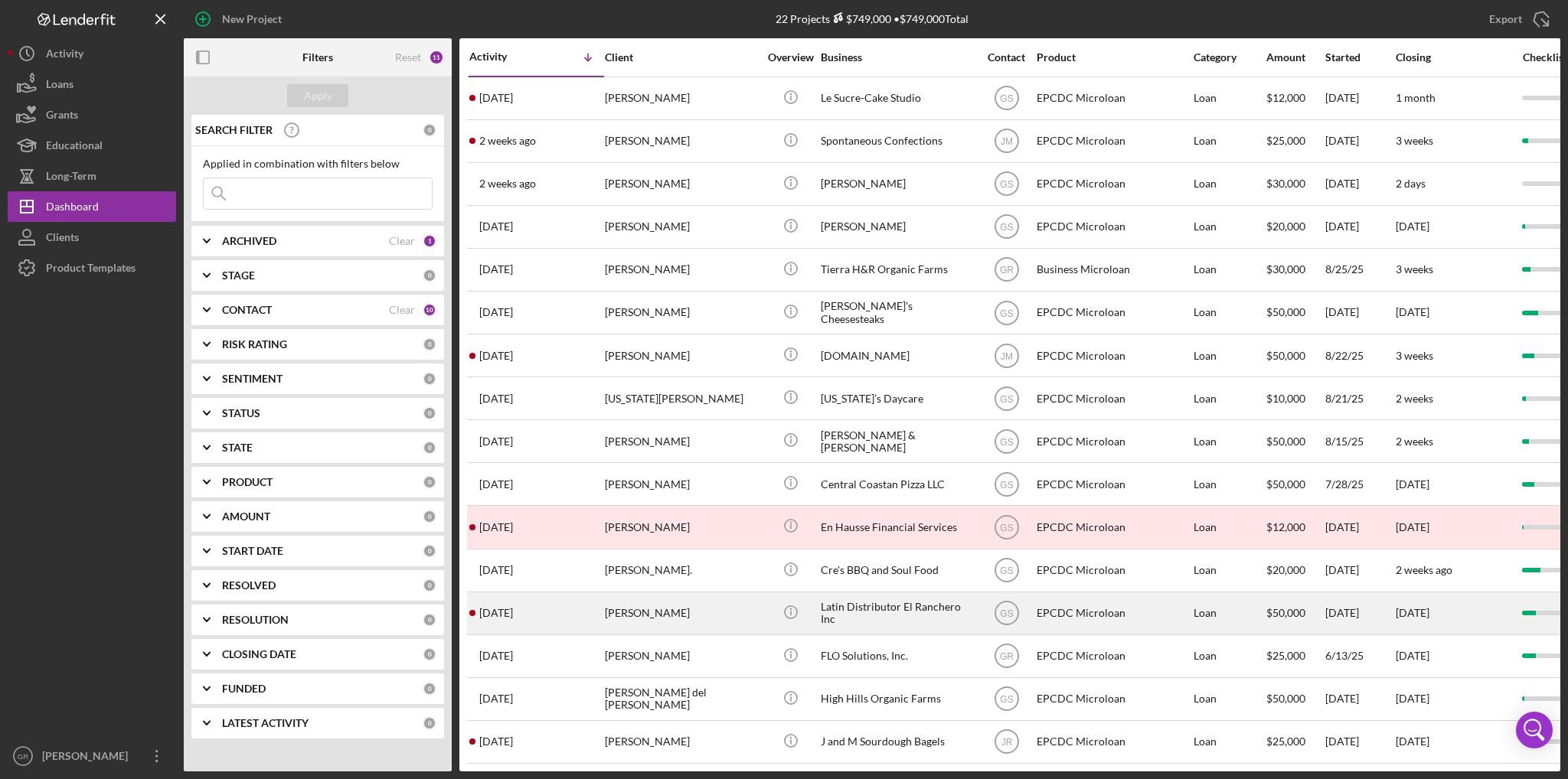
click at [845, 611] on div "Latin Distributor El Ranchero Inc" at bounding box center [897, 613] width 153 height 41
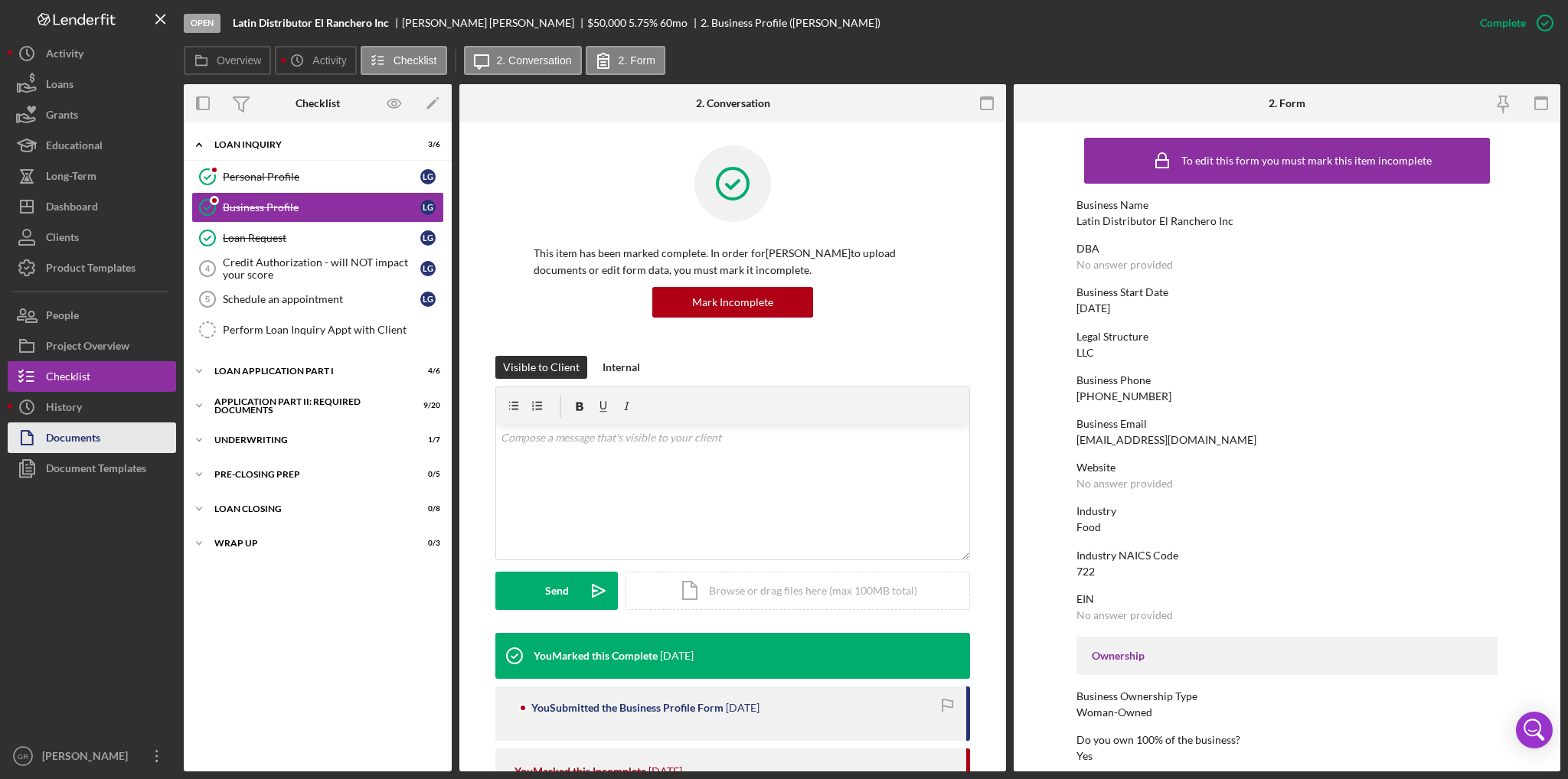
click at [80, 429] on div "Documents" at bounding box center [73, 440] width 54 height 34
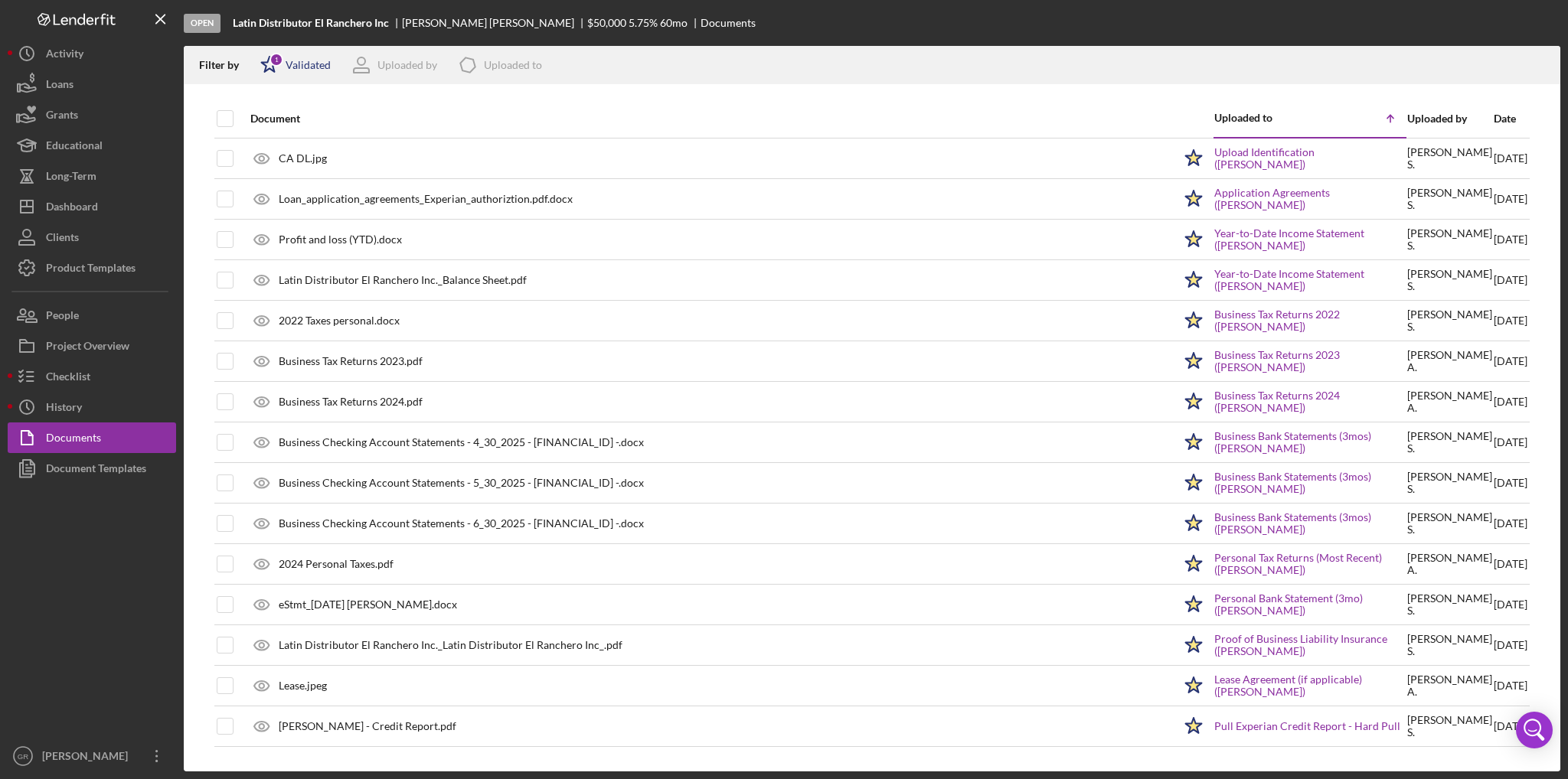
click at [292, 59] on div "Validated" at bounding box center [308, 65] width 45 height 12
click at [266, 127] on input "checkbox" at bounding box center [268, 121] width 15 height 15
checkbox input "false"
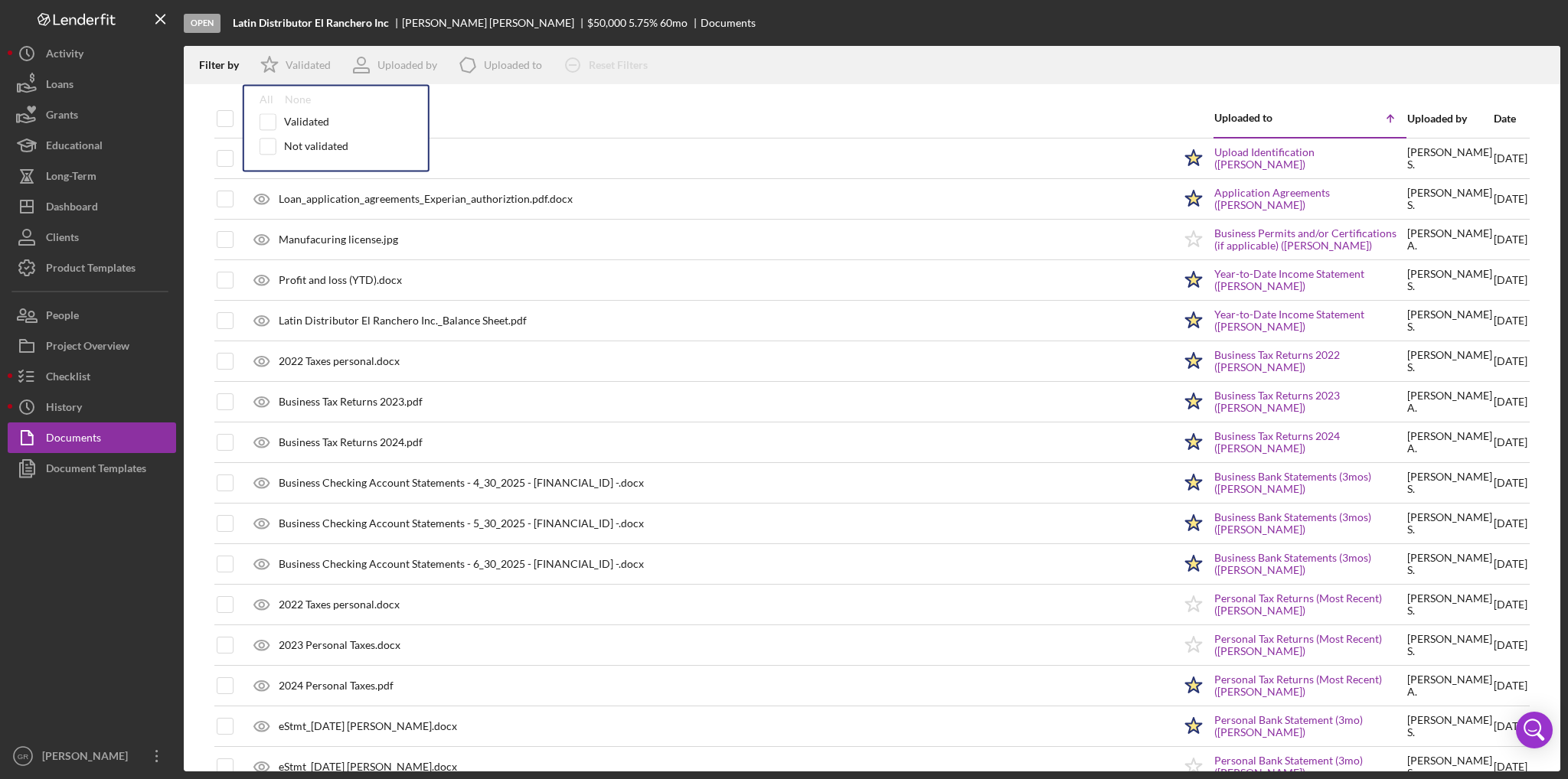
click at [488, 96] on div at bounding box center [872, 92] width 1377 height 15
click at [229, 115] on input "checkbox" at bounding box center [225, 118] width 15 height 15
checkbox input "true"
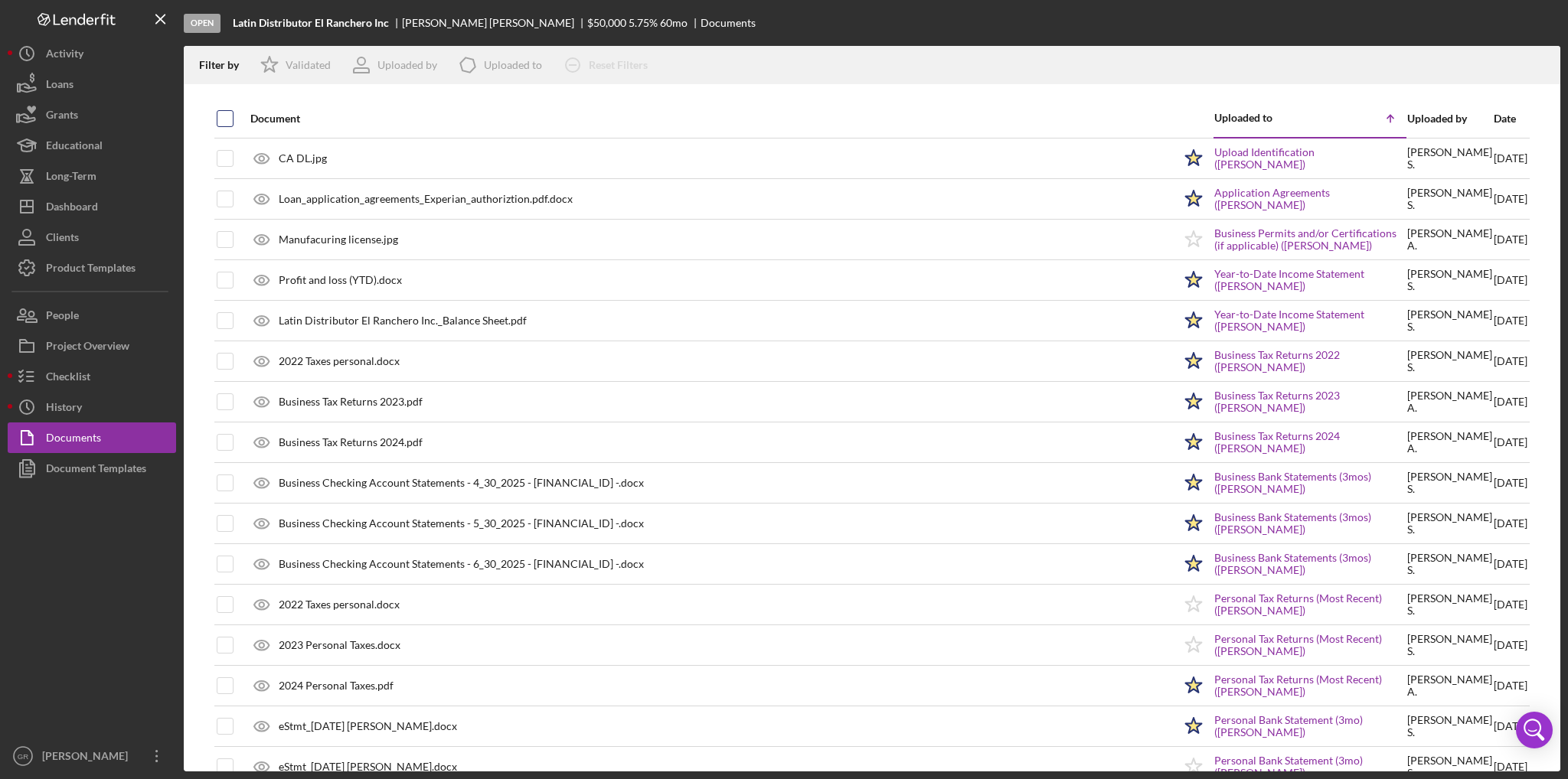
checkbox input "true"
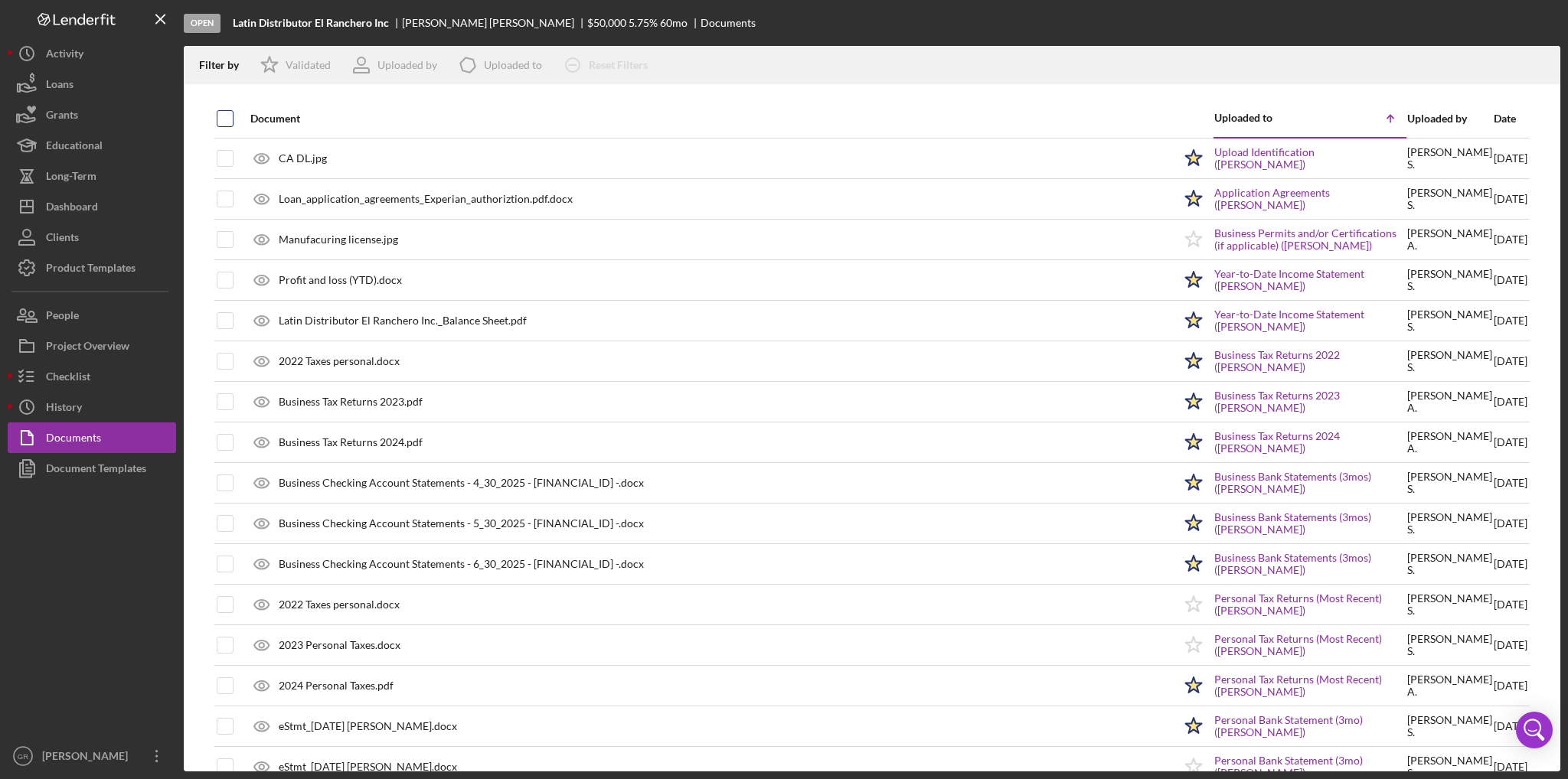
checkbox input "true"
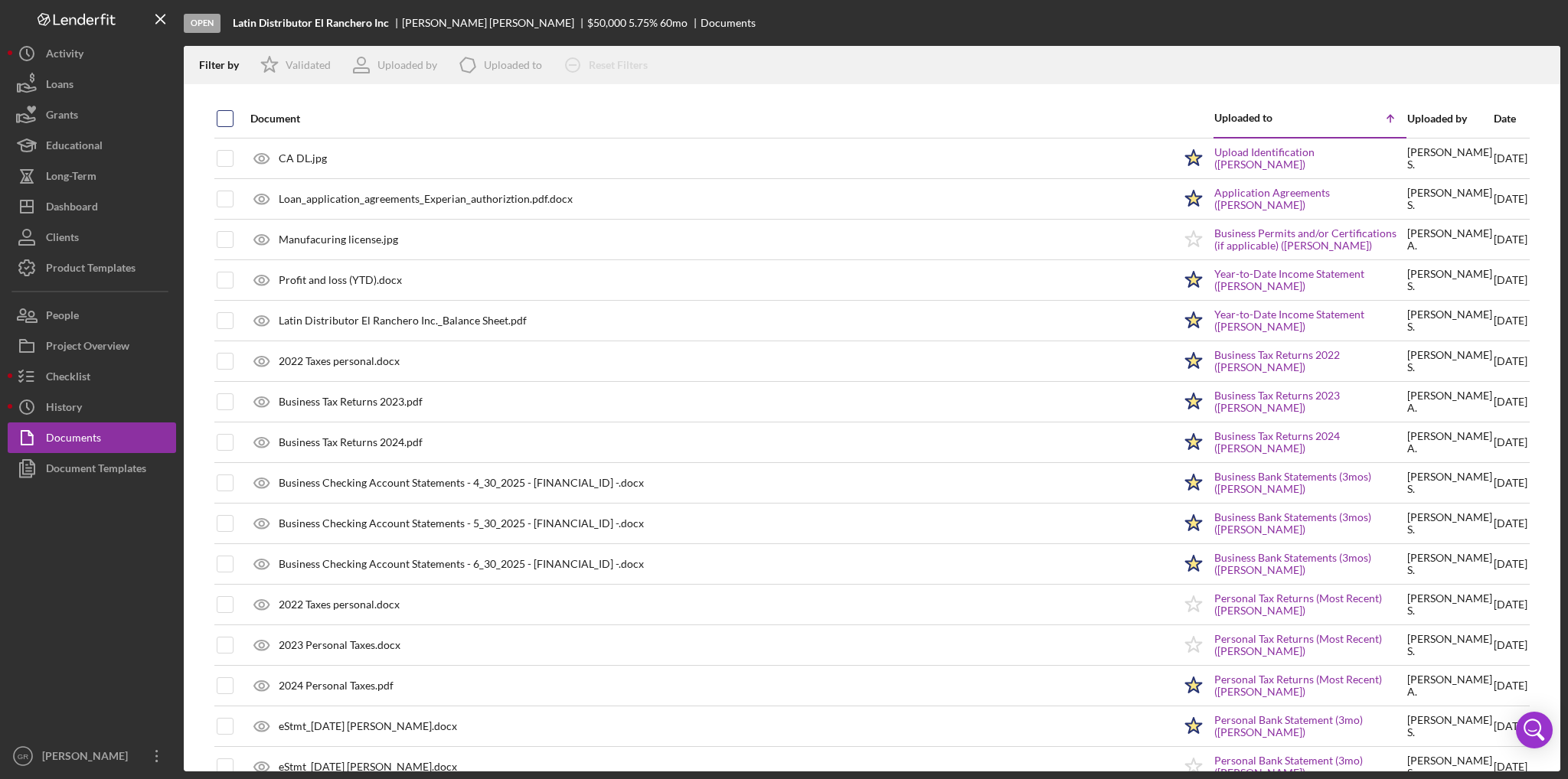
checkbox input "true"
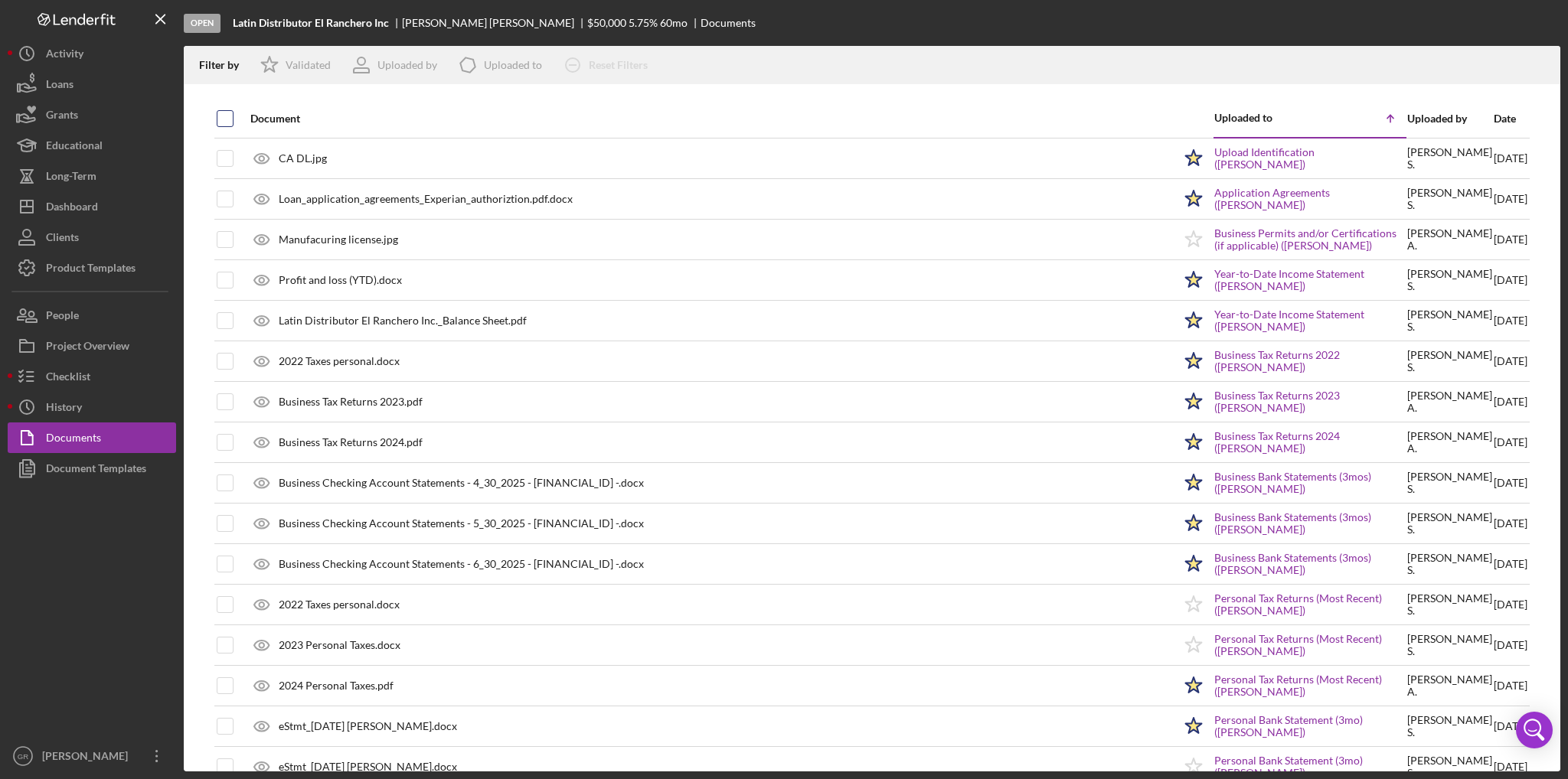
checkbox input "true"
click at [1535, 69] on icon "Icon/Download" at bounding box center [1542, 65] width 34 height 34
click at [95, 346] on div "Project Overview" at bounding box center [88, 347] width 84 height 34
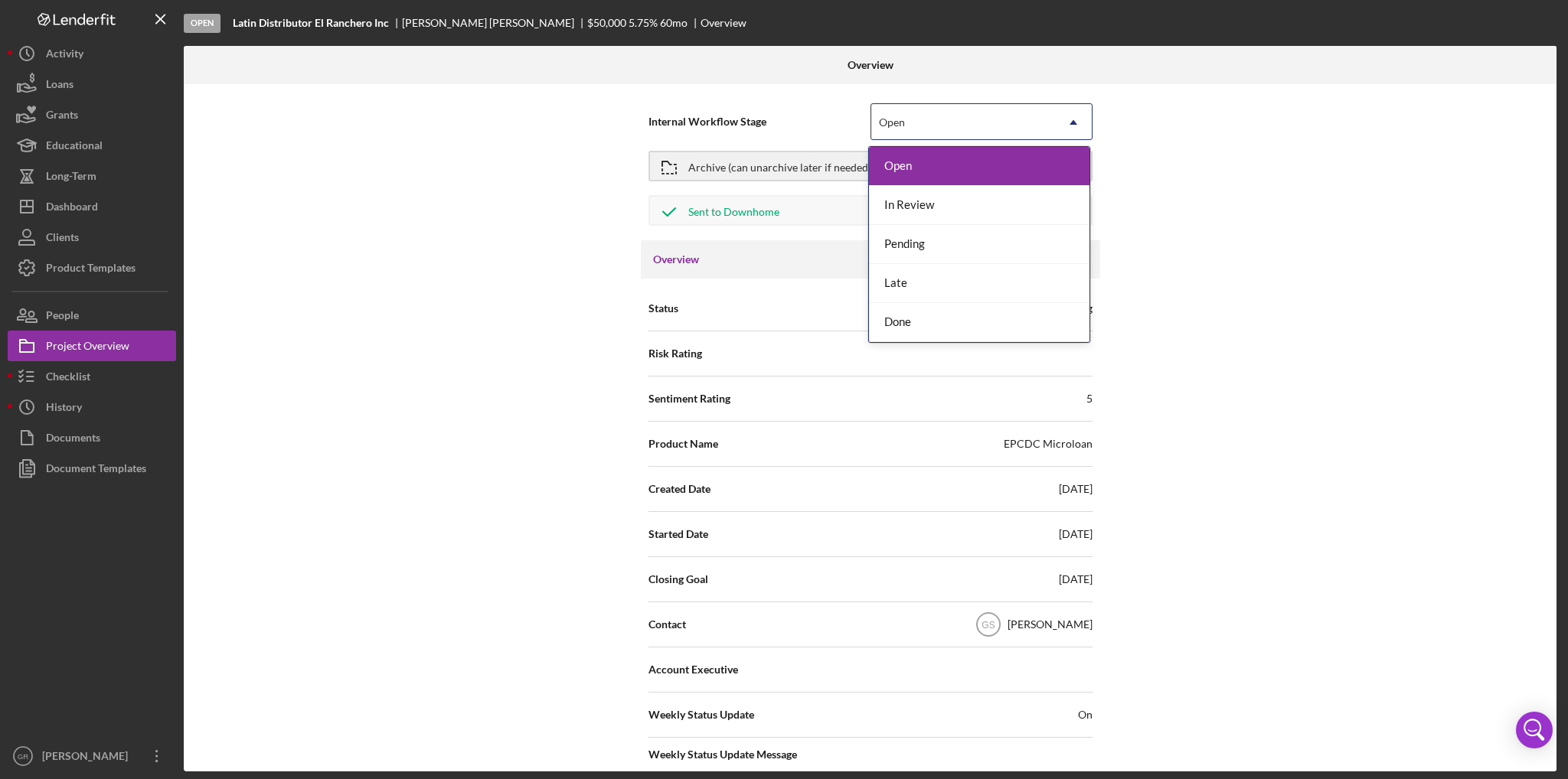
click at [965, 120] on div "Open" at bounding box center [963, 123] width 184 height 35
click at [937, 320] on div "Done" at bounding box center [979, 323] width 221 height 39
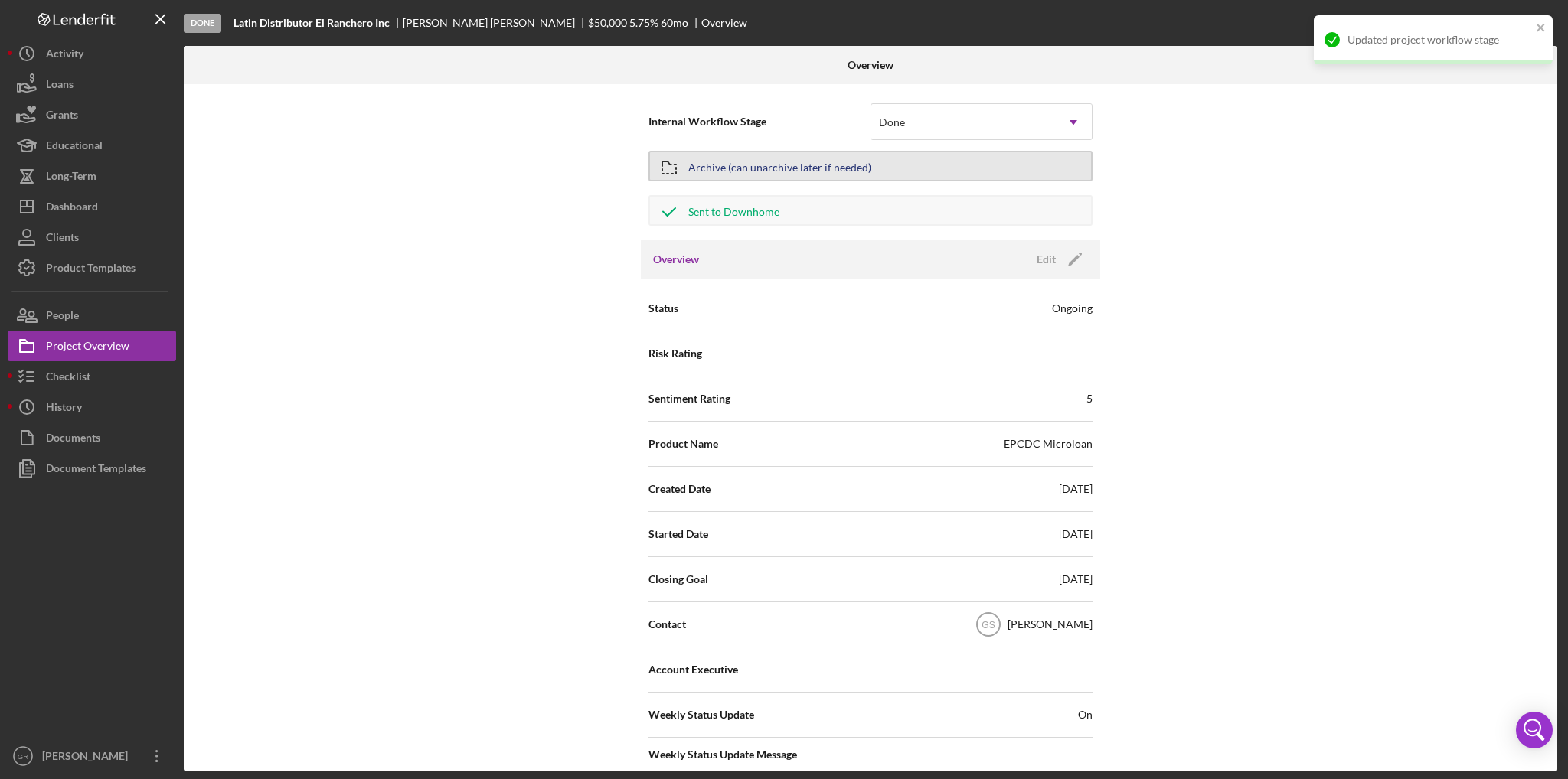
click at [753, 166] on div "Archive (can unarchive later if needed)" at bounding box center [780, 166] width 183 height 28
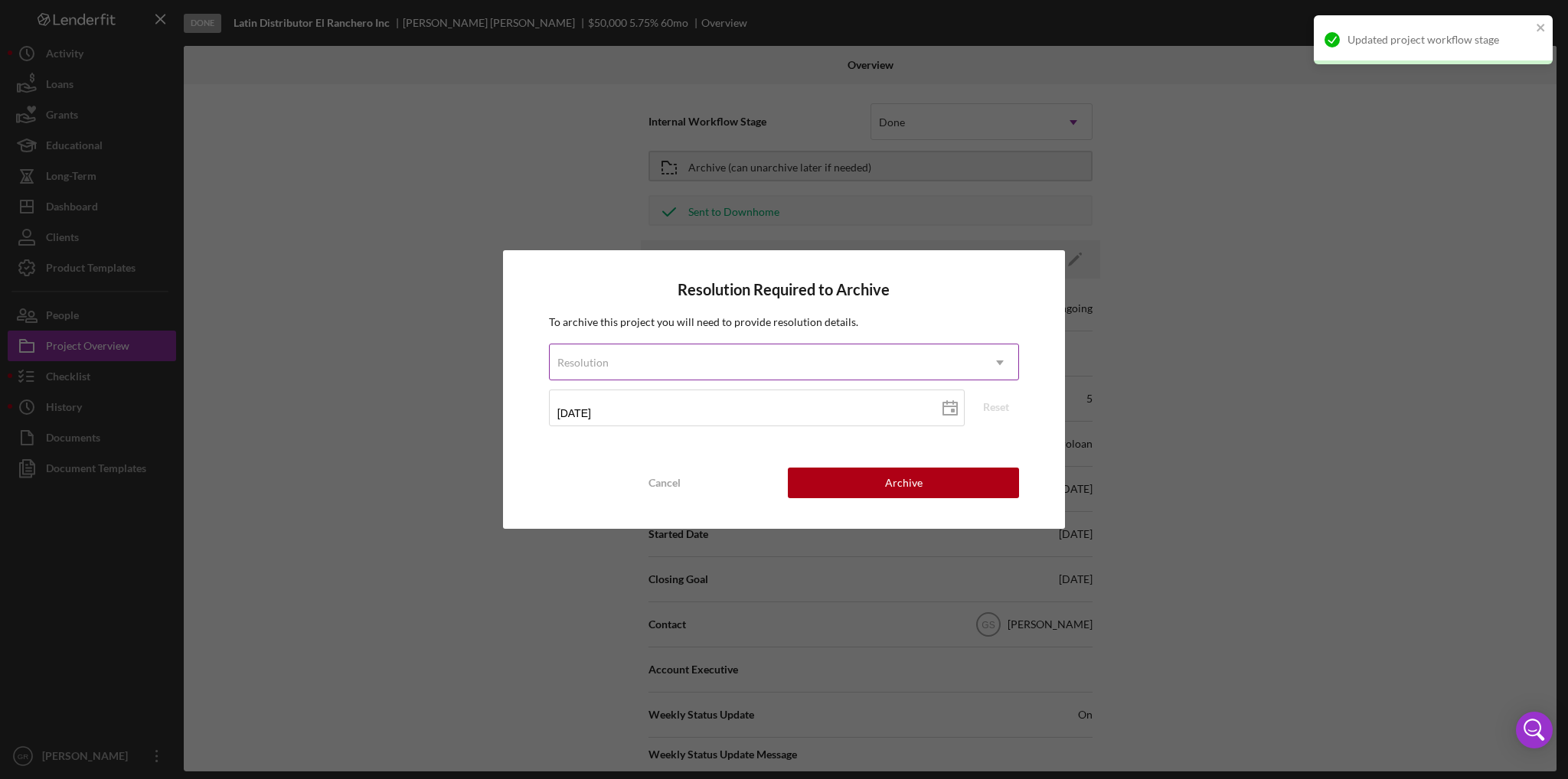
click at [632, 369] on div "Resolution" at bounding box center [766, 362] width 432 height 35
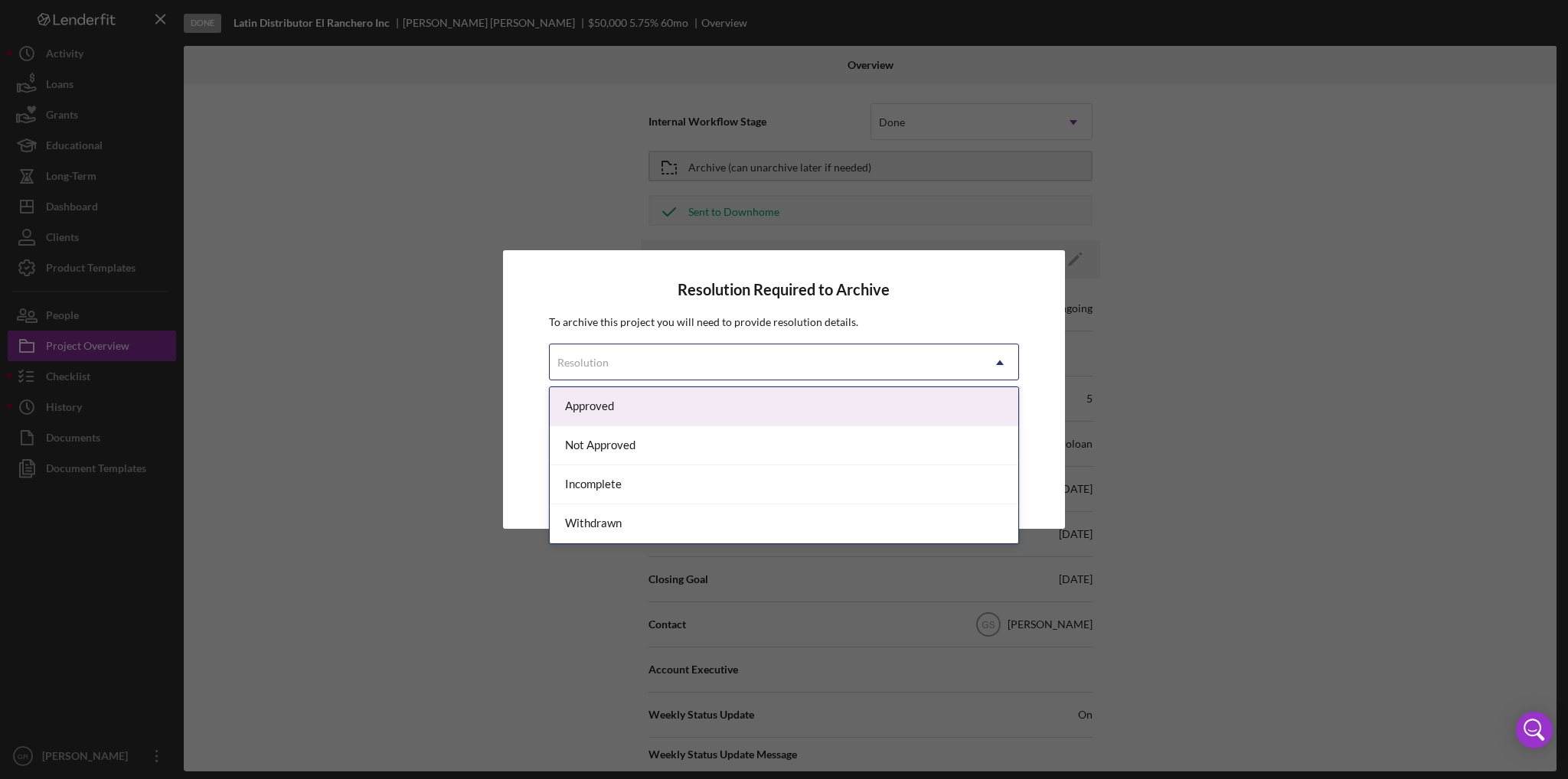
click at [610, 401] on div "Approved" at bounding box center [784, 406] width 468 height 39
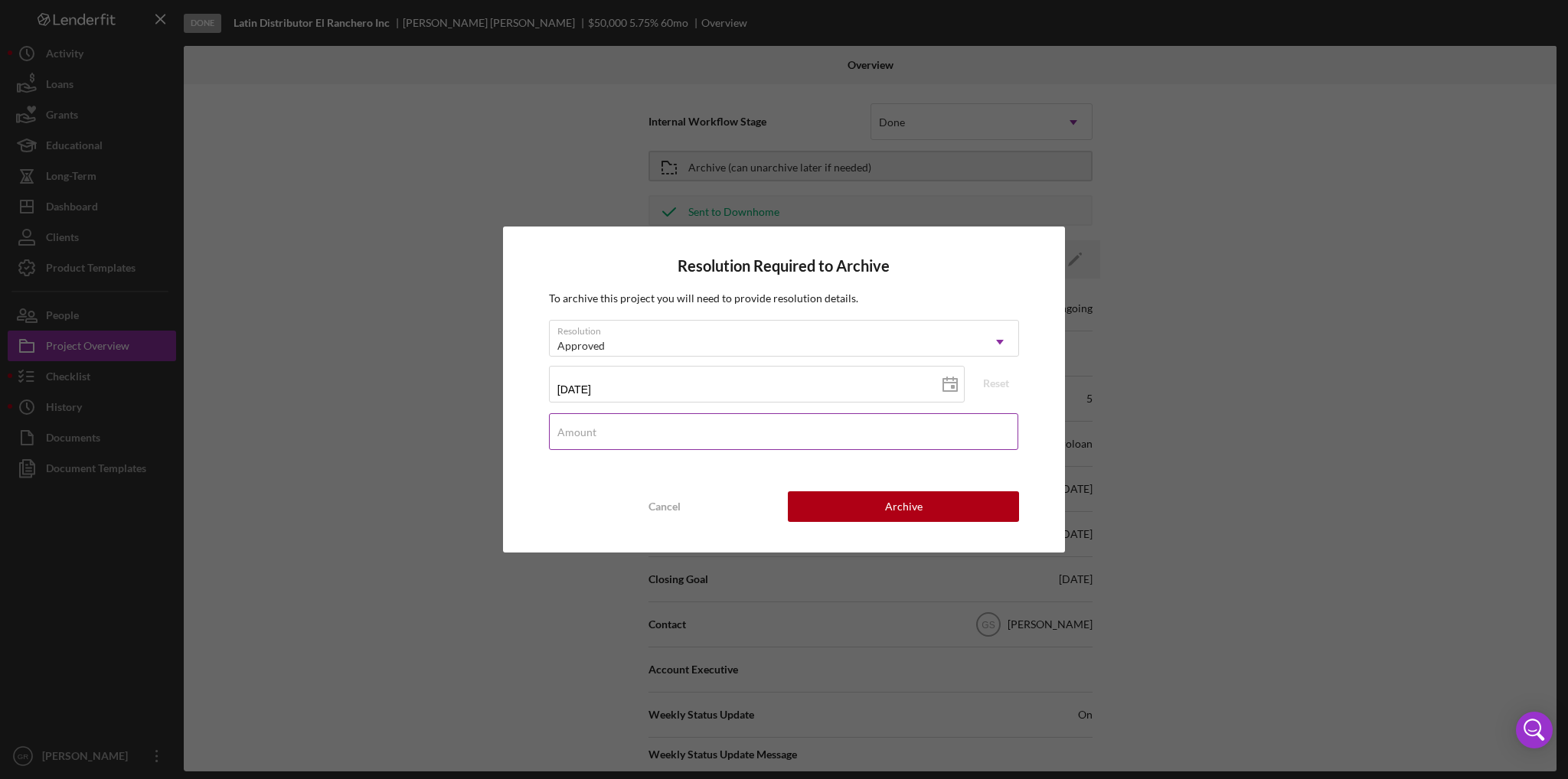
click at [629, 448] on input "Amount" at bounding box center [783, 432] width 469 height 37
click at [657, 436] on input "$5,000,000" at bounding box center [783, 432] width 469 height 37
type input "$50,000"
click at [563, 495] on button "Cancel" at bounding box center [664, 507] width 231 height 30
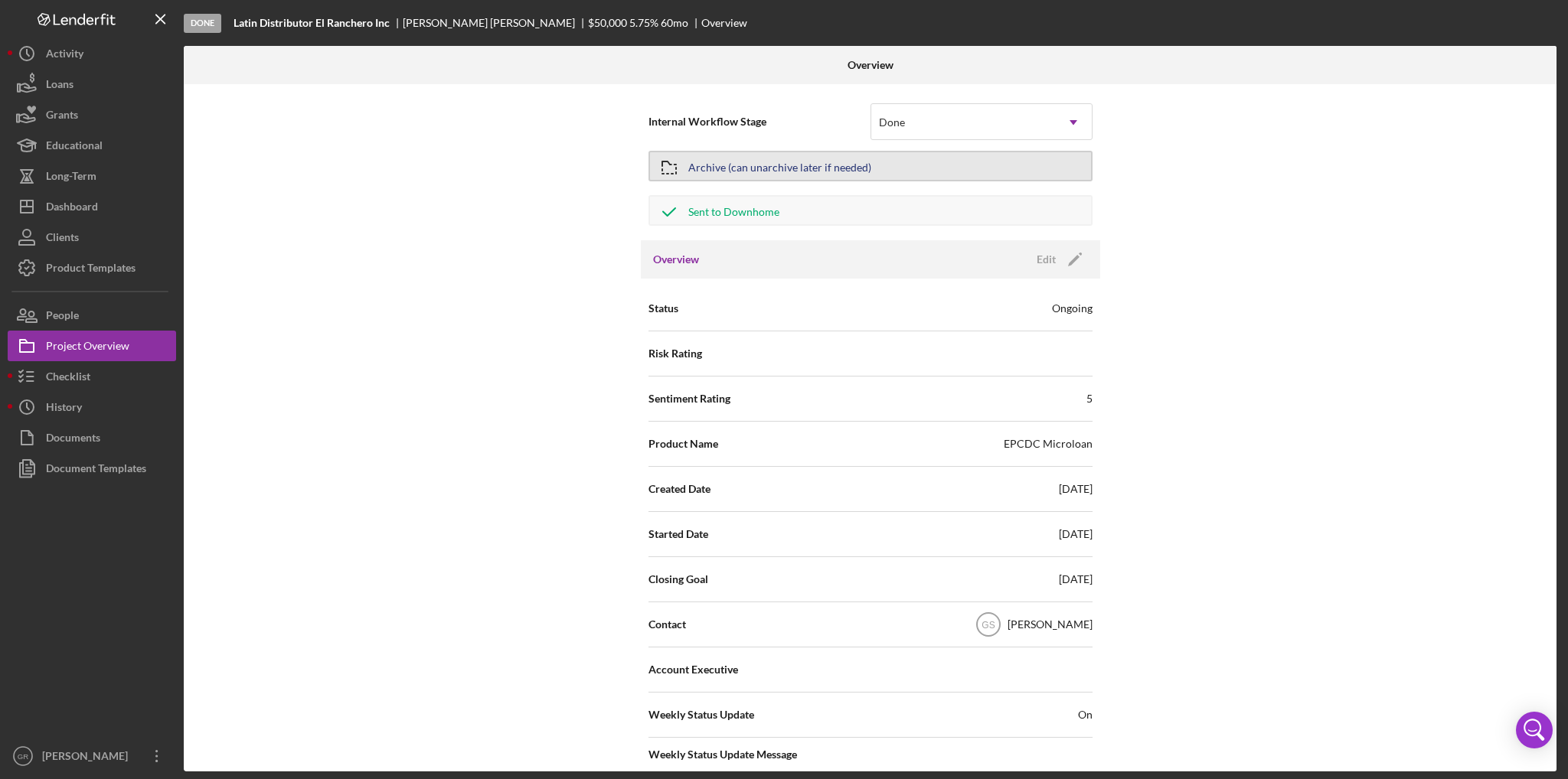
click at [794, 174] on div "Archive (can unarchive later if needed)" at bounding box center [780, 166] width 183 height 28
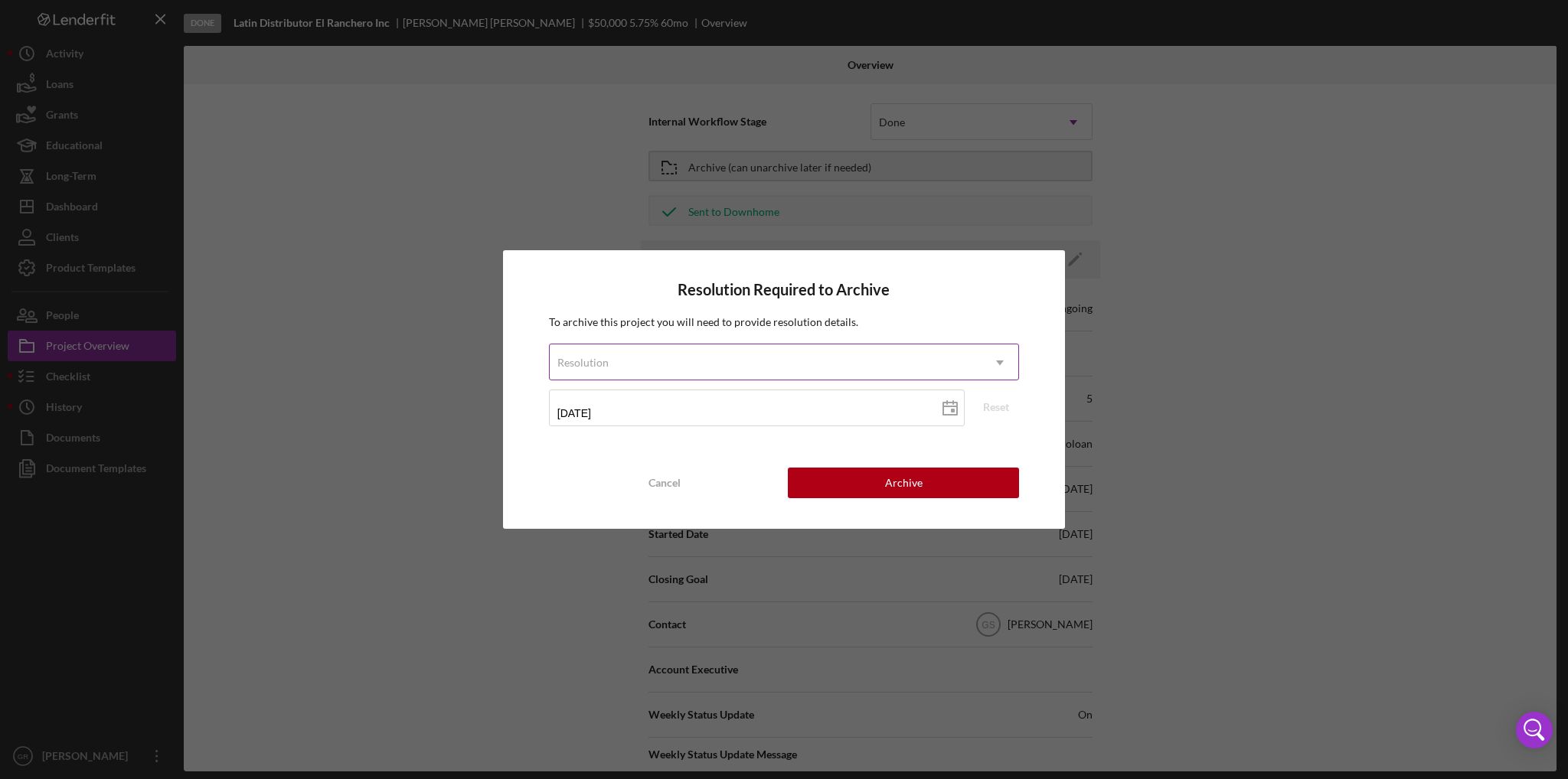
click at [821, 362] on div "Resolution" at bounding box center [766, 362] width 432 height 35
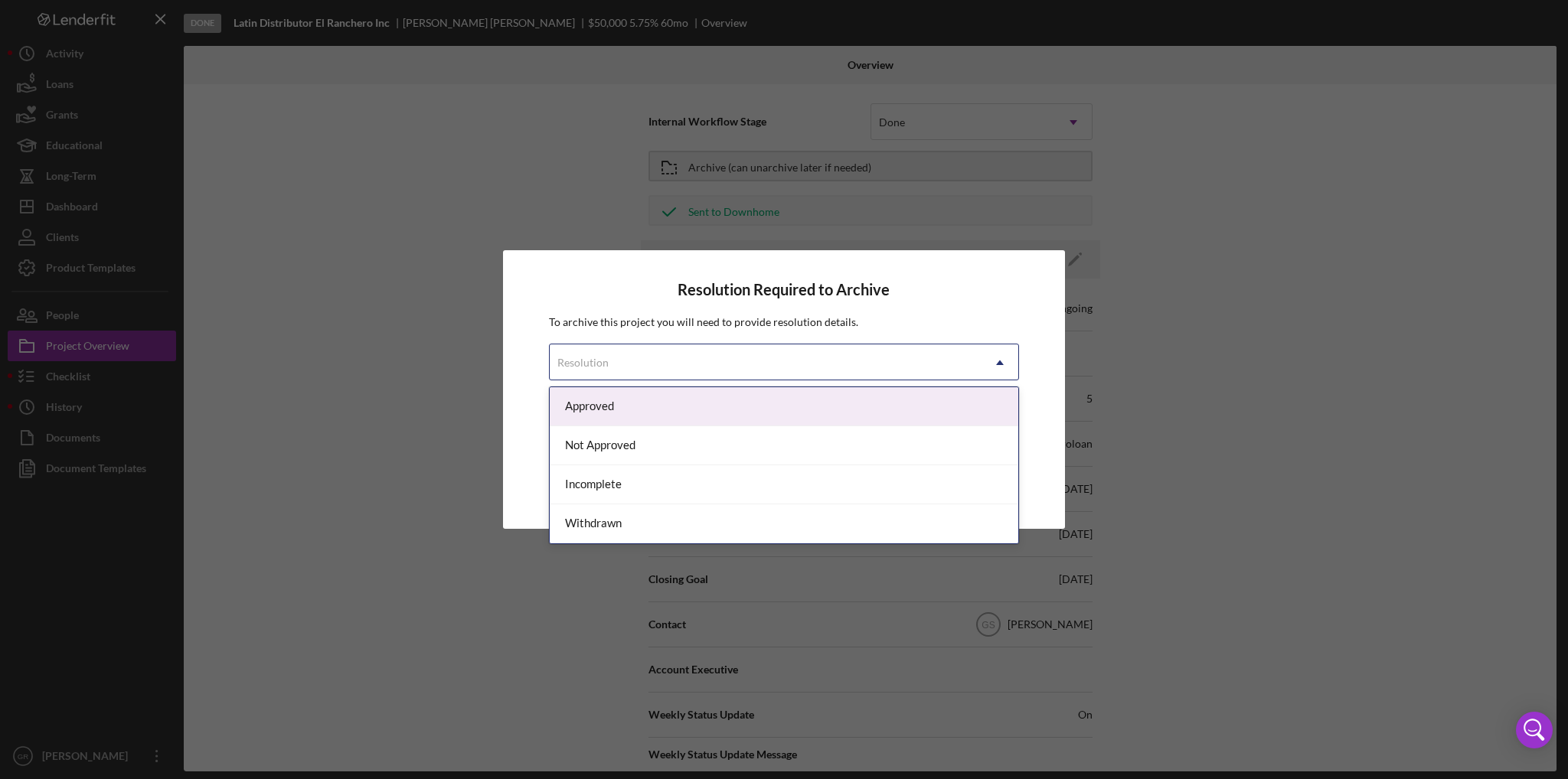
click at [649, 414] on div "Approved" at bounding box center [784, 406] width 468 height 39
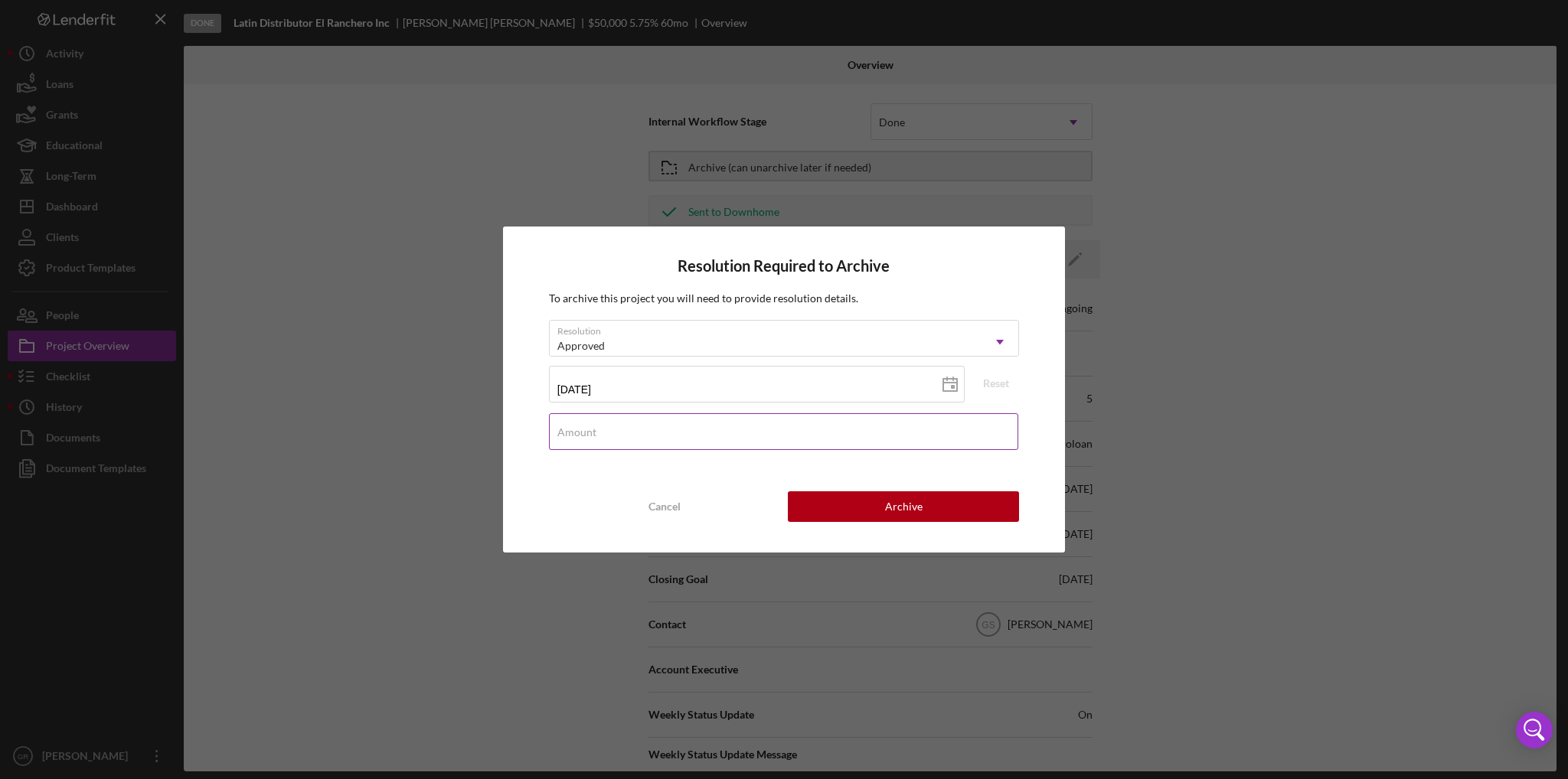
click at [663, 436] on input "Amount" at bounding box center [783, 432] width 469 height 37
type input "$50,000"
click at [799, 456] on div "Resolution Approved Icon/Dropdown Arrow [DATE] [DATE] Reset Amount $50,000" at bounding box center [784, 390] width 470 height 141
click at [812, 501] on button "Archive" at bounding box center [904, 507] width 231 height 30
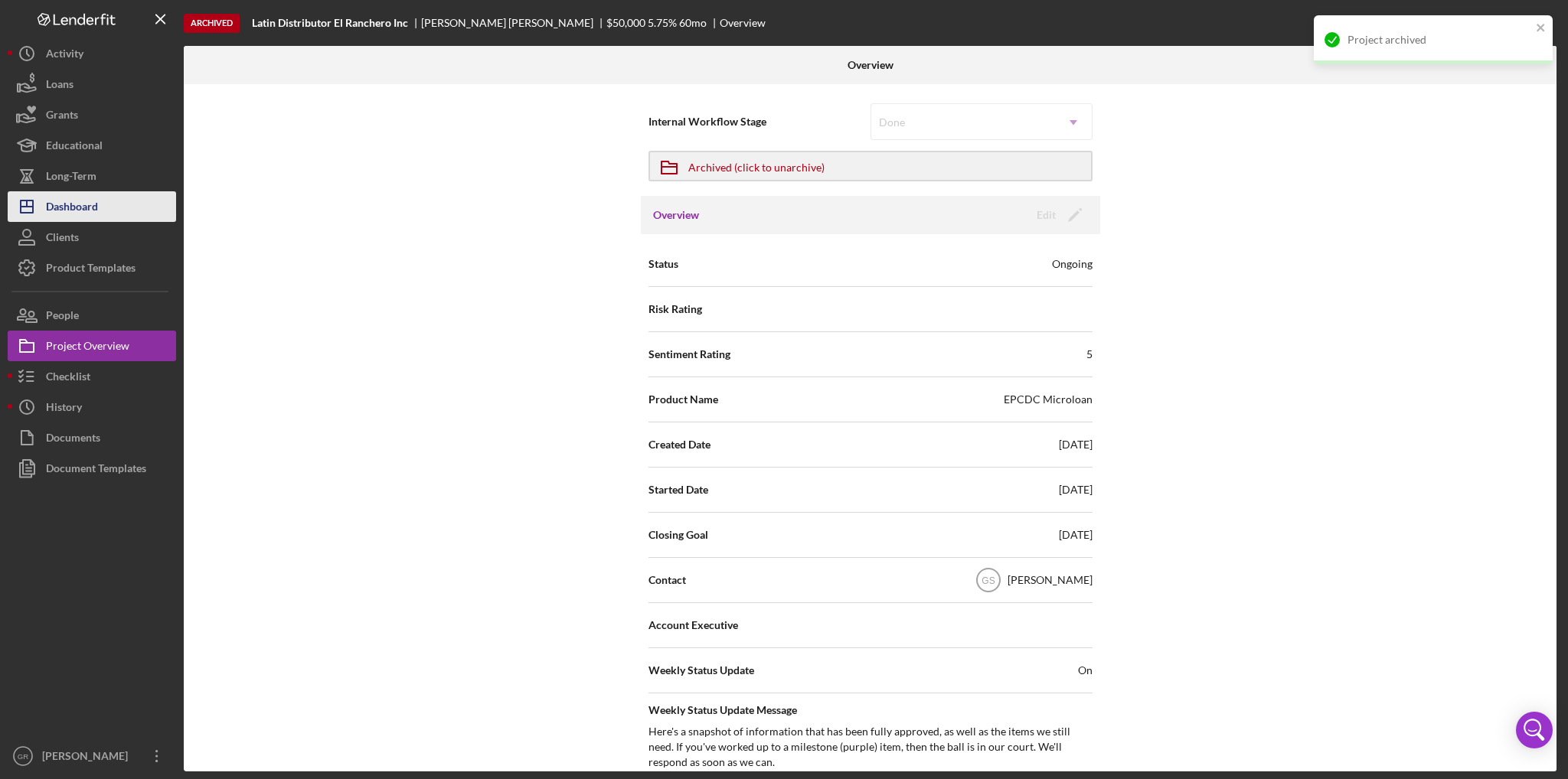
click at [116, 207] on button "Icon/Dashboard Dashboard" at bounding box center [92, 206] width 168 height 30
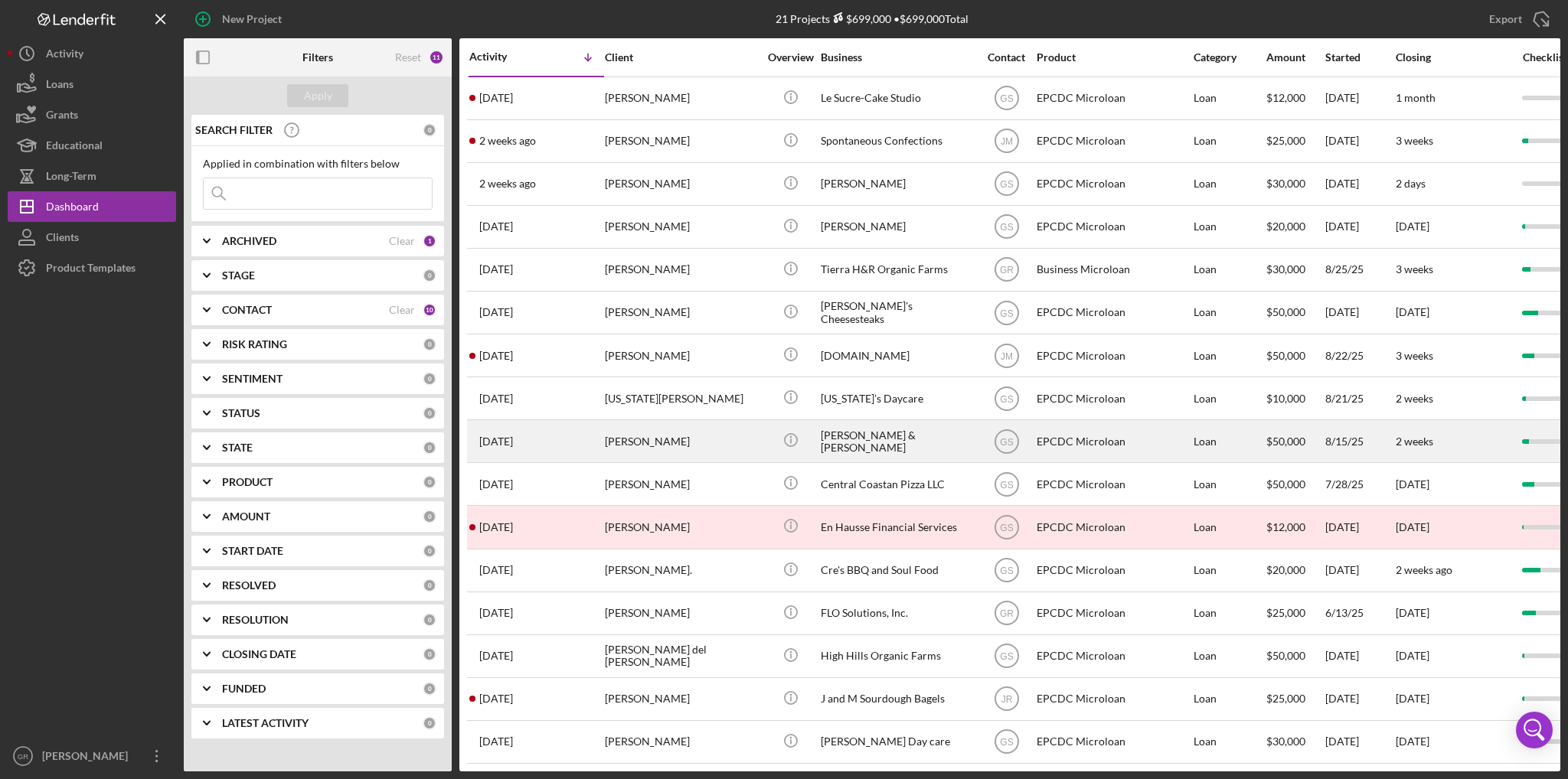
click at [876, 444] on div "[PERSON_NAME] & [PERSON_NAME]" at bounding box center [897, 441] width 153 height 41
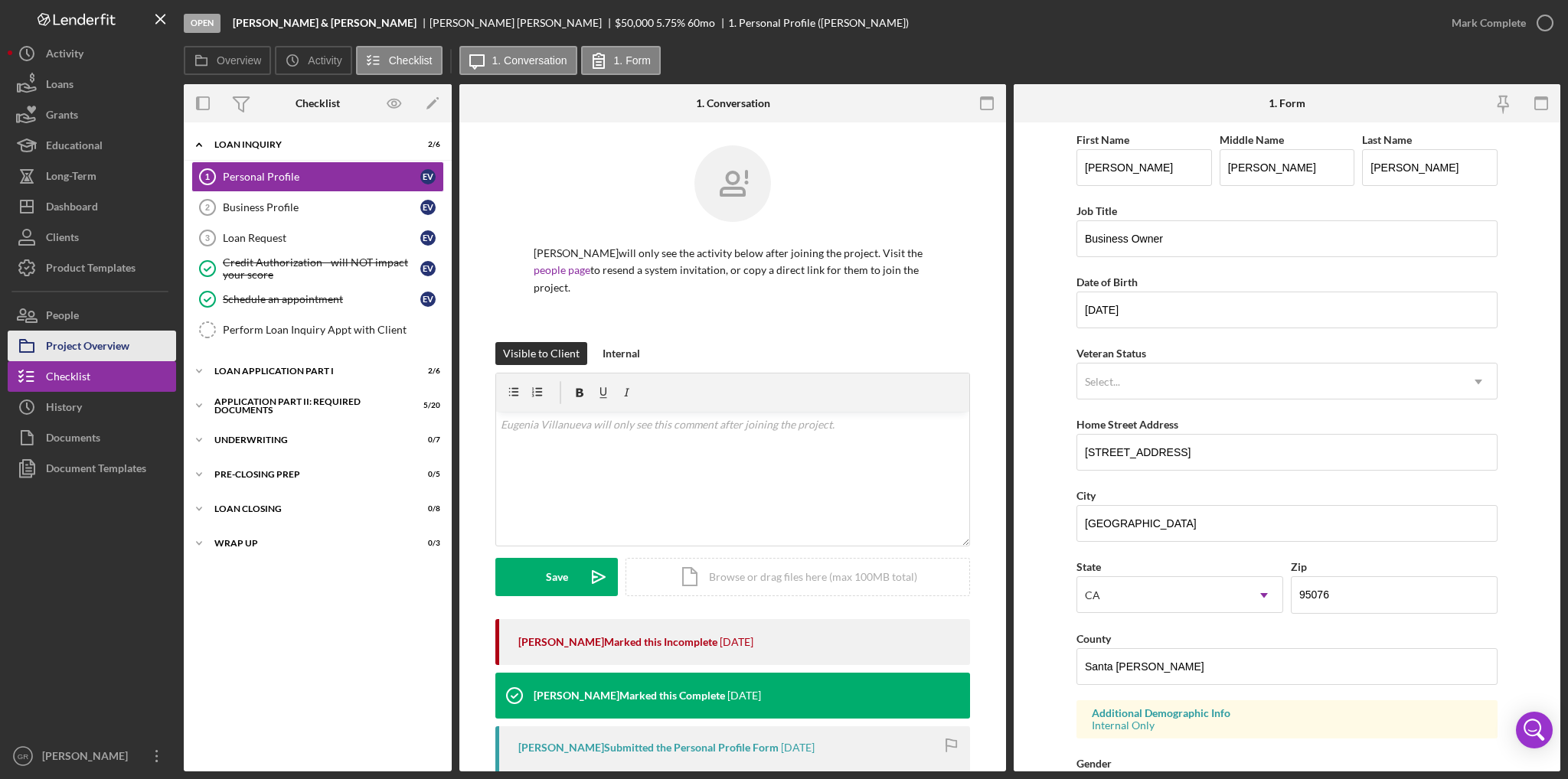
click at [109, 349] on div "Project Overview" at bounding box center [88, 347] width 84 height 34
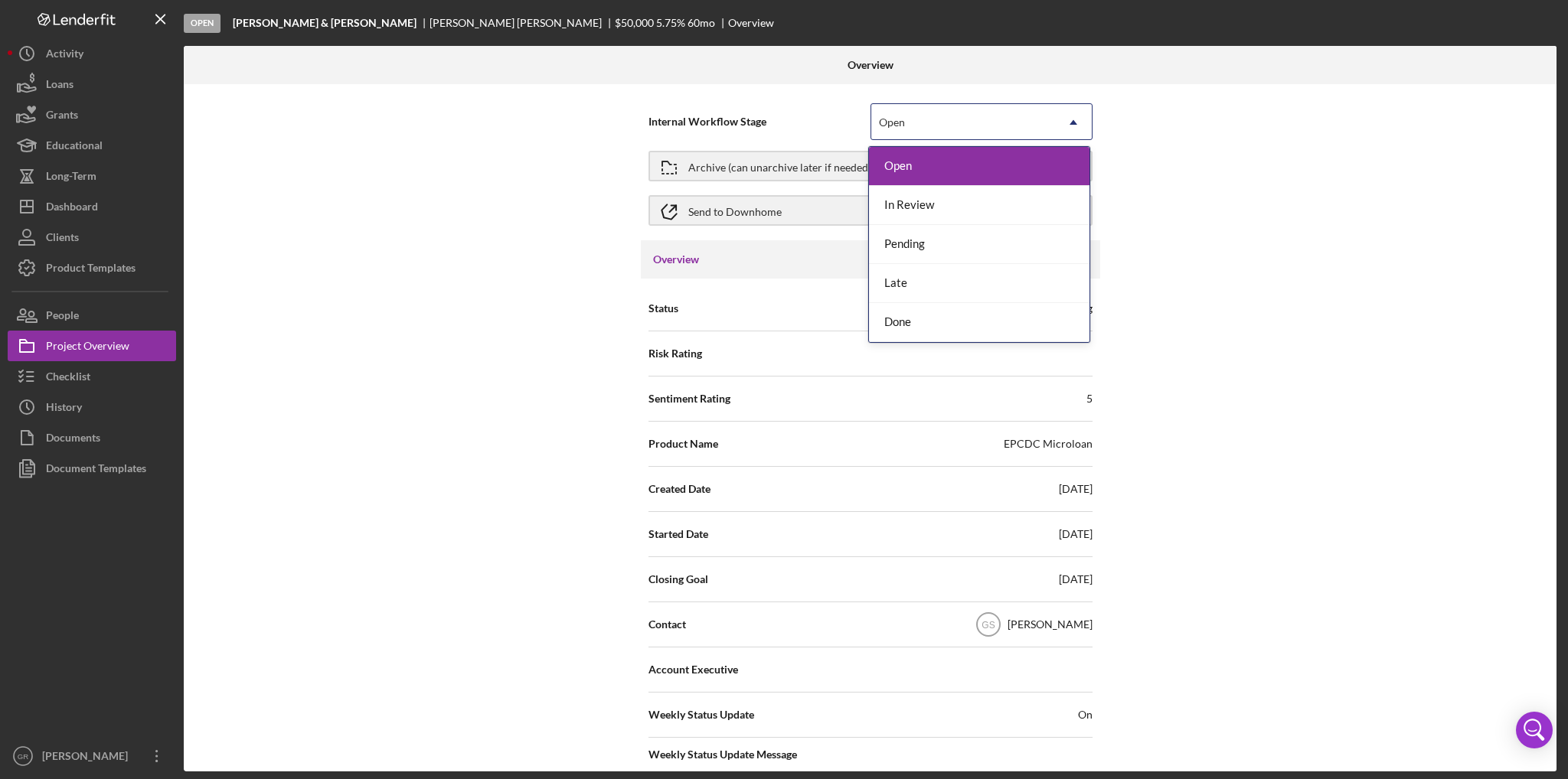
click at [941, 127] on div "Open" at bounding box center [963, 123] width 184 height 35
click at [500, 275] on div "Internal Workflow Stage 5 results available. Use Up and Down to choose options,…" at bounding box center [870, 428] width 1373 height 687
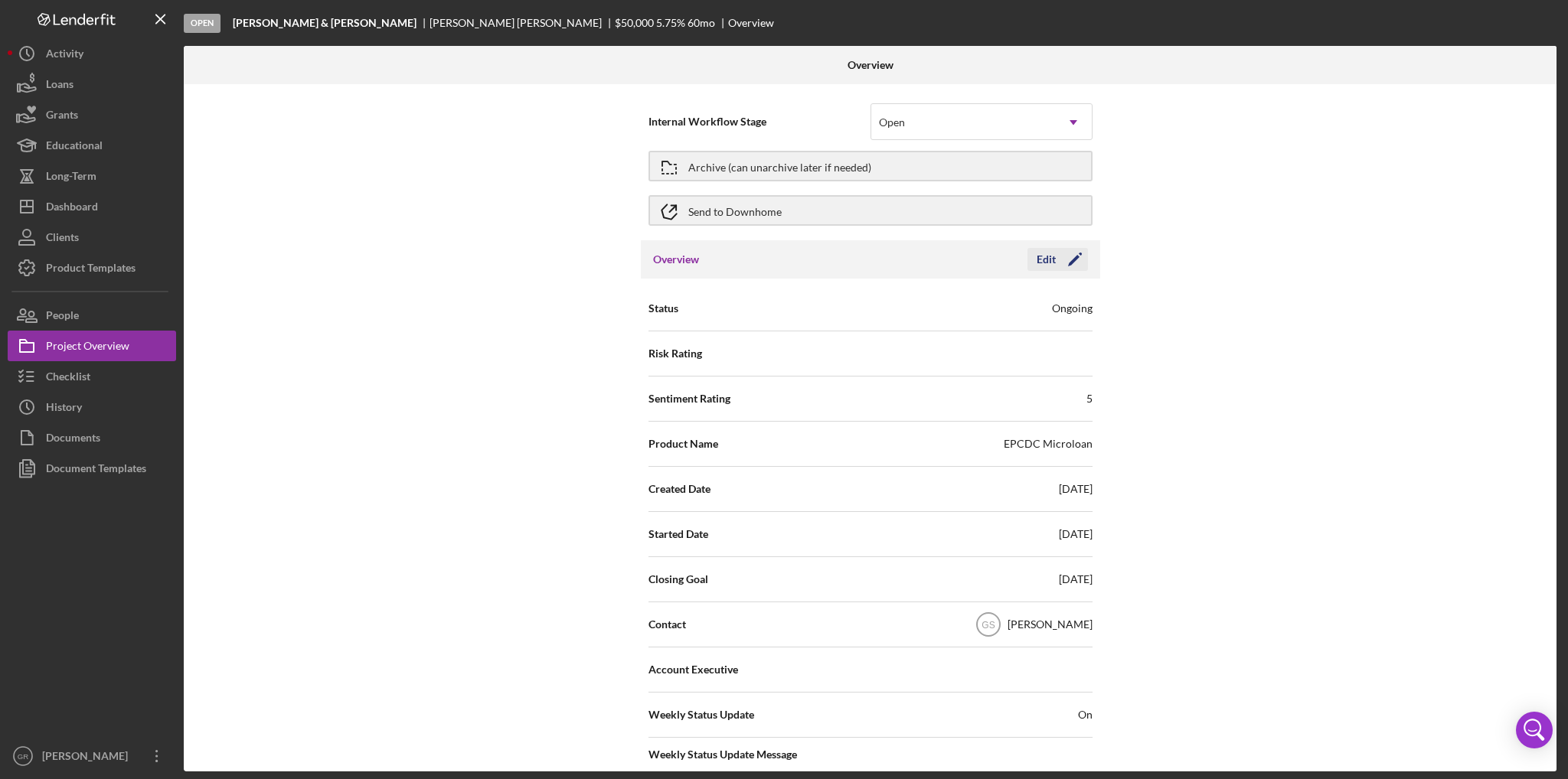
click at [1048, 256] on div "Edit" at bounding box center [1046, 259] width 19 height 23
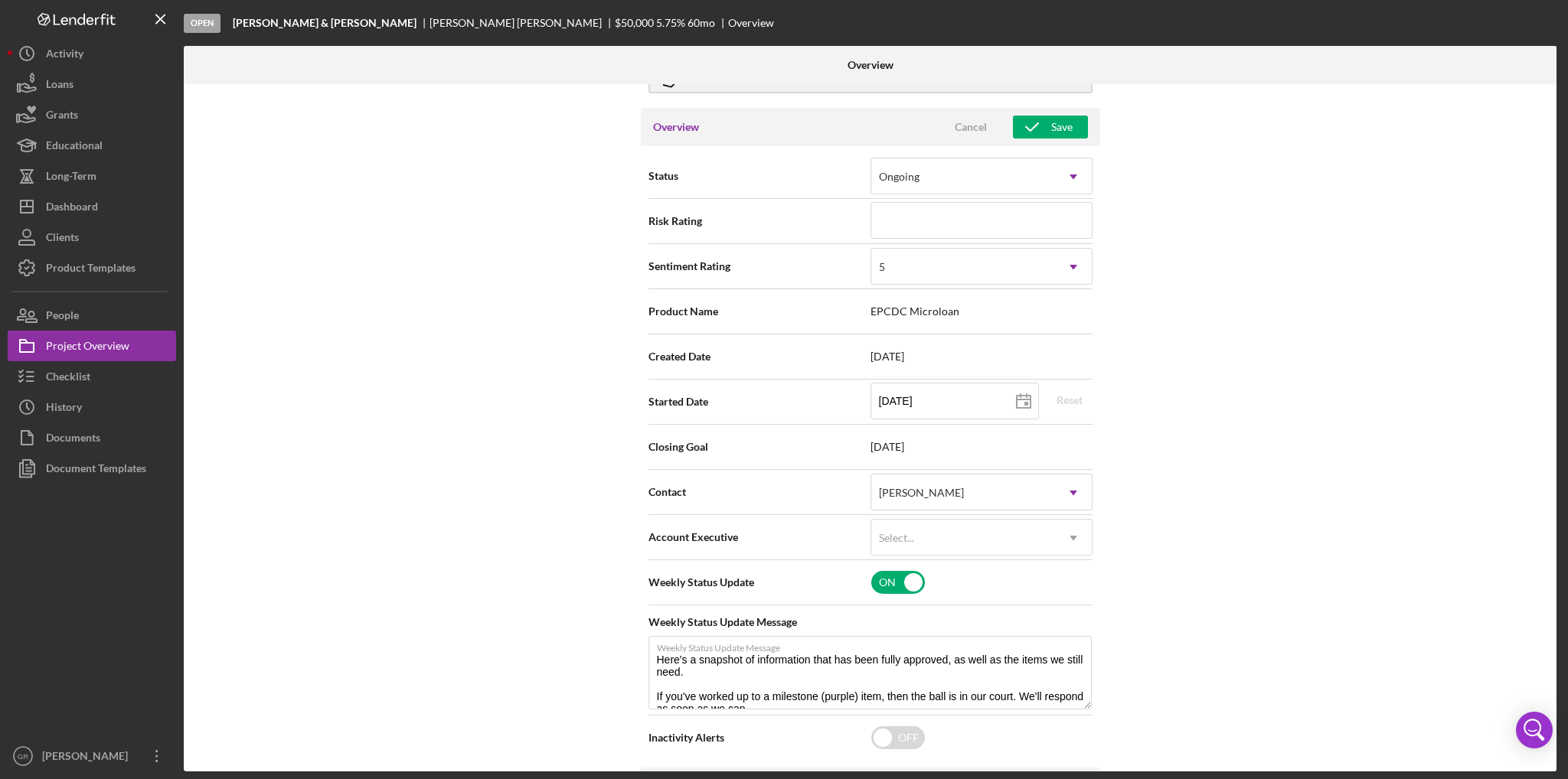
scroll to position [153, 0]
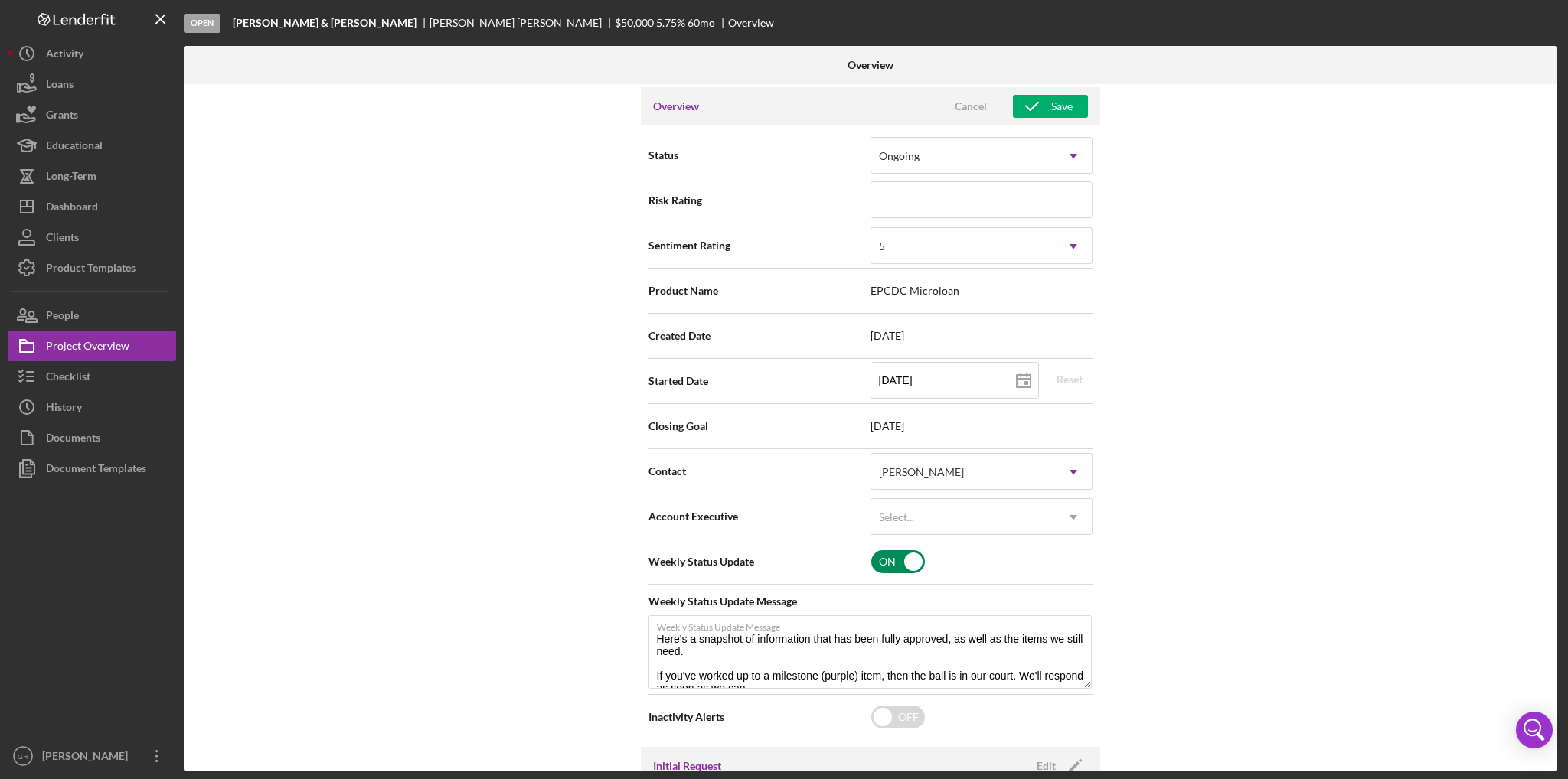
click at [885, 564] on input "checkbox" at bounding box center [898, 562] width 53 height 23
checkbox input "false"
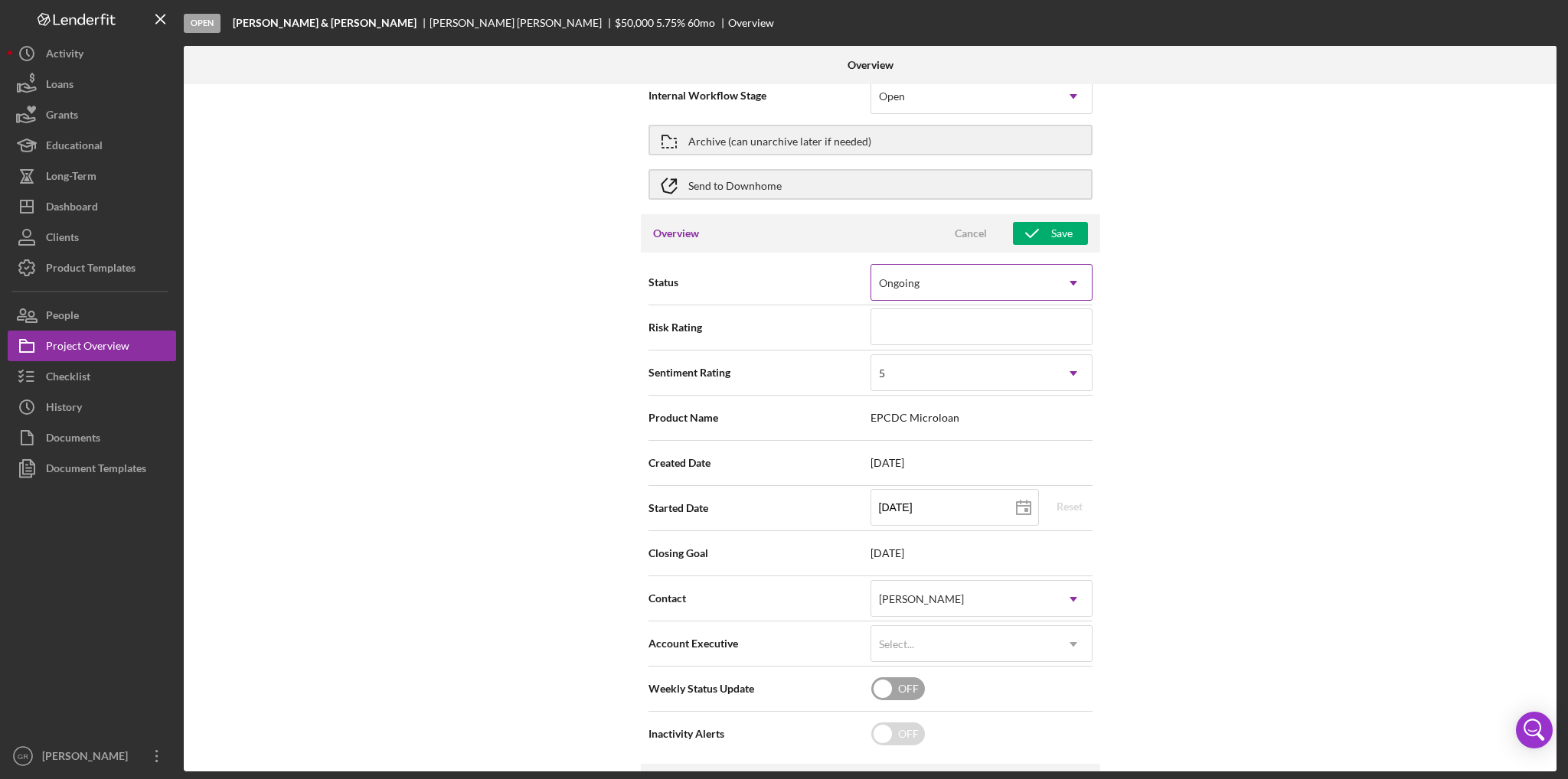
scroll to position [0, 0]
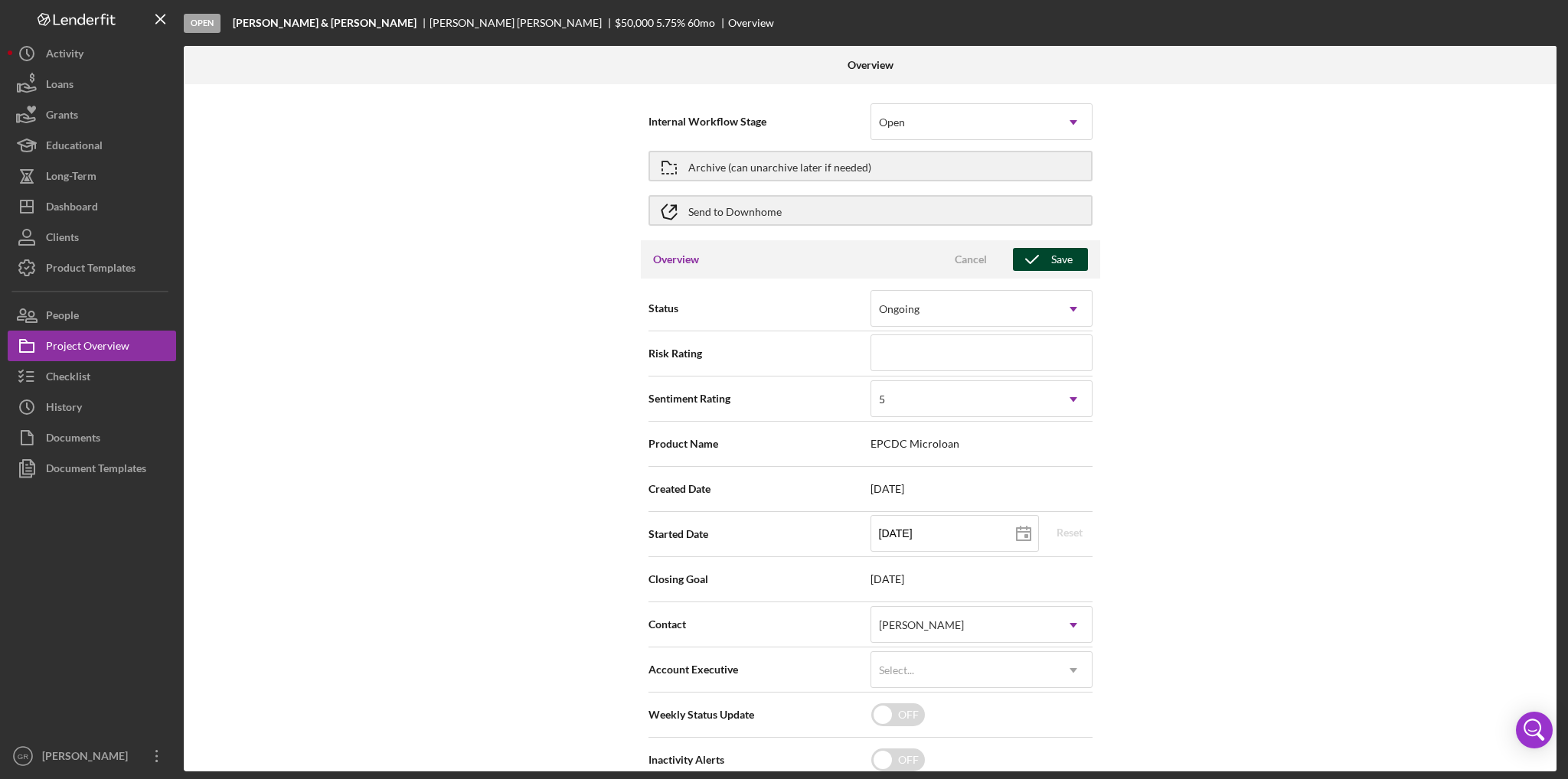
click at [1018, 258] on icon "button" at bounding box center [1033, 260] width 38 height 38
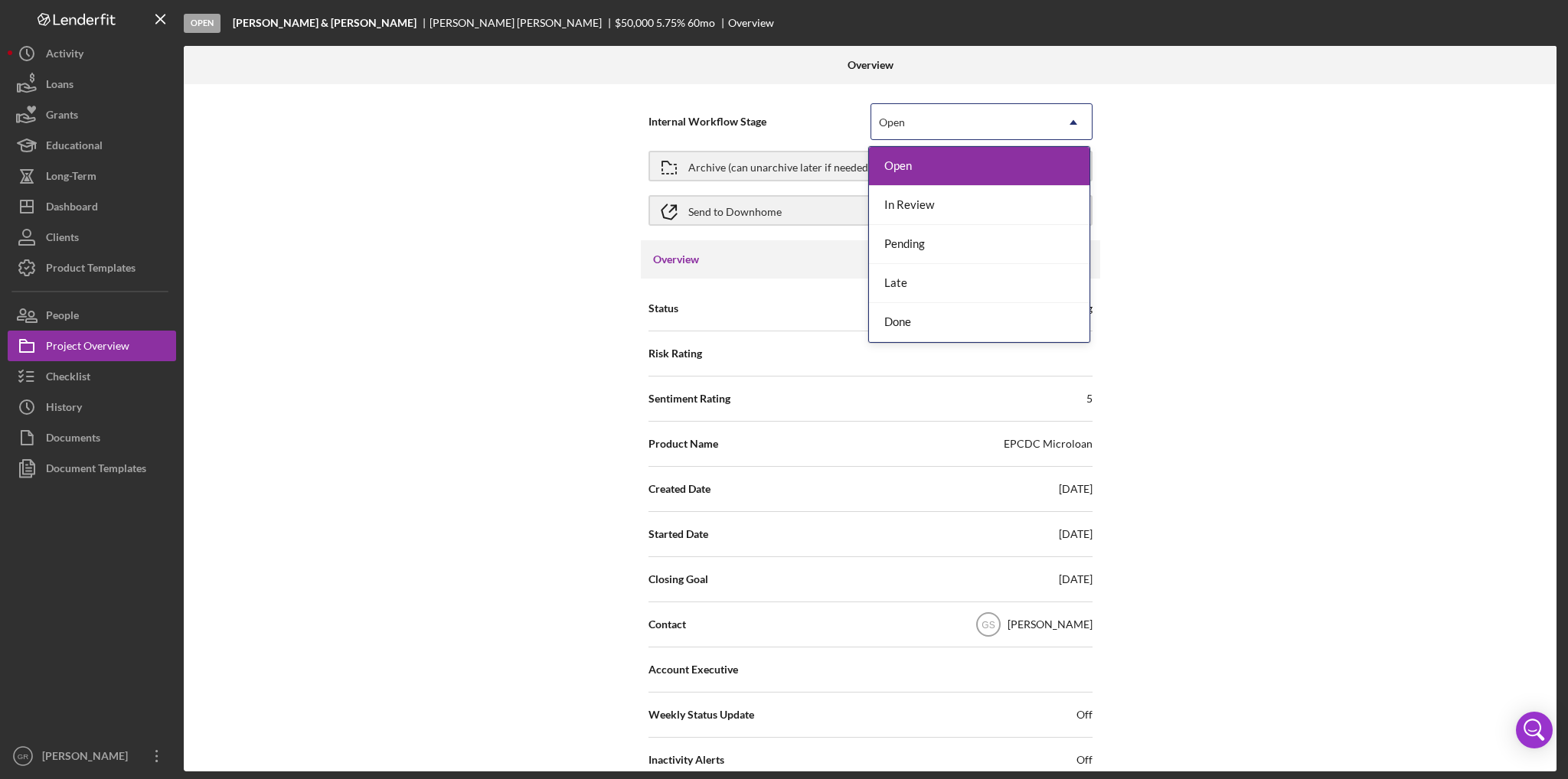
click at [940, 126] on div "Open" at bounding box center [963, 123] width 184 height 35
click at [921, 319] on div "Done" at bounding box center [979, 323] width 221 height 39
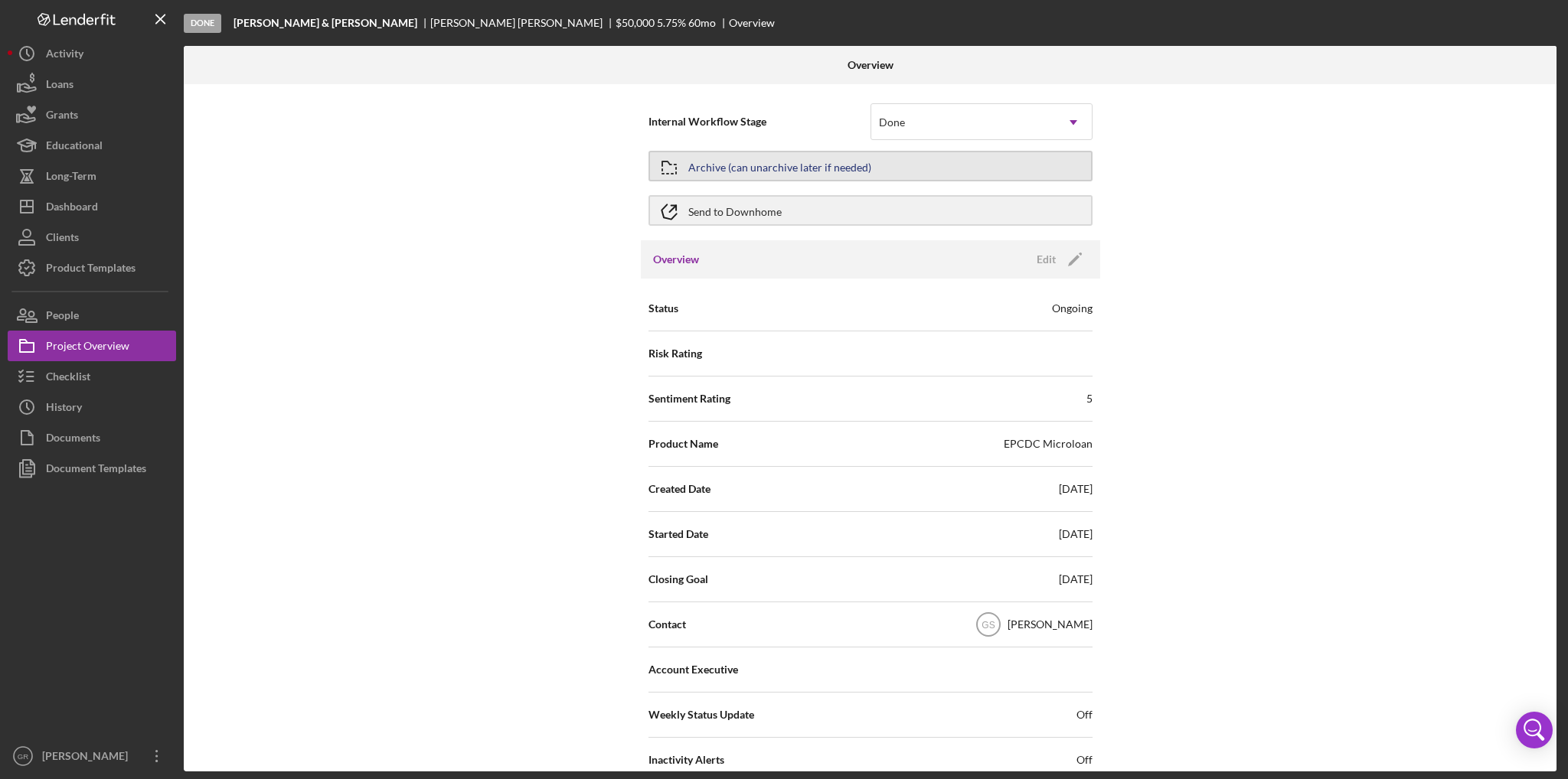
click at [750, 167] on div "Archive (can unarchive later if needed)" at bounding box center [780, 166] width 183 height 28
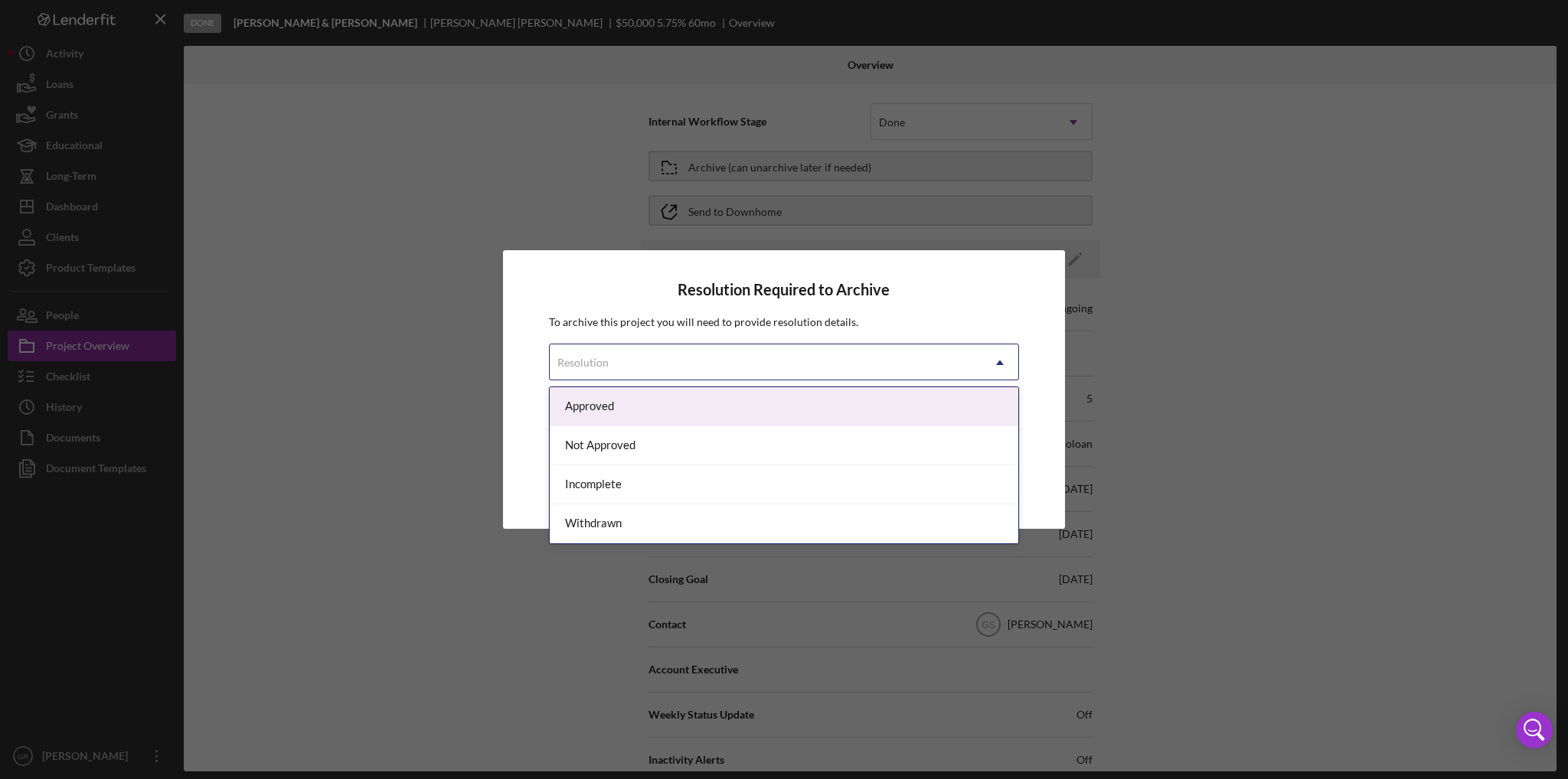
click at [810, 361] on div "Resolution" at bounding box center [766, 362] width 432 height 35
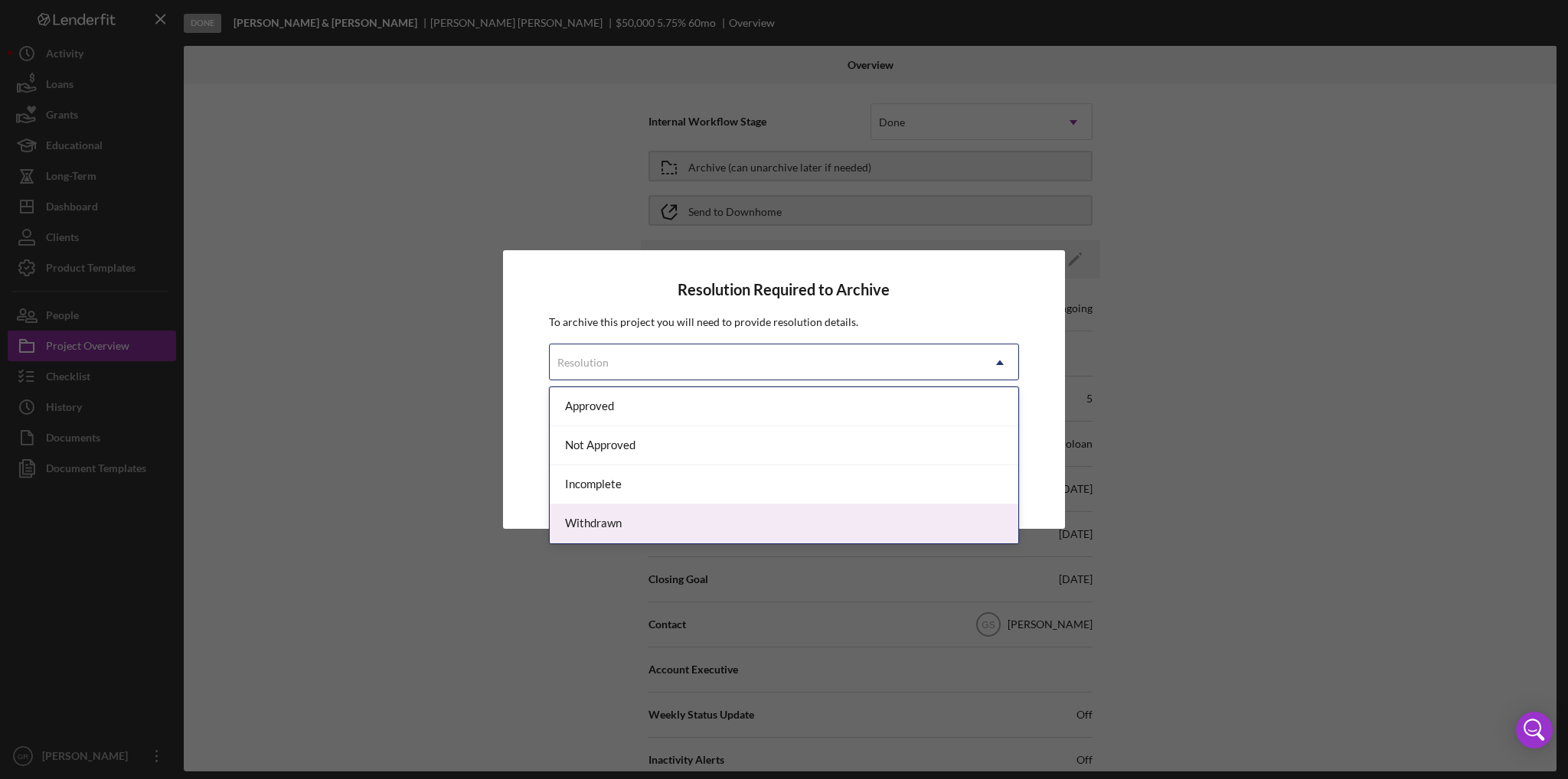
click at [642, 523] on div "Withdrawn" at bounding box center [784, 523] width 468 height 39
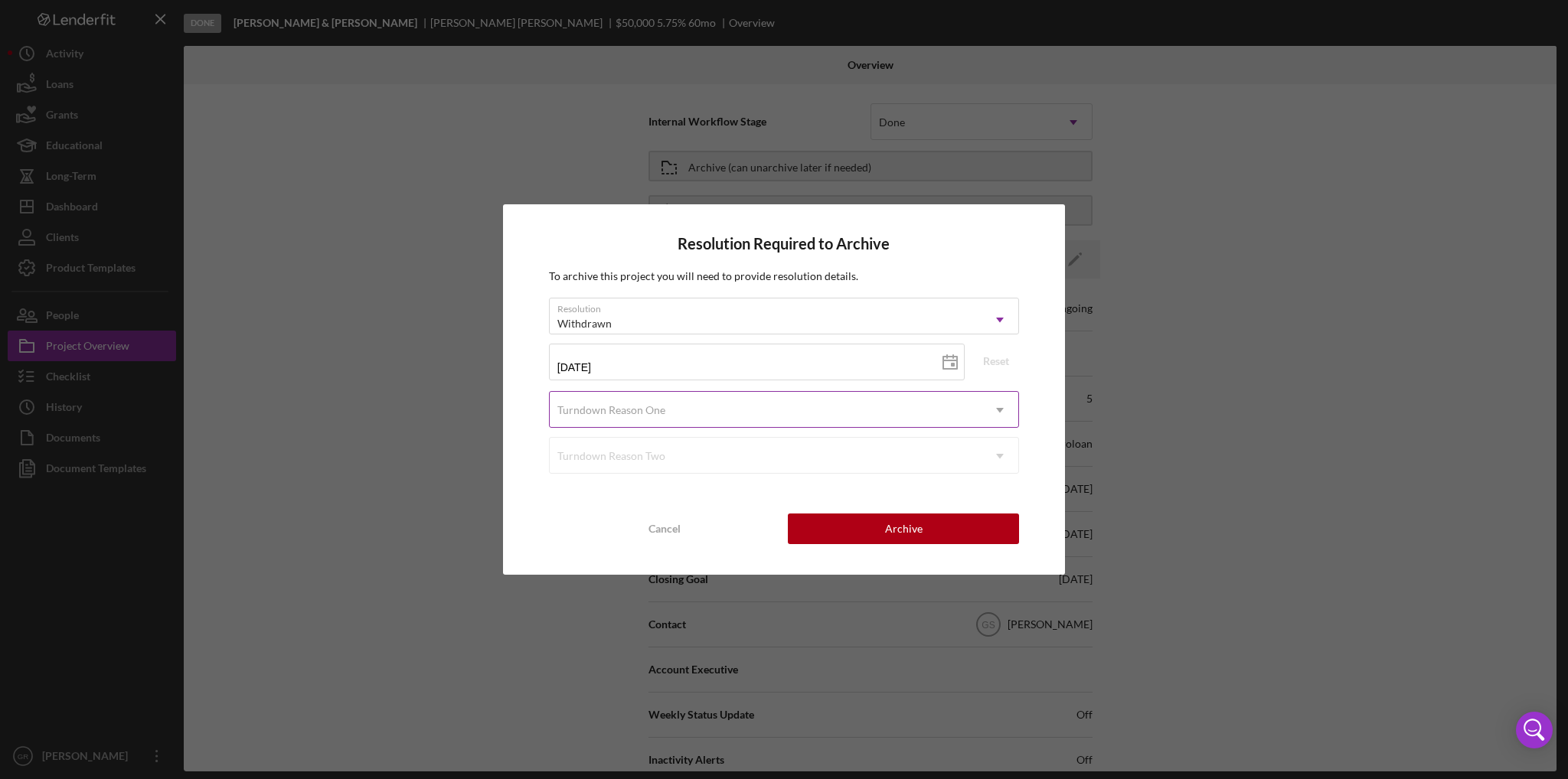
click at [643, 407] on div "Turndown Reason One" at bounding box center [612, 409] width 108 height 12
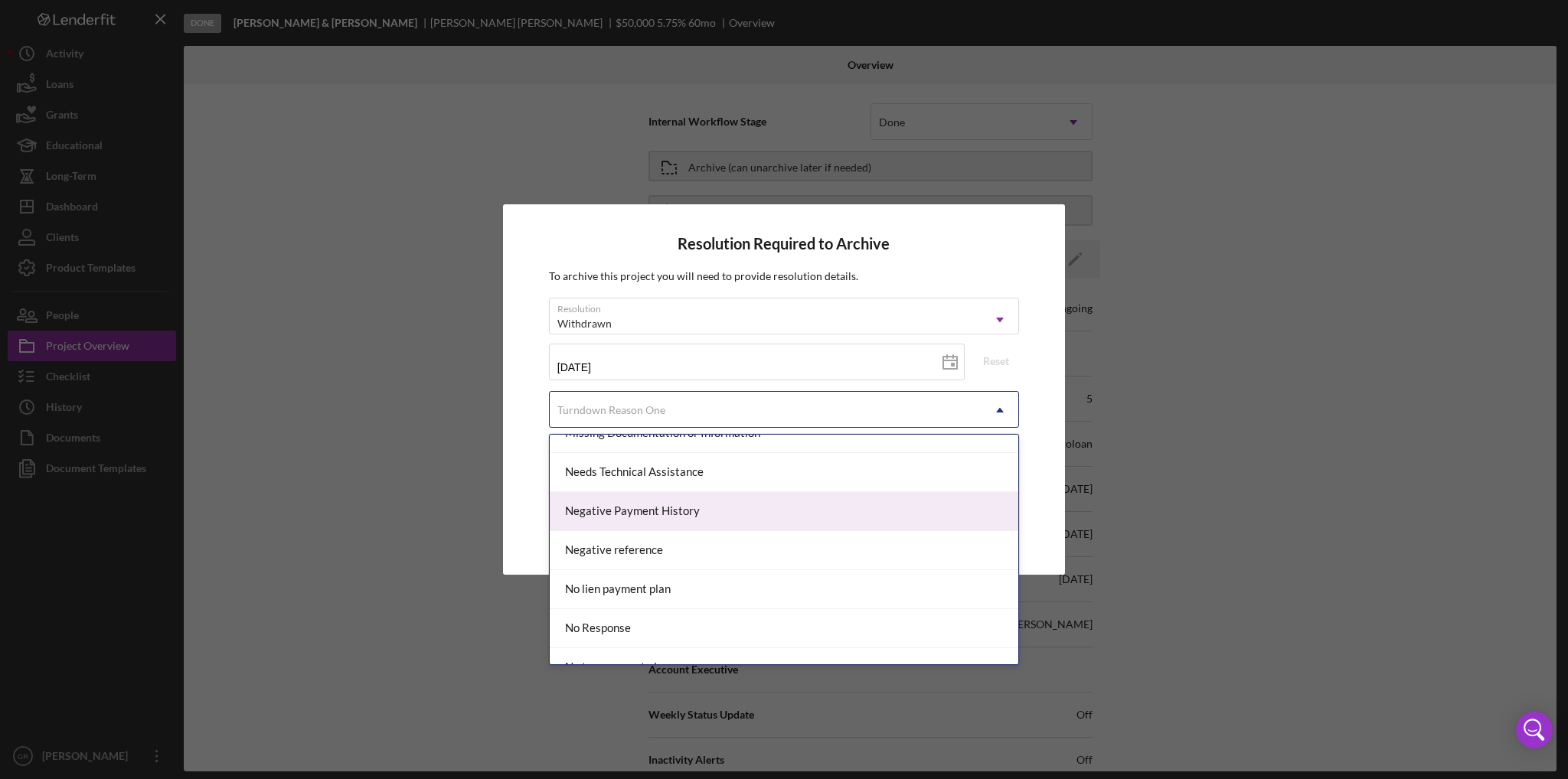
scroll to position [1072, 0]
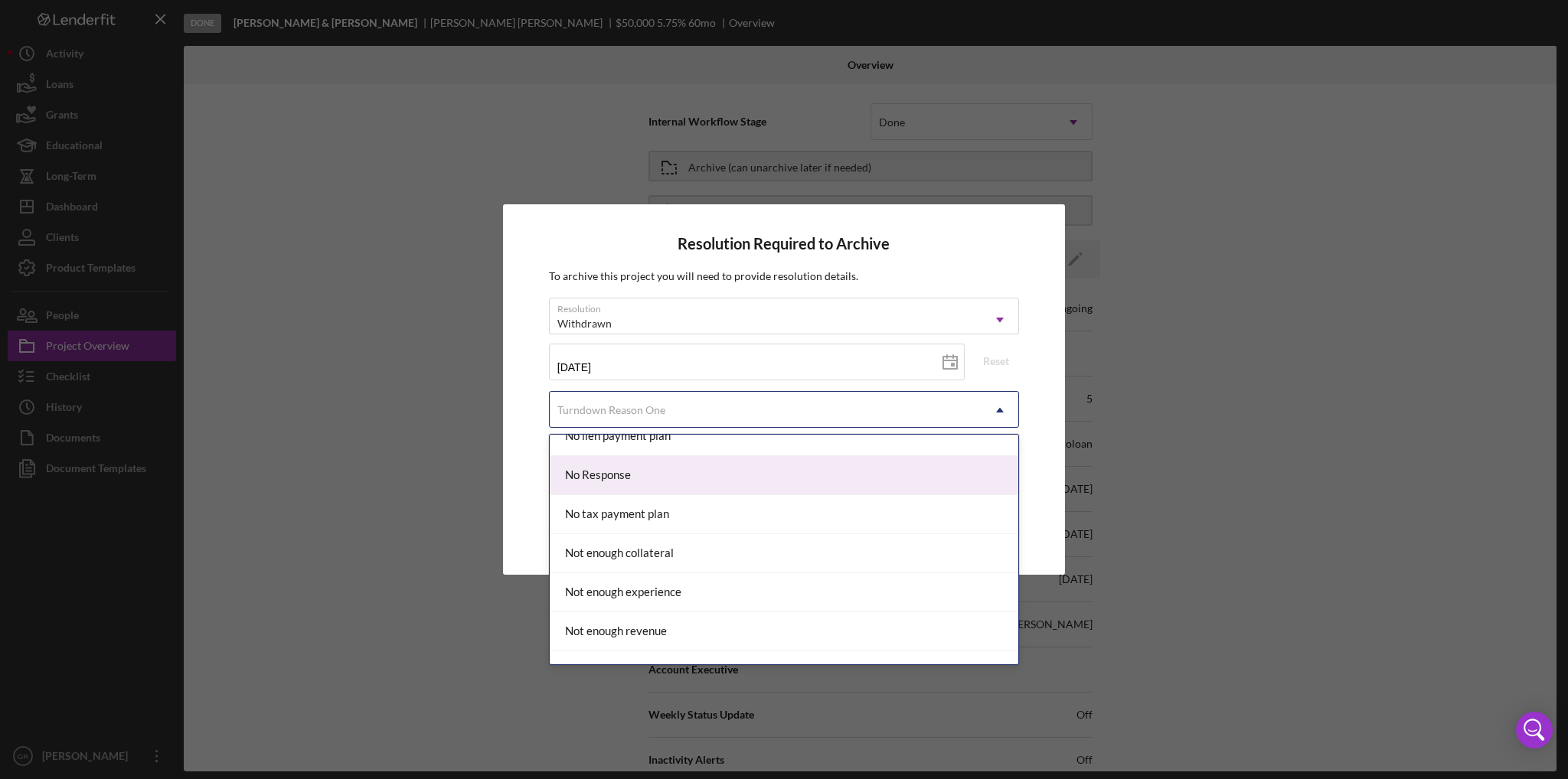
click at [603, 468] on div "No Response" at bounding box center [784, 476] width 468 height 39
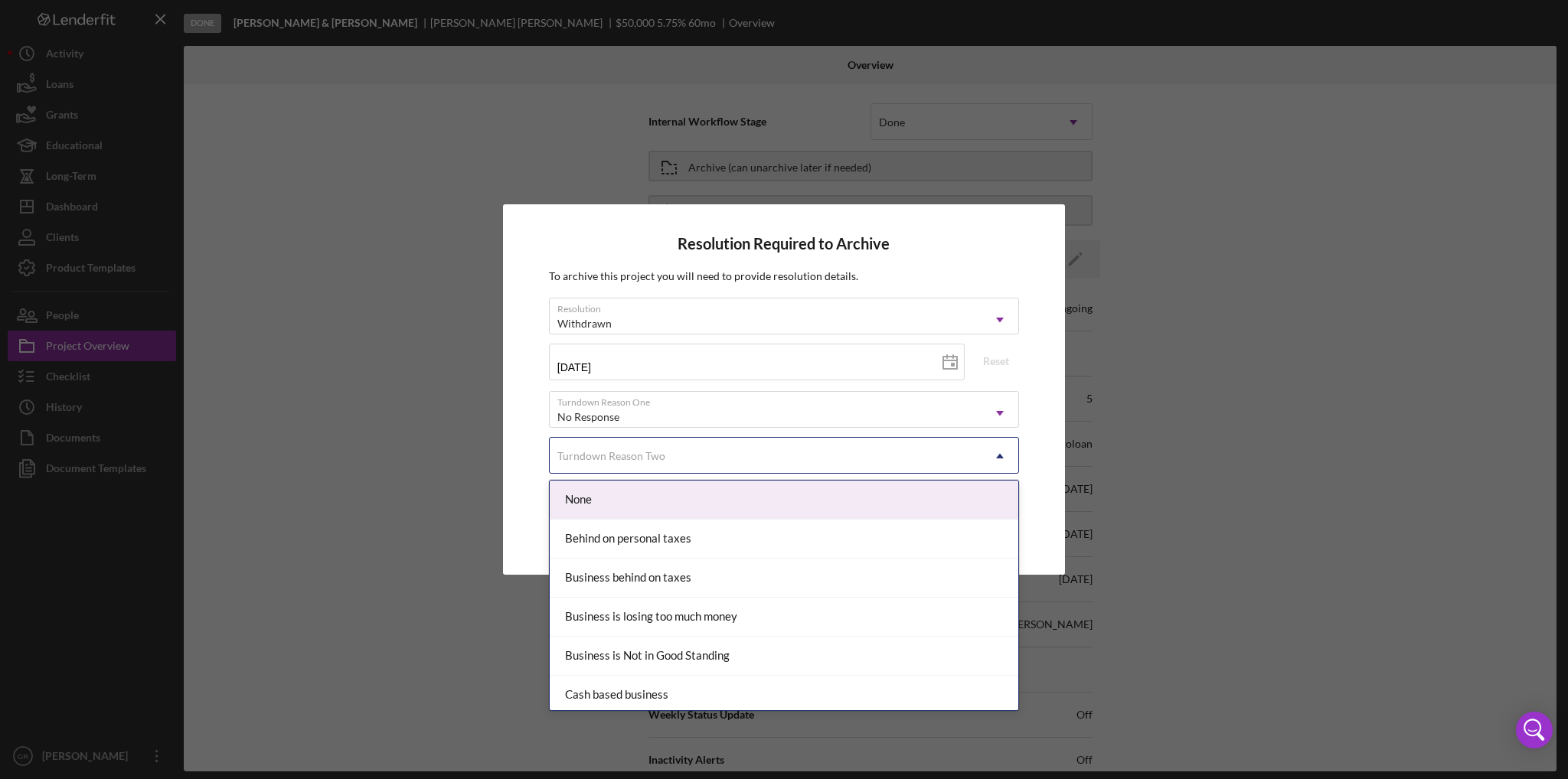
click at [621, 456] on div "Turndown Reason Two" at bounding box center [612, 456] width 108 height 12
click at [632, 506] on div "None" at bounding box center [784, 500] width 468 height 39
click at [649, 460] on div "Turndown Reason Two" at bounding box center [612, 456] width 108 height 12
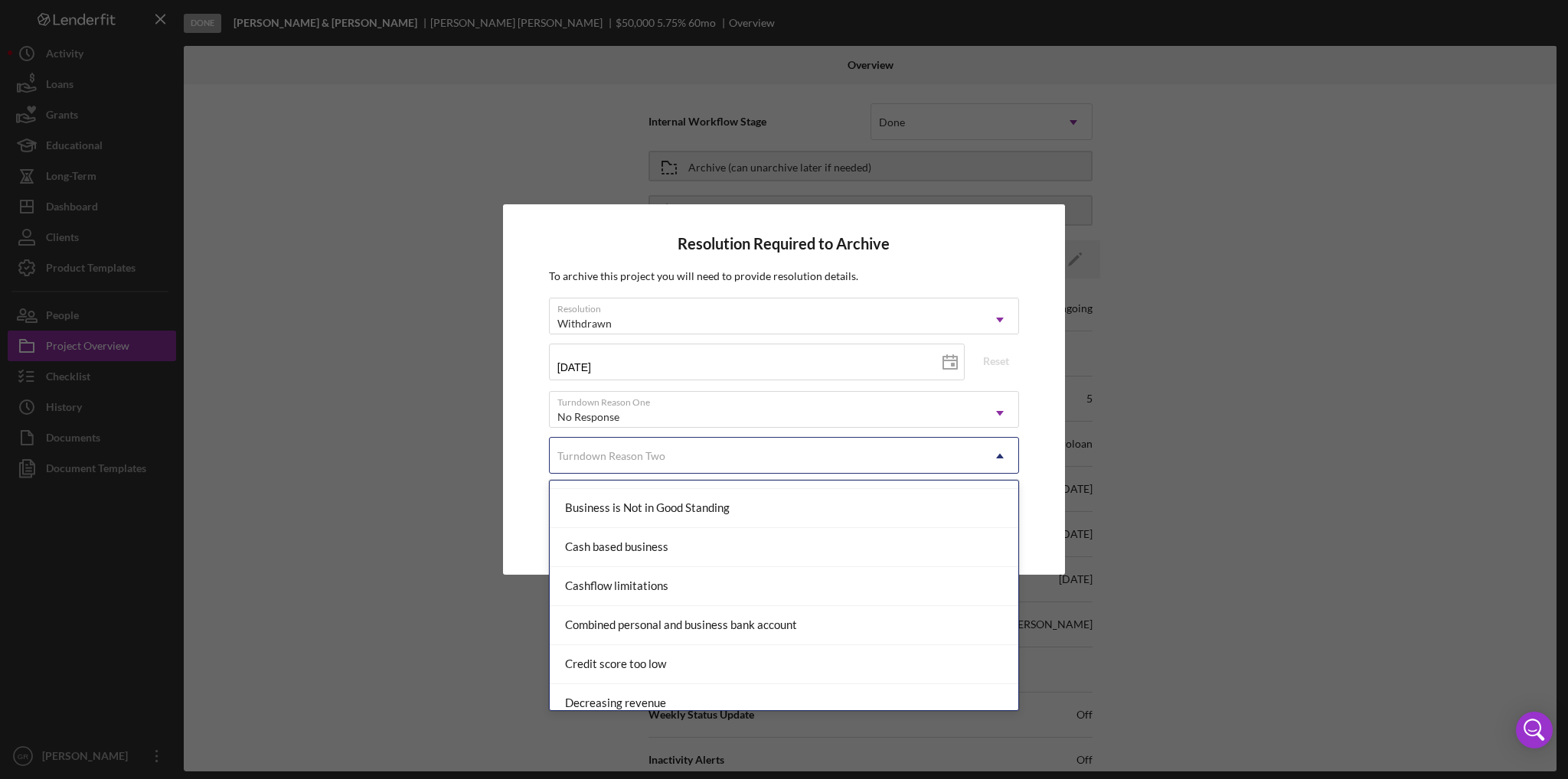
scroll to position [153, 0]
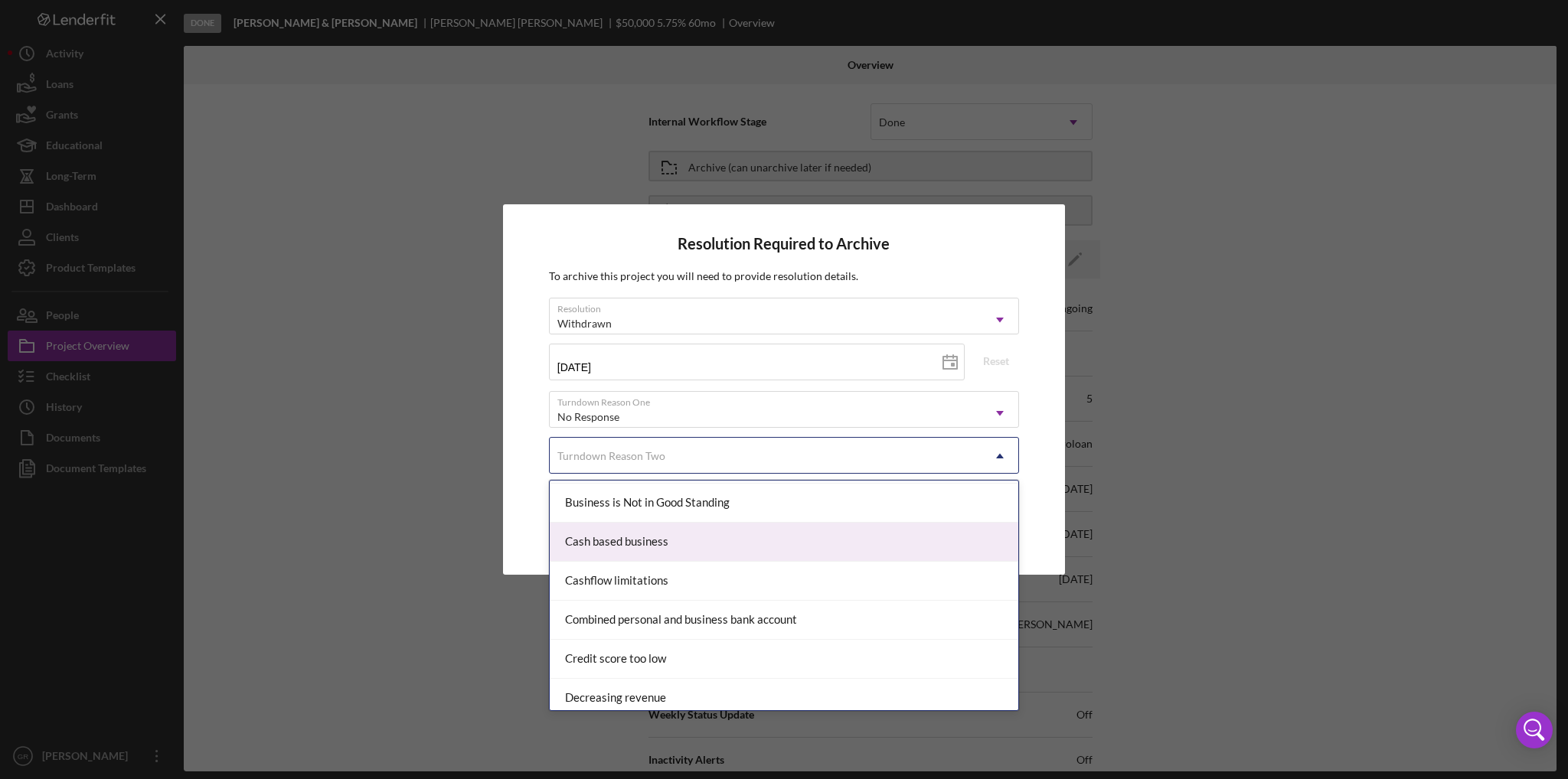
drag, startPoint x: 472, startPoint y: 522, endPoint x: 542, endPoint y: 517, distance: 70.2
click at [493, 516] on div "Resolution Required to Archive To archive this project you will need to provide…" at bounding box center [784, 390] width 1568 height 779
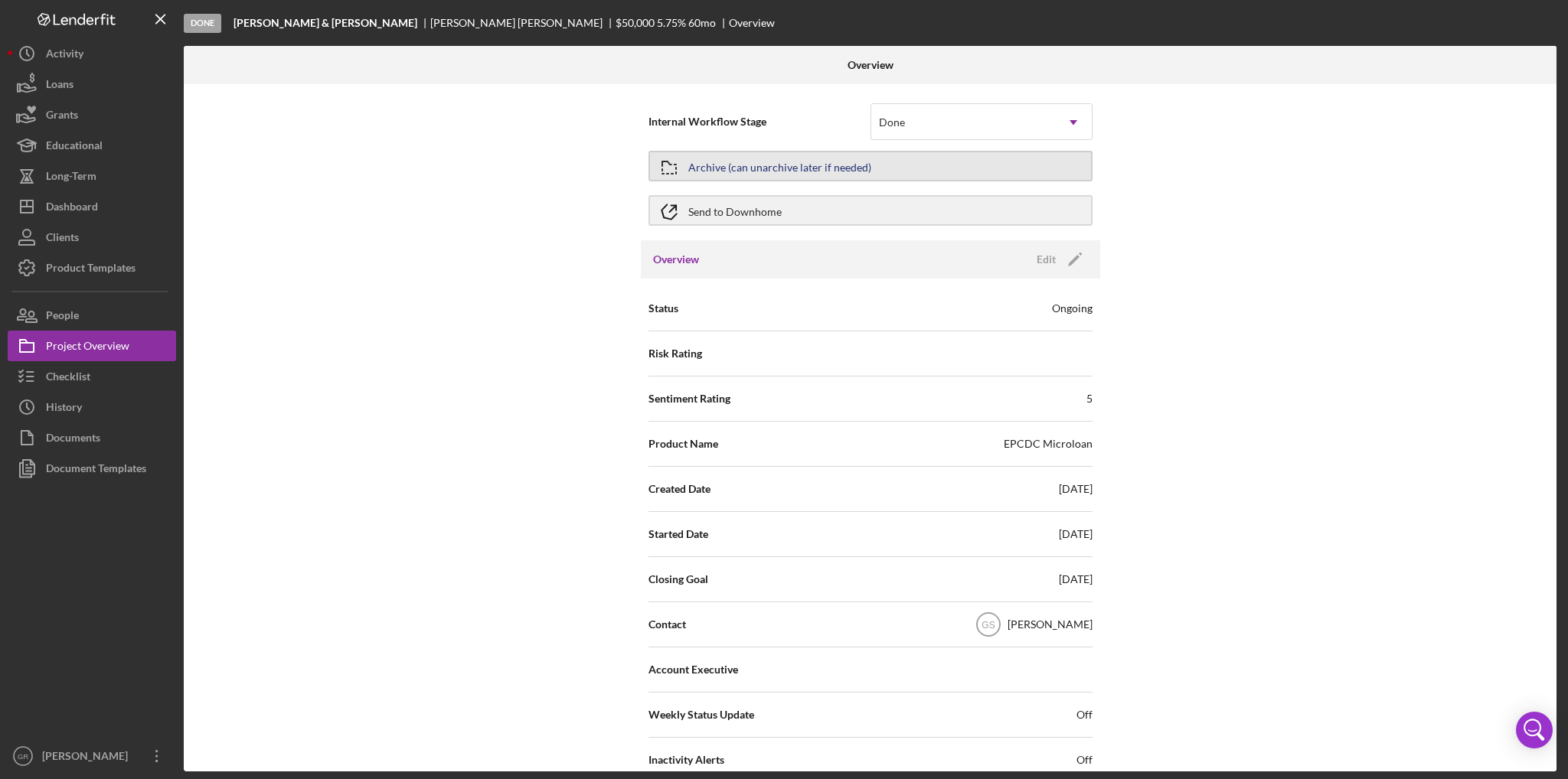
click at [732, 172] on div "Archive (can unarchive later if needed)" at bounding box center [780, 166] width 183 height 28
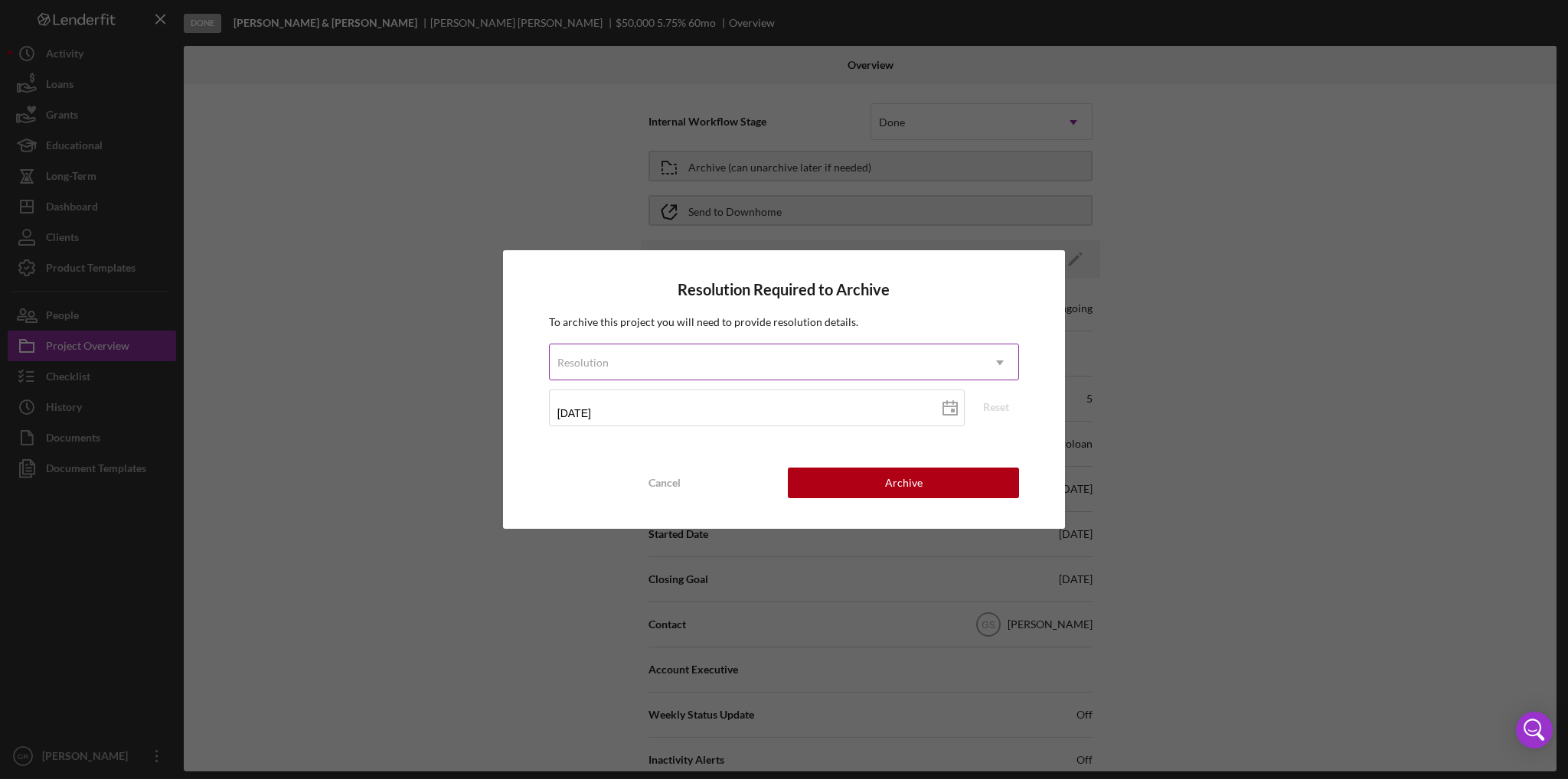
click at [702, 346] on div "Resolution" at bounding box center [766, 362] width 432 height 35
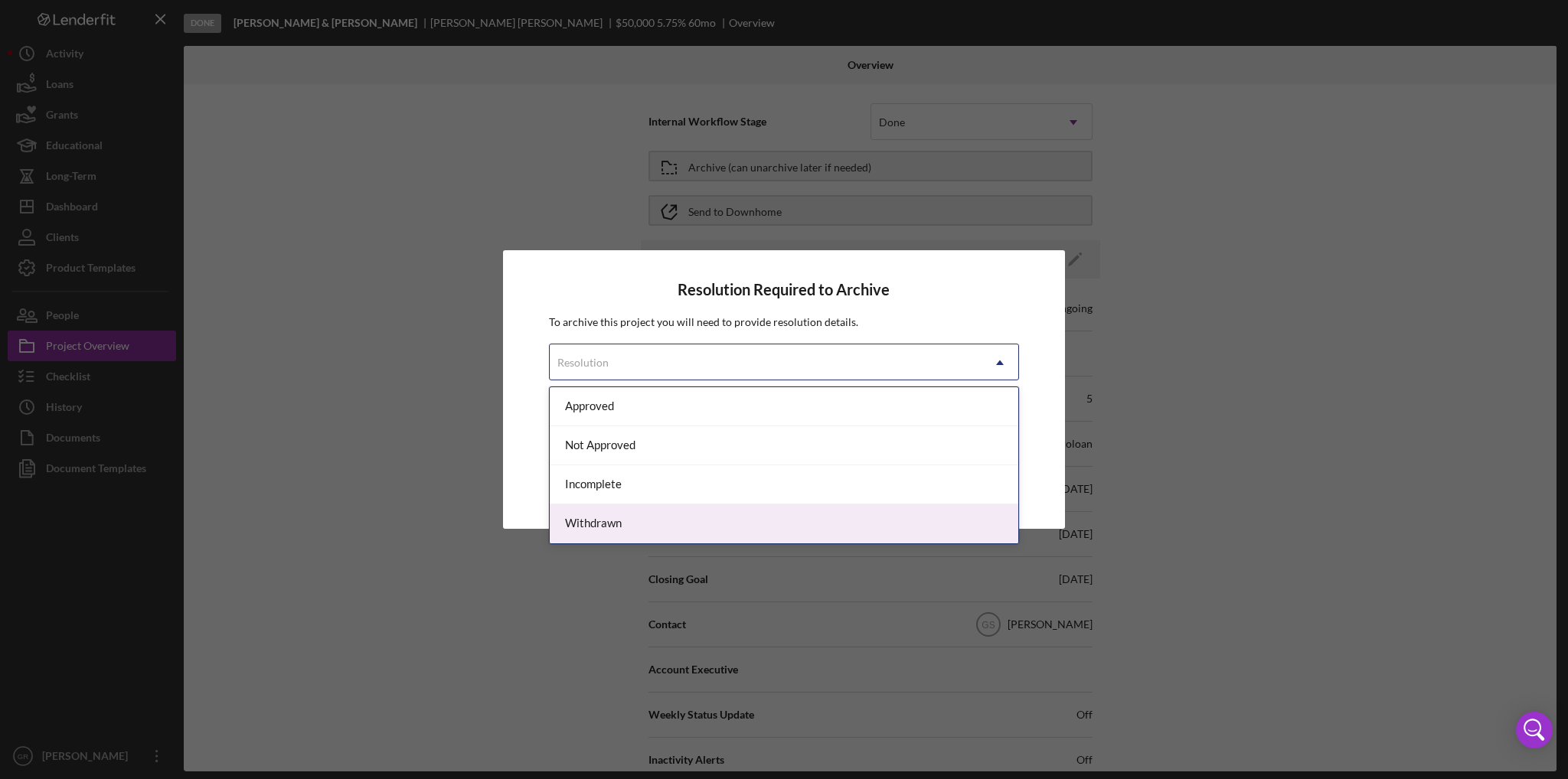
click at [635, 504] on div "Withdrawn" at bounding box center [784, 523] width 468 height 39
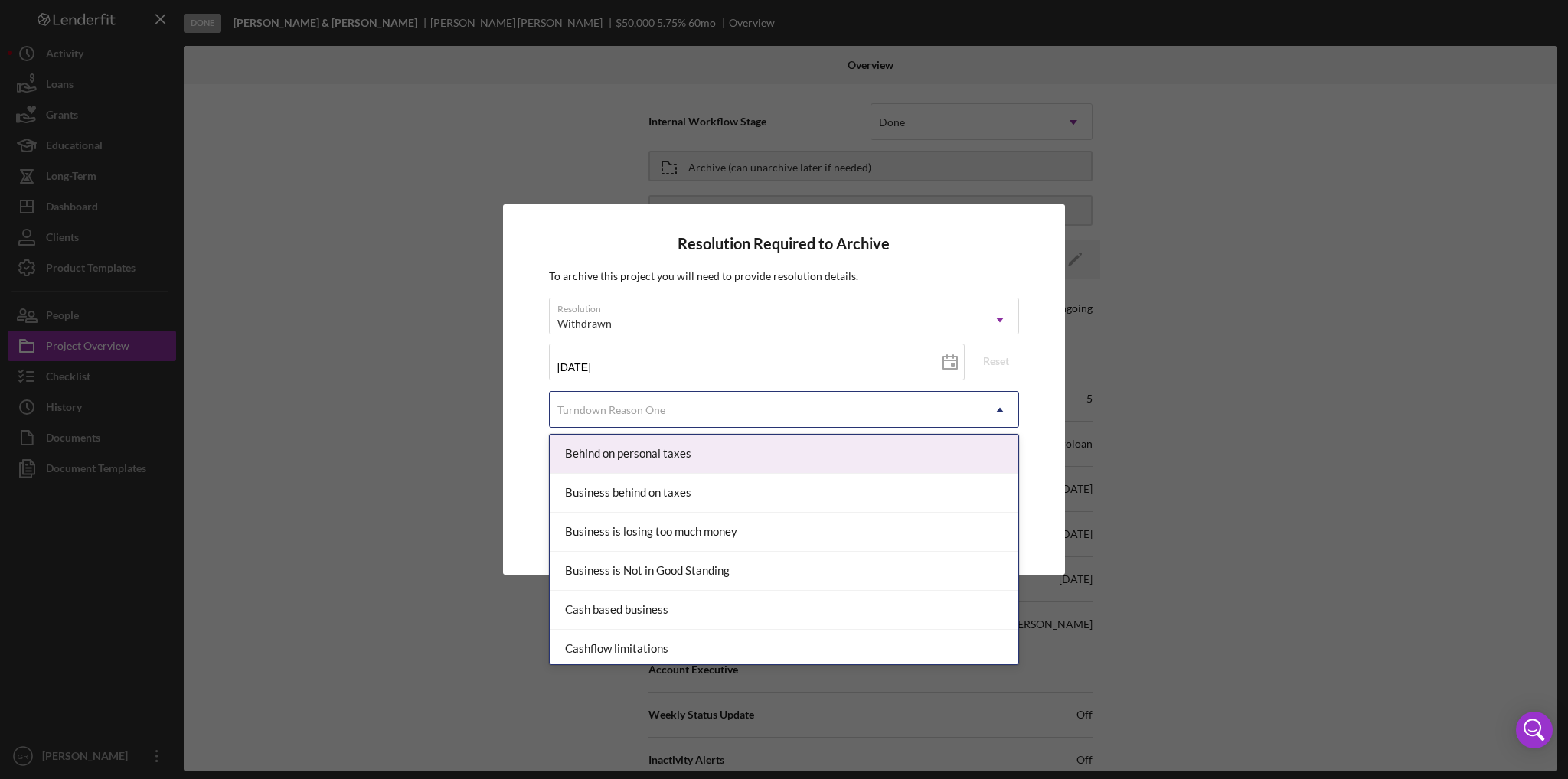
click at [644, 396] on div "Turndown Reason One" at bounding box center [766, 410] width 432 height 35
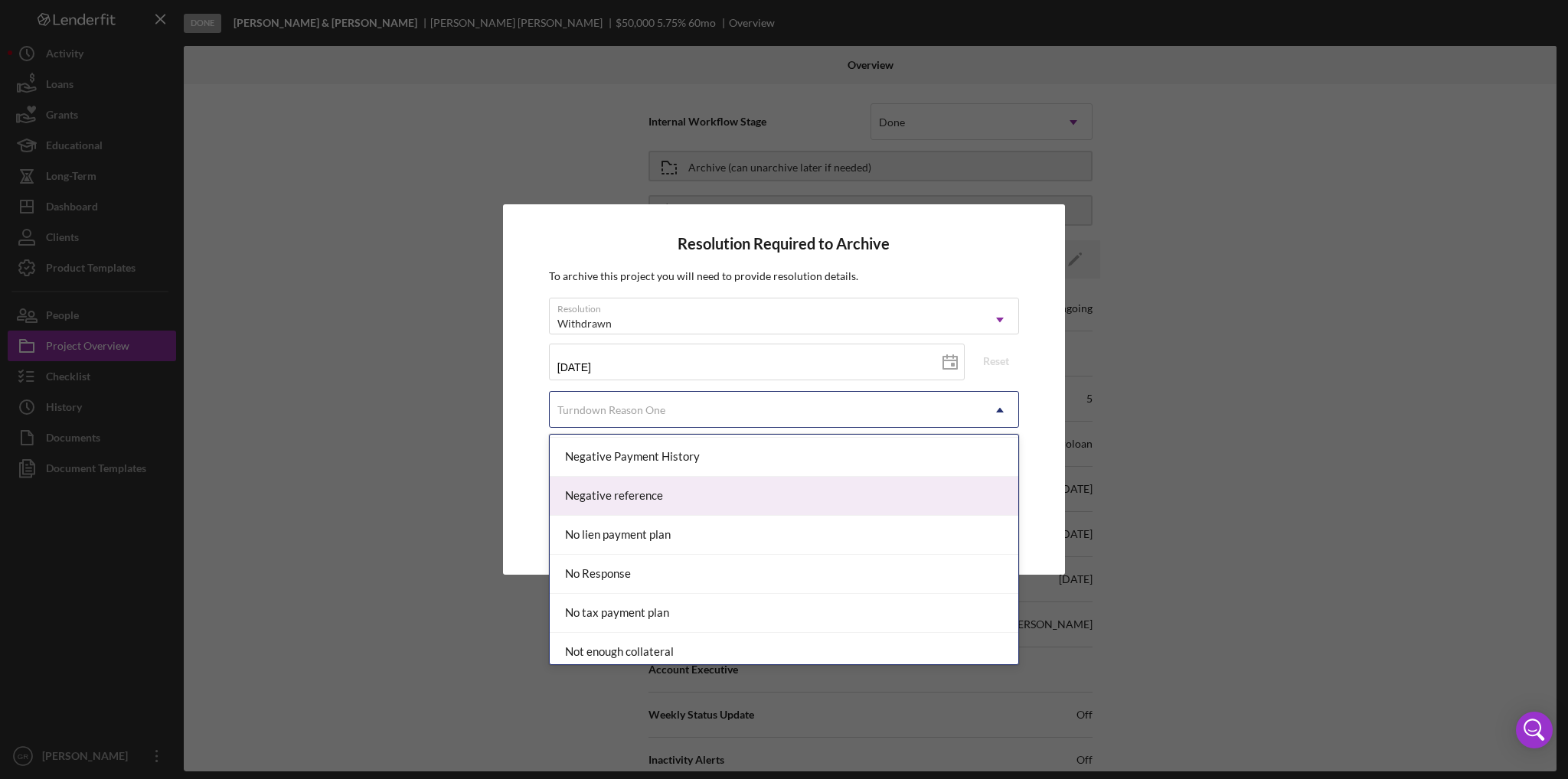
scroll to position [995, 0]
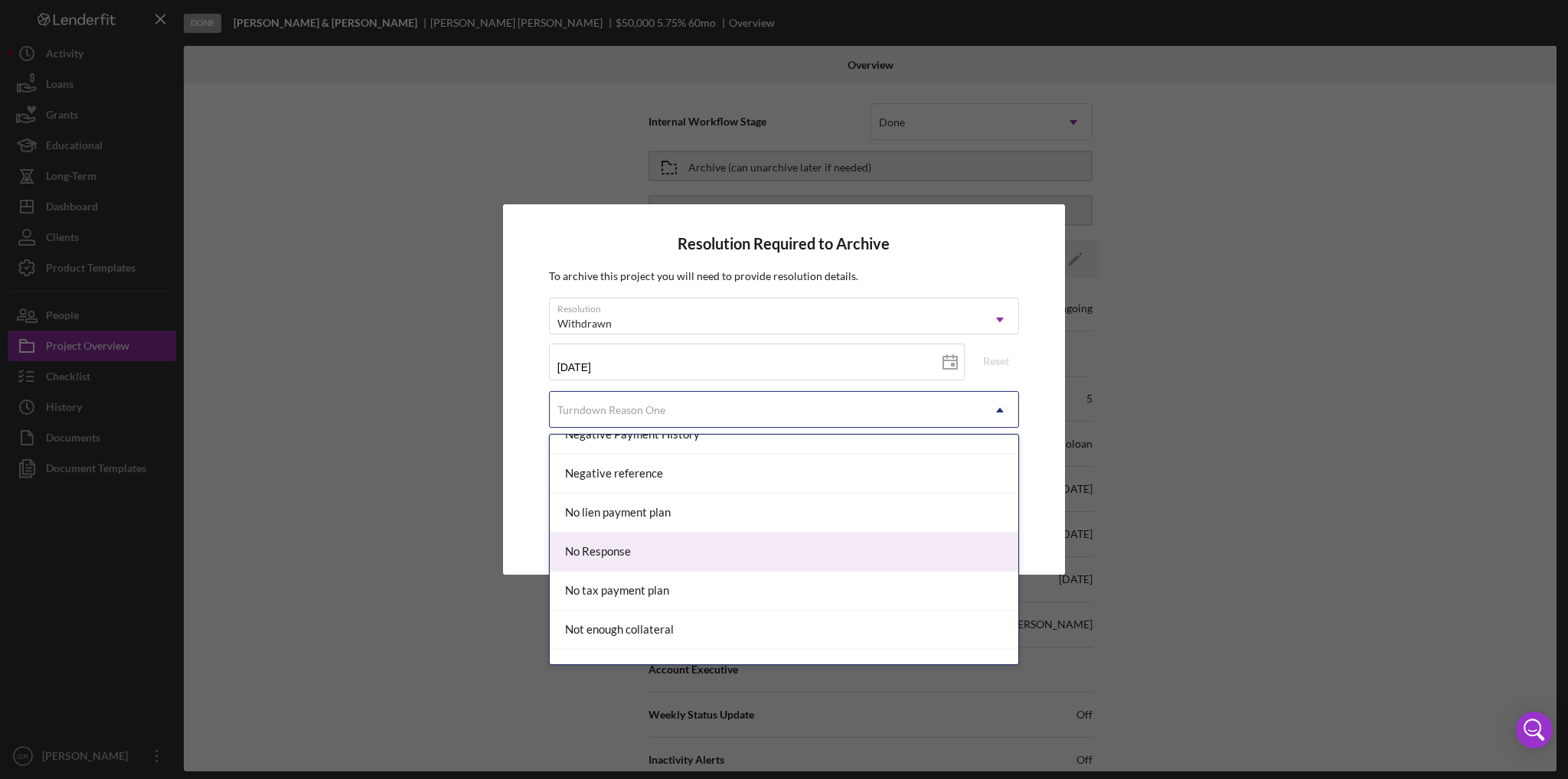
click at [639, 533] on div "No Response" at bounding box center [784, 552] width 468 height 39
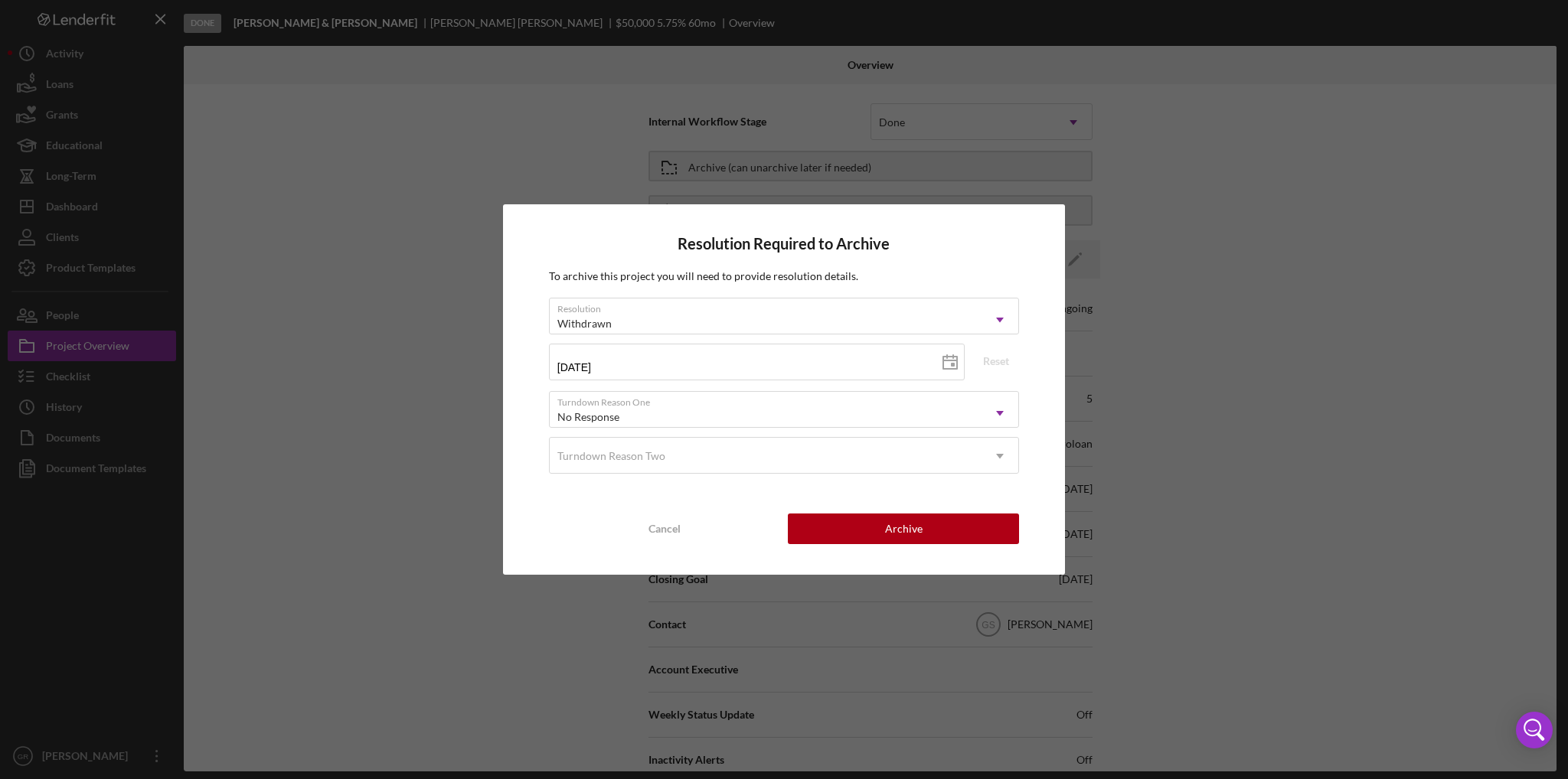
click at [657, 476] on div "Resolution Withdrawn Icon/Dropdown Arrow [DATE] [DATE] Reset Turndown Reason On…" at bounding box center [784, 390] width 470 height 186
click at [654, 458] on div "Turndown Reason Two" at bounding box center [612, 456] width 108 height 12
click at [594, 444] on div "Turndown Reason Two" at bounding box center [766, 456] width 432 height 35
click at [947, 520] on button "Archive" at bounding box center [904, 529] width 231 height 30
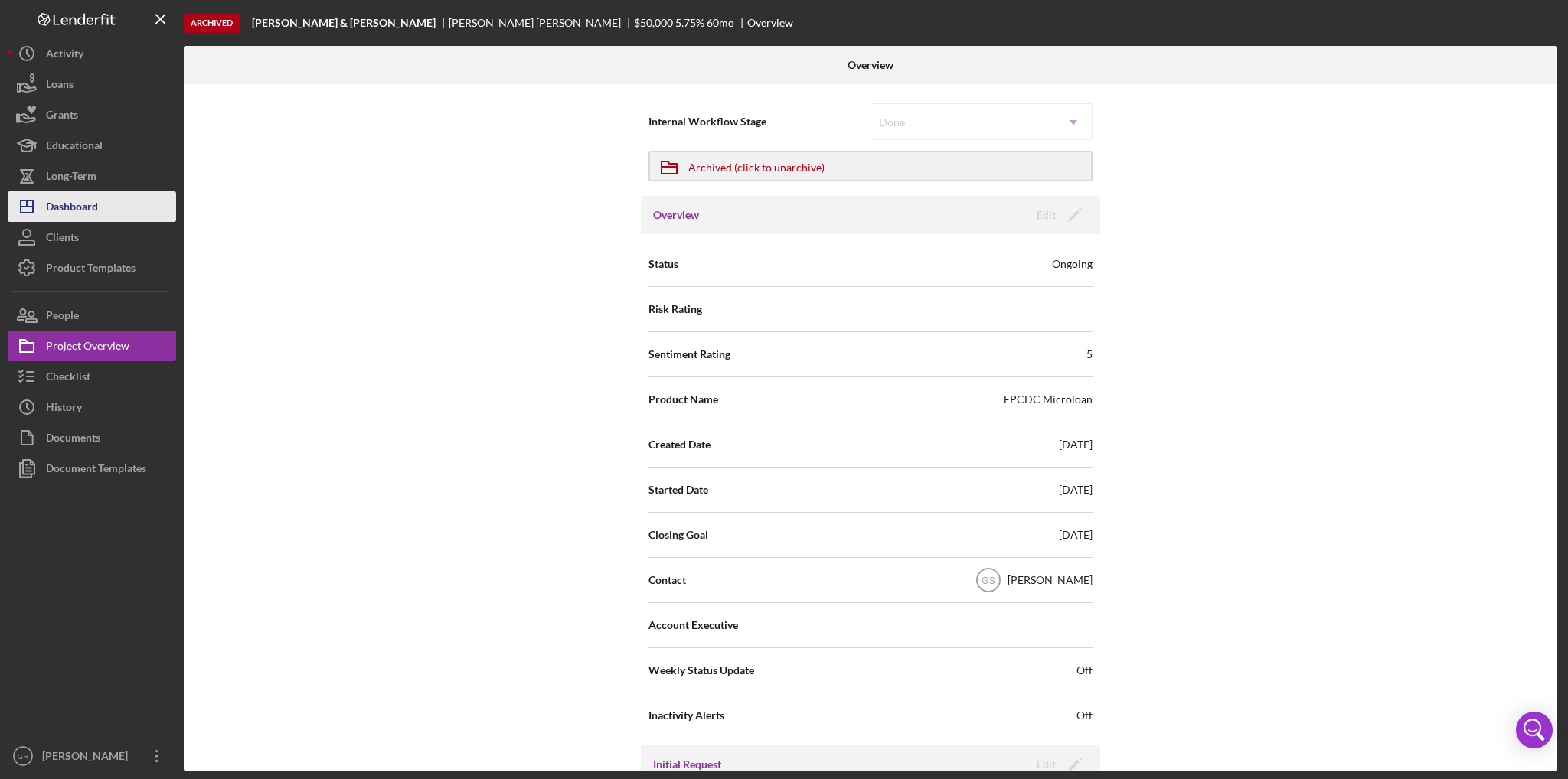
click at [97, 210] on div "Dashboard" at bounding box center [72, 208] width 52 height 34
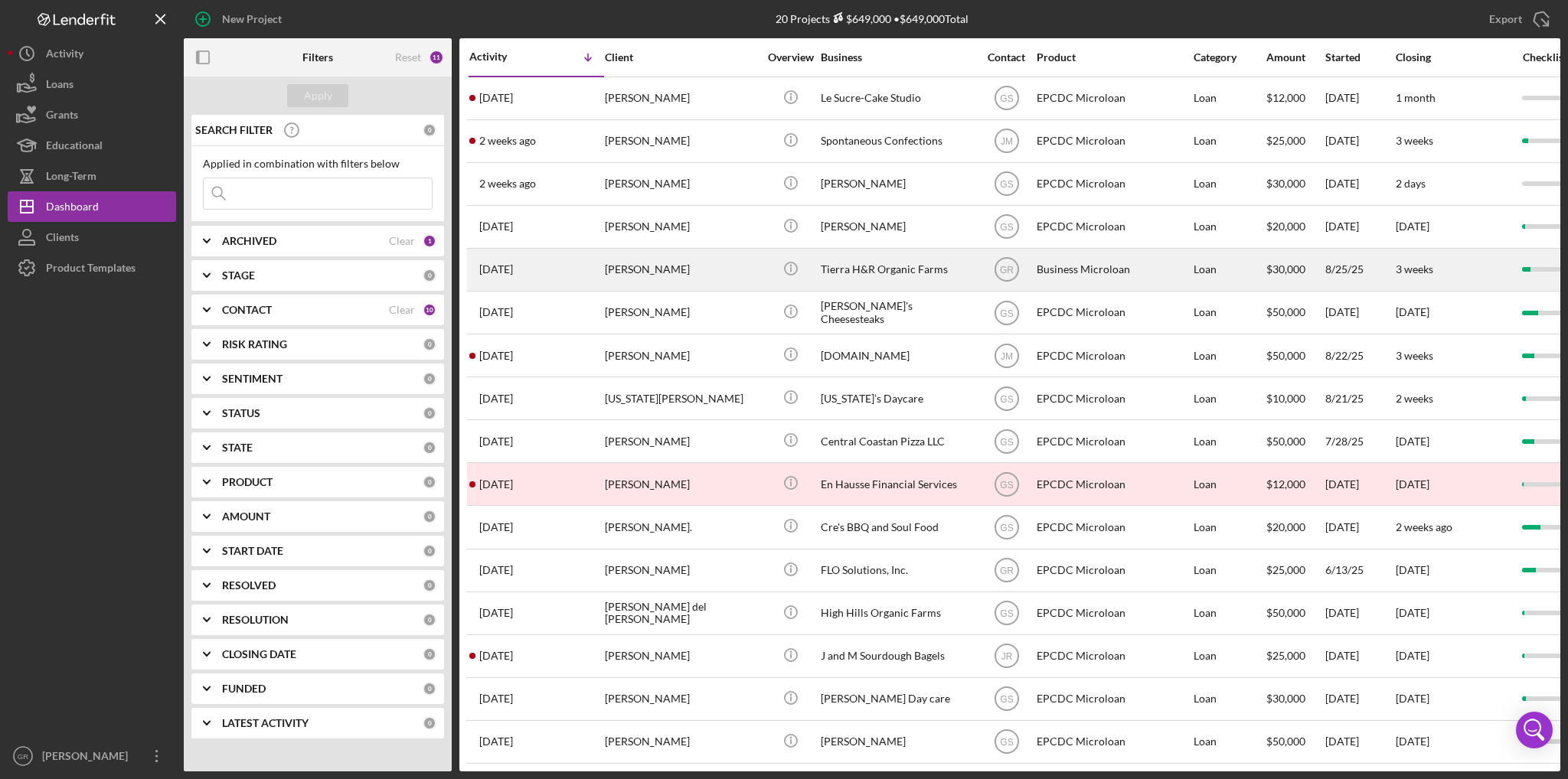
click at [864, 266] on div "Tierra H&R Organic Farms" at bounding box center [897, 269] width 153 height 41
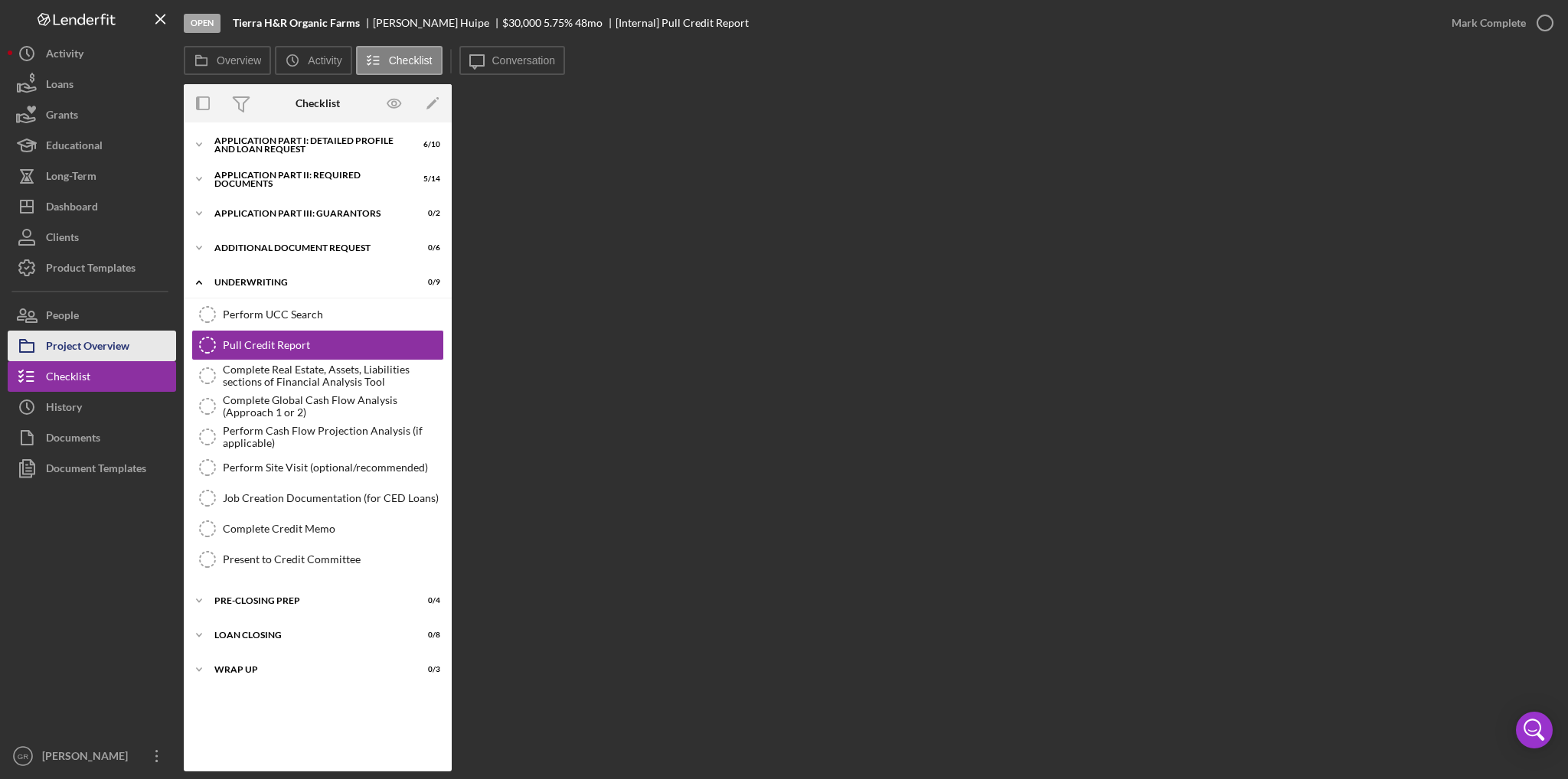
click at [95, 346] on div "Project Overview" at bounding box center [88, 347] width 84 height 34
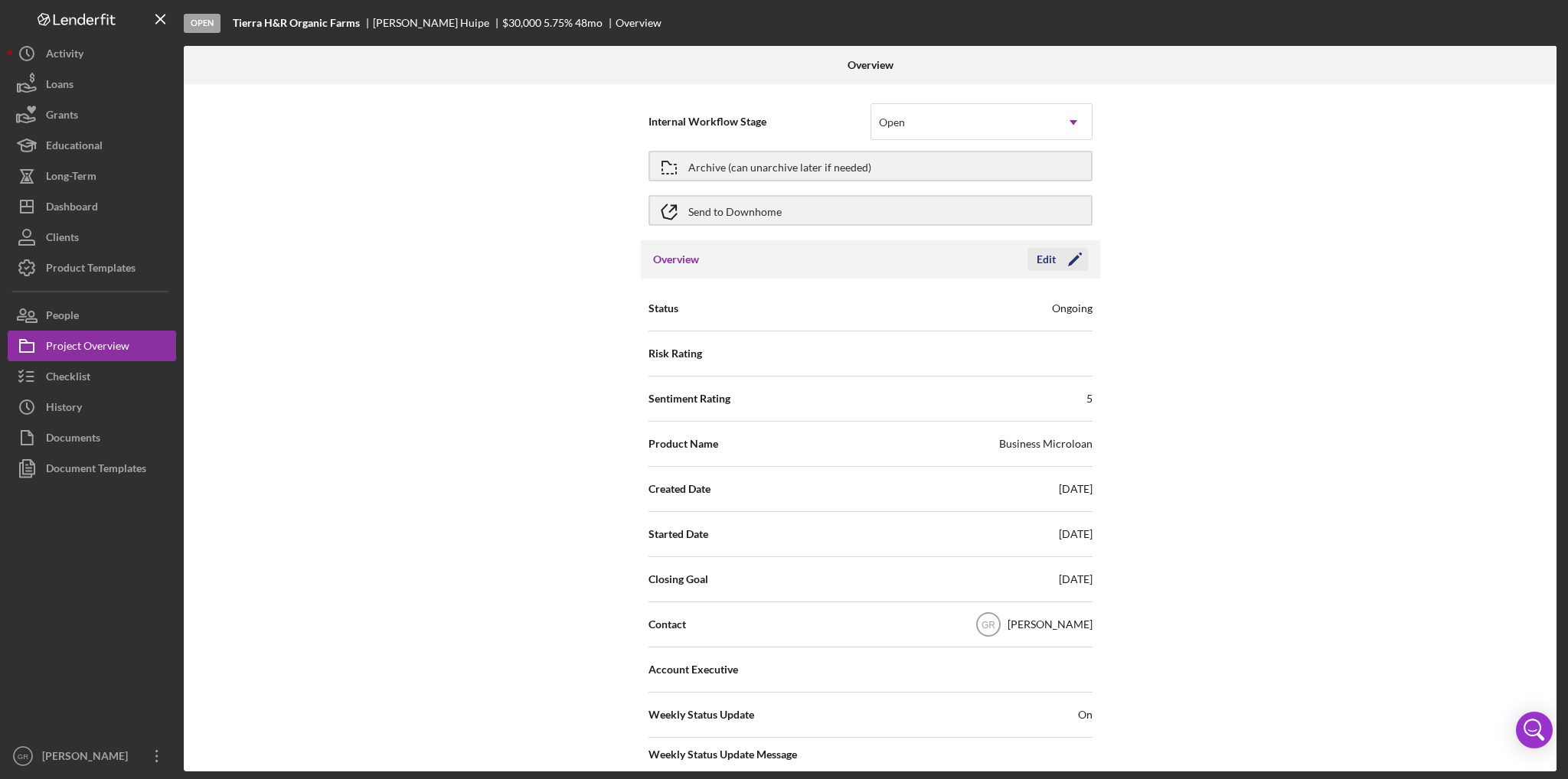
click at [1041, 262] on div "Edit" at bounding box center [1046, 259] width 19 height 23
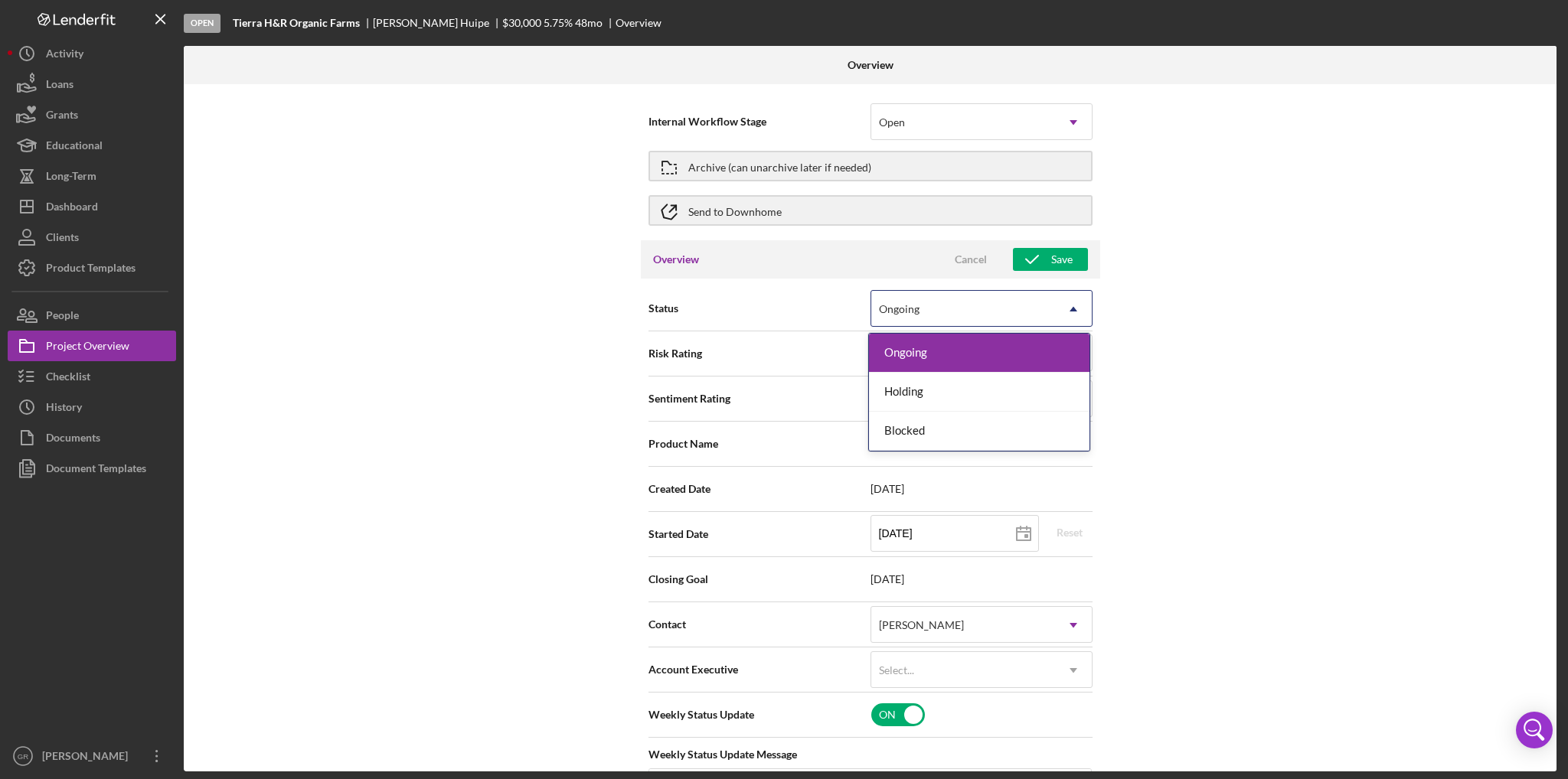
click at [970, 312] on div "Ongoing" at bounding box center [963, 309] width 184 height 35
click at [515, 346] on div "Internal Workflow Stage Open Icon/Dropdown Arrow Archive (can unarchive later i…" at bounding box center [870, 428] width 1373 height 687
type textarea "Here's a snapshot of information that has been fully approved, as well as the i…"
type textarea "Hey there, we noticed you haven't made any progress on your application in the …"
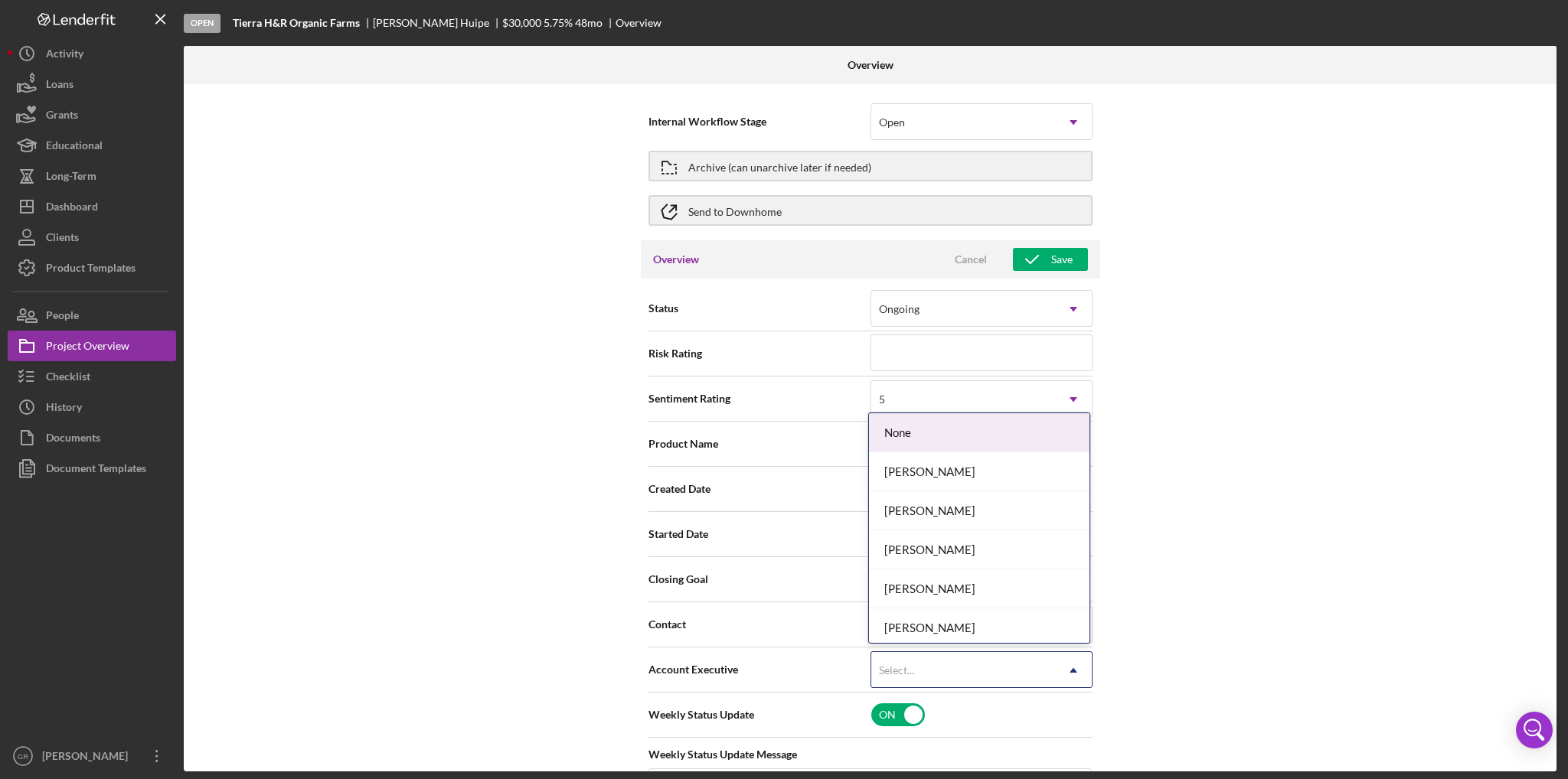
click at [953, 671] on div "Select..." at bounding box center [963, 671] width 184 height 35
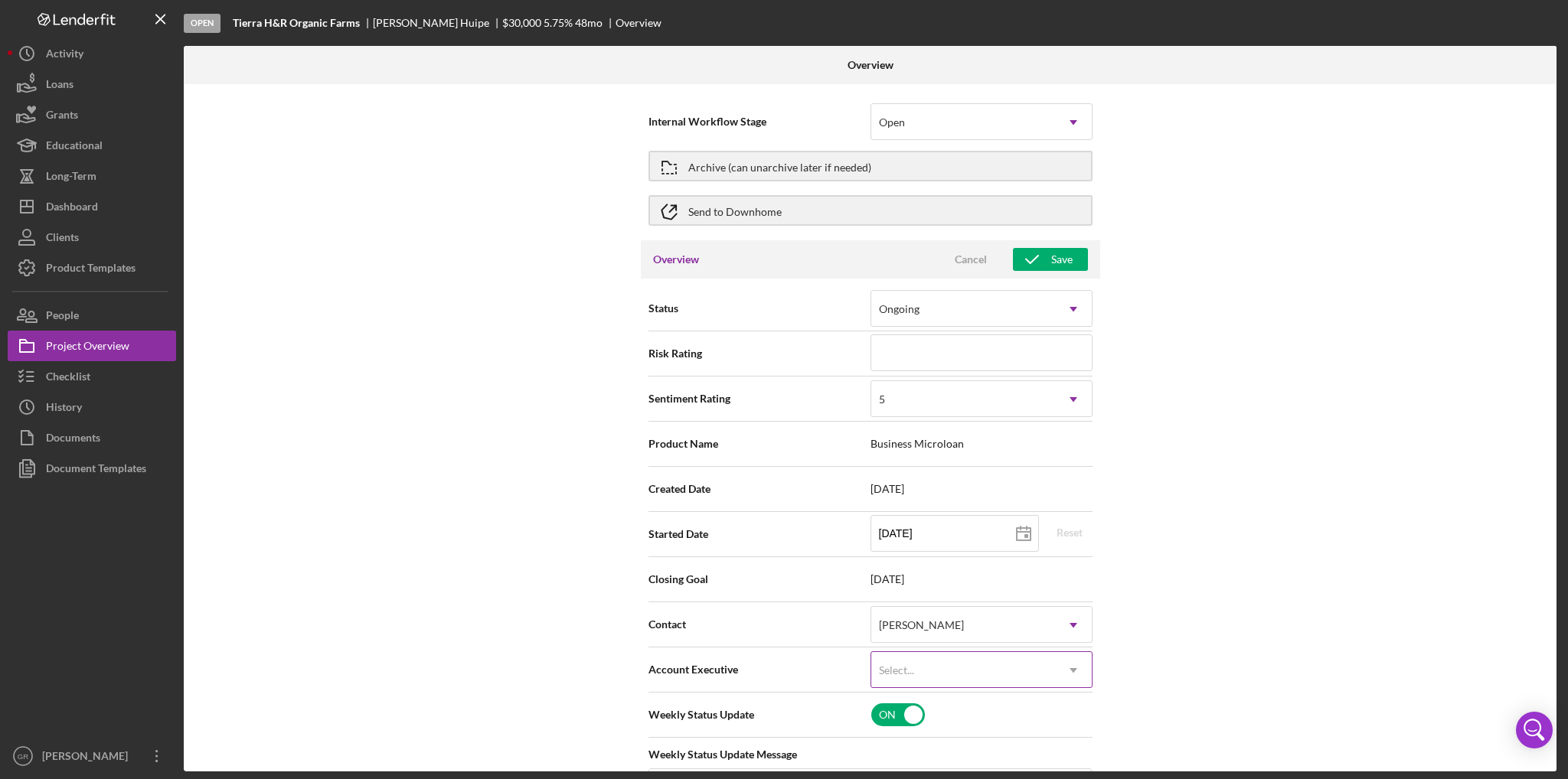
click at [954, 671] on div "Select..." at bounding box center [963, 671] width 184 height 35
type textarea "Here's a snapshot of information that has been fully approved, as well as the i…"
type textarea "Hey there, we noticed you haven't made any progress on your application in the …"
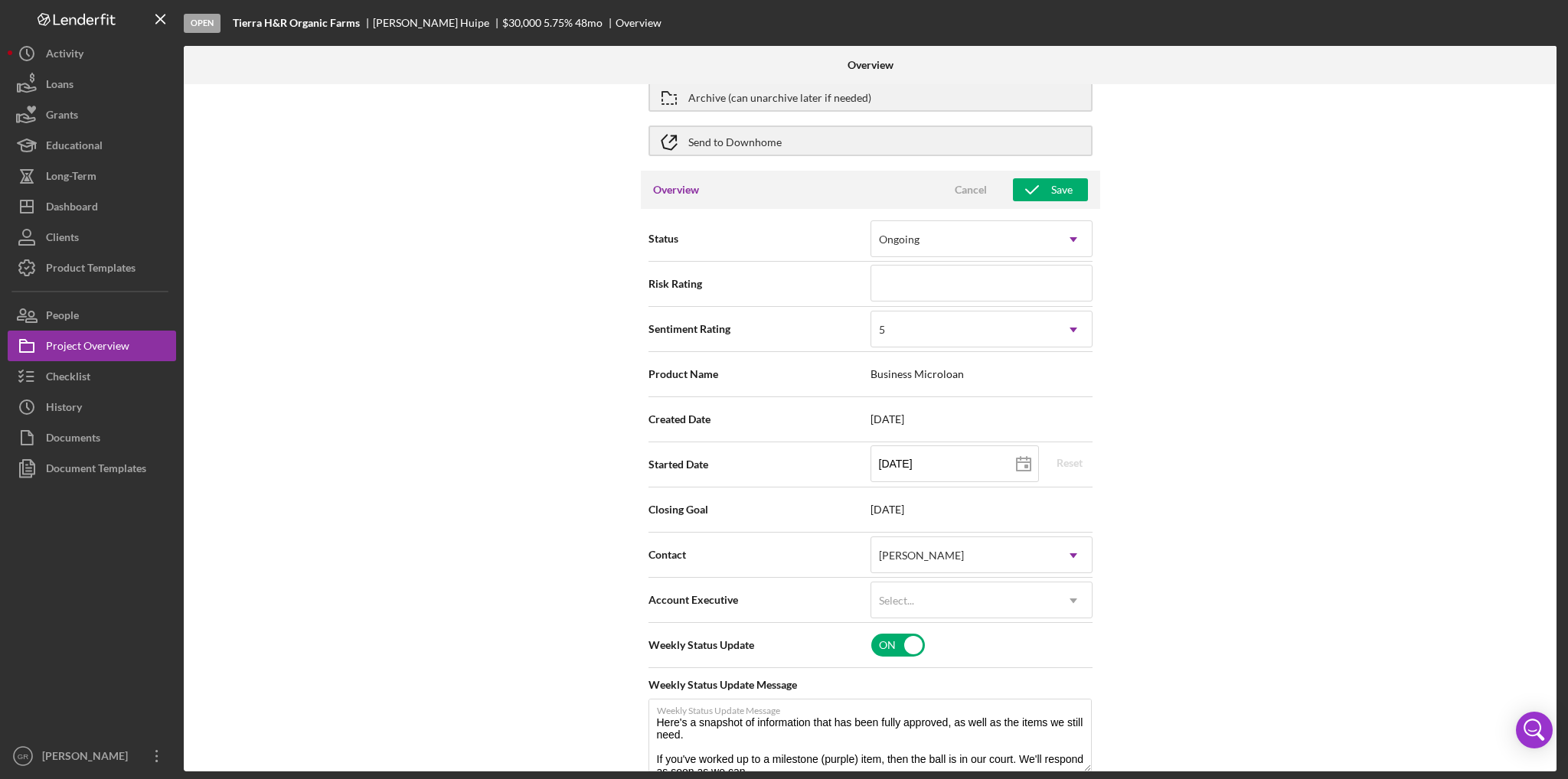
scroll to position [229, 0]
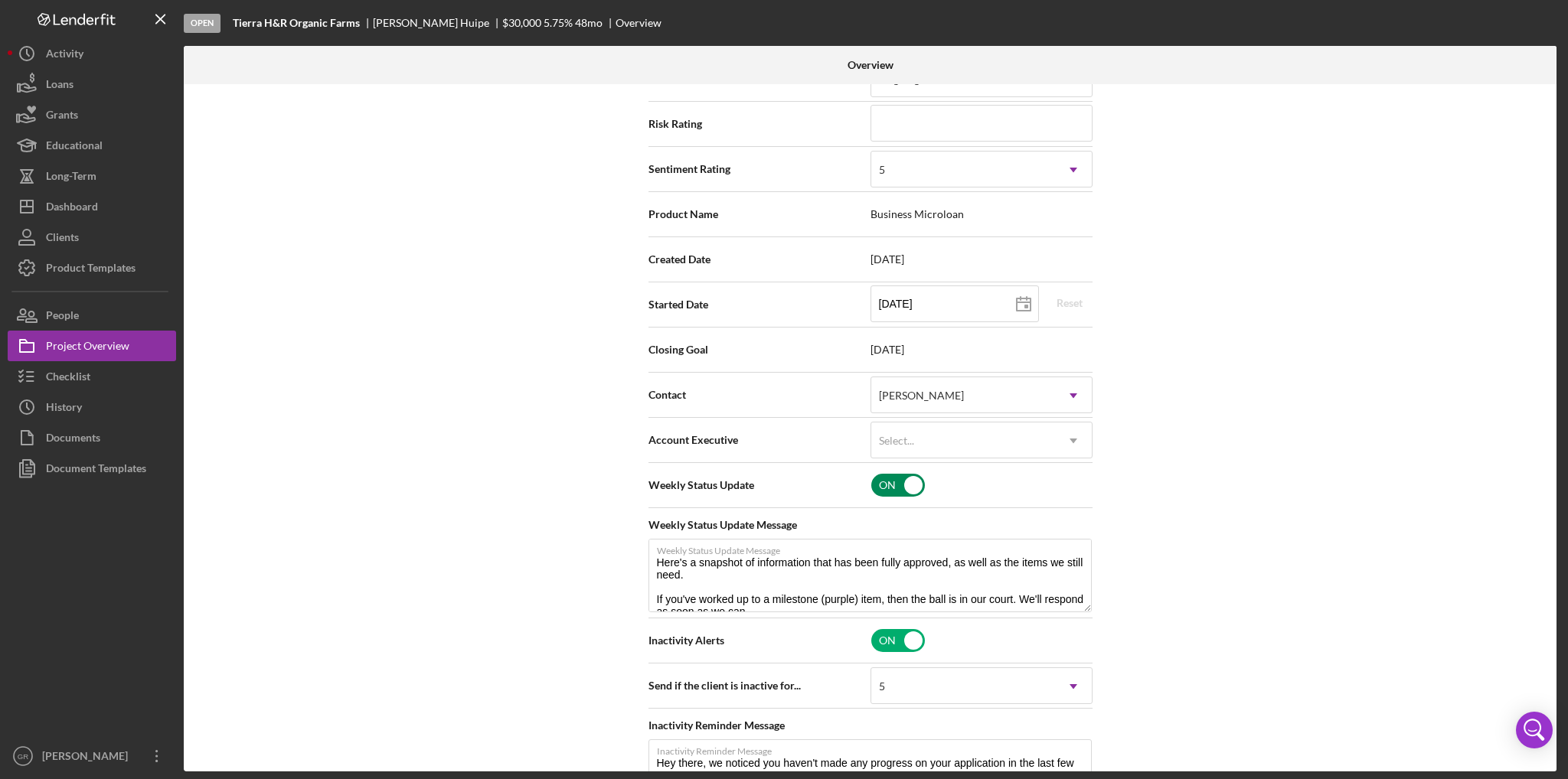
click at [879, 484] on input "checkbox" at bounding box center [898, 485] width 53 height 23
checkbox input "false"
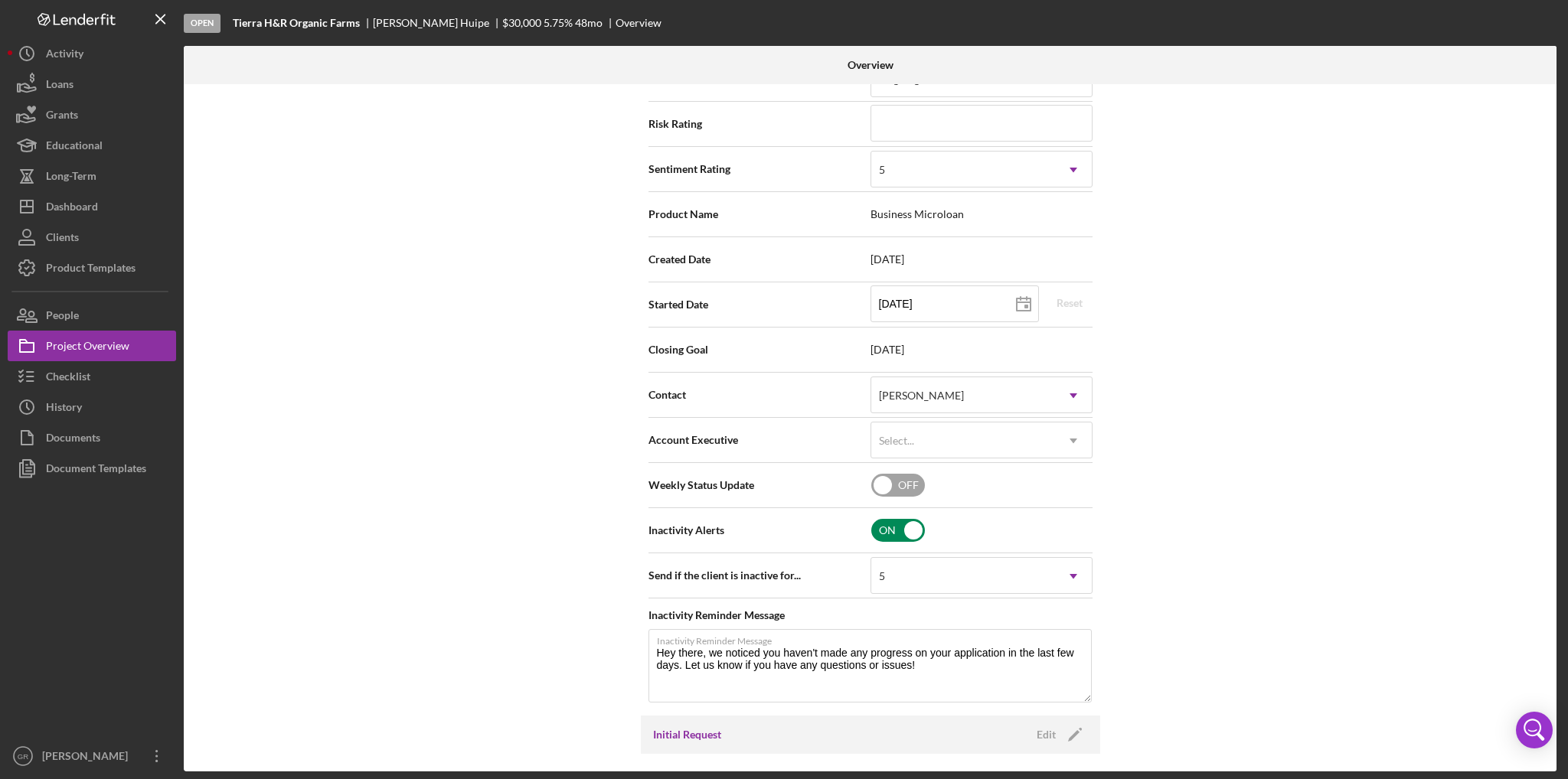
type textarea "Hey there, we noticed you haven't made any progress on your application in the …"
click at [880, 530] on input "checkbox" at bounding box center [898, 530] width 53 height 23
checkbox input "false"
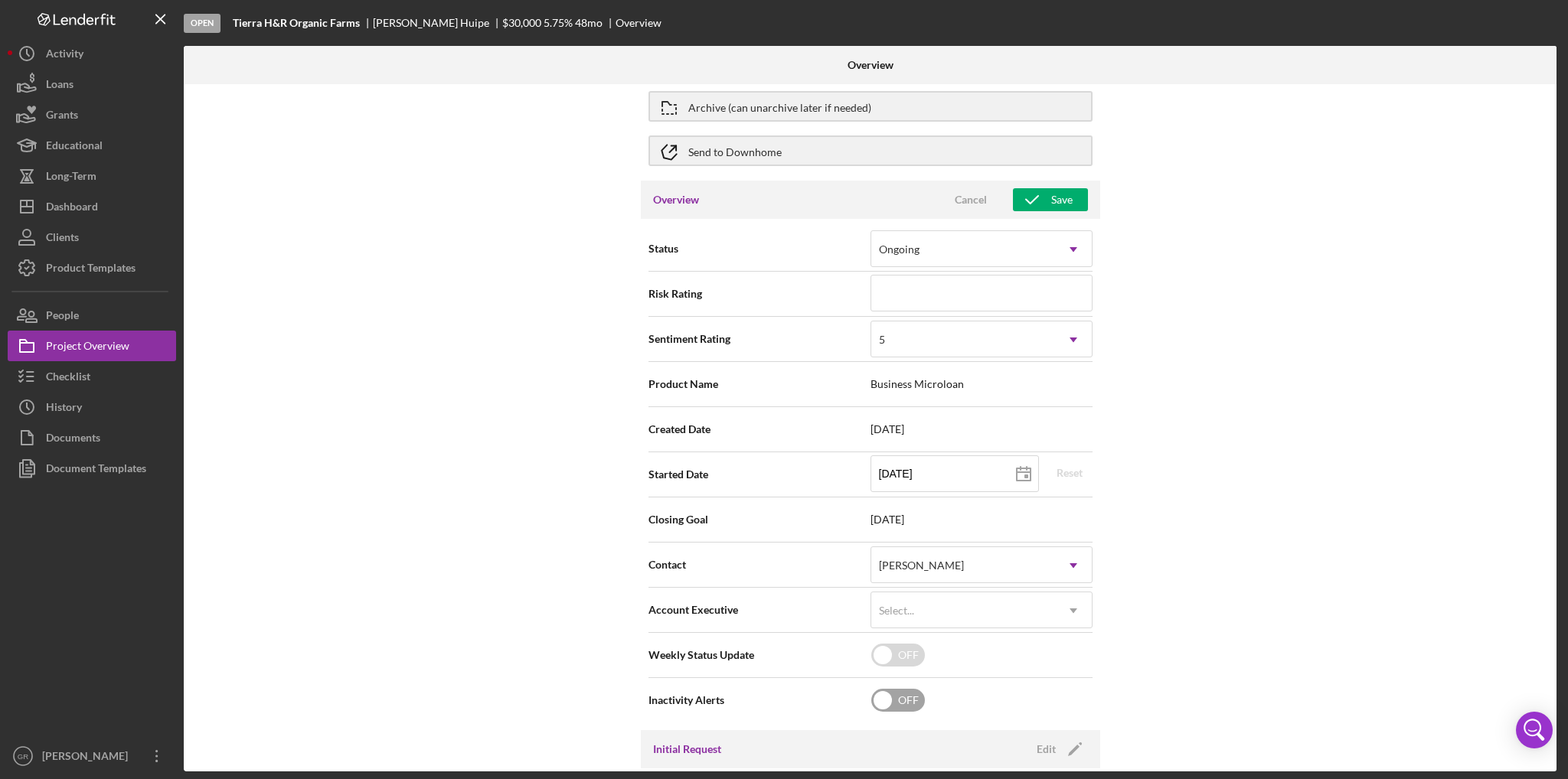
scroll to position [0, 0]
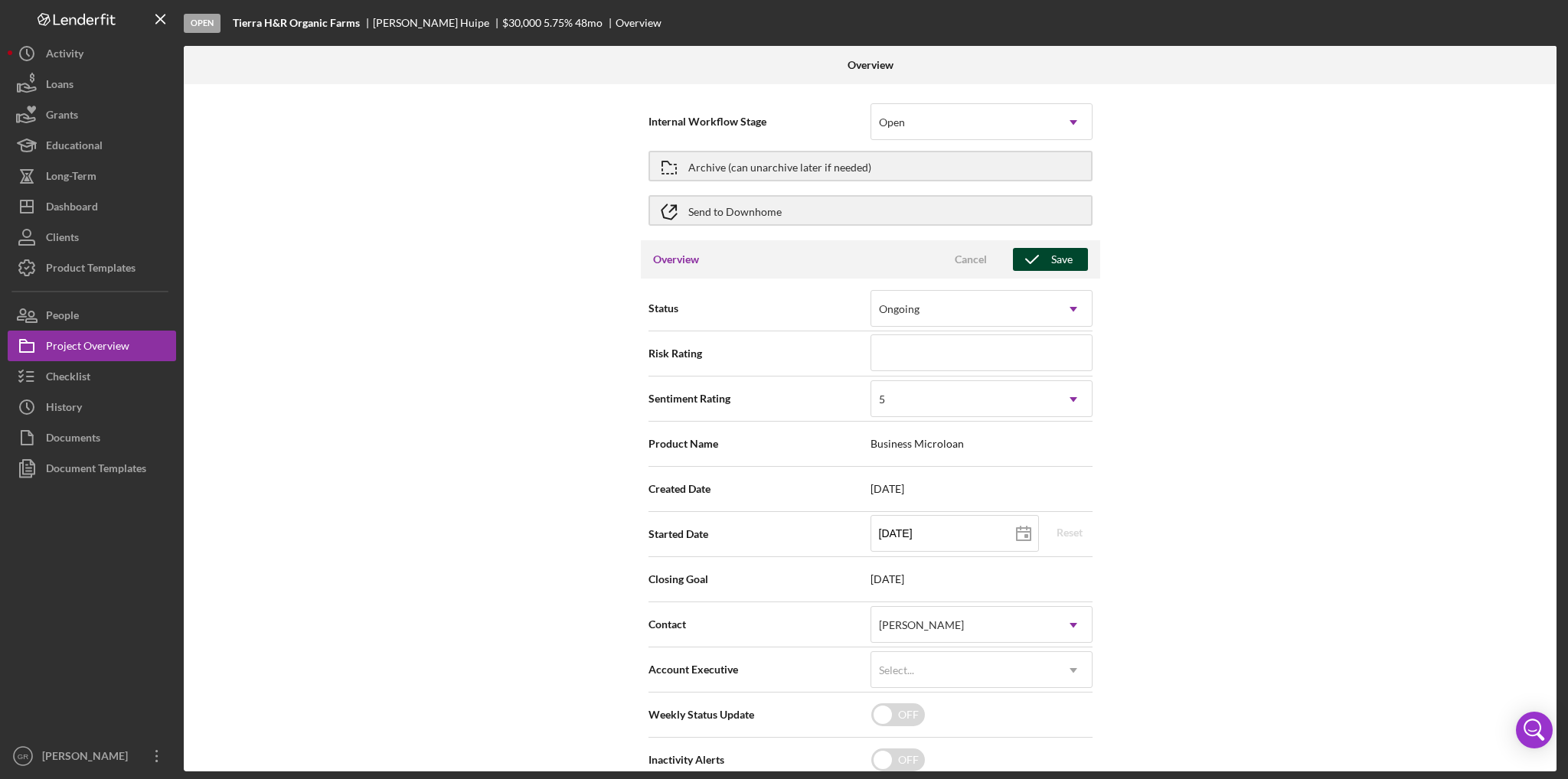
click at [1037, 263] on icon "button" at bounding box center [1033, 260] width 38 height 38
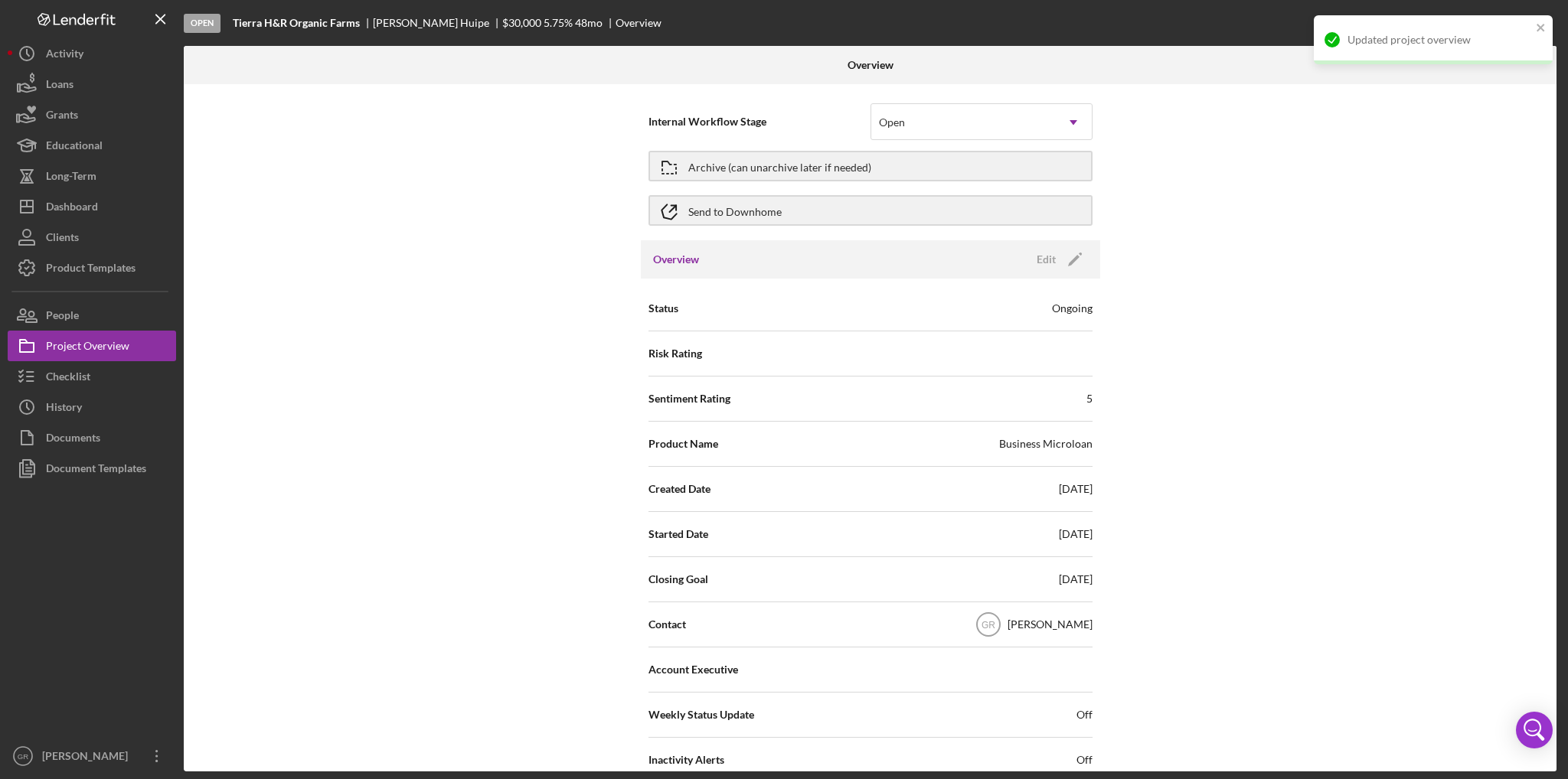
click at [900, 183] on div "Archive (can unarchive later if needed)" at bounding box center [870, 166] width 444 height 38
click at [896, 179] on button "Archive (can unarchive later if needed)" at bounding box center [870, 166] width 444 height 30
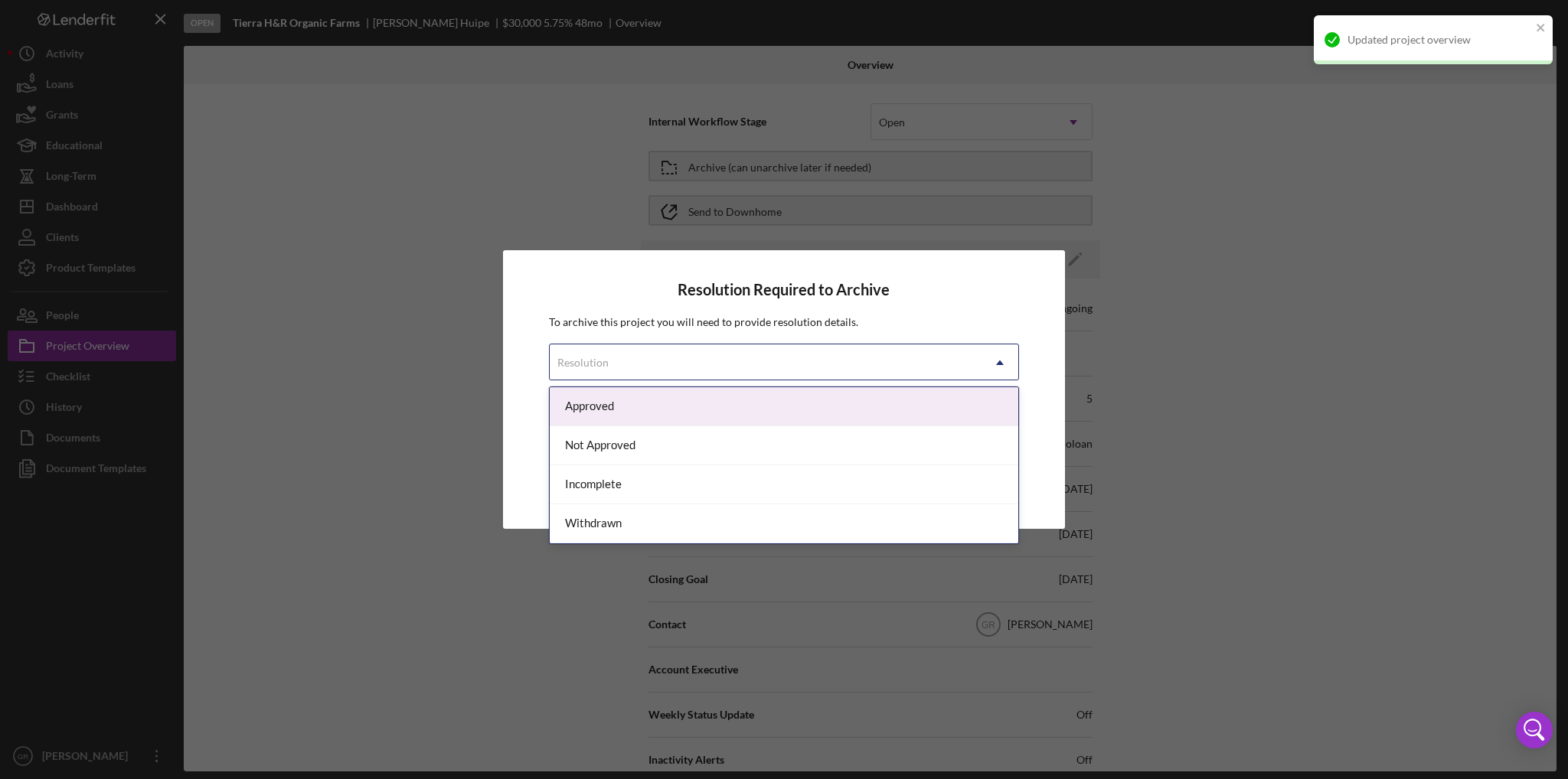
click at [632, 369] on div "Resolution" at bounding box center [766, 362] width 432 height 35
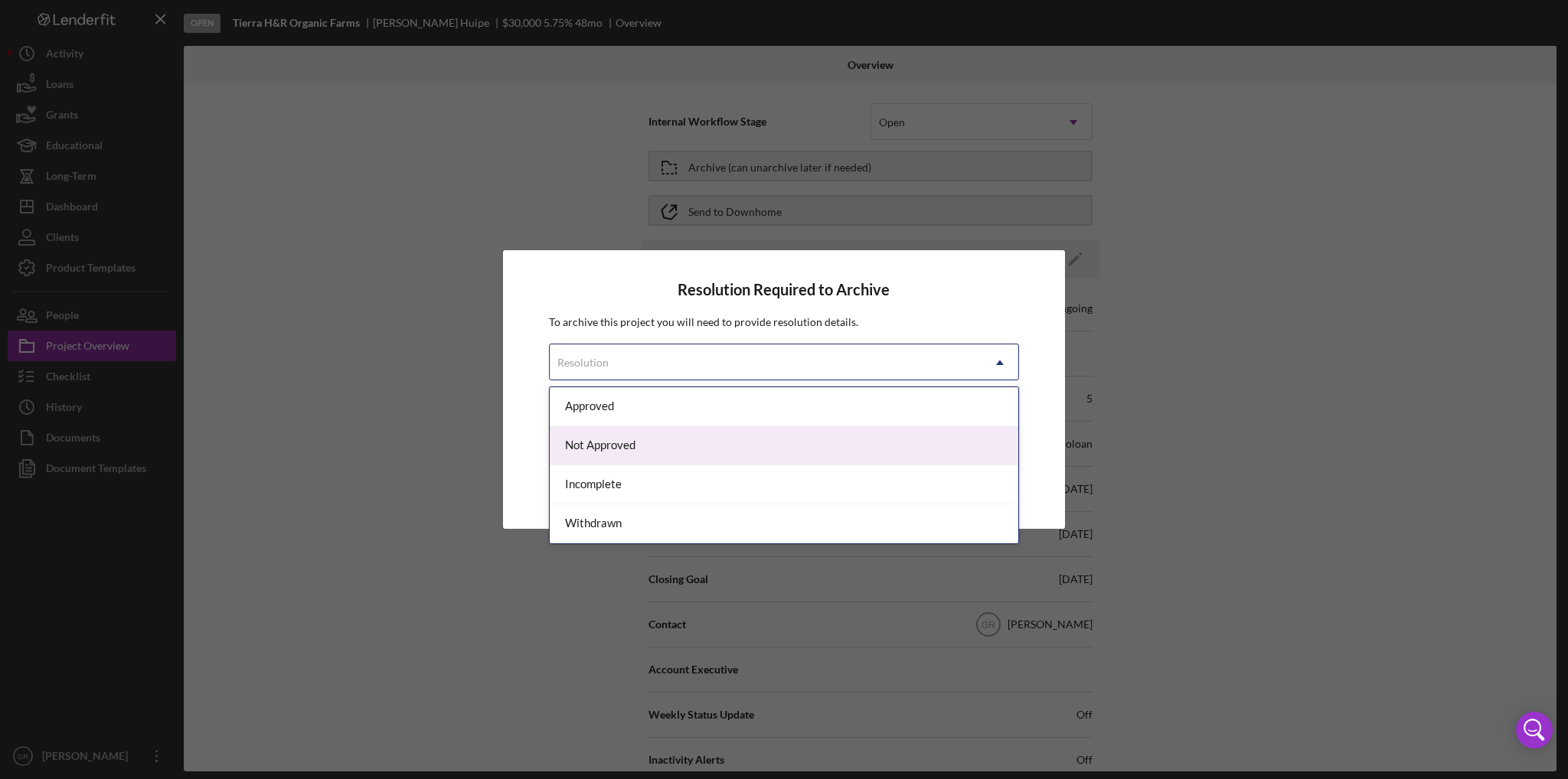
click at [610, 440] on div "Not Approved" at bounding box center [784, 445] width 468 height 39
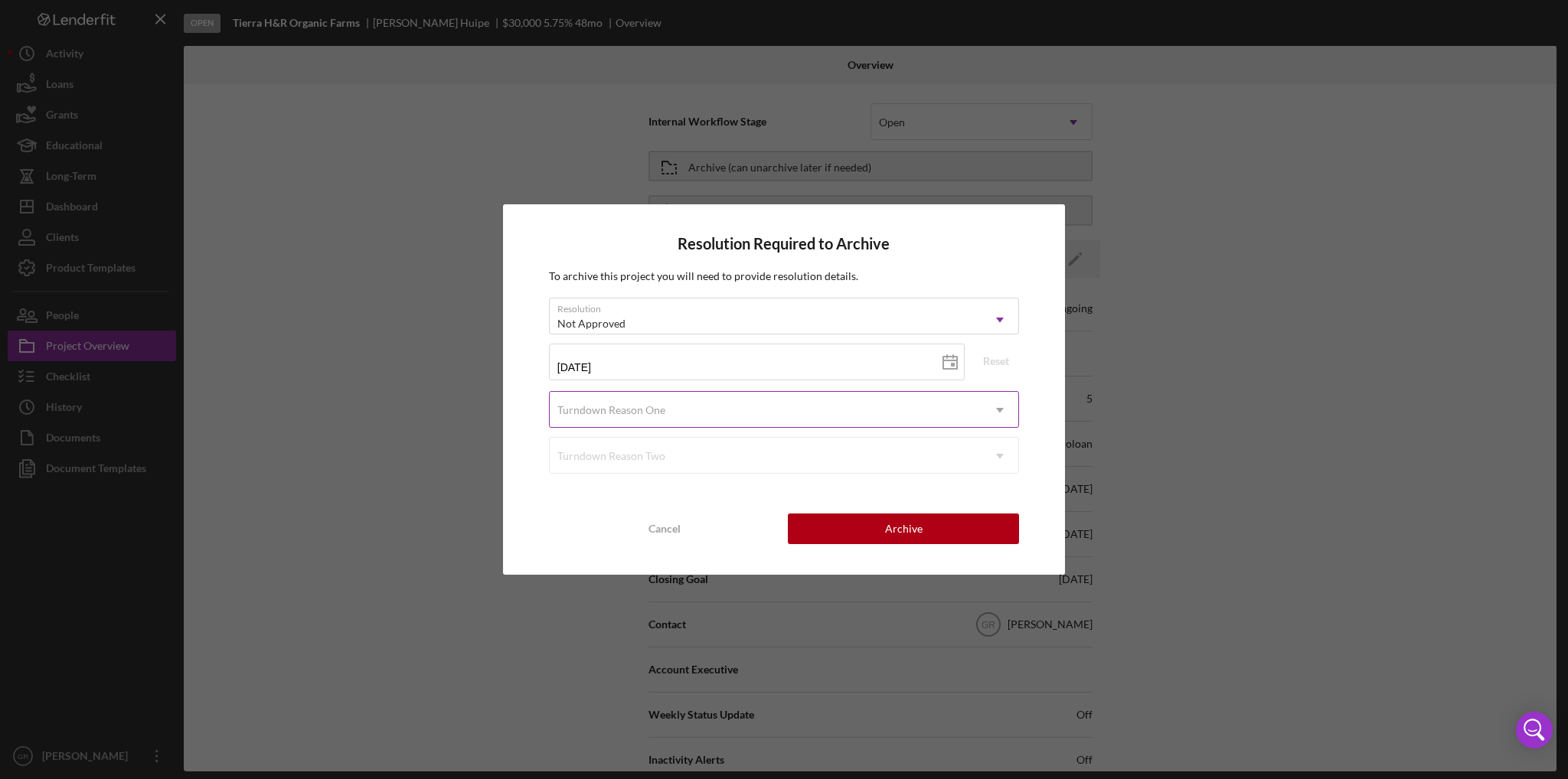
click at [641, 401] on div "Turndown Reason One" at bounding box center [766, 410] width 432 height 35
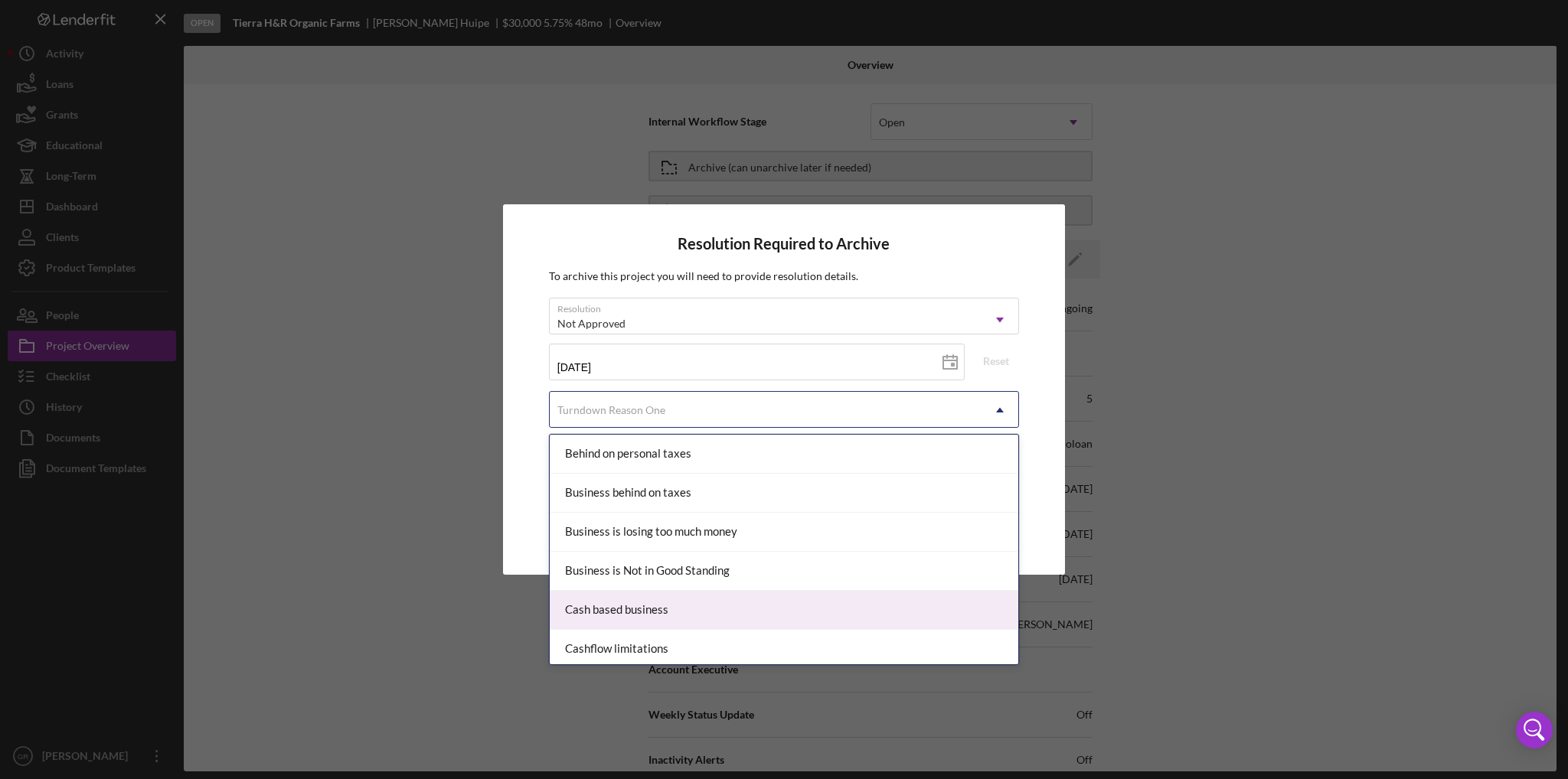
scroll to position [76, 0]
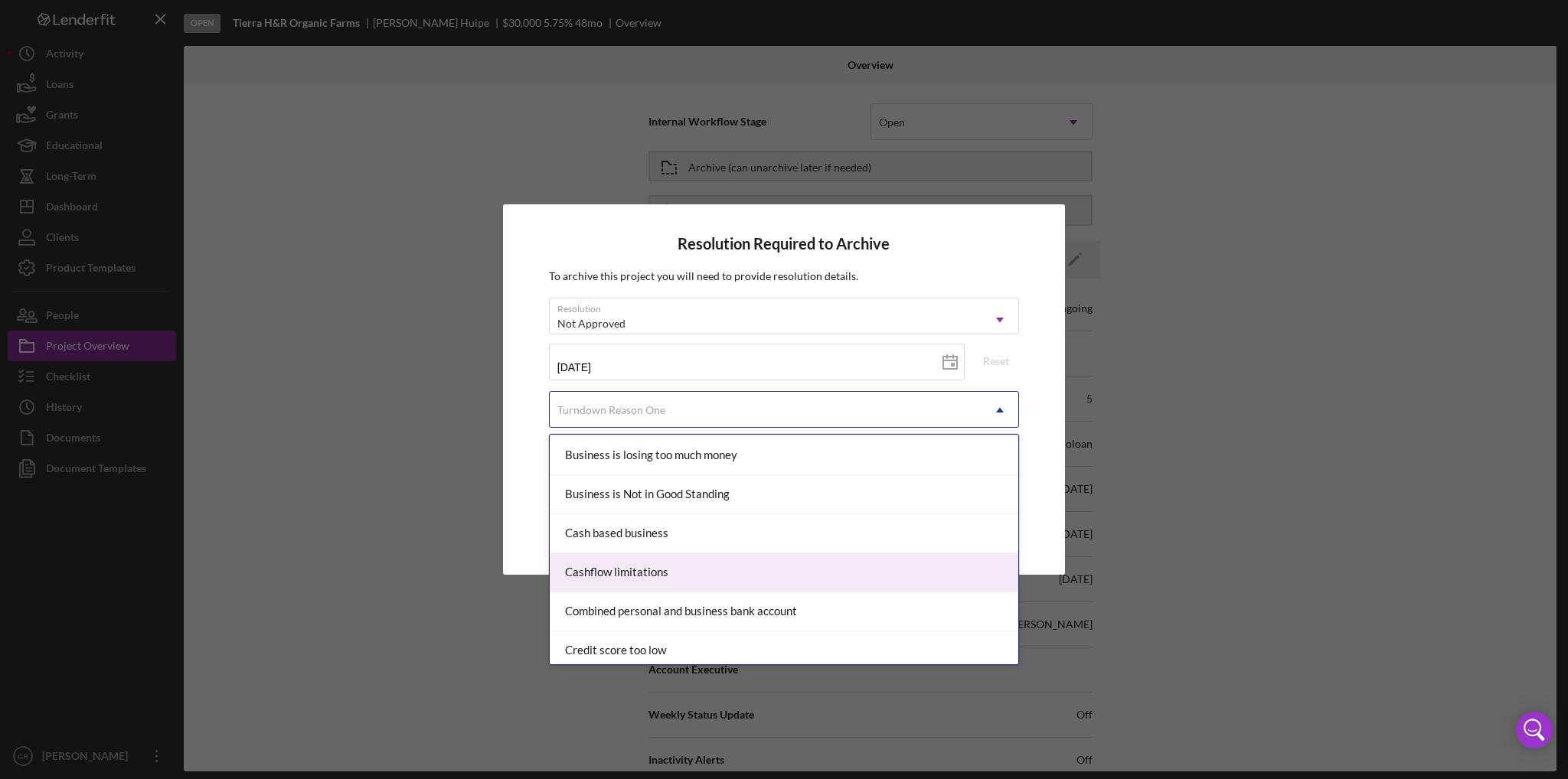
click at [696, 571] on div "Cashflow limitations" at bounding box center [784, 573] width 468 height 39
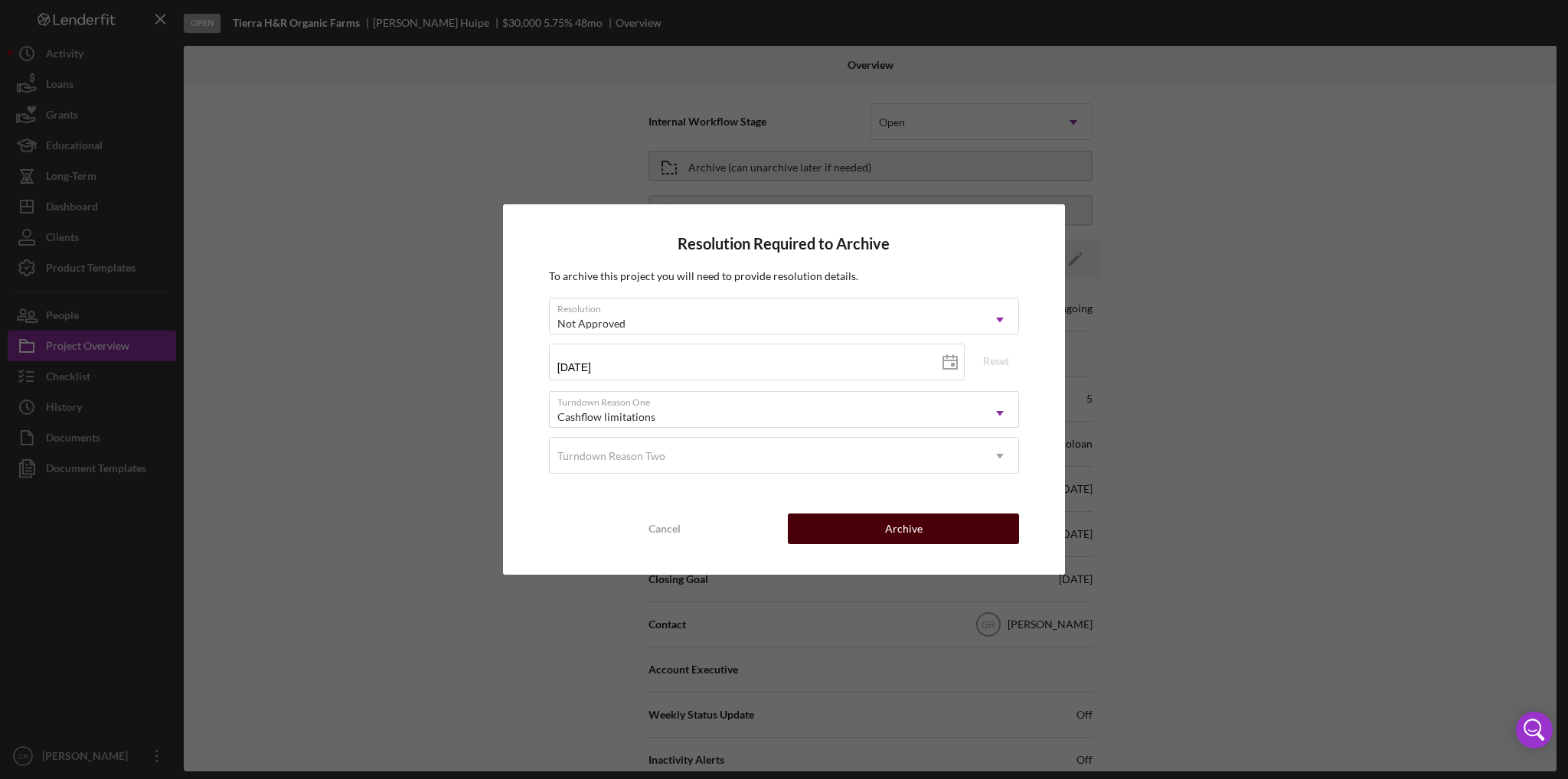
click at [845, 534] on button "Archive" at bounding box center [904, 529] width 231 height 30
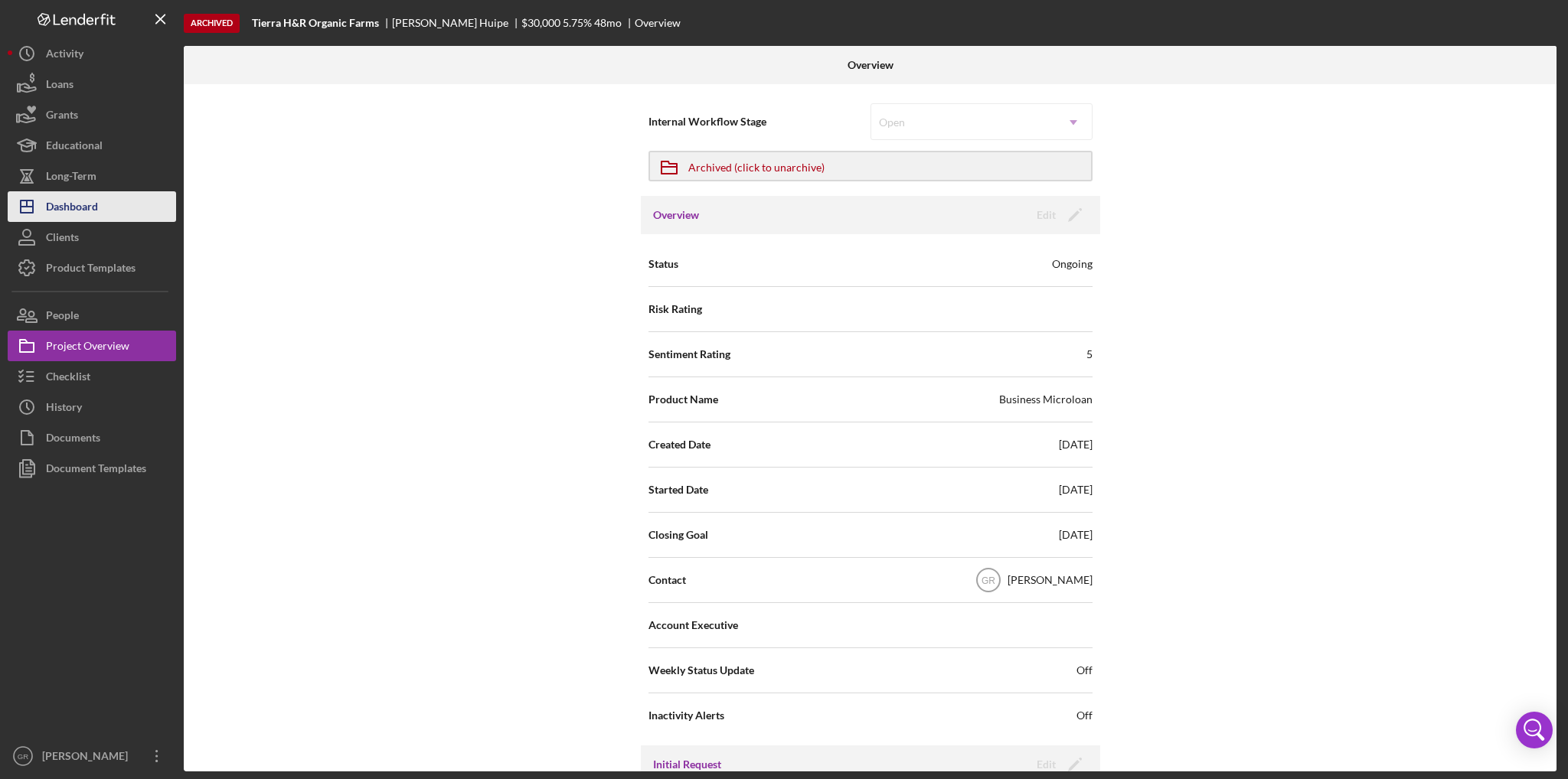
click at [127, 217] on button "Icon/Dashboard Dashboard" at bounding box center [92, 206] width 168 height 30
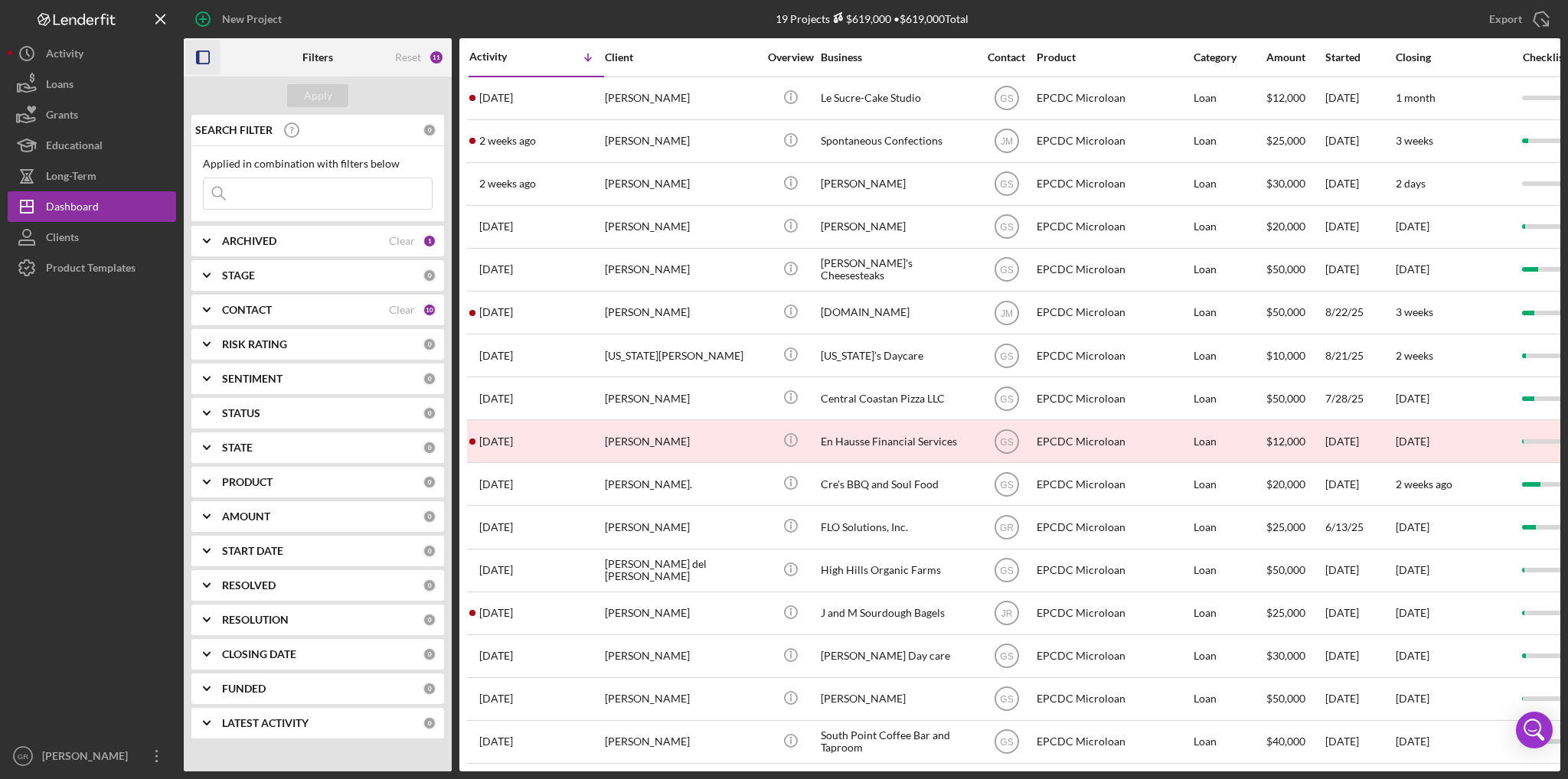
click at [206, 54] on icon "button" at bounding box center [203, 57] width 34 height 34
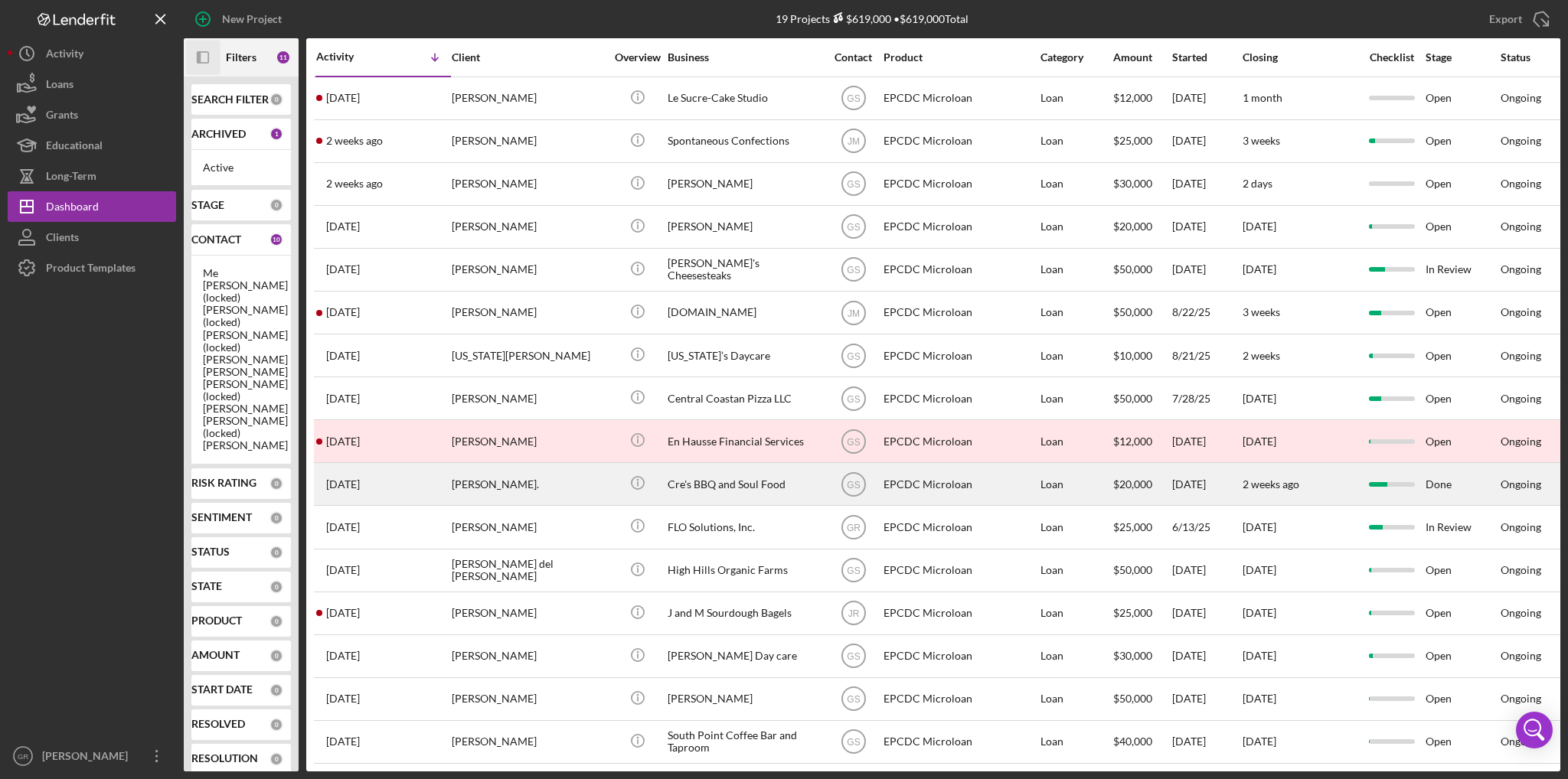
click at [695, 494] on div "Cre's BBQ and Soul Food" at bounding box center [744, 483] width 153 height 41
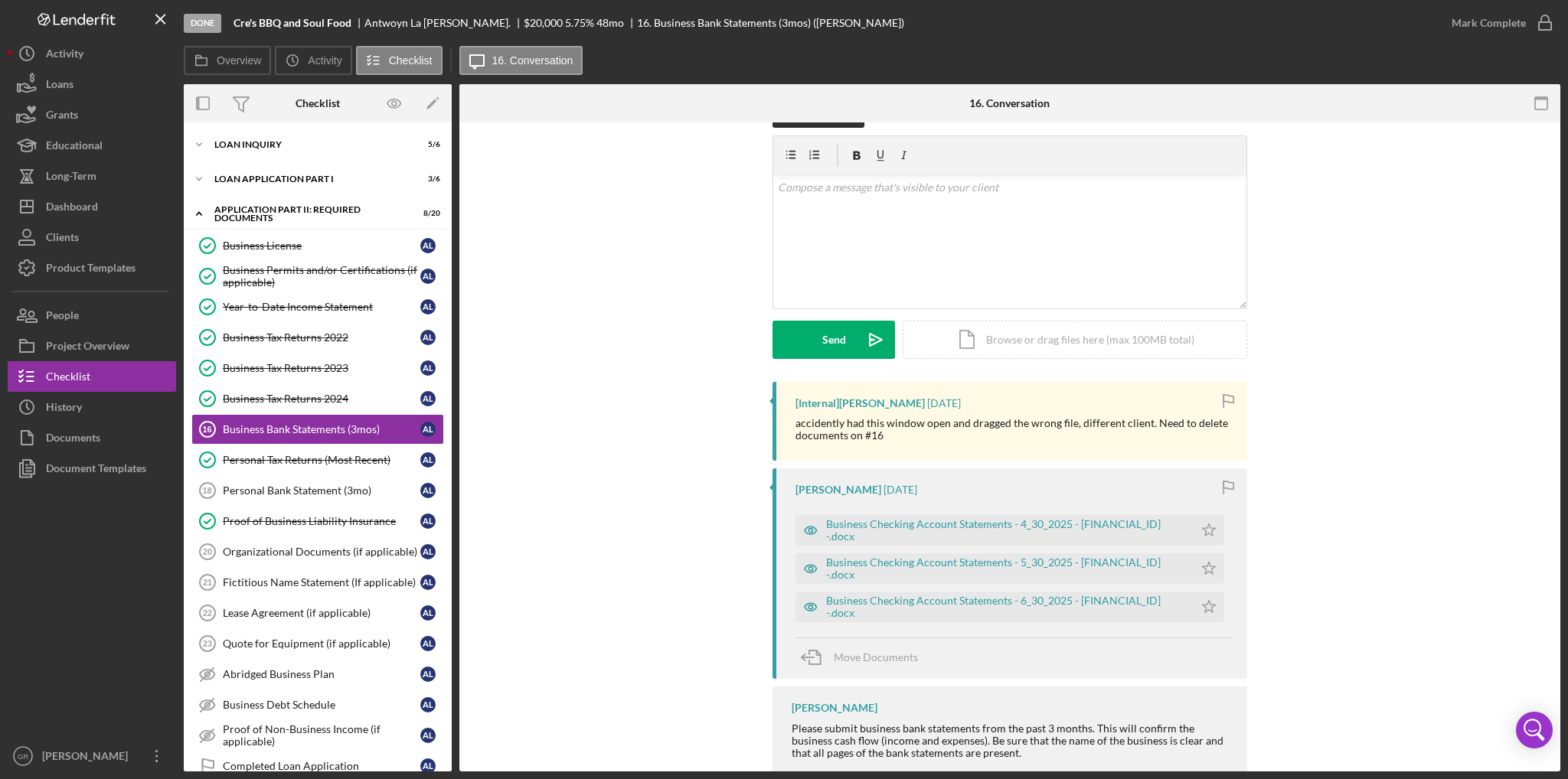
scroll to position [77, 0]
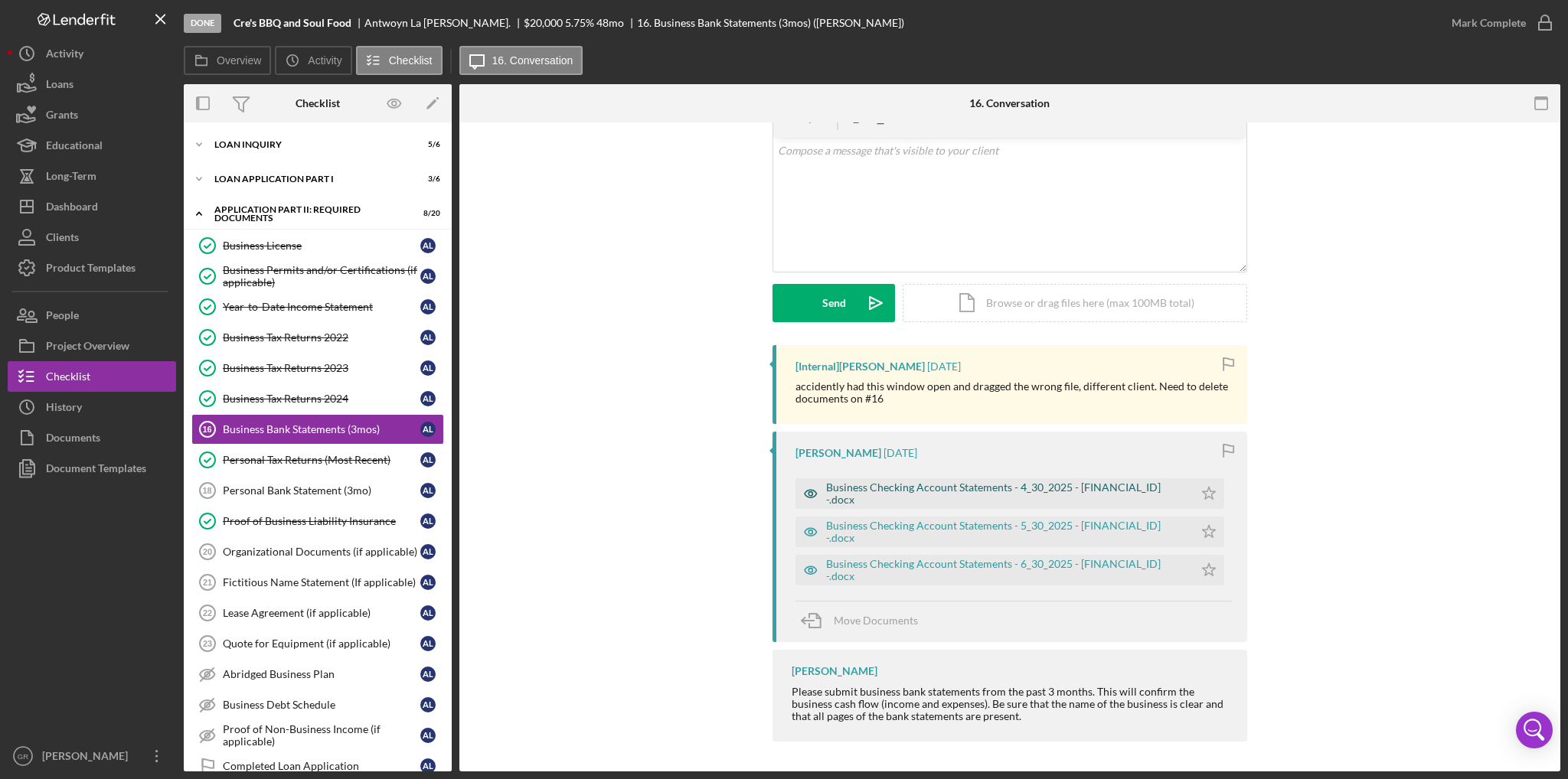
click at [904, 500] on div "Business Checking Account Statements - 4_30_2025 - [FINANCIAL_ID] -.docx" at bounding box center [995, 494] width 398 height 30
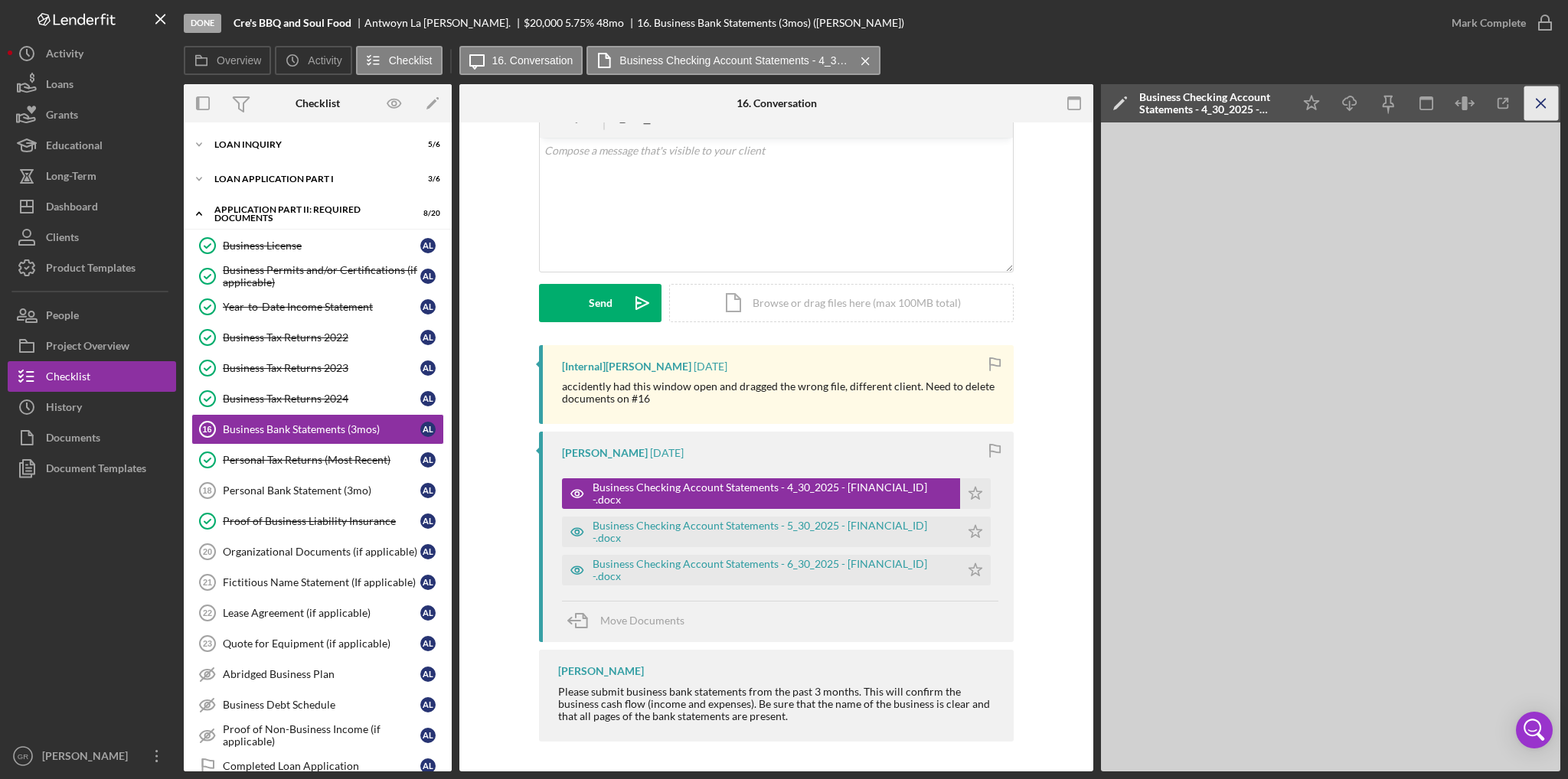
click at [1543, 109] on icon "Icon/Menu Close" at bounding box center [1542, 104] width 34 height 34
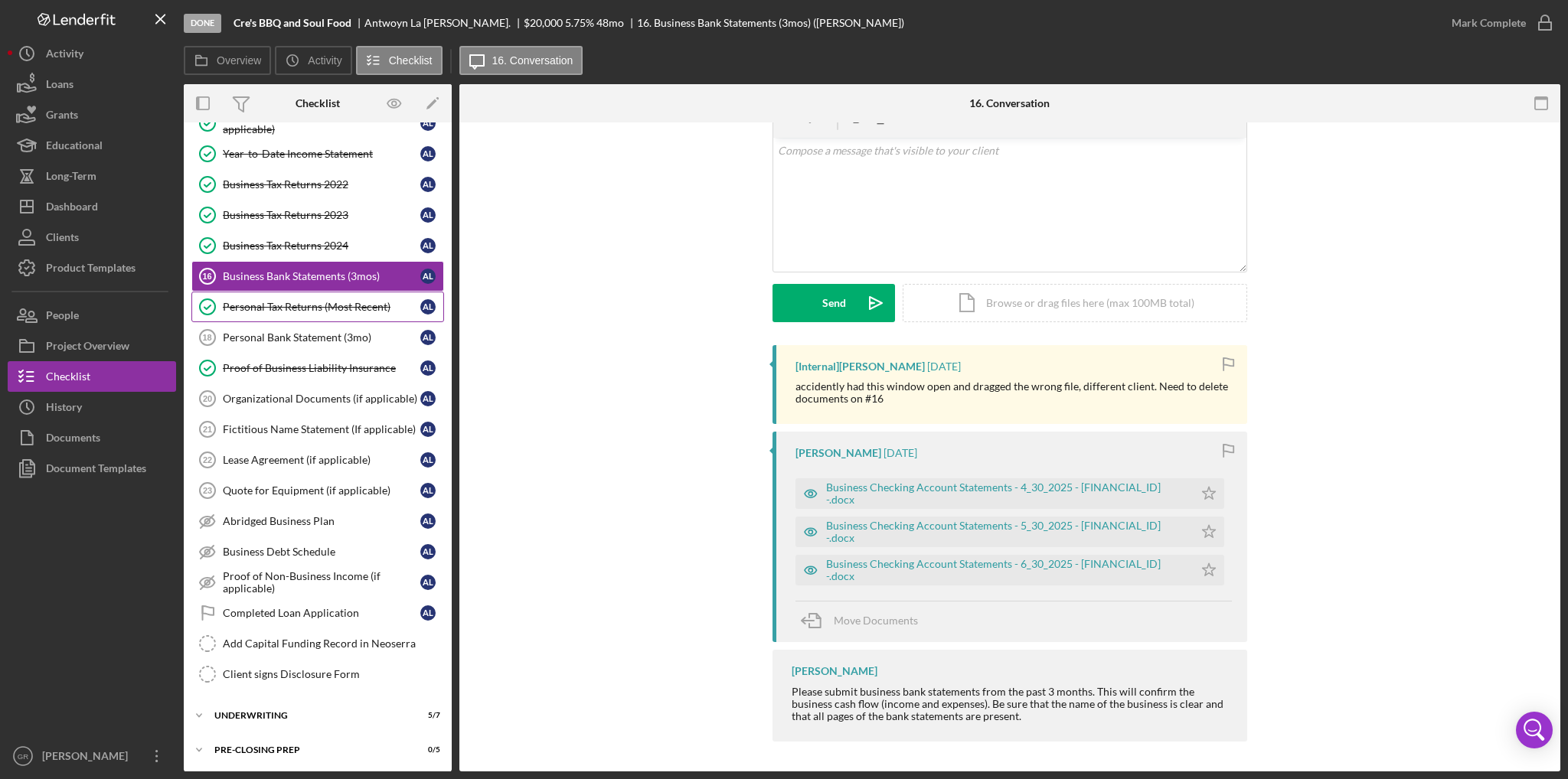
scroll to position [0, 0]
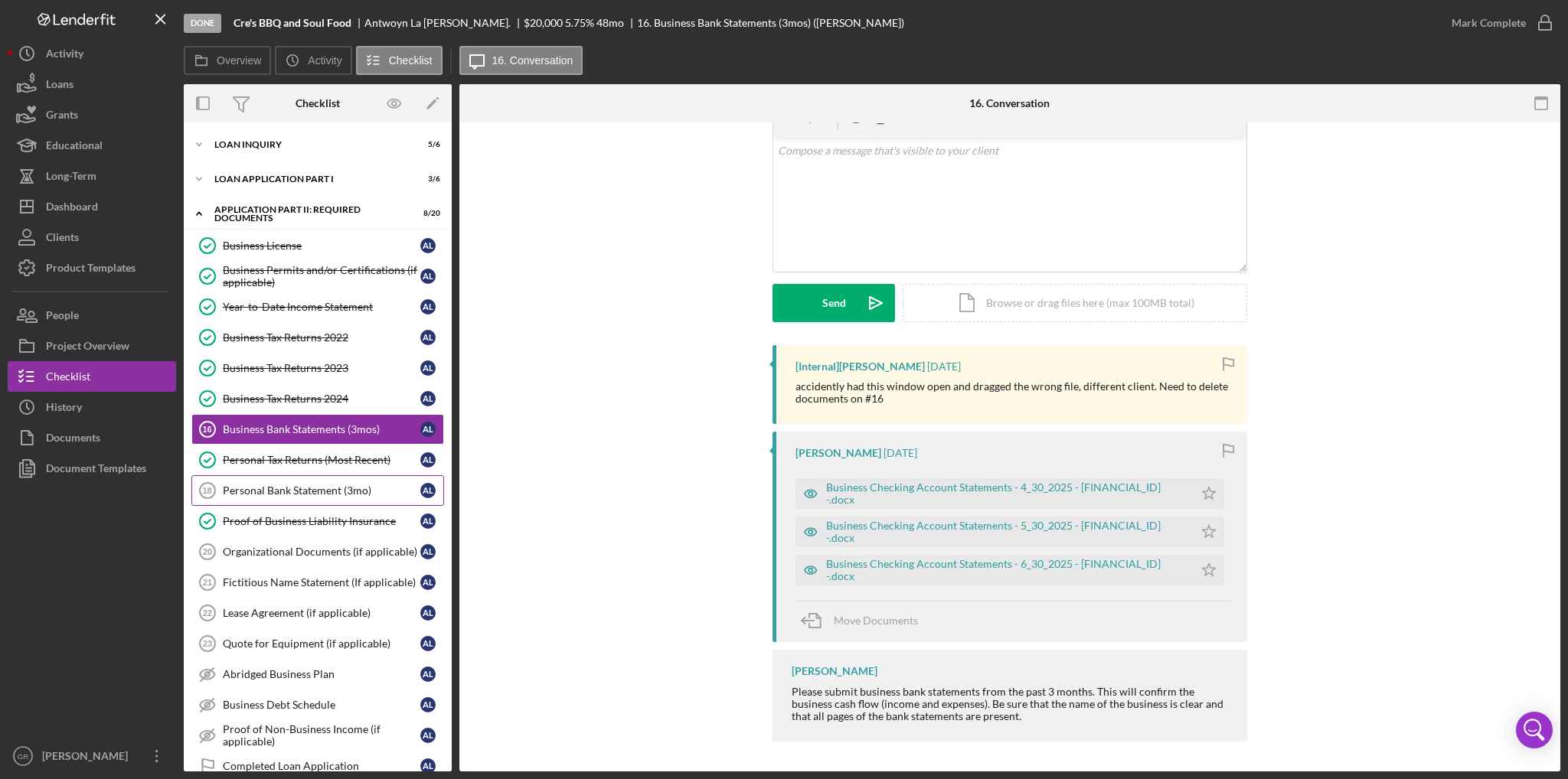
click at [306, 486] on div "Personal Bank Statement (3mo)" at bounding box center [322, 490] width 198 height 12
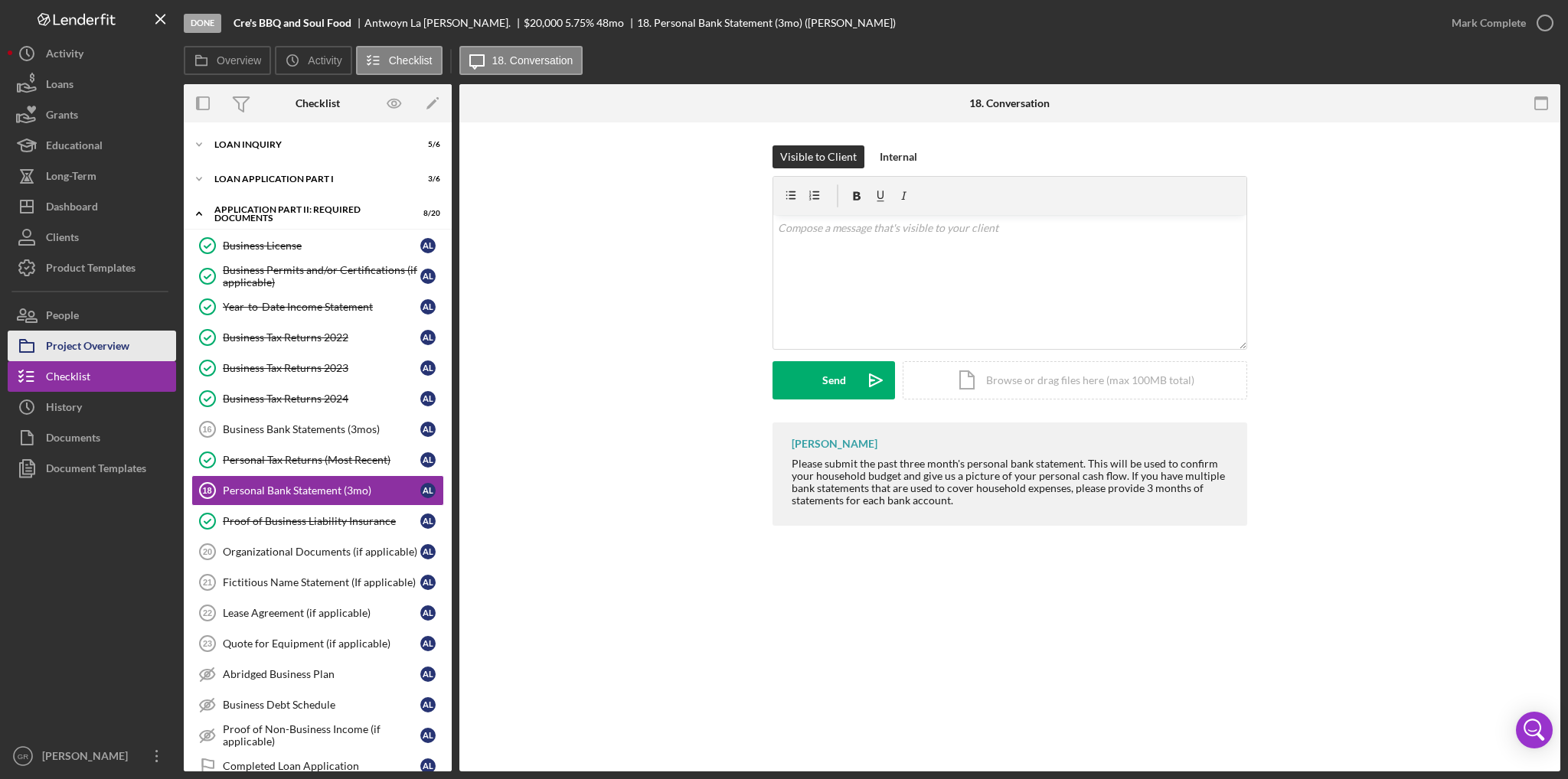
click at [80, 345] on div "Project Overview" at bounding box center [88, 347] width 84 height 34
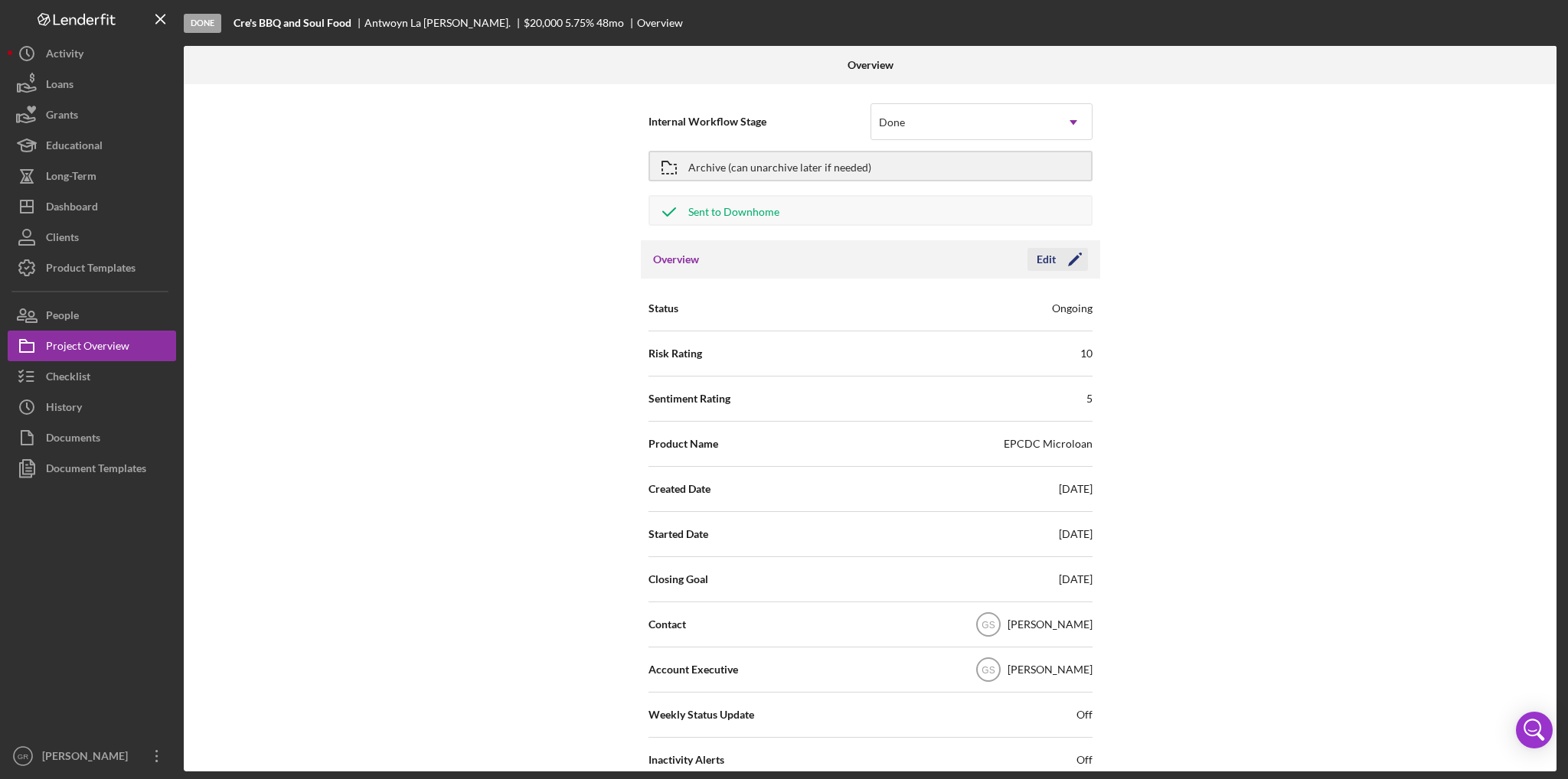
click at [1038, 266] on div "Edit" at bounding box center [1046, 259] width 19 height 23
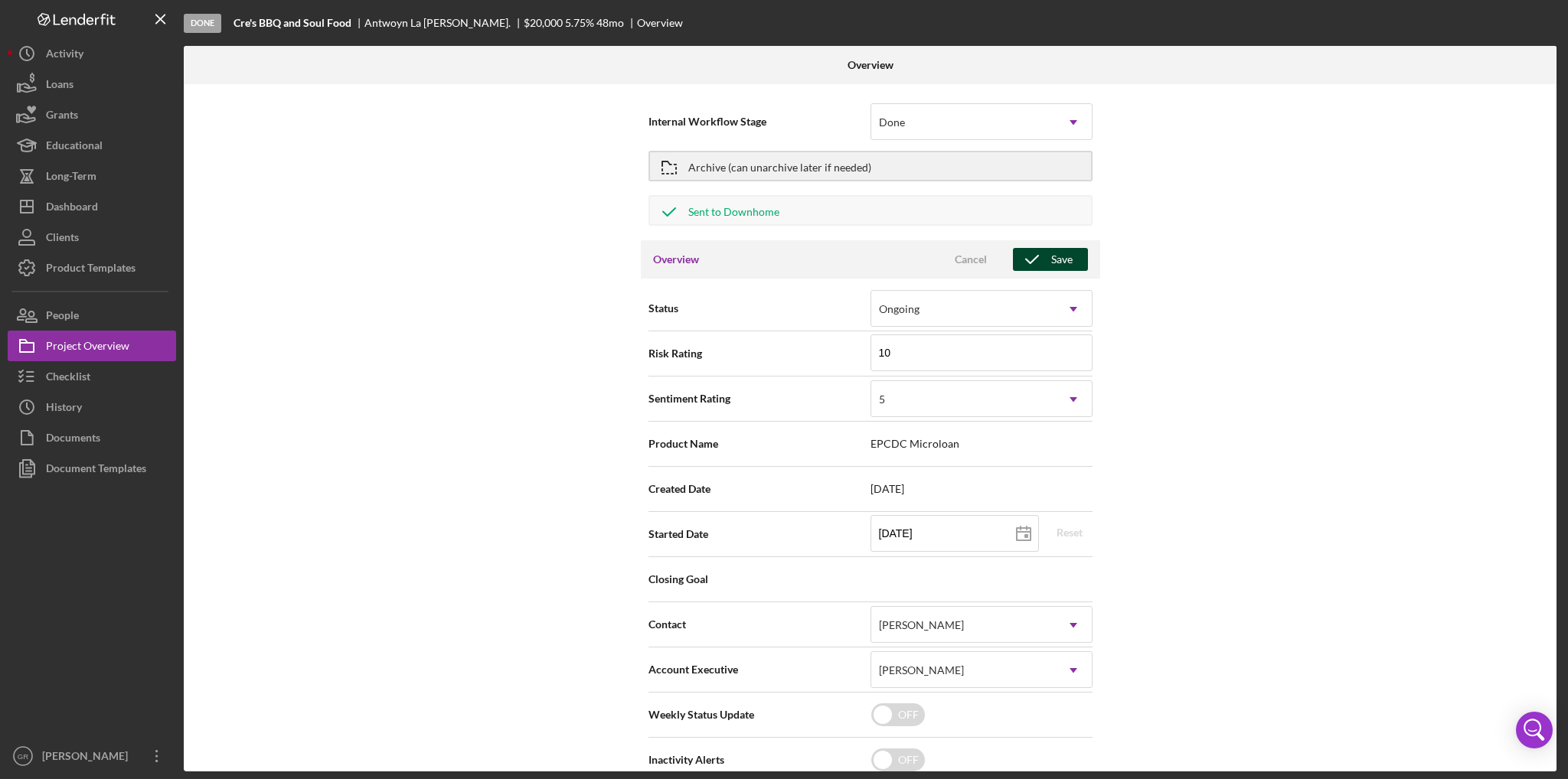
click at [1038, 257] on icon "button" at bounding box center [1033, 260] width 38 height 38
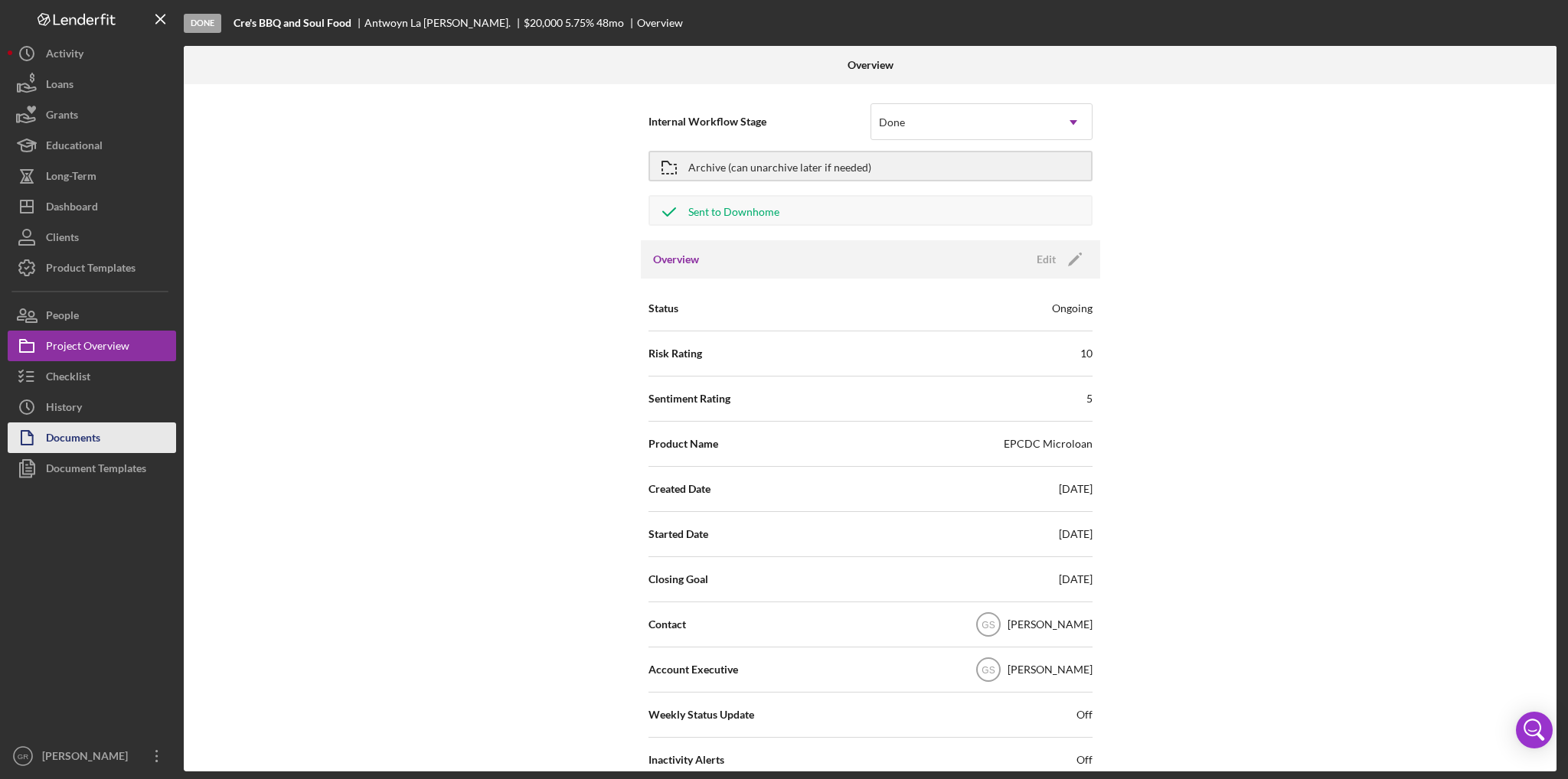
click at [108, 427] on button "Documents" at bounding box center [92, 438] width 168 height 30
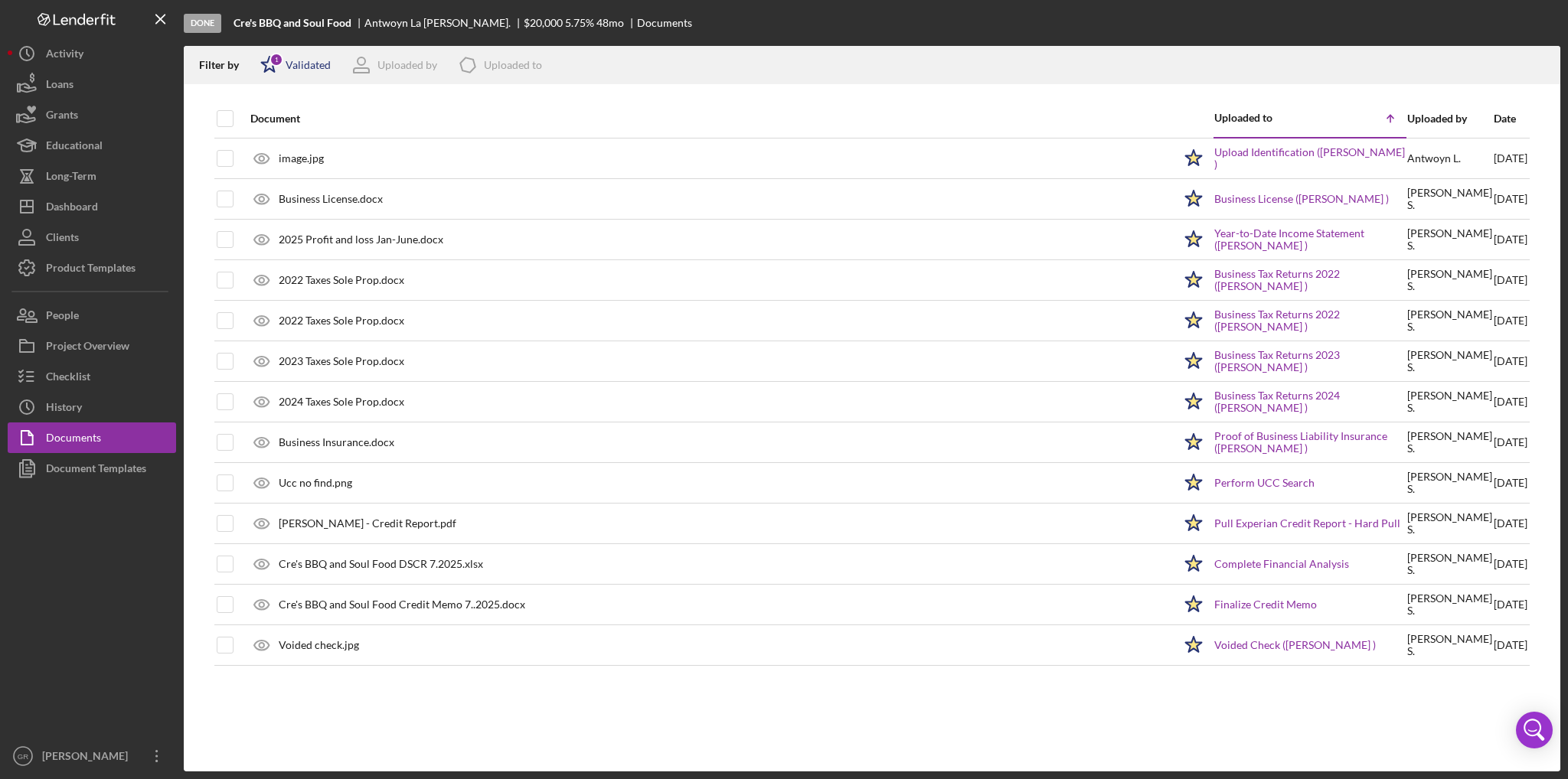
click at [304, 59] on div "Validated" at bounding box center [308, 65] width 45 height 12
click at [272, 122] on input "checkbox" at bounding box center [268, 121] width 15 height 15
checkbox input "false"
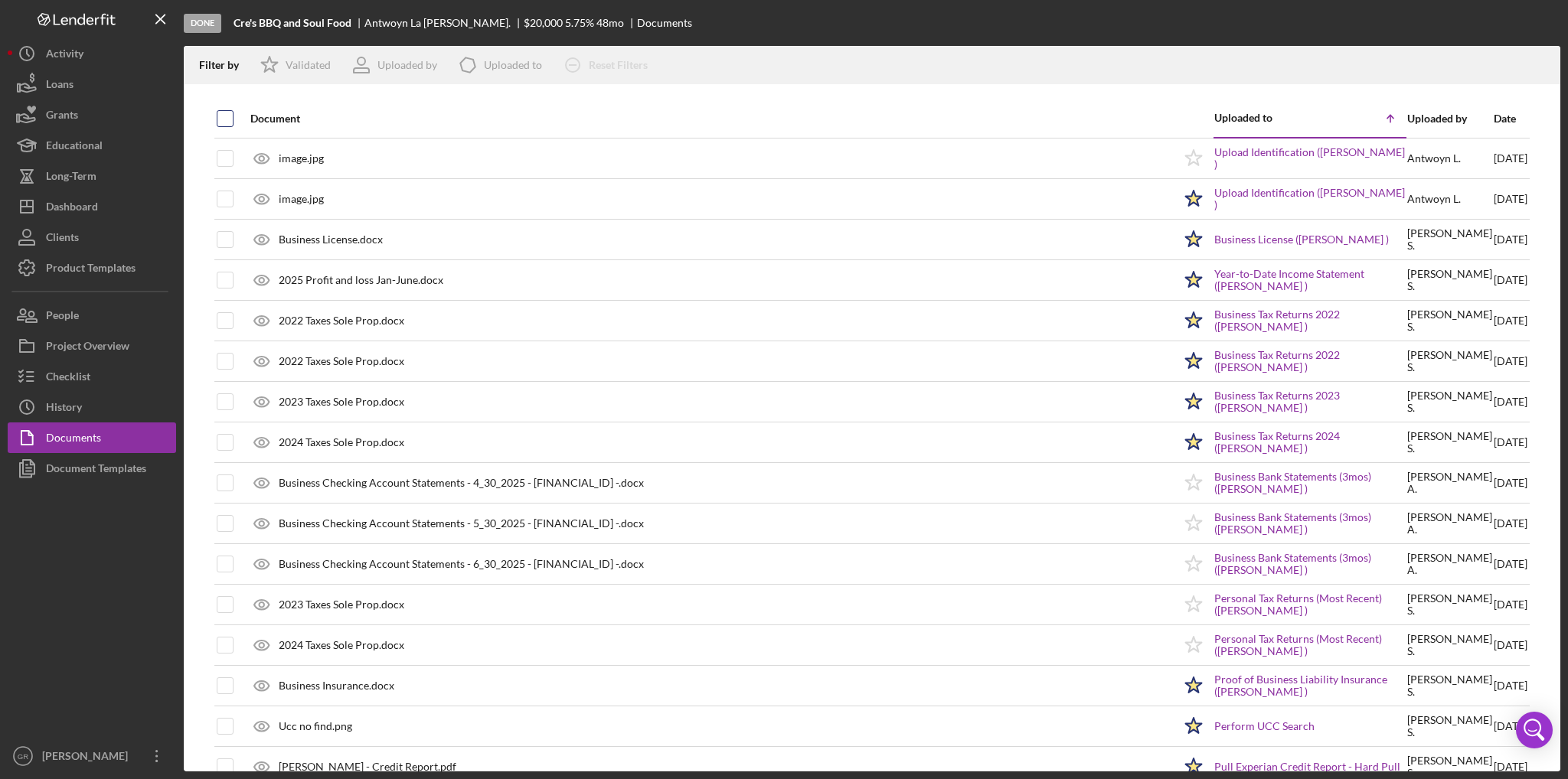
click at [220, 111] on input "checkbox" at bounding box center [225, 118] width 15 height 15
checkbox input "true"
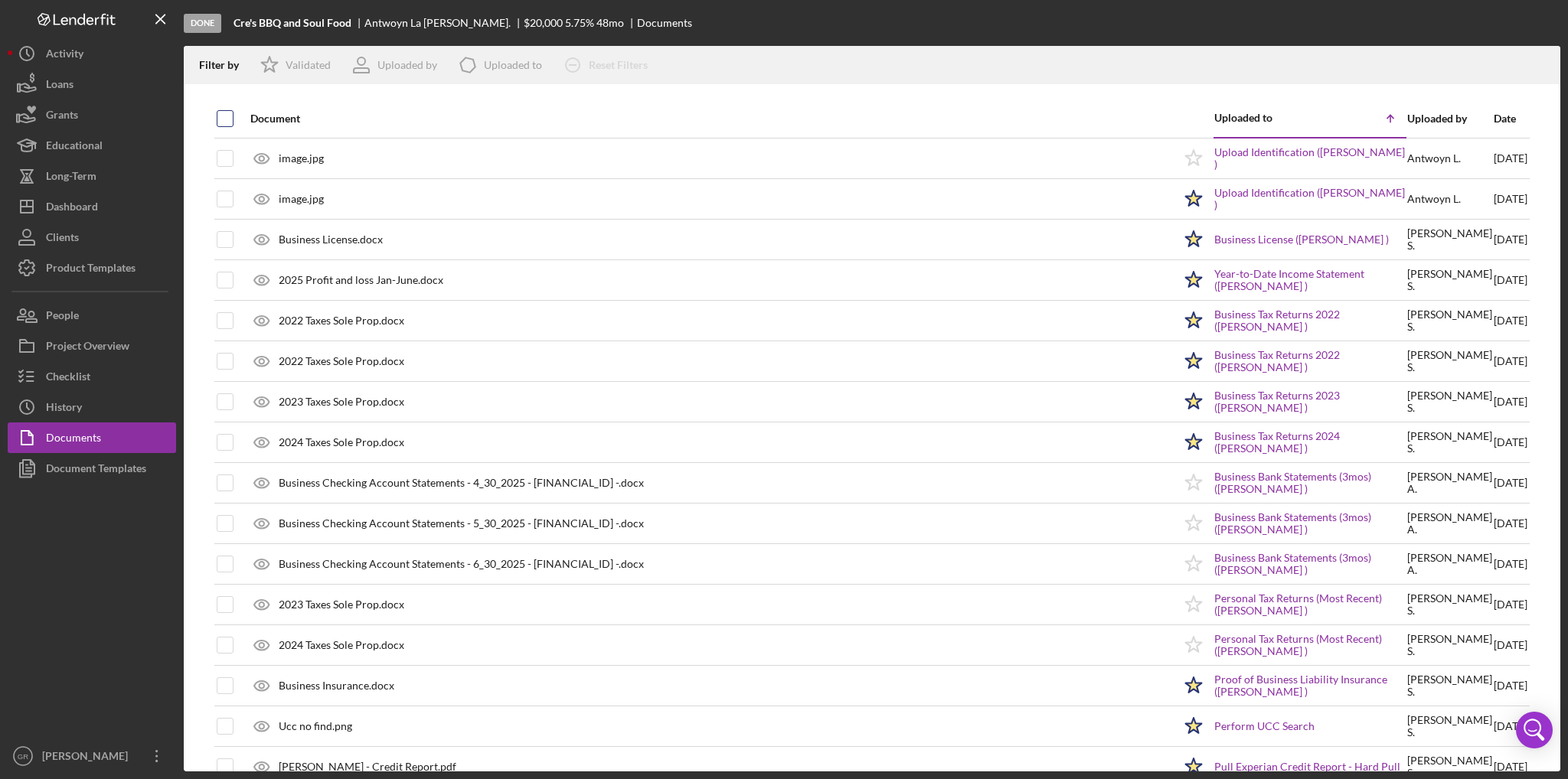
checkbox input "true"
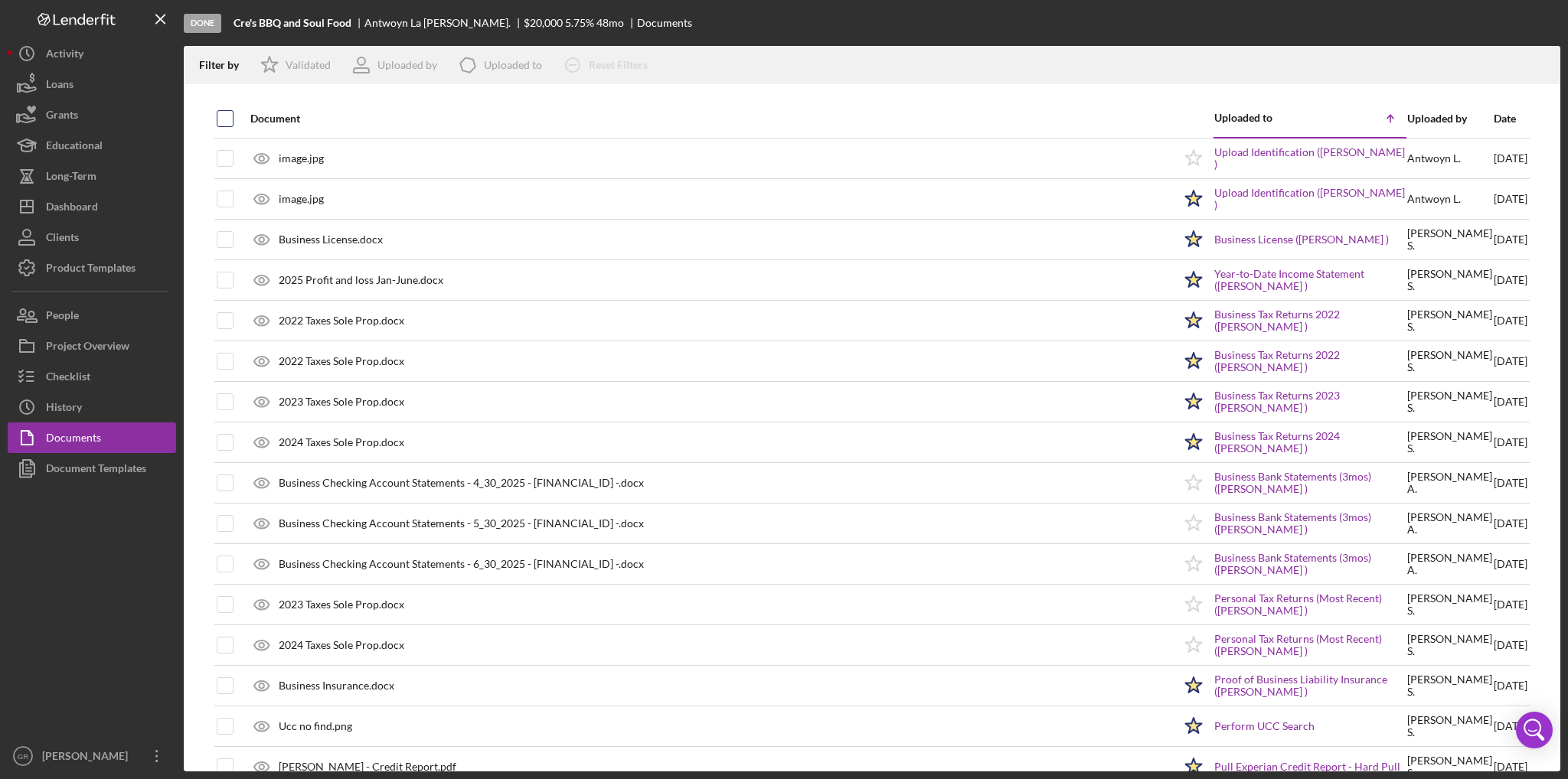
checkbox input "true"
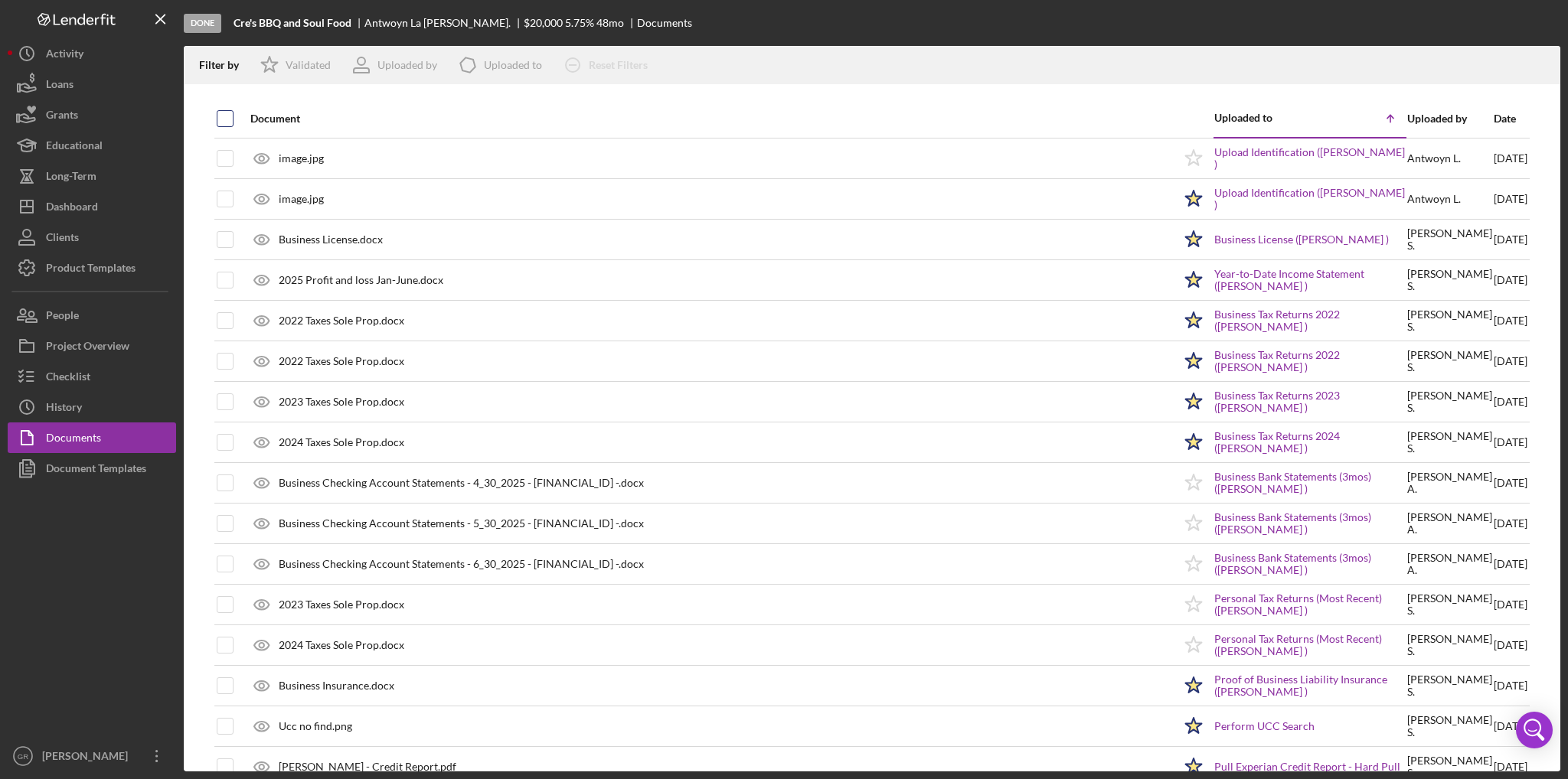
checkbox input "true"
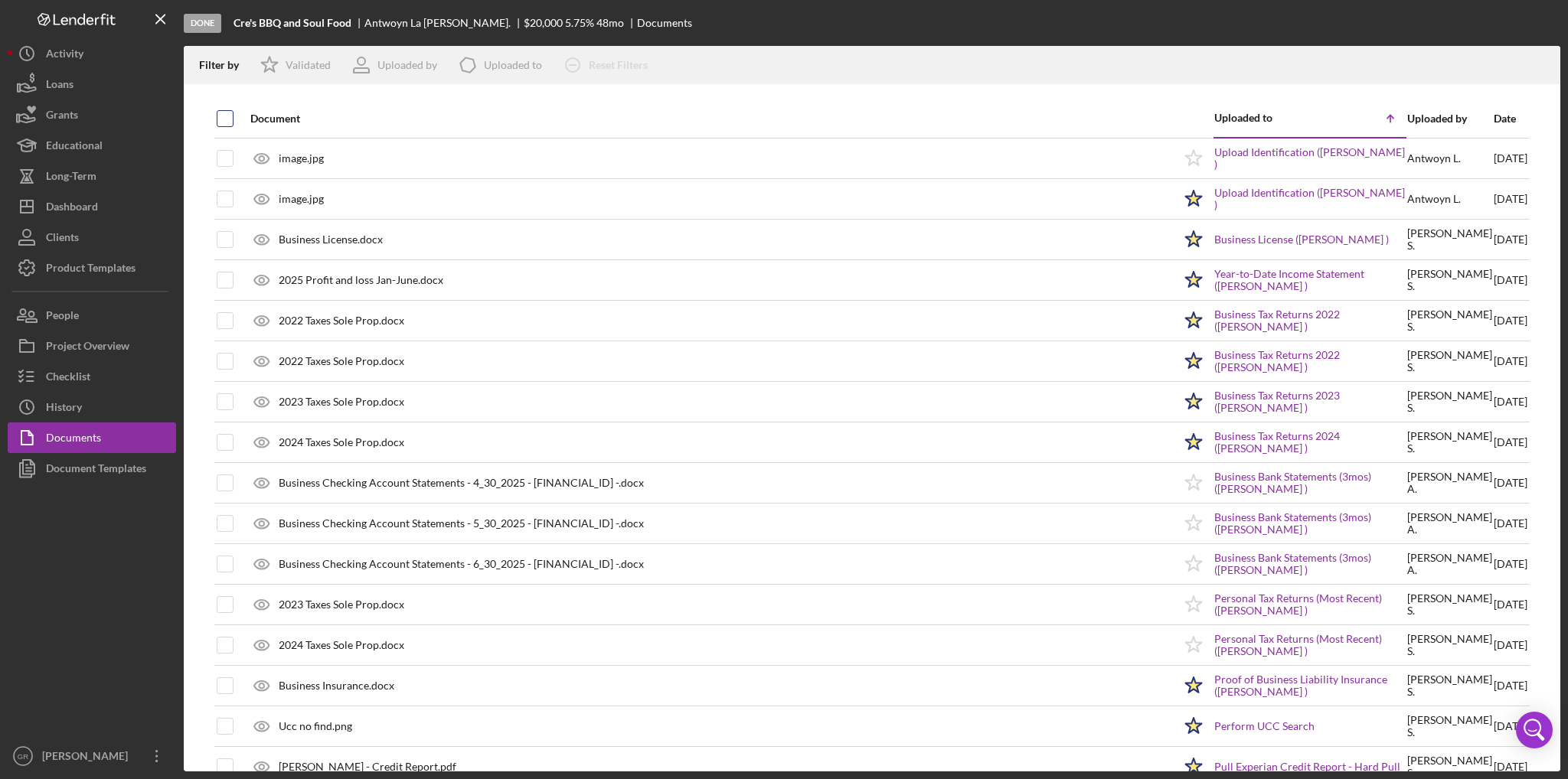
checkbox input "true"
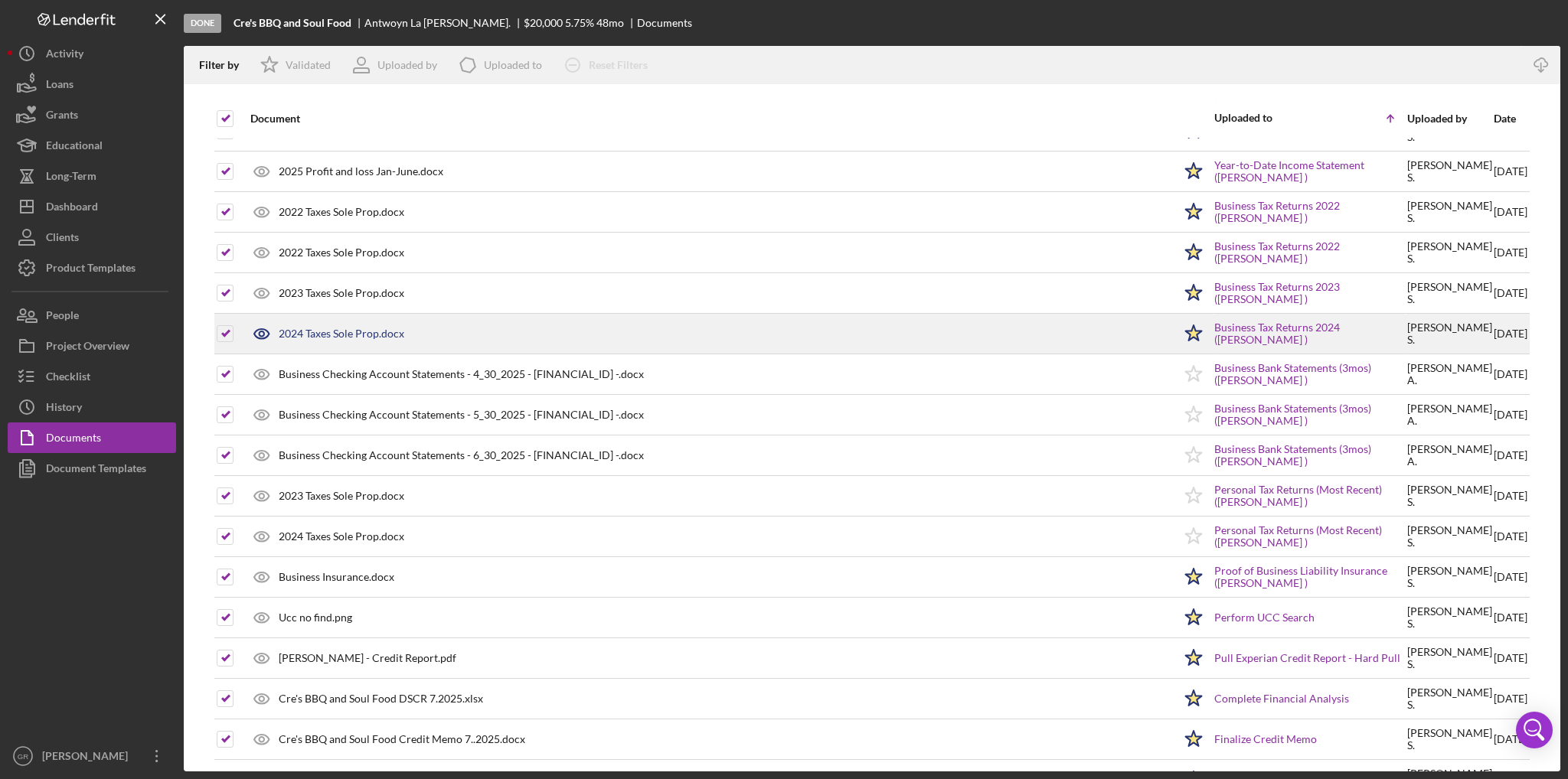
scroll to position [150, 0]
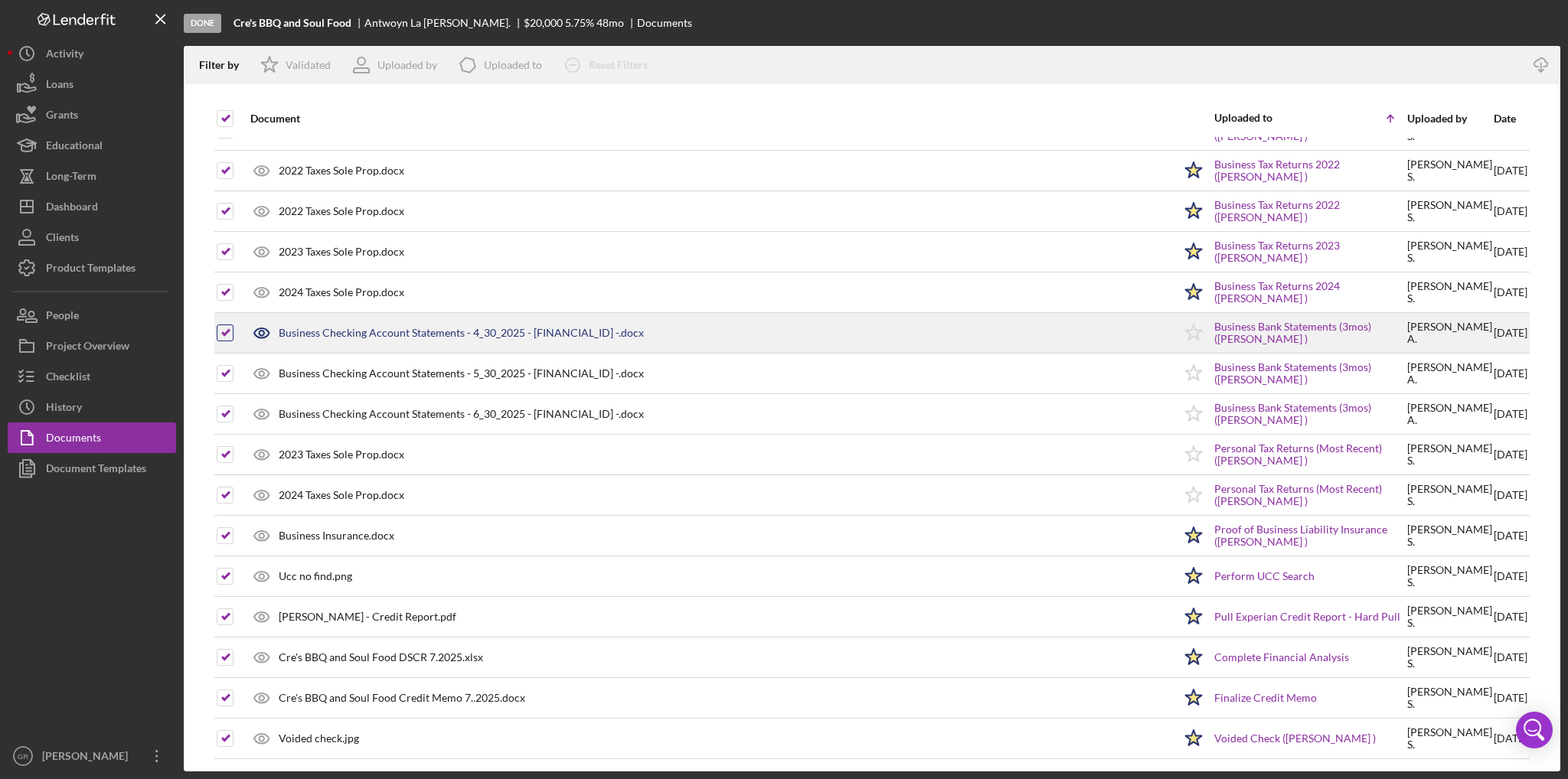
click at [223, 330] on input "checkbox" at bounding box center [225, 332] width 15 height 15
checkbox input "false"
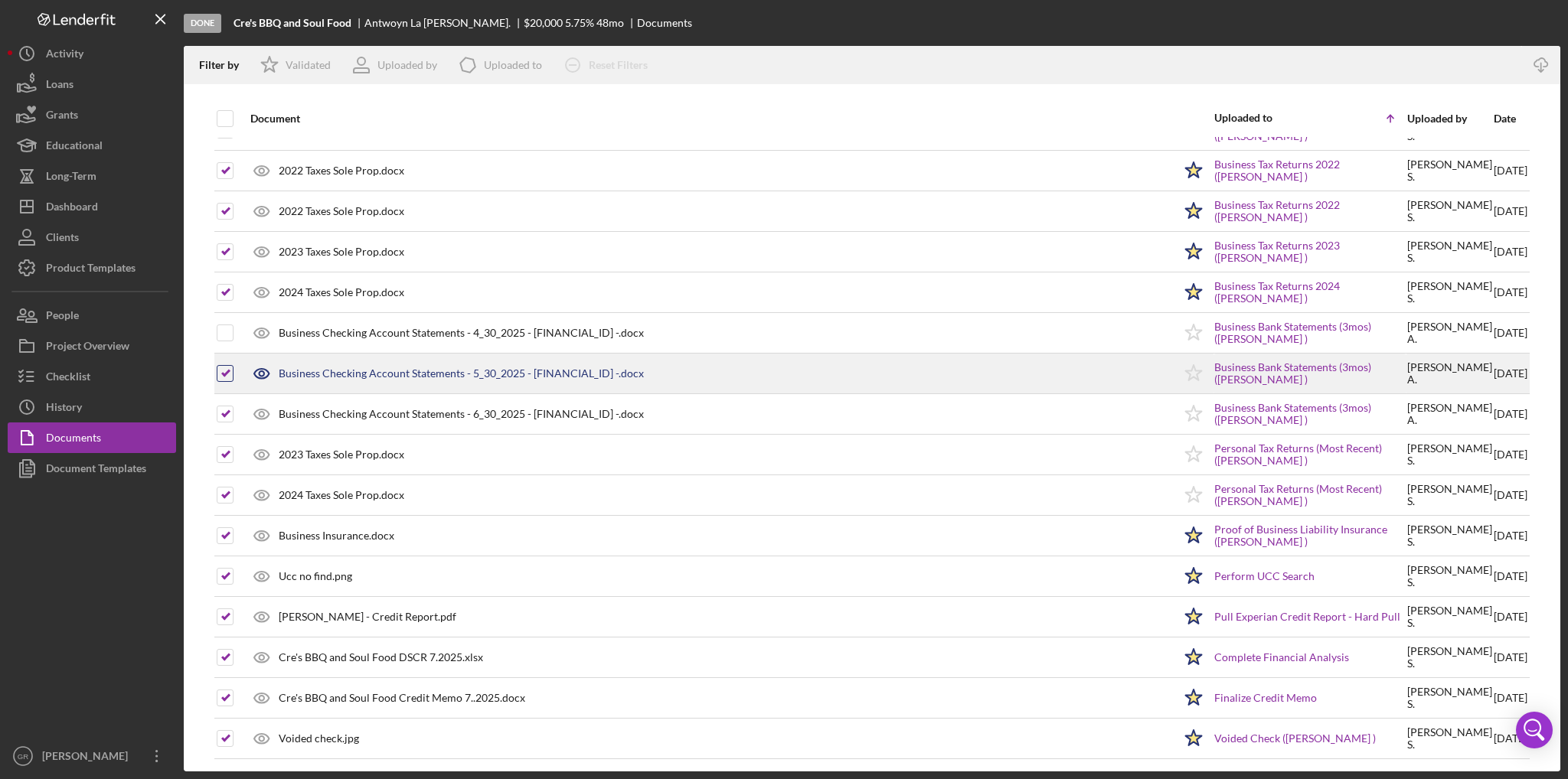
click at [229, 378] on input "checkbox" at bounding box center [225, 373] width 15 height 15
checkbox input "false"
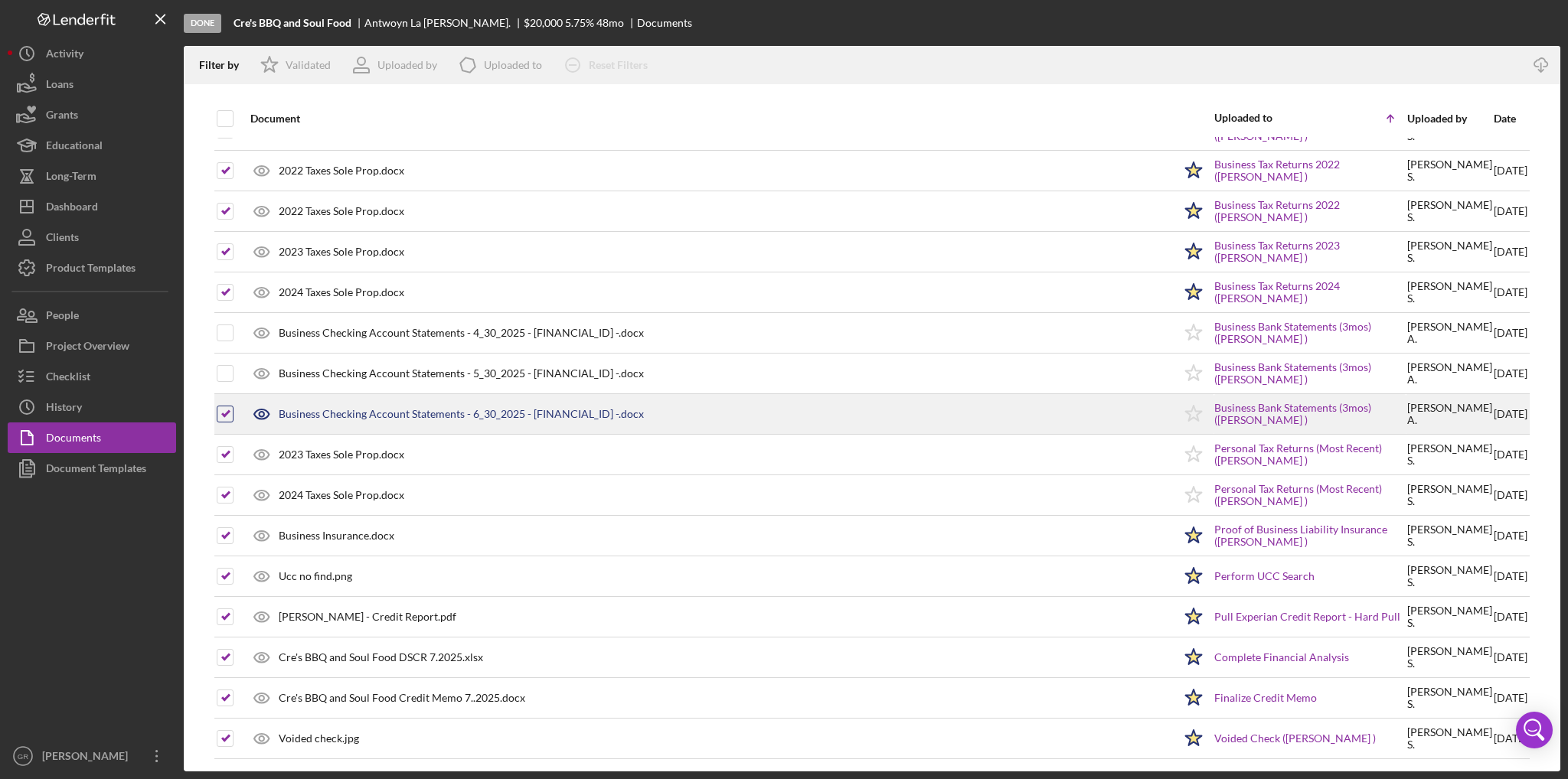
click at [231, 407] on input "checkbox" at bounding box center [225, 413] width 15 height 15
checkbox input "false"
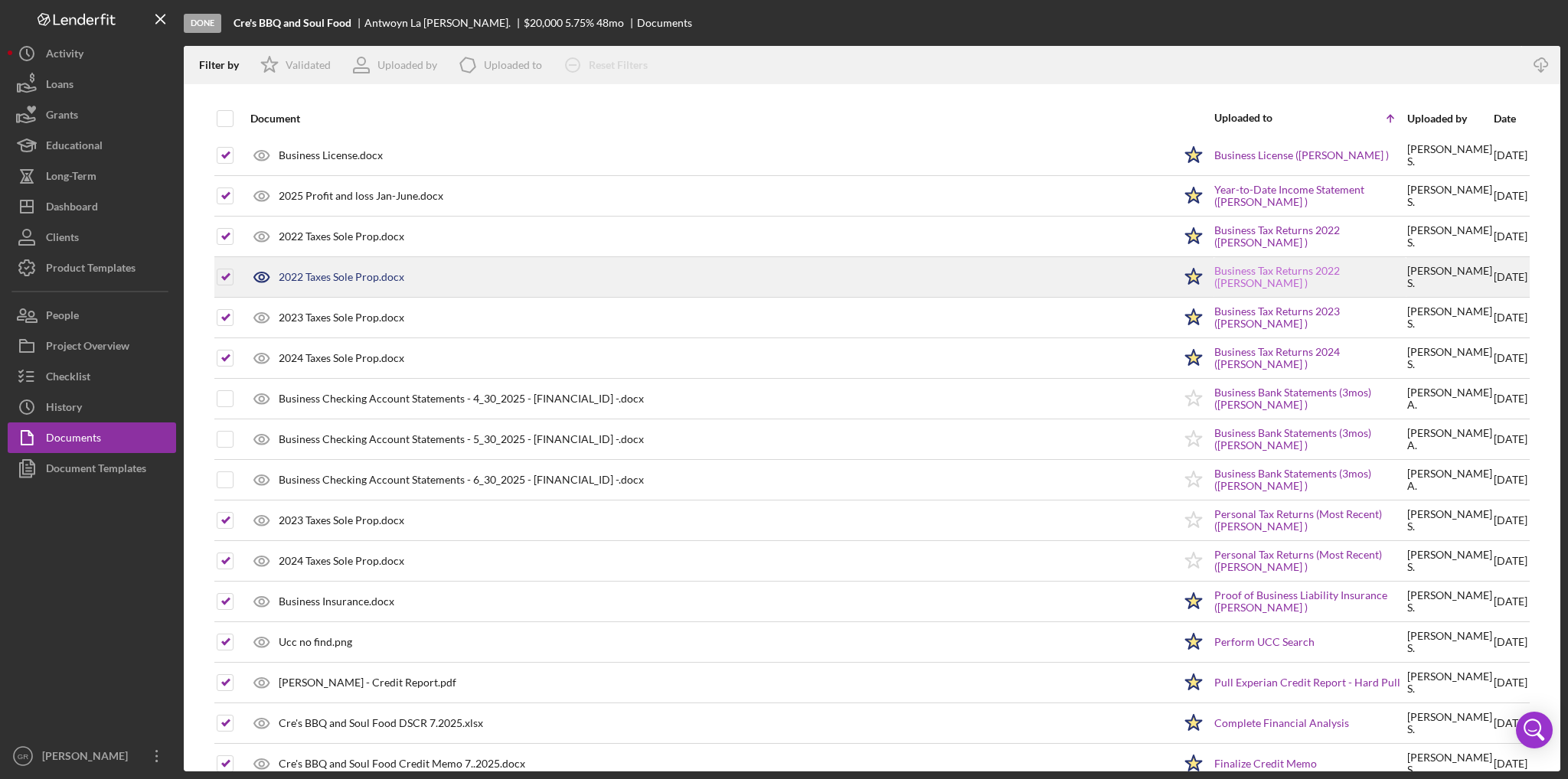
scroll to position [0, 0]
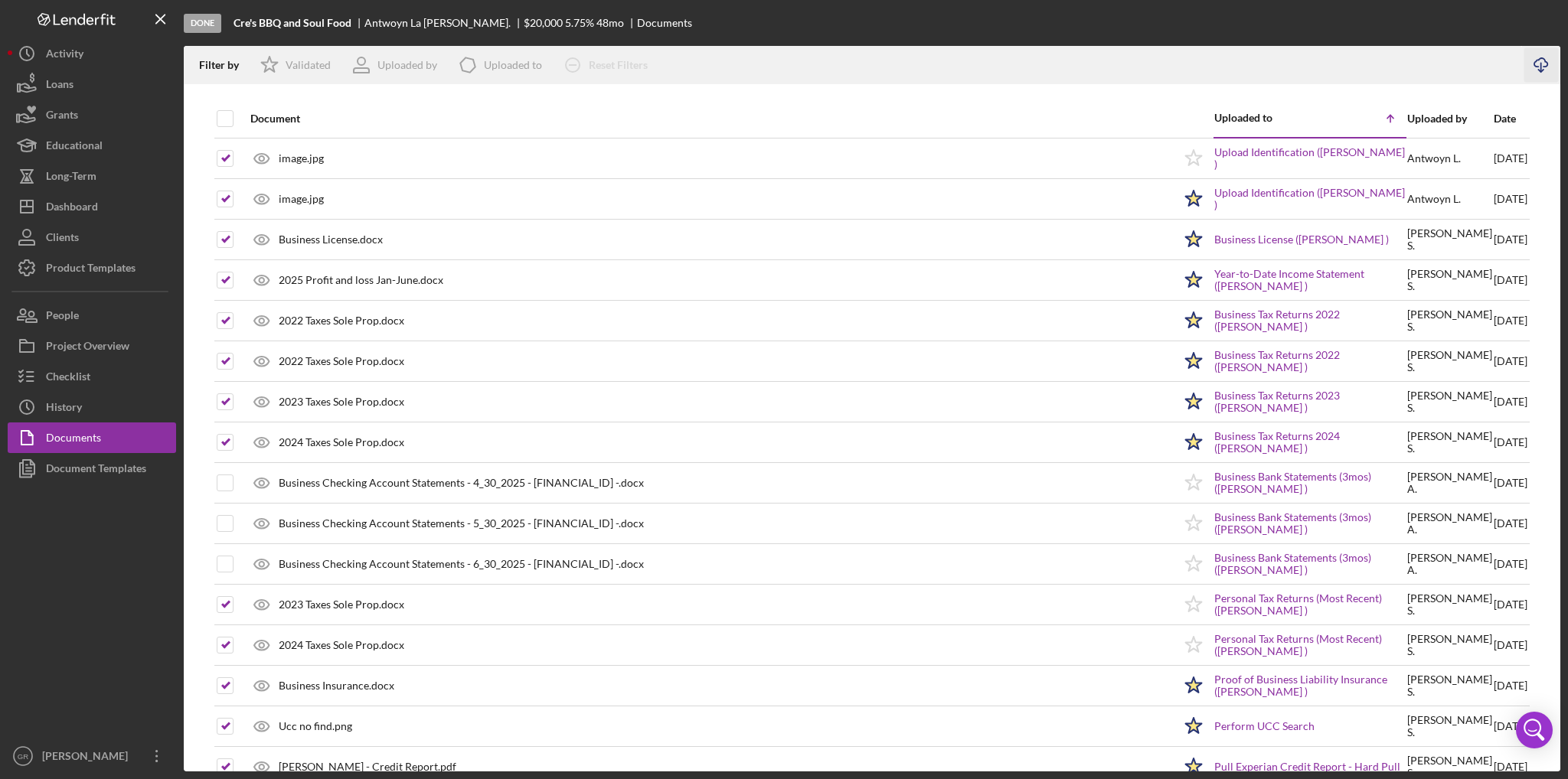
click at [1546, 62] on icon "Icon/Download" at bounding box center [1542, 65] width 34 height 34
